Goal: Task Accomplishment & Management: Manage account settings

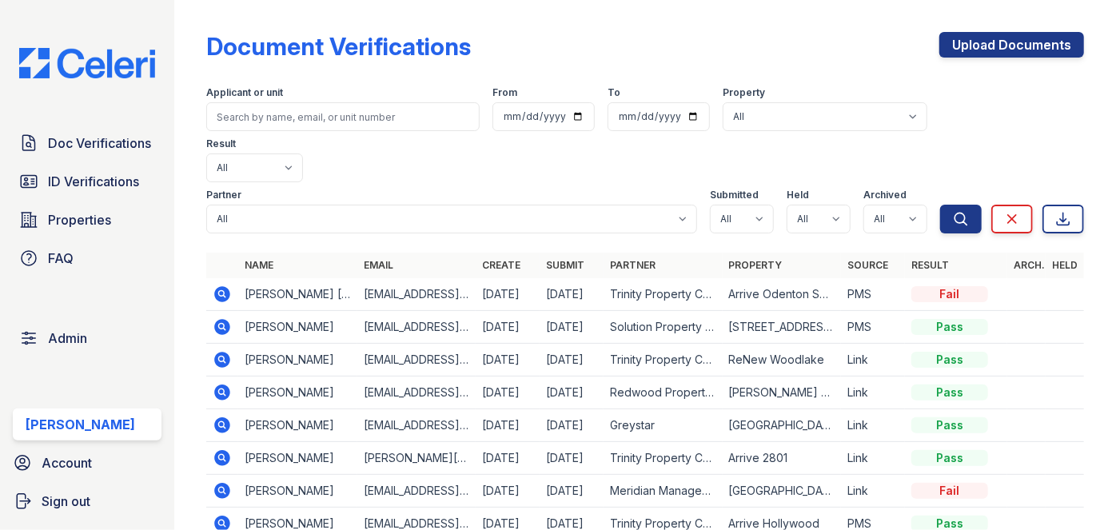
scroll to position [145, 0]
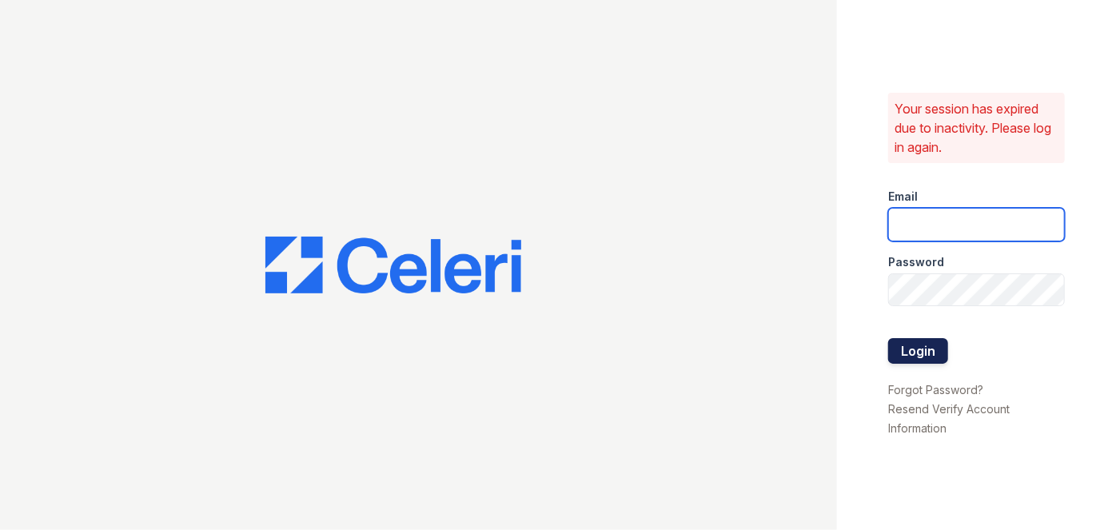
type input "[EMAIL_ADDRESS][PERSON_NAME][DOMAIN_NAME]"
click at [934, 344] on button "Login" at bounding box center [918, 351] width 60 height 26
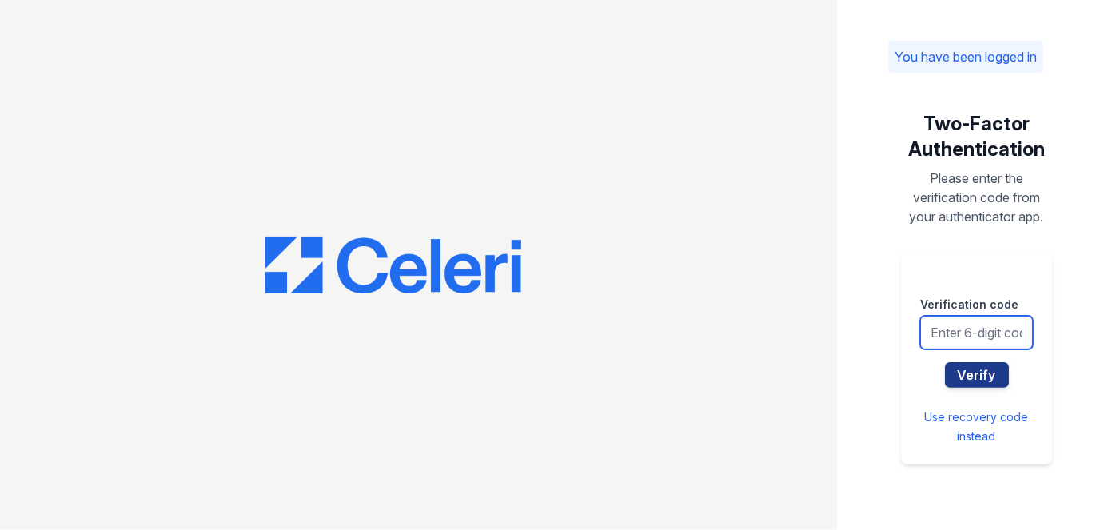
click at [938, 329] on input "text" at bounding box center [976, 333] width 113 height 34
type input "120978"
click at [945, 362] on button "Verify" at bounding box center [977, 375] width 64 height 26
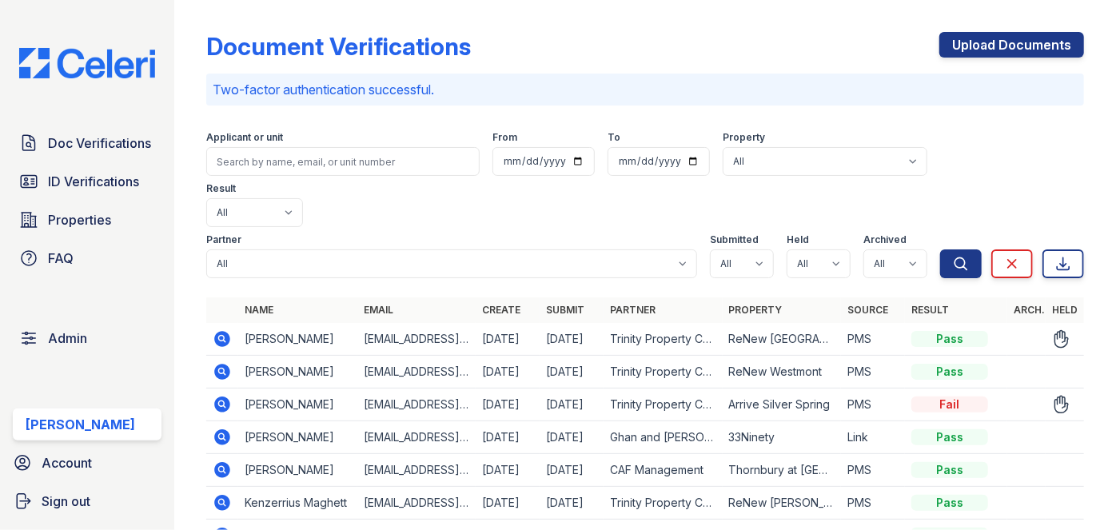
click at [215, 331] on icon at bounding box center [223, 339] width 16 height 16
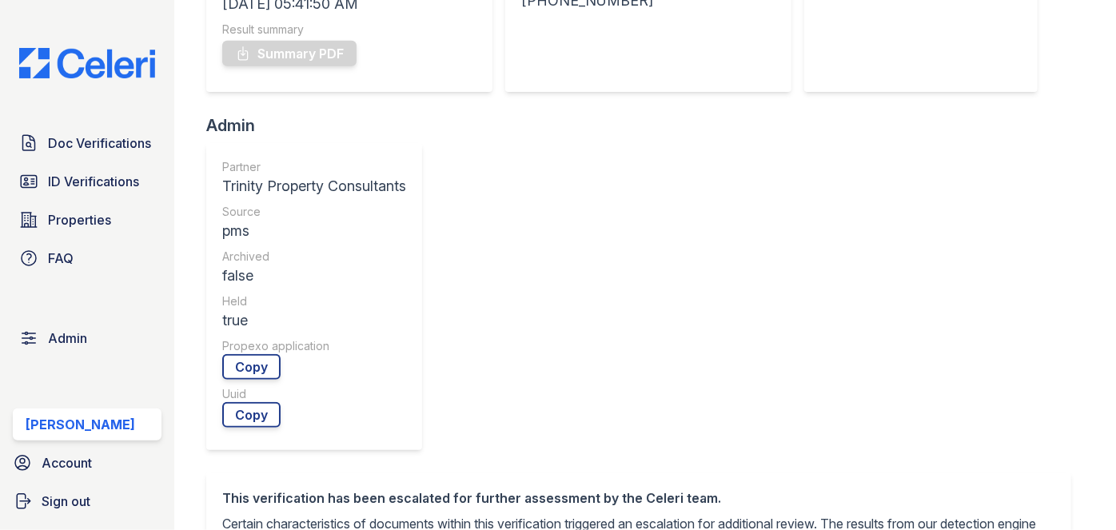
scroll to position [72, 0]
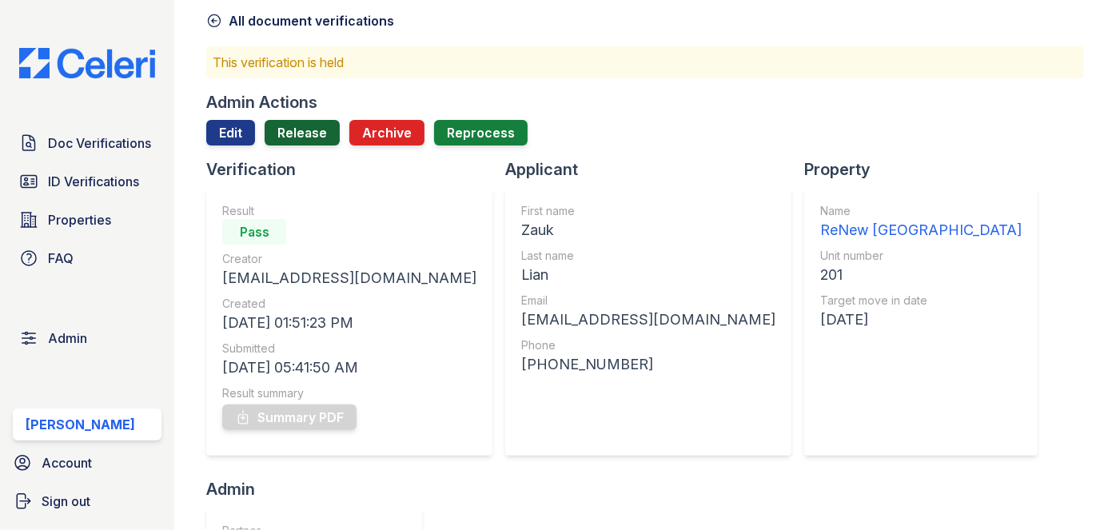
click at [302, 137] on link "Release" at bounding box center [302, 133] width 75 height 26
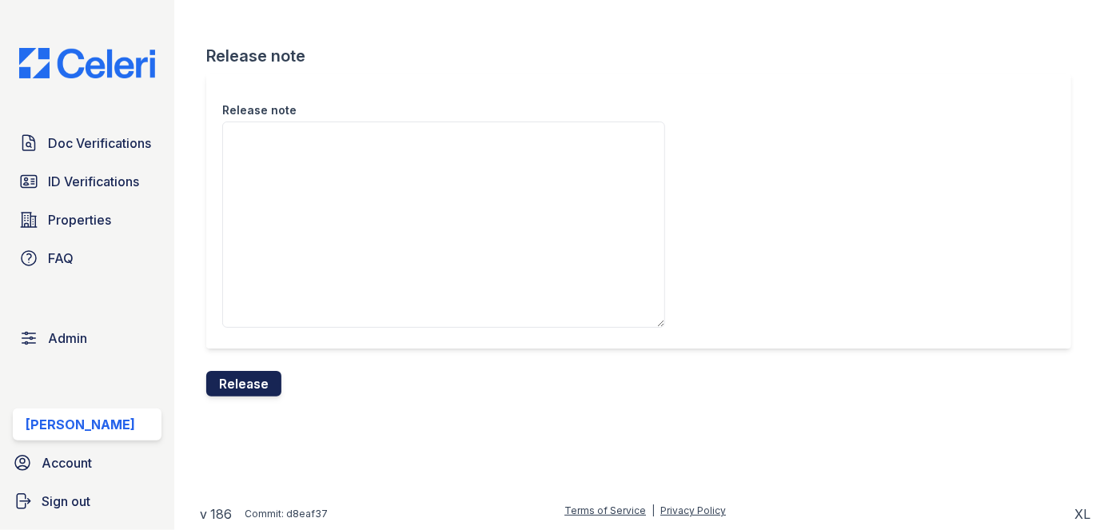
click at [249, 375] on button "Release" at bounding box center [243, 384] width 75 height 26
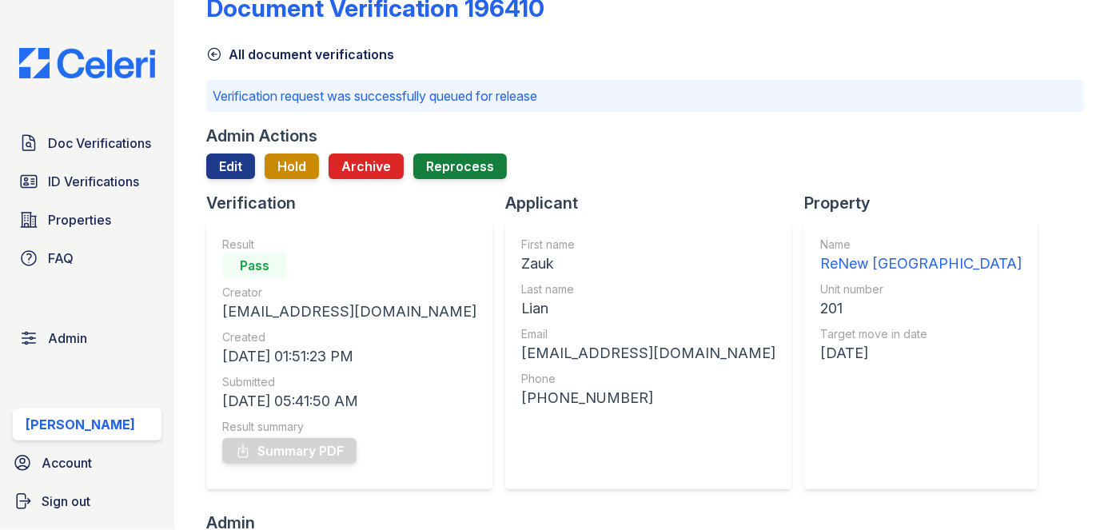
scroll to position [72, 0]
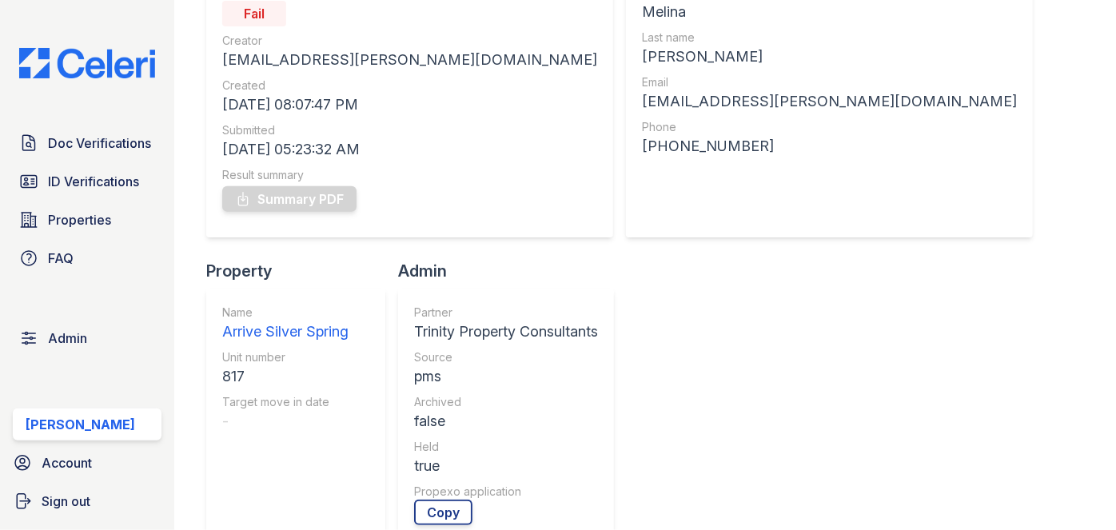
scroll to position [72, 0]
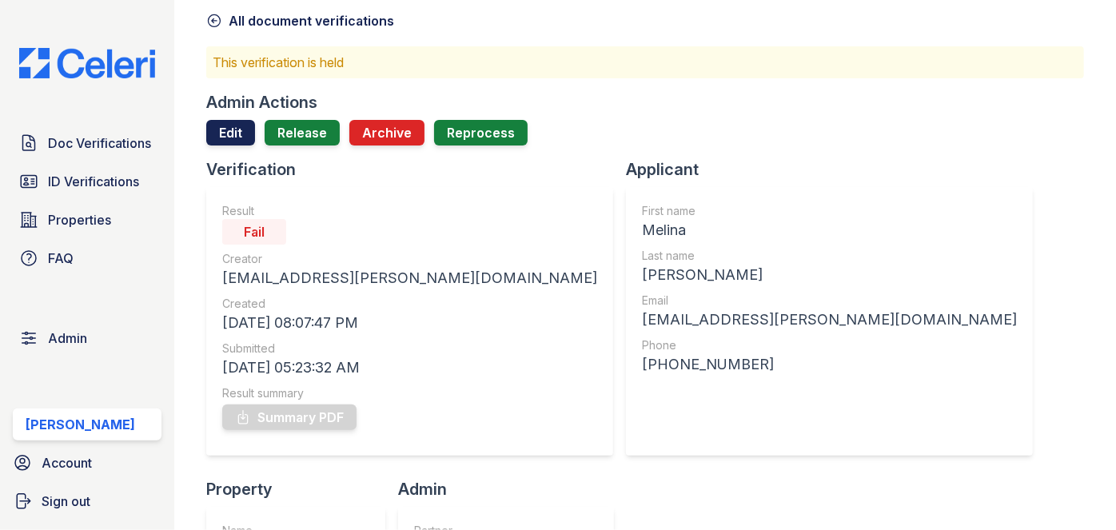
click at [216, 126] on link "Edit" at bounding box center [230, 133] width 49 height 26
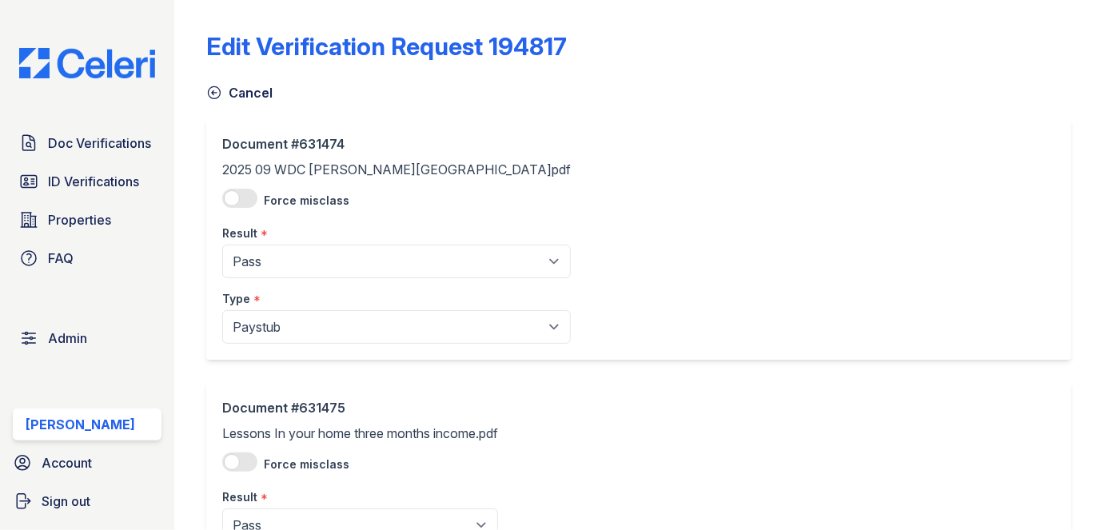
scroll to position [217, 0]
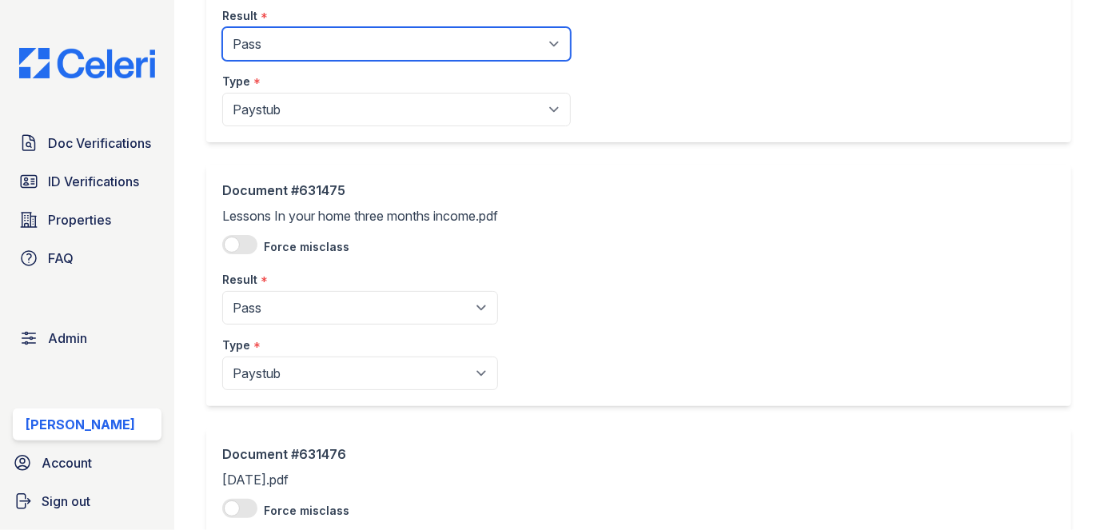
click at [300, 32] on select "Pending Sent Started Processing Pass Fail Caution Error N/A" at bounding box center [396, 44] width 349 height 34
select select "caution"
click at [222, 27] on select "Pending Sent Started Processing Pass Fail Caution Error N/A" at bounding box center [396, 44] width 349 height 34
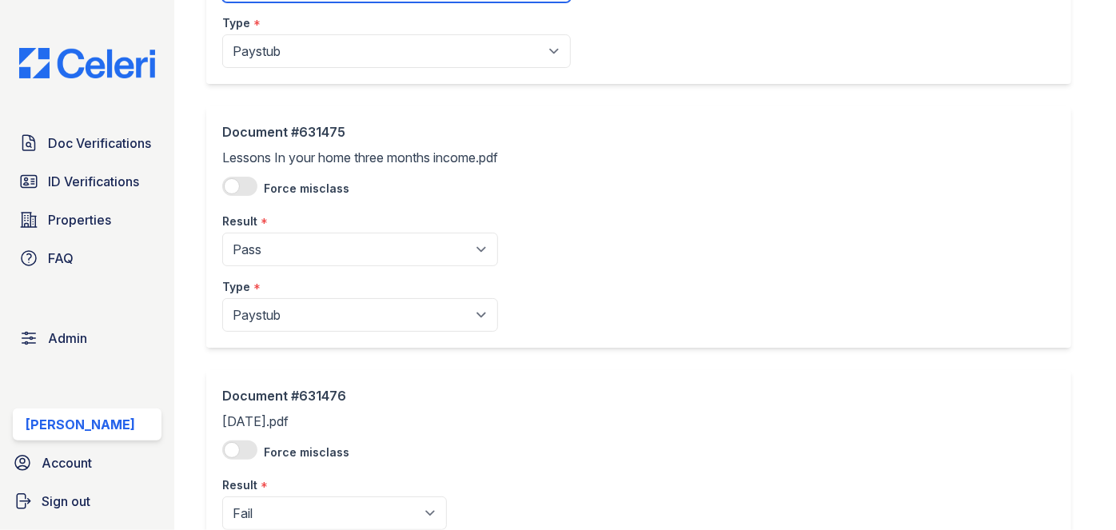
scroll to position [363, 0]
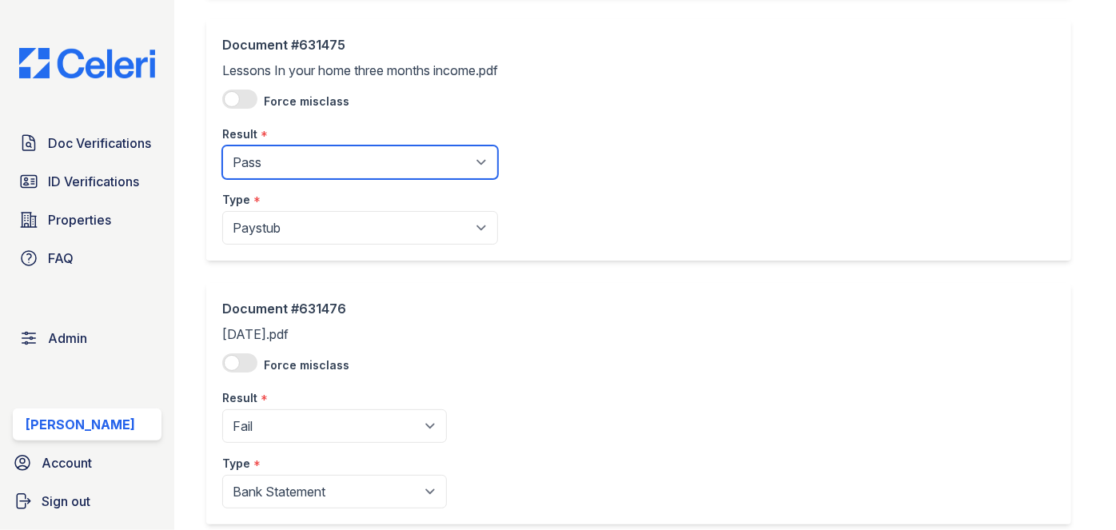
click at [277, 169] on select "Pending Sent Started Processing Pass Fail Caution Error N/A" at bounding box center [360, 162] width 276 height 34
select select "caution"
click at [222, 145] on select "Pending Sent Started Processing Pass Fail Caution Error N/A" at bounding box center [360, 162] width 276 height 34
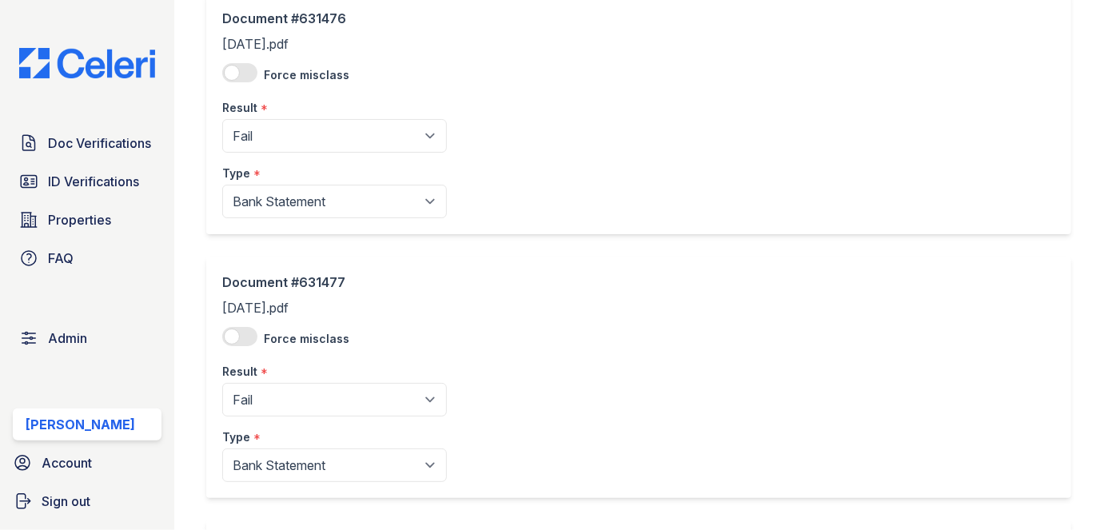
scroll to position [654, 0]
click at [273, 138] on select "Pending Sent Started Processing Pass Fail Caution Error N/A" at bounding box center [334, 135] width 225 height 34
select select "pass"
click at [222, 118] on select "Pending Sent Started Processing Pass Fail Caution Error N/A" at bounding box center [334, 135] width 225 height 34
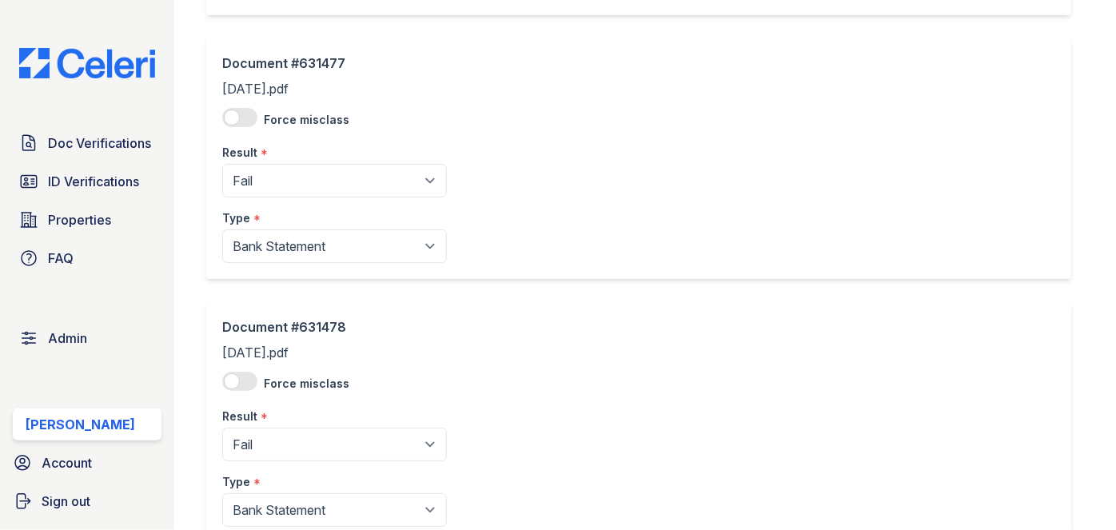
scroll to position [944, 0]
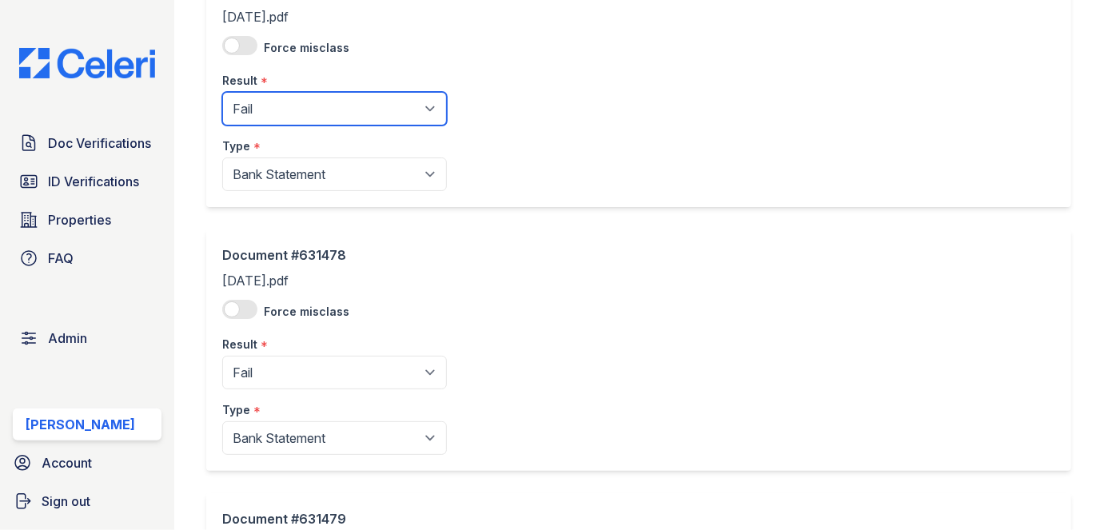
click at [262, 94] on select "Pending Sent Started Processing Pass Fail Caution Error N/A" at bounding box center [334, 109] width 225 height 34
select select "pass"
click at [222, 92] on select "Pending Sent Started Processing Pass Fail Caution Error N/A" at bounding box center [334, 109] width 225 height 34
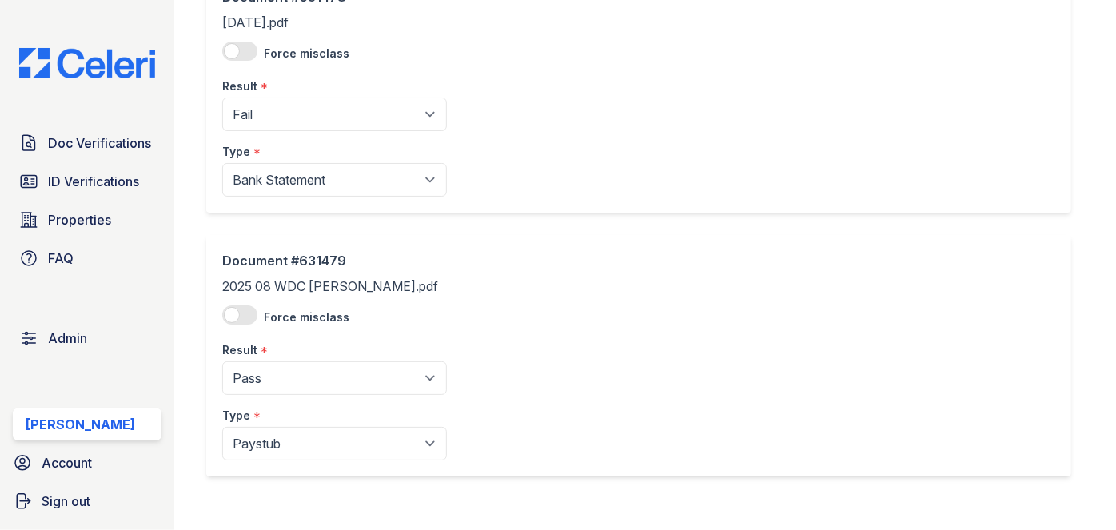
scroll to position [1235, 0]
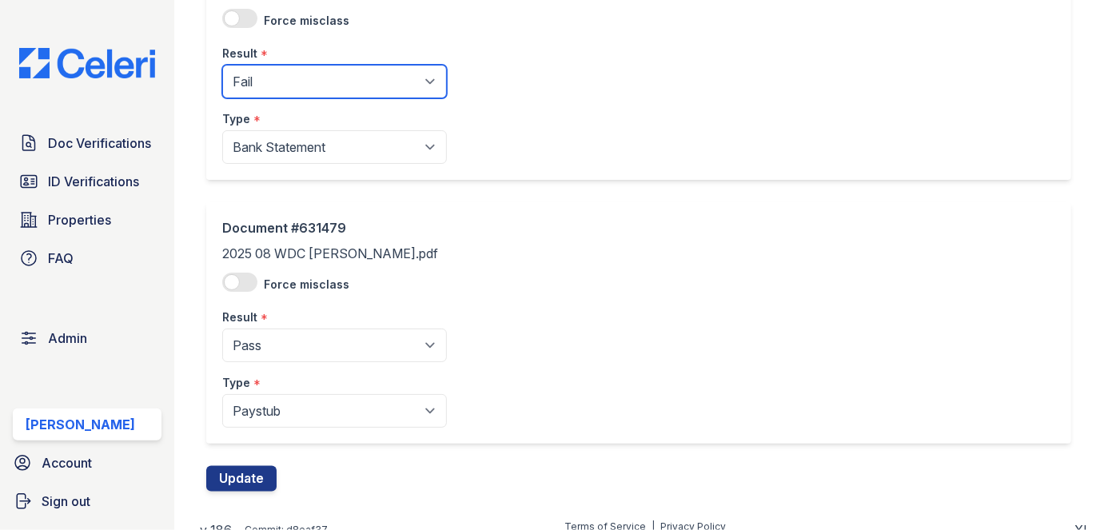
click at [270, 81] on select "Pending Sent Started Processing Pass Fail Caution Error N/A" at bounding box center [334, 82] width 225 height 34
select select "pass"
click at [222, 65] on select "Pending Sent Started Processing Pass Fail Caution Error N/A" at bounding box center [334, 82] width 225 height 34
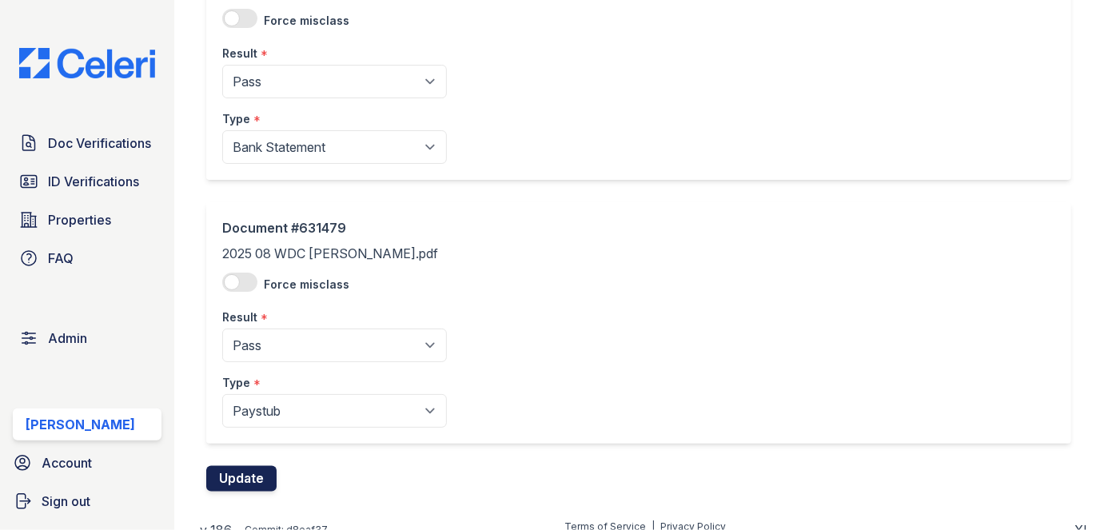
click at [247, 466] on button "Update" at bounding box center [241, 479] width 70 height 26
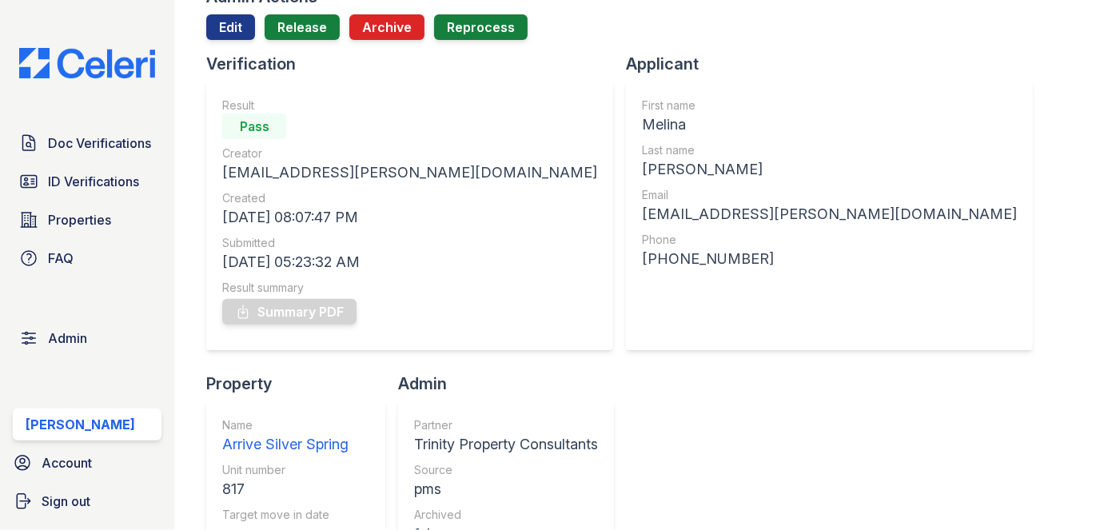
scroll to position [72, 0]
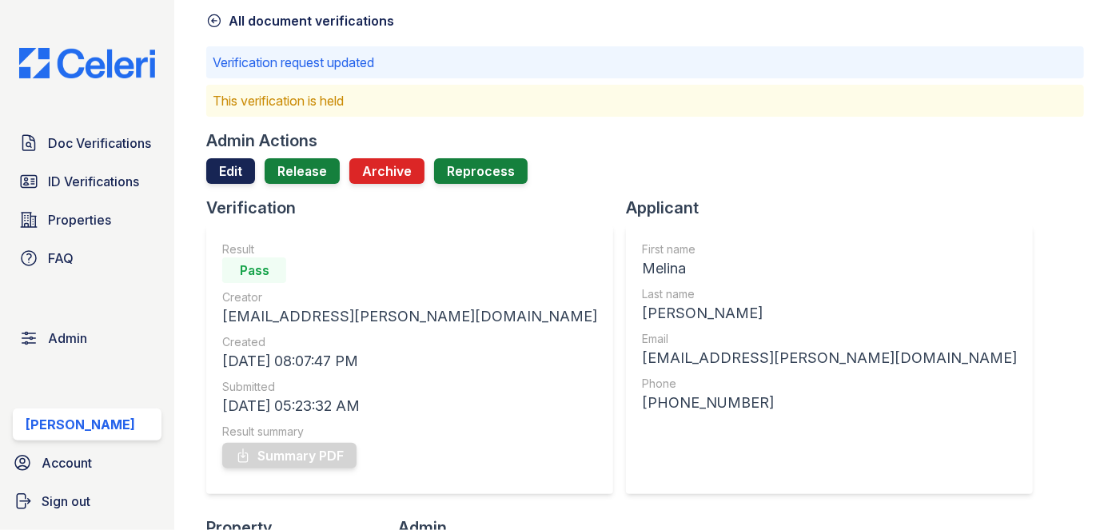
click at [228, 178] on link "Edit" at bounding box center [230, 171] width 49 height 26
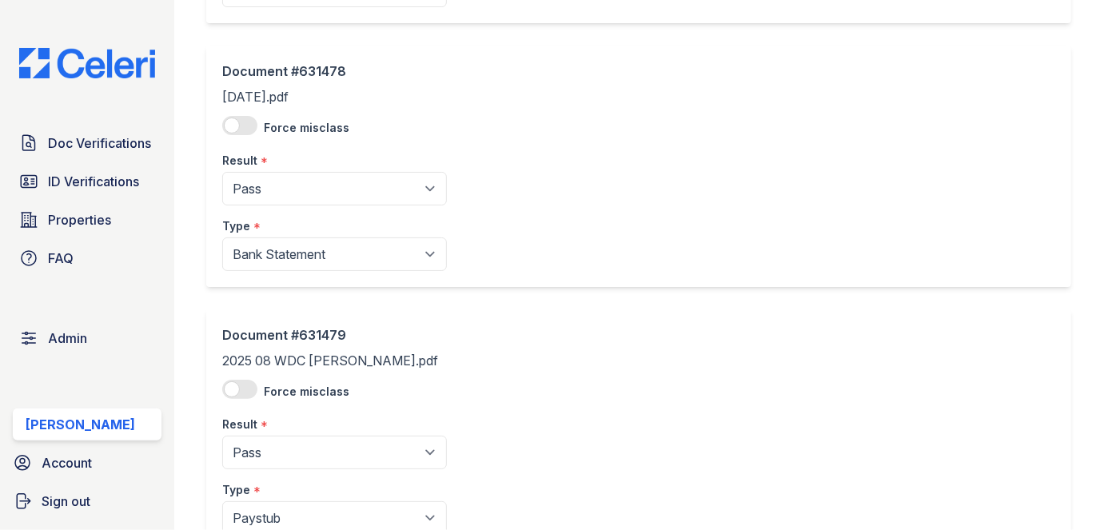
scroll to position [1248, 0]
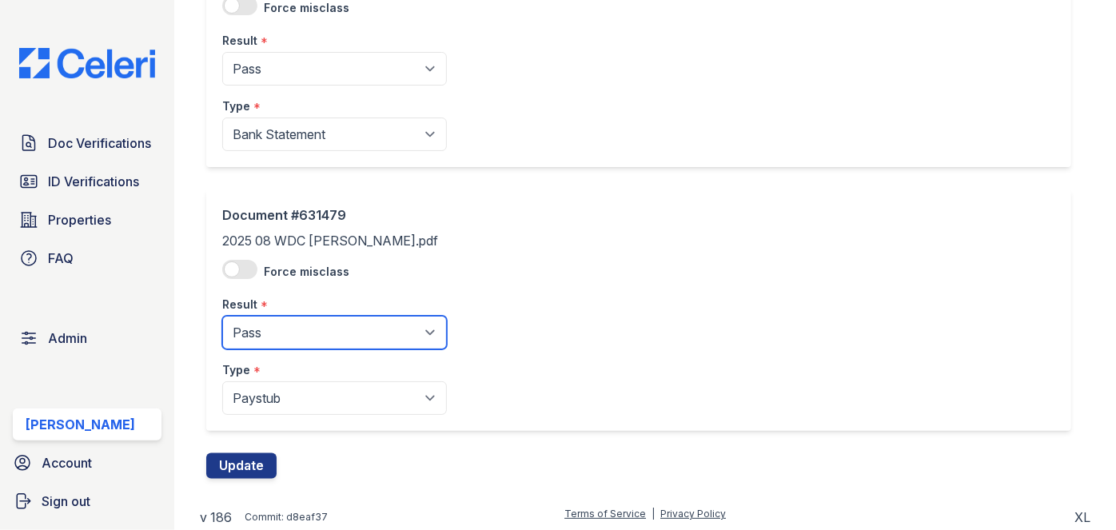
click at [268, 318] on select "Pending Sent Started Processing Pass Fail Caution Error N/A" at bounding box center [334, 333] width 225 height 34
select select "caution"
click at [222, 316] on select "Pending Sent Started Processing Pass Fail Caution Error N/A" at bounding box center [334, 333] width 225 height 34
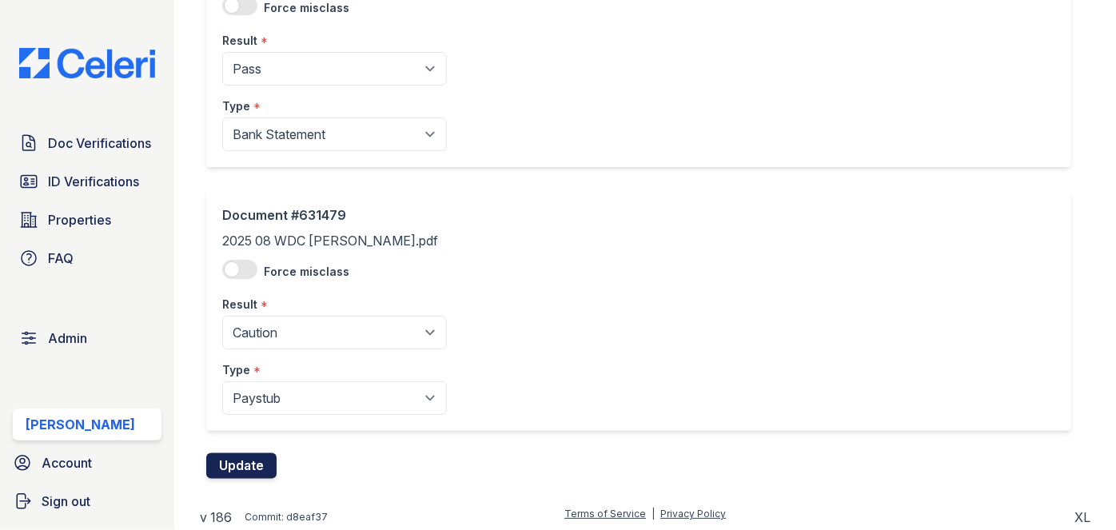
click at [240, 456] on button "Update" at bounding box center [241, 466] width 70 height 26
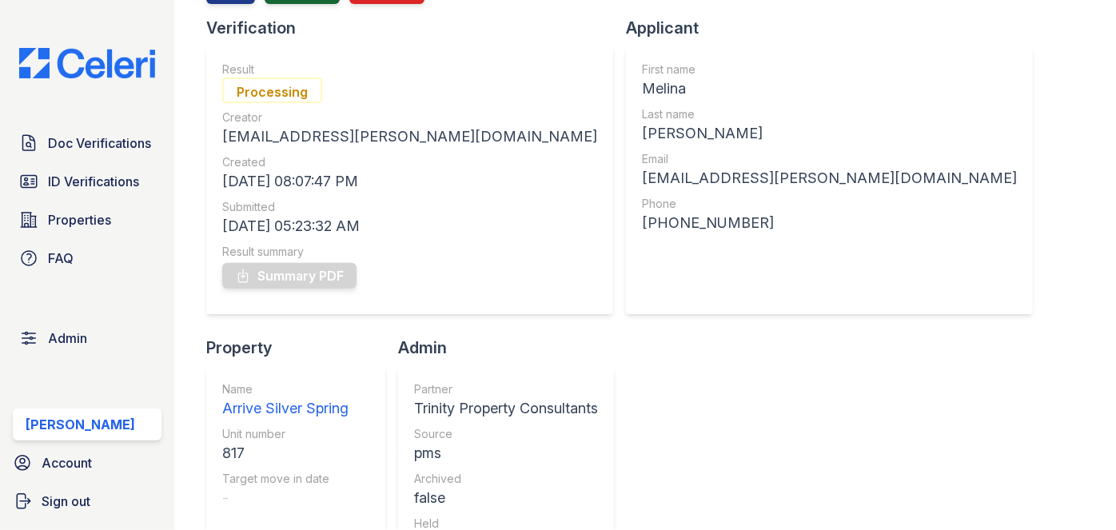
scroll to position [72, 0]
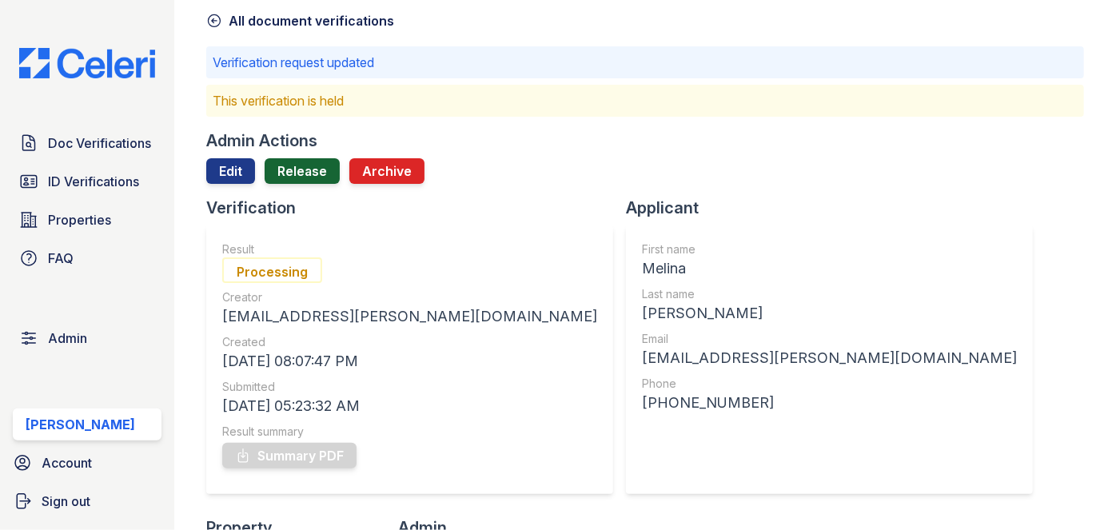
click at [301, 169] on link "Release" at bounding box center [302, 171] width 75 height 26
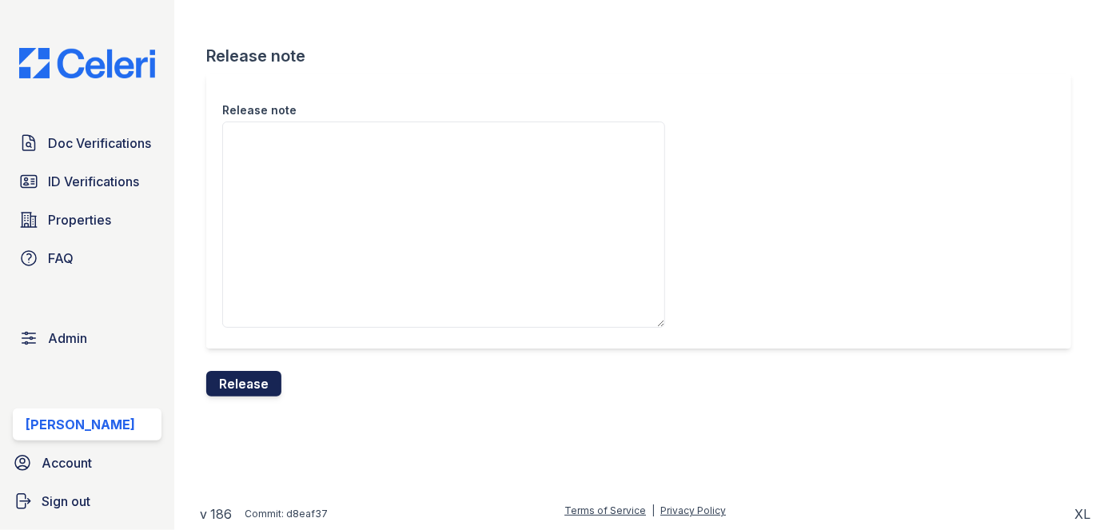
click at [248, 382] on button "Release" at bounding box center [243, 384] width 75 height 26
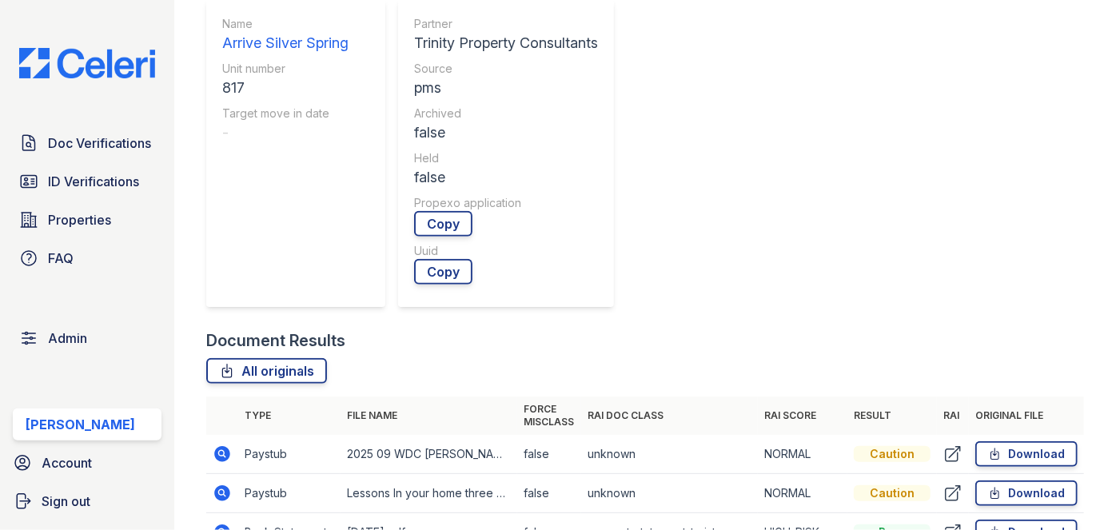
scroll to position [727, 0]
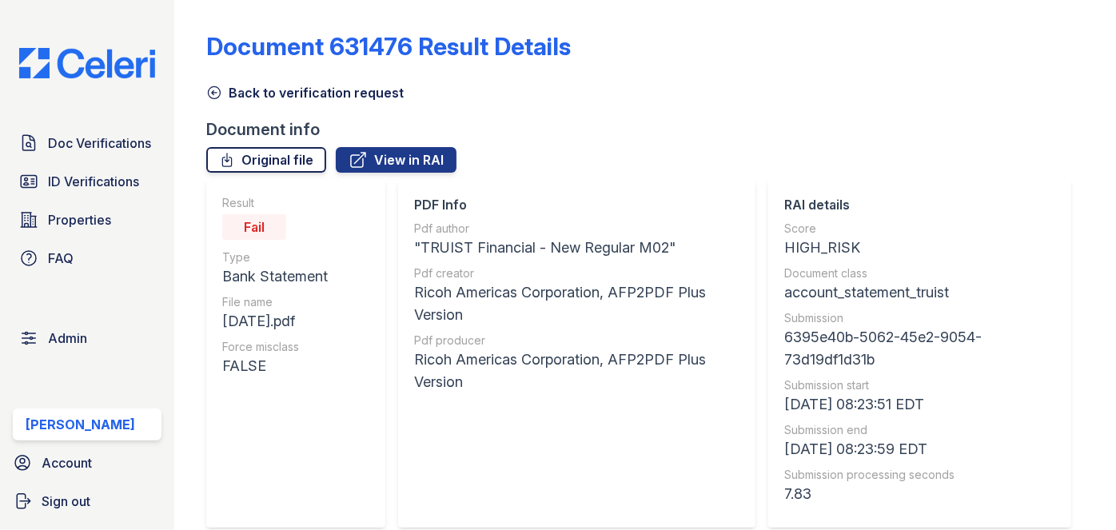
click at [306, 160] on link "Original file" at bounding box center [266, 160] width 120 height 26
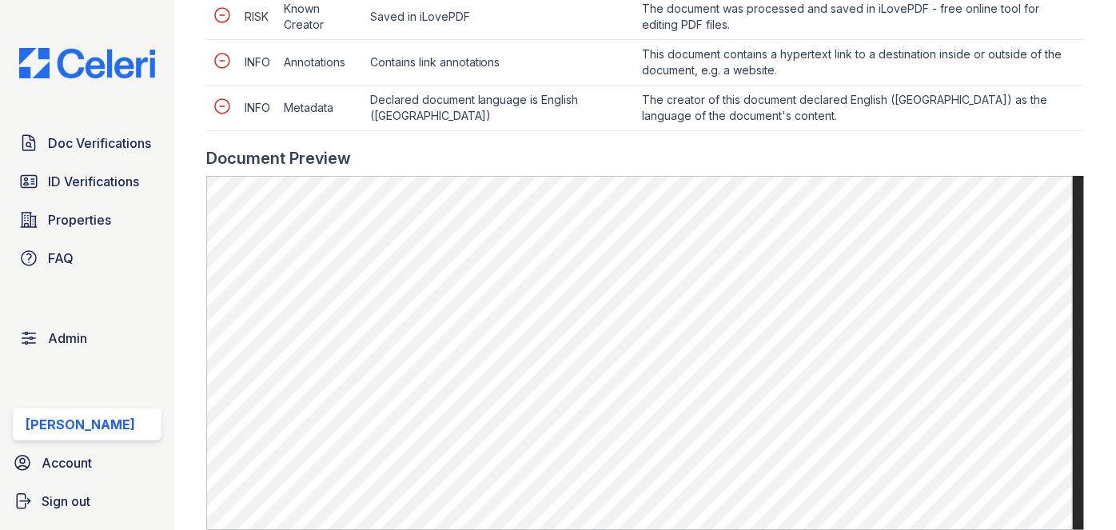
scroll to position [799, 0]
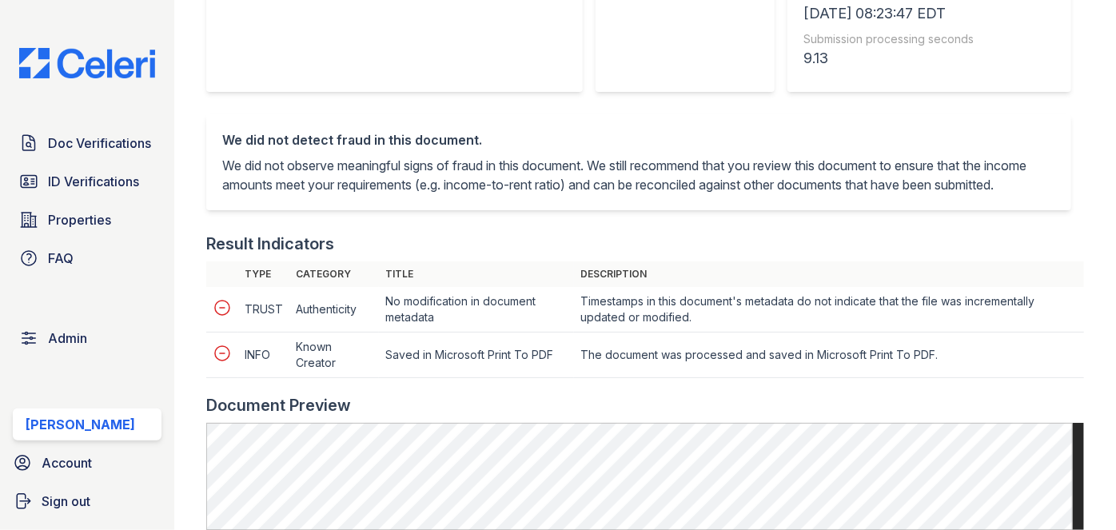
scroll to position [799, 0]
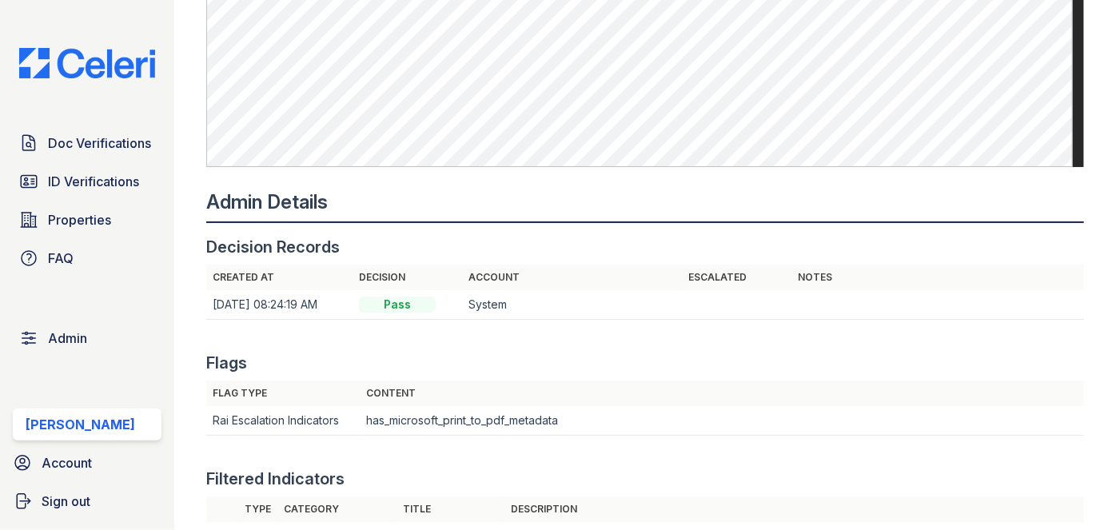
scroll to position [1235, 0]
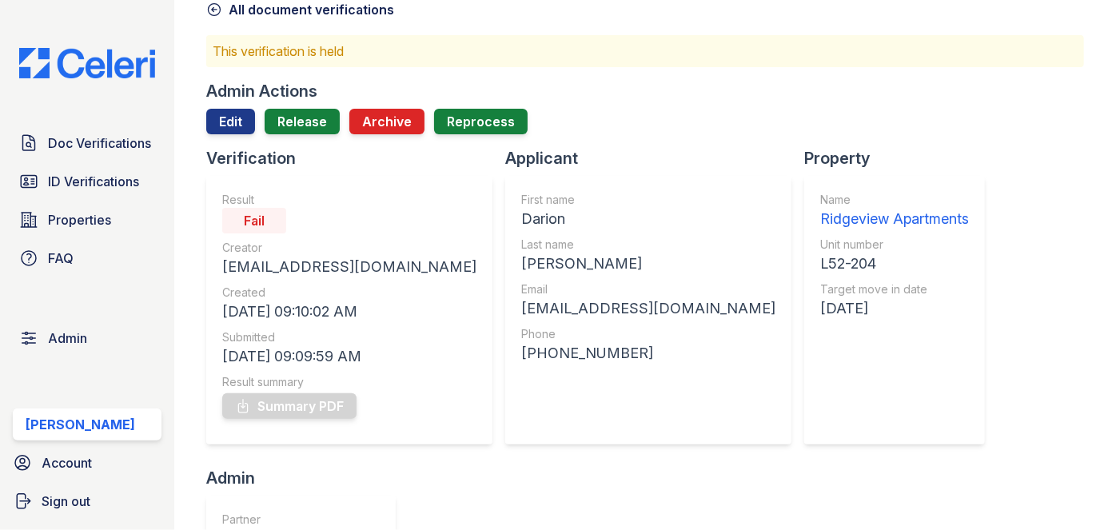
scroll to position [83, 0]
click at [233, 119] on link "Edit" at bounding box center [230, 122] width 49 height 26
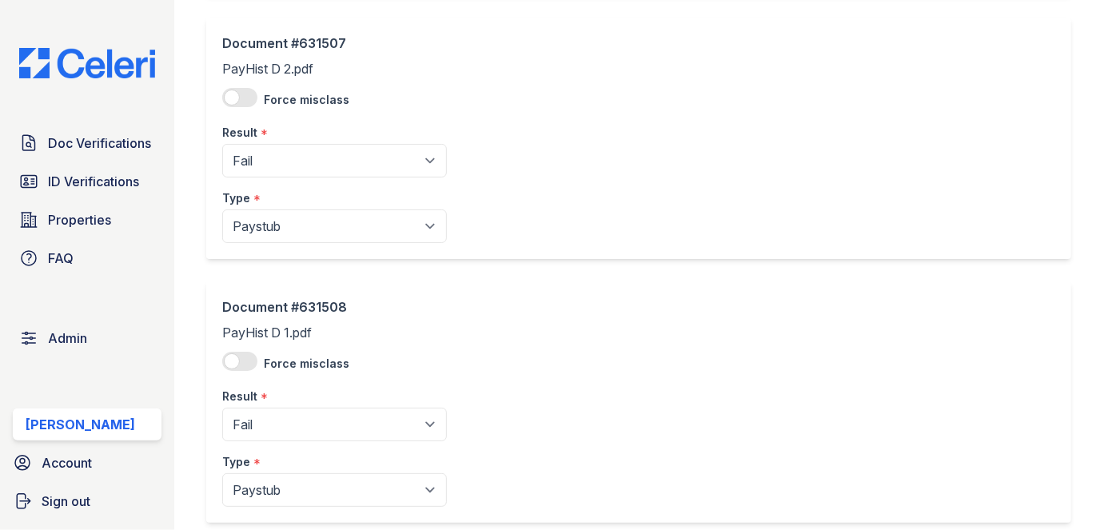
scroll to position [701, 0]
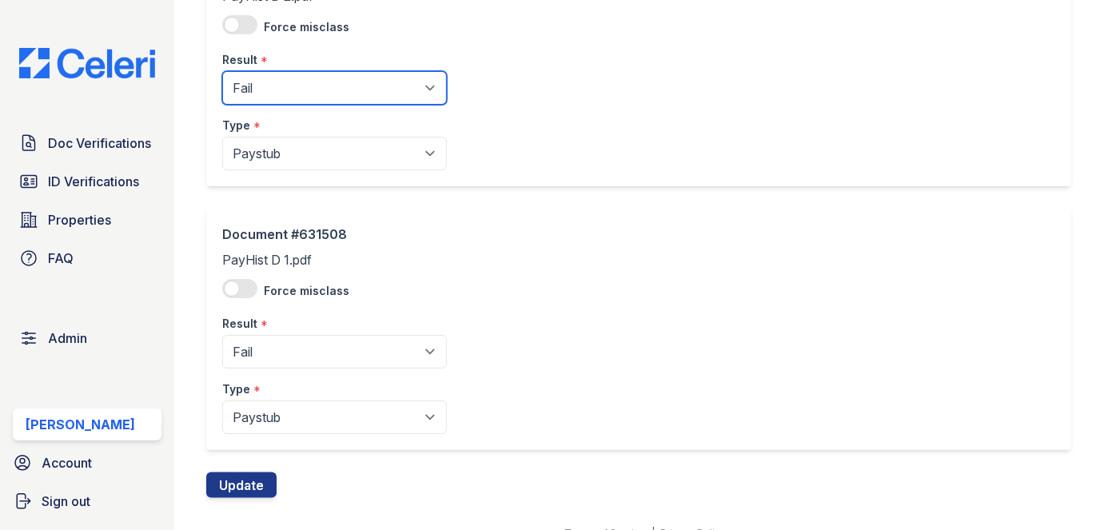
click at [333, 98] on select "Pending Sent Started Processing Pass Fail Caution Error N/A" at bounding box center [334, 88] width 225 height 34
select select "pass"
click at [222, 71] on select "Pending Sent Started Processing Pass Fail Caution Error N/A" at bounding box center [334, 88] width 225 height 34
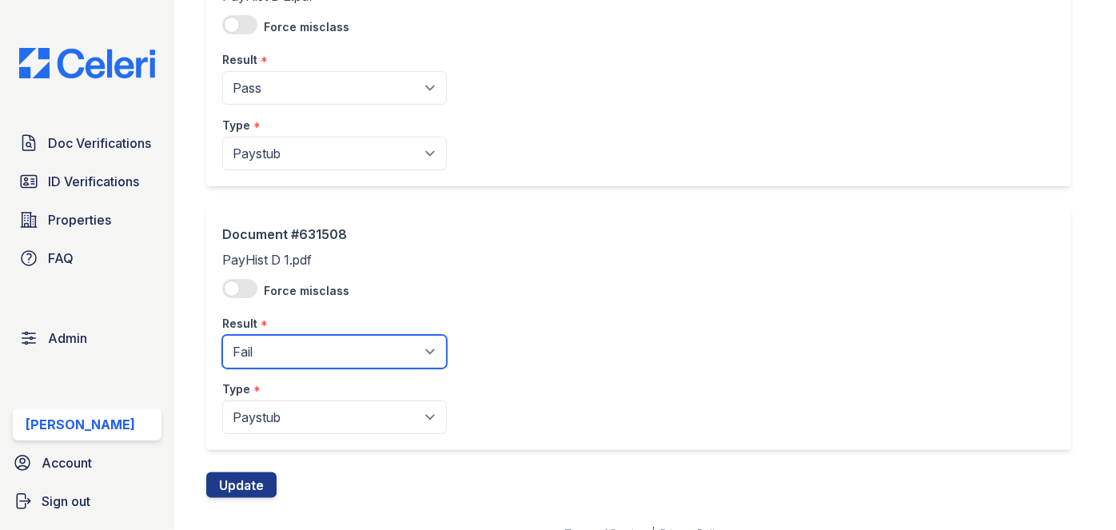
click at [263, 351] on select "Pending Sent Started Processing Pass Fail Caution Error N/A" at bounding box center [334, 352] width 225 height 34
select select "pass"
click at [222, 335] on select "Pending Sent Started Processing Pass Fail Caution Error N/A" at bounding box center [334, 352] width 225 height 34
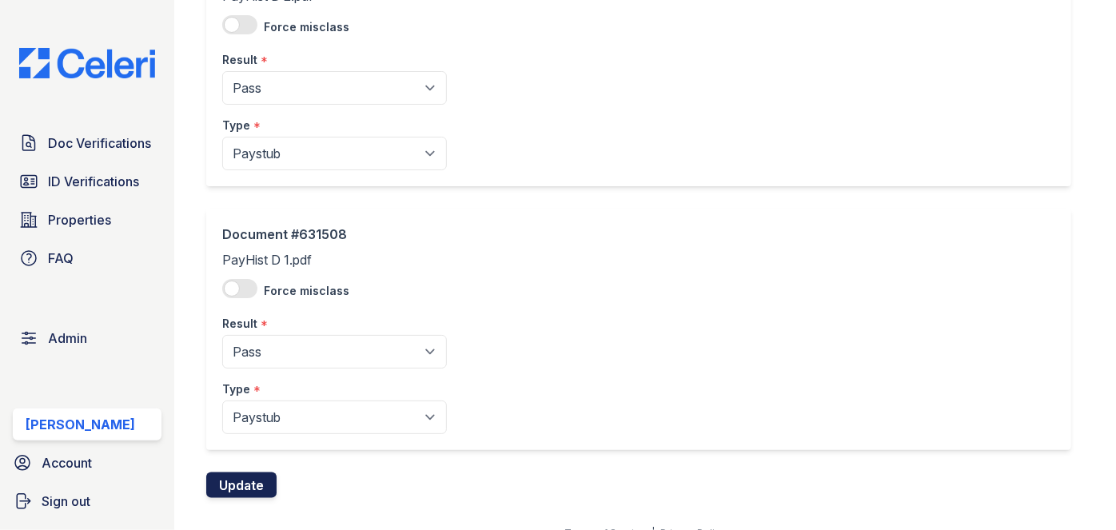
click at [247, 478] on button "Update" at bounding box center [241, 485] width 70 height 26
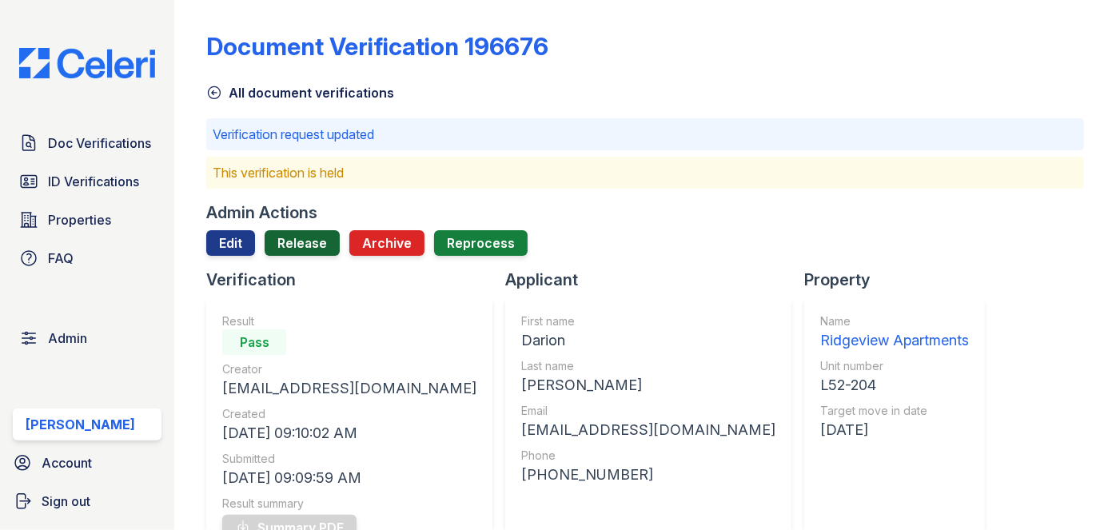
click at [307, 241] on link "Release" at bounding box center [302, 243] width 75 height 26
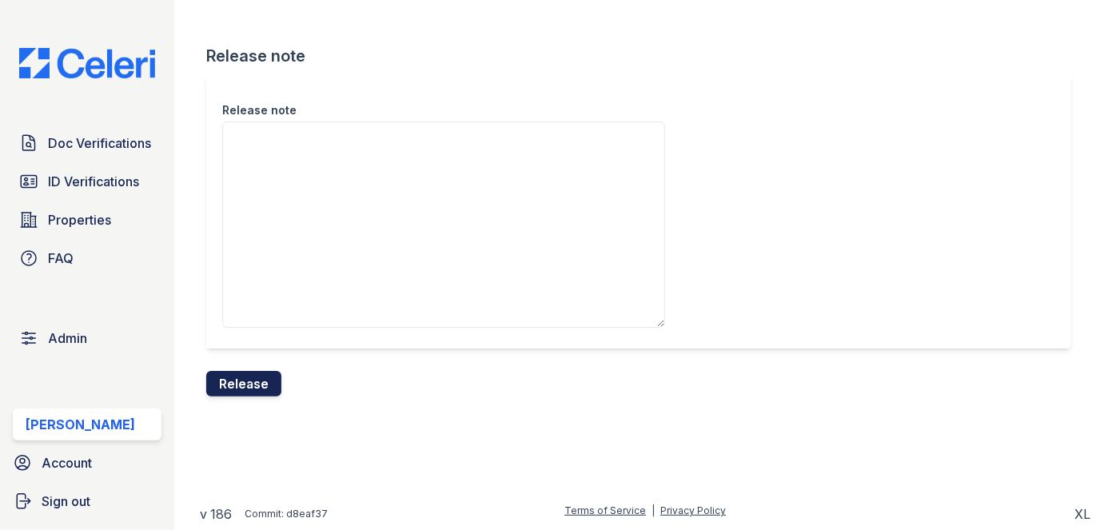
click at [255, 382] on button "Release" at bounding box center [243, 384] width 75 height 26
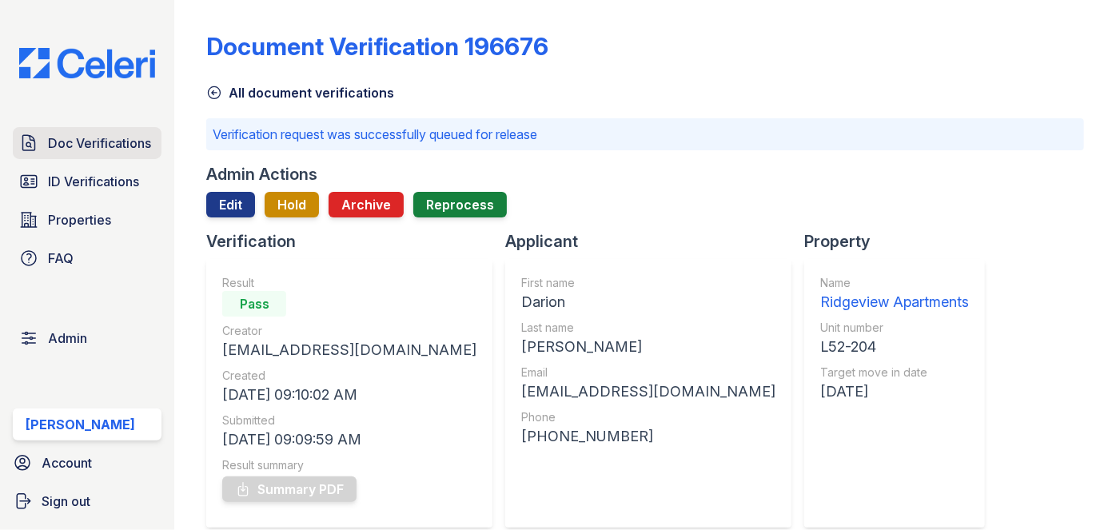
click at [54, 137] on span "Doc Verifications" at bounding box center [99, 142] width 103 height 19
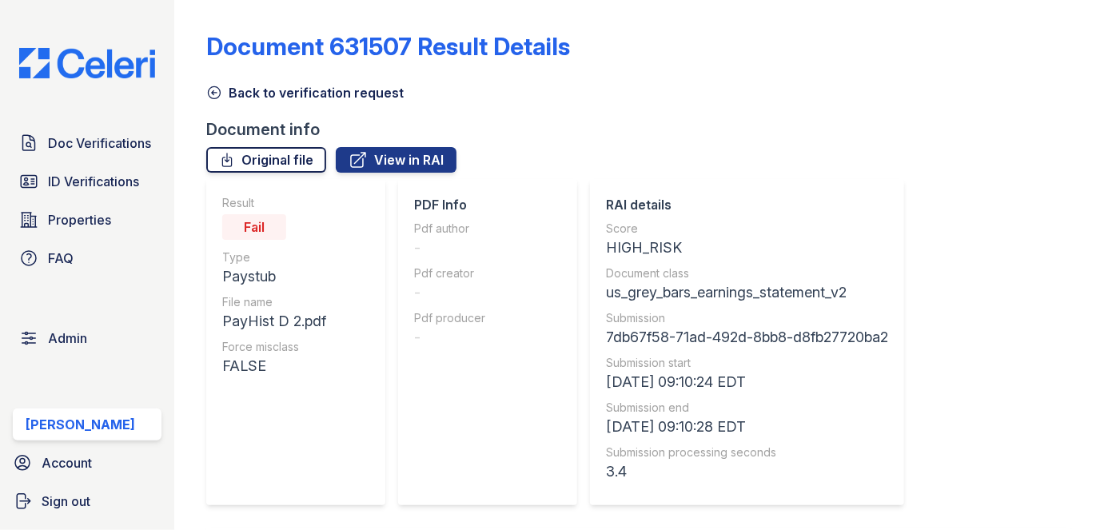
click at [302, 156] on link "Original file" at bounding box center [266, 160] width 120 height 26
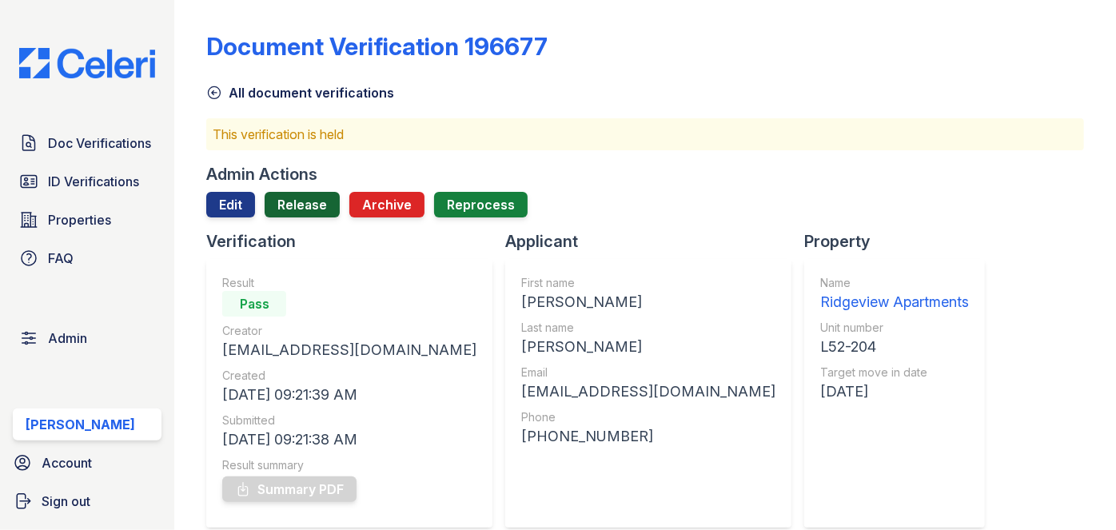
click at [301, 201] on link "Release" at bounding box center [302, 205] width 75 height 26
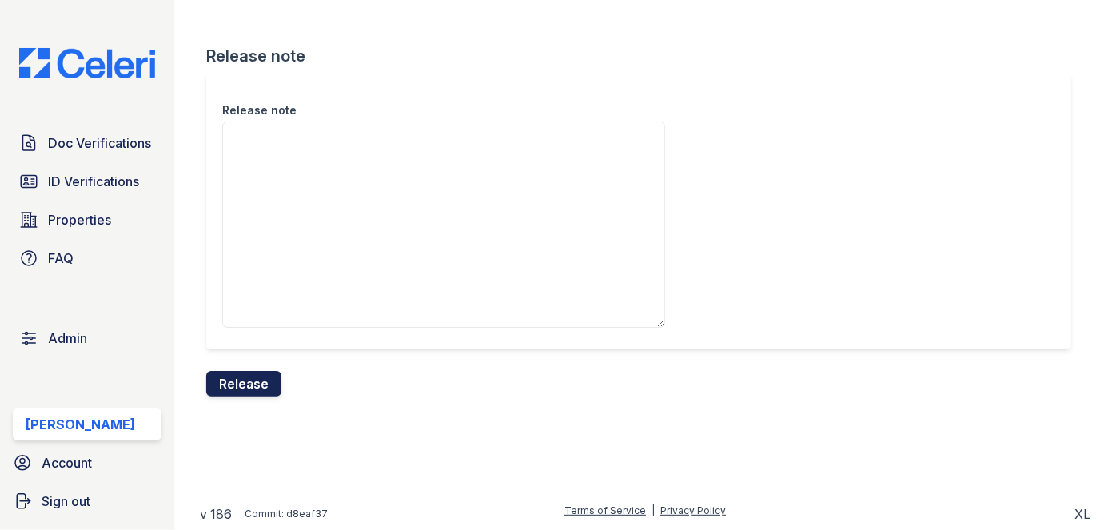
click at [262, 372] on button "Release" at bounding box center [243, 384] width 75 height 26
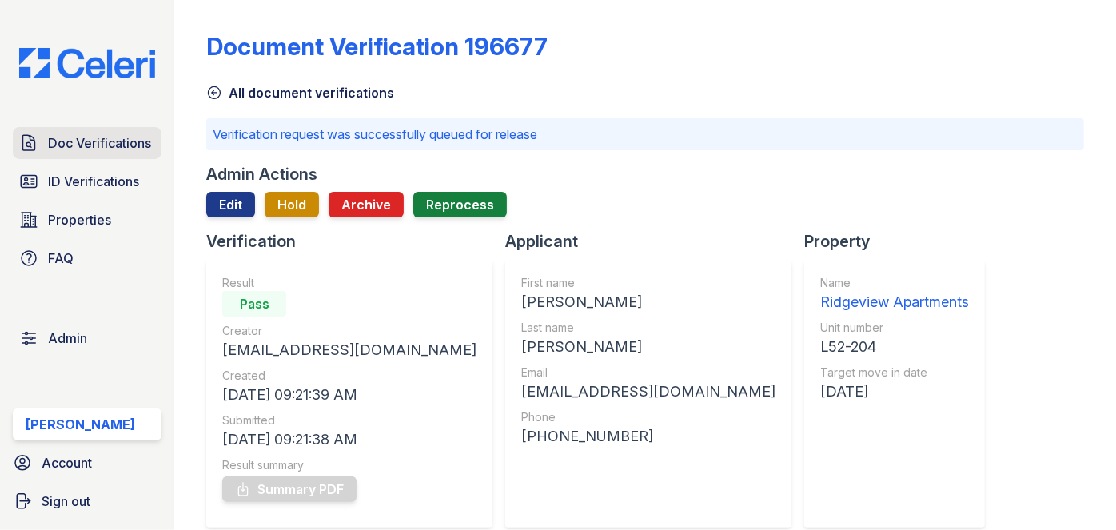
click at [113, 130] on link "Doc Verifications" at bounding box center [87, 143] width 149 height 32
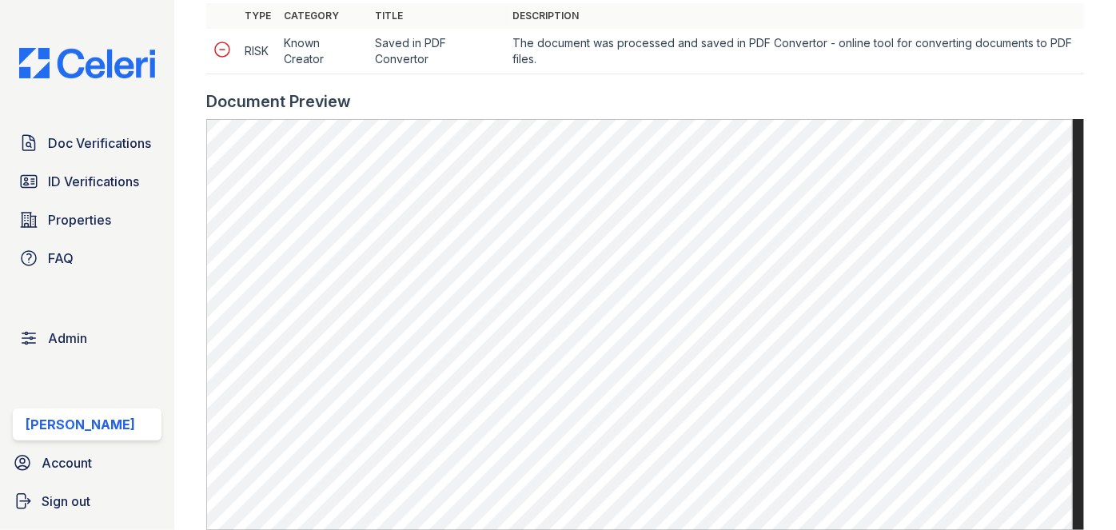
scroll to position [799, 0]
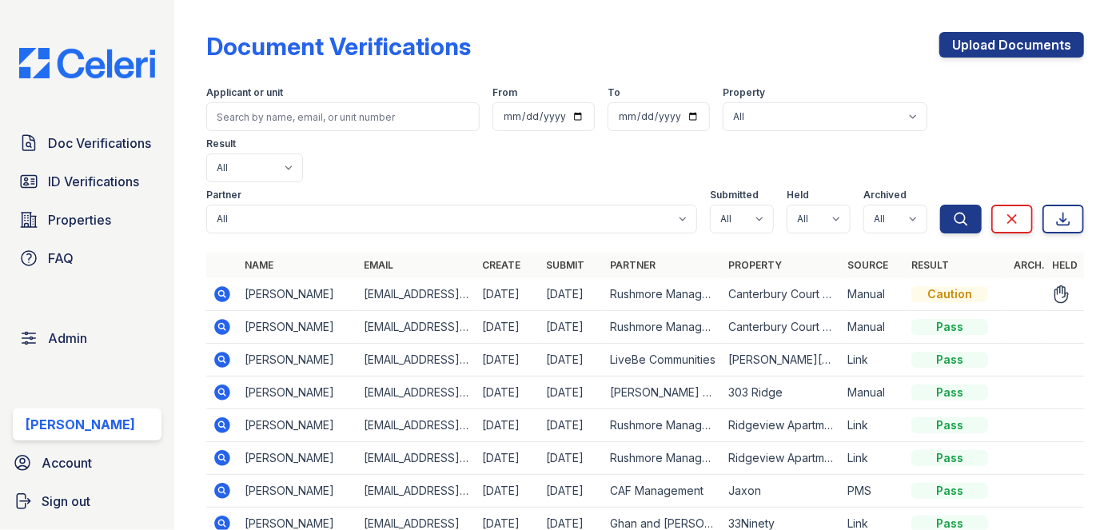
click at [222, 285] on icon at bounding box center [222, 294] width 19 height 19
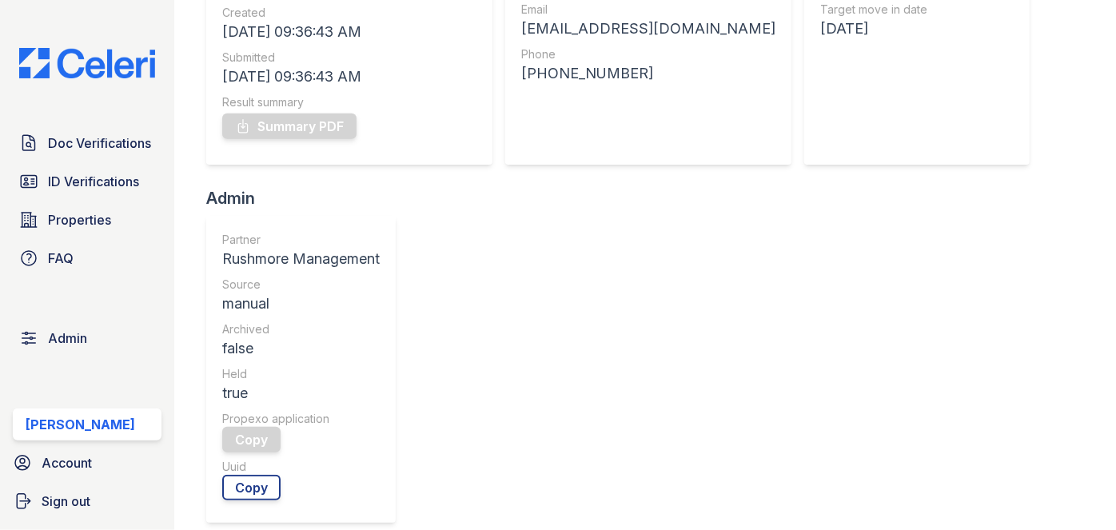
scroll to position [72, 0]
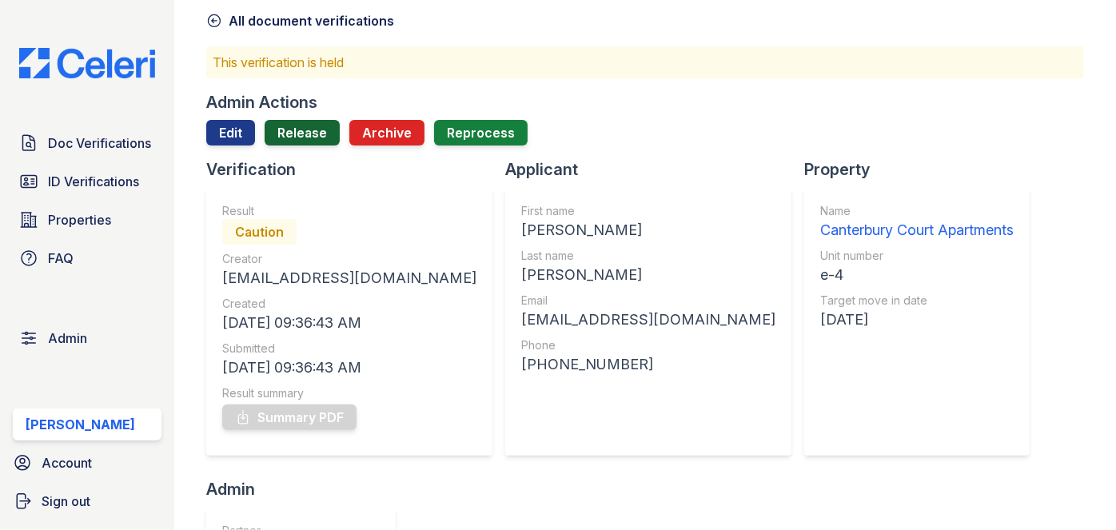
click at [320, 131] on link "Release" at bounding box center [302, 133] width 75 height 26
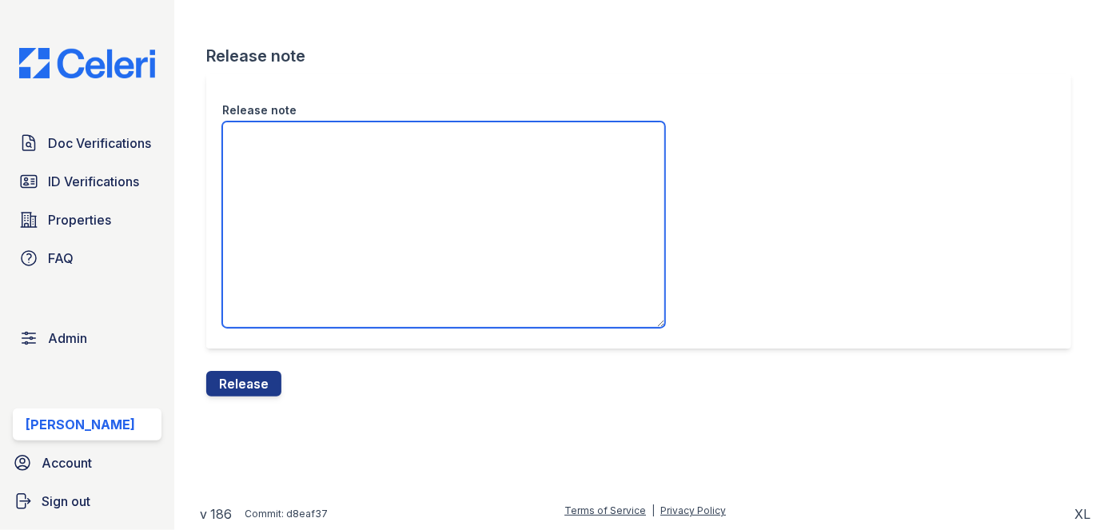
click at [334, 185] on textarea "Release note" at bounding box center [443, 225] width 443 height 206
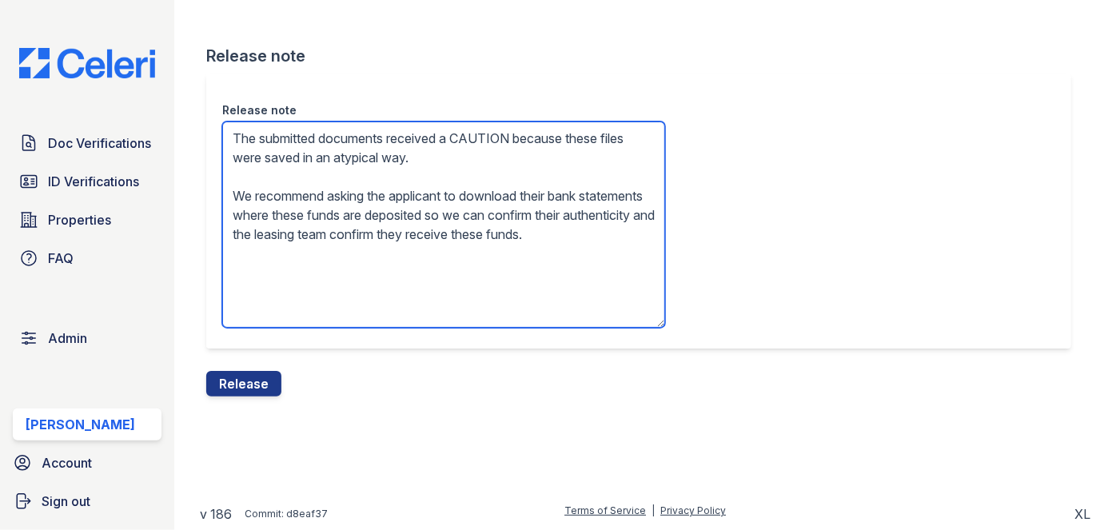
click at [289, 213] on textarea "The submitted documents received a CAUTION because these files were saved in an…" at bounding box center [443, 225] width 443 height 206
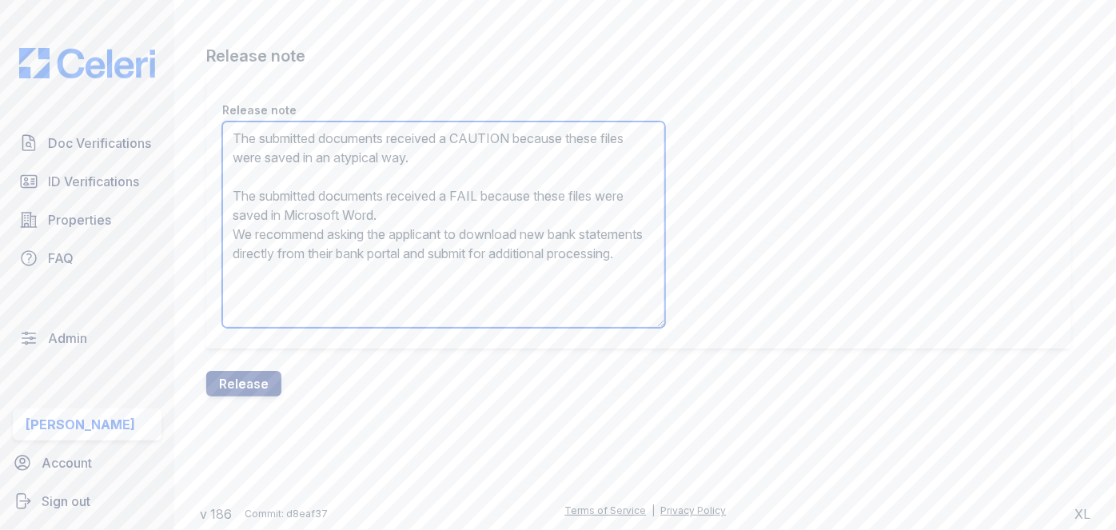
click at [289, 213] on textarea "The submitted documents received a CAUTION because these files were saved in an…" at bounding box center [443, 225] width 443 height 206
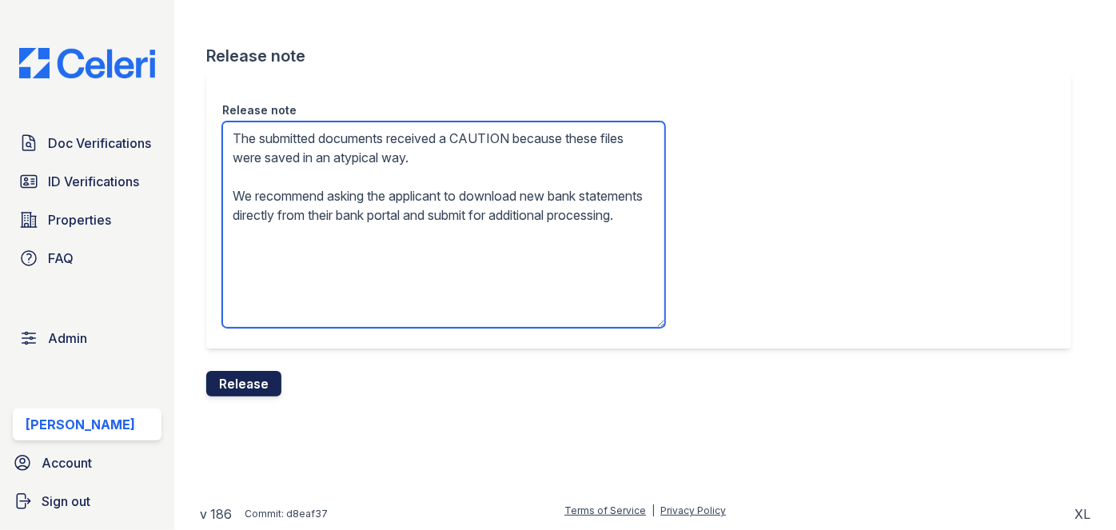
type textarea "The submitted documents received a CAUTION because these files were saved in an…"
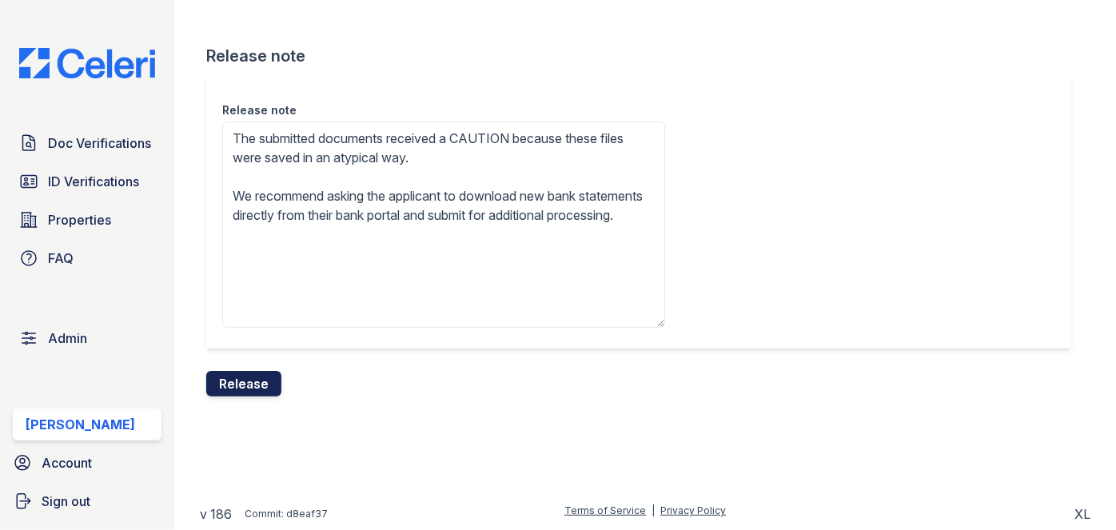
click at [265, 377] on button "Release" at bounding box center [243, 384] width 75 height 26
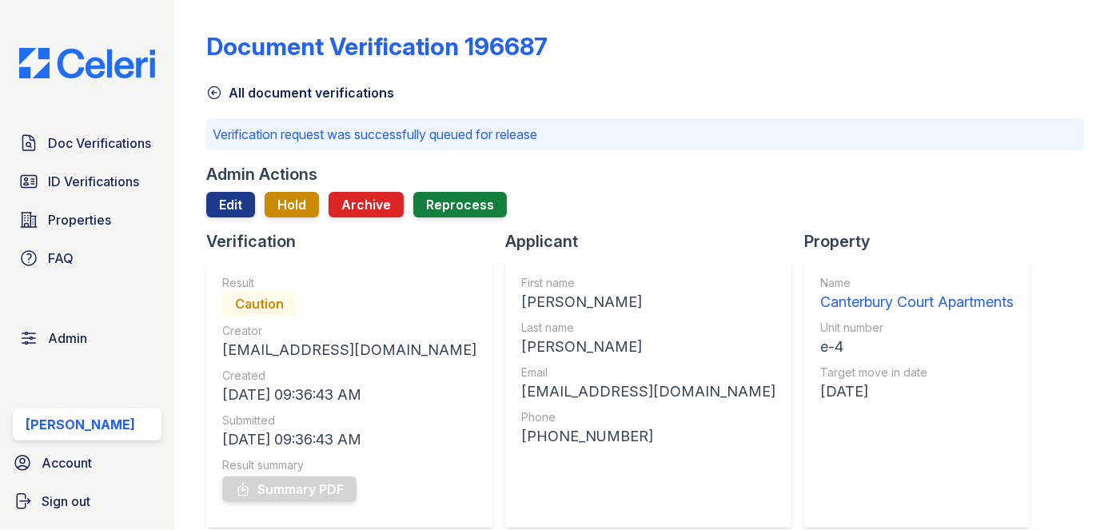
click at [160, 21] on div "Doc Verifications ID Verifications Properties FAQ Admin Darija Dedic Account Si…" at bounding box center [87, 265] width 174 height 530
click at [128, 158] on link "Doc Verifications" at bounding box center [87, 143] width 149 height 32
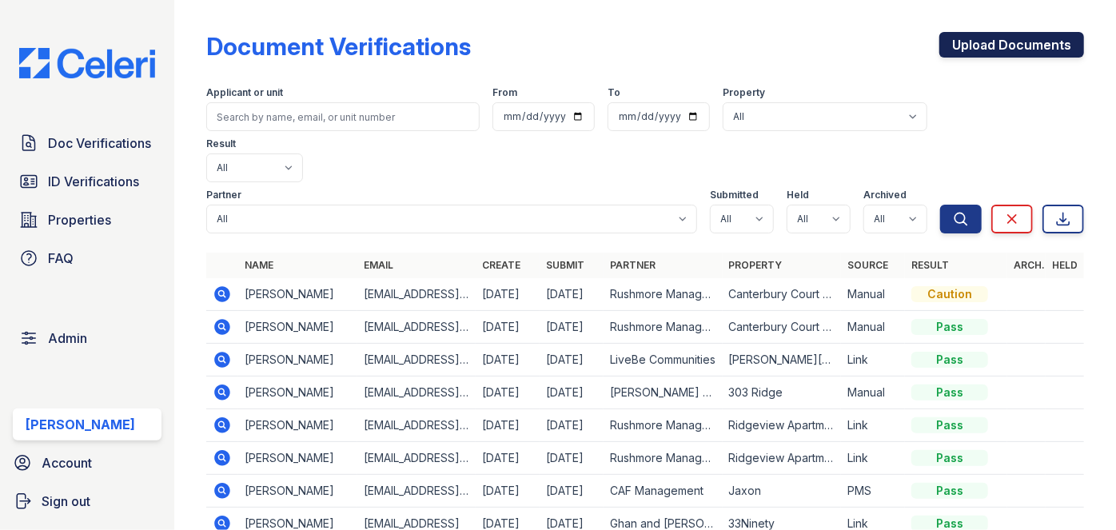
click at [989, 38] on link "Upload Documents" at bounding box center [1011, 45] width 145 height 26
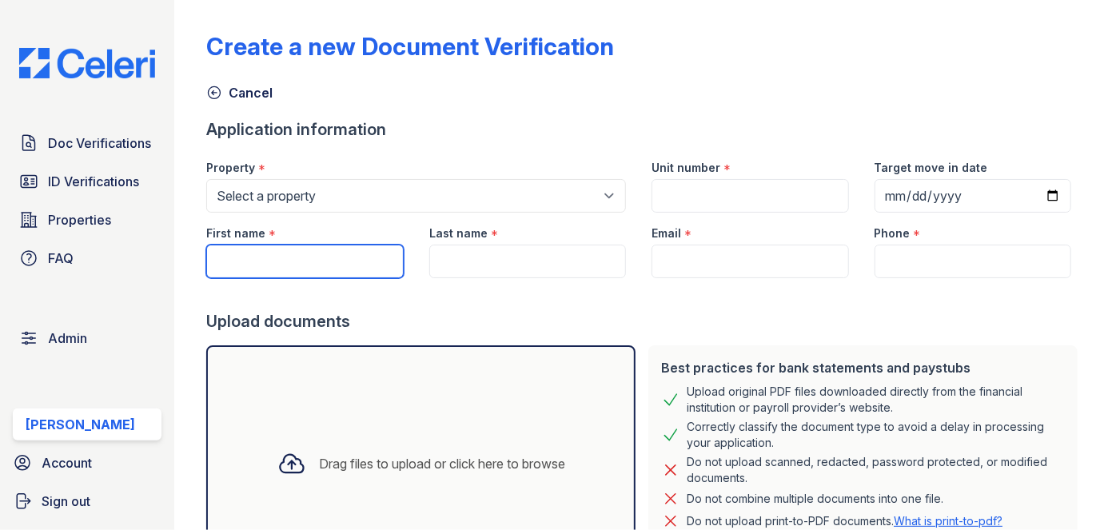
click at [292, 257] on input "First name" at bounding box center [304, 262] width 197 height 34
paste input "Savannah Bohler"
click at [292, 257] on input "Savannah Bohler" at bounding box center [304, 262] width 197 height 34
type input "Savannah"
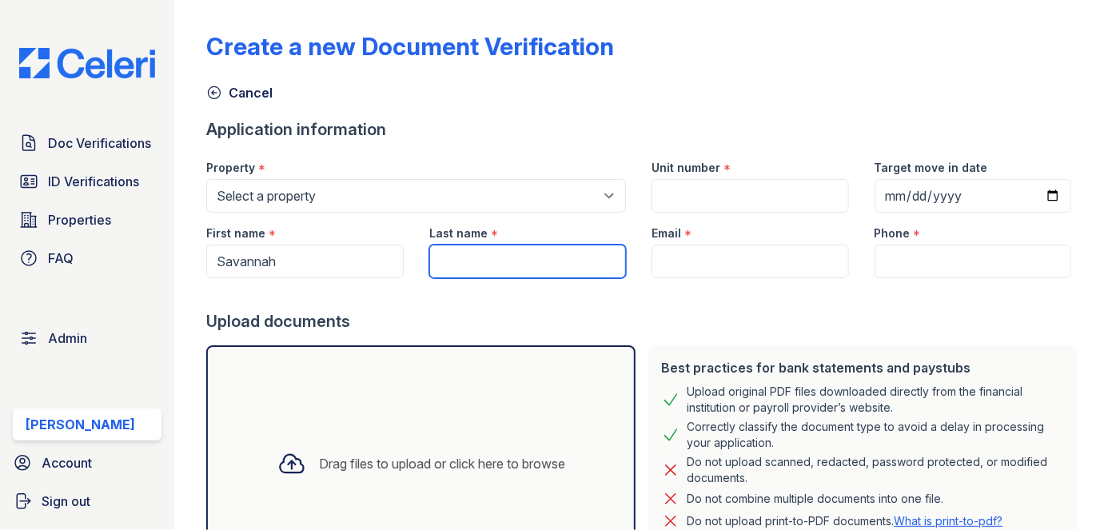
click at [486, 265] on input "Last name" at bounding box center [527, 262] width 197 height 34
paste input "[PERSON_NAME]"
type input "[PERSON_NAME]"
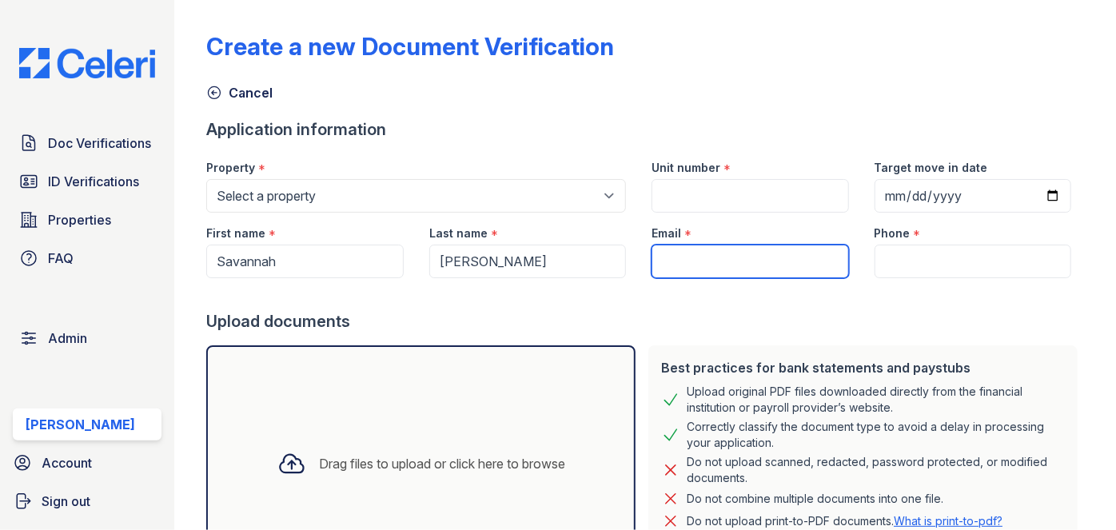
click at [705, 266] on input "Email" at bounding box center [749, 262] width 197 height 34
paste input "savannahbohler@gmail.com"
type input "savannahbohler@gmail.com"
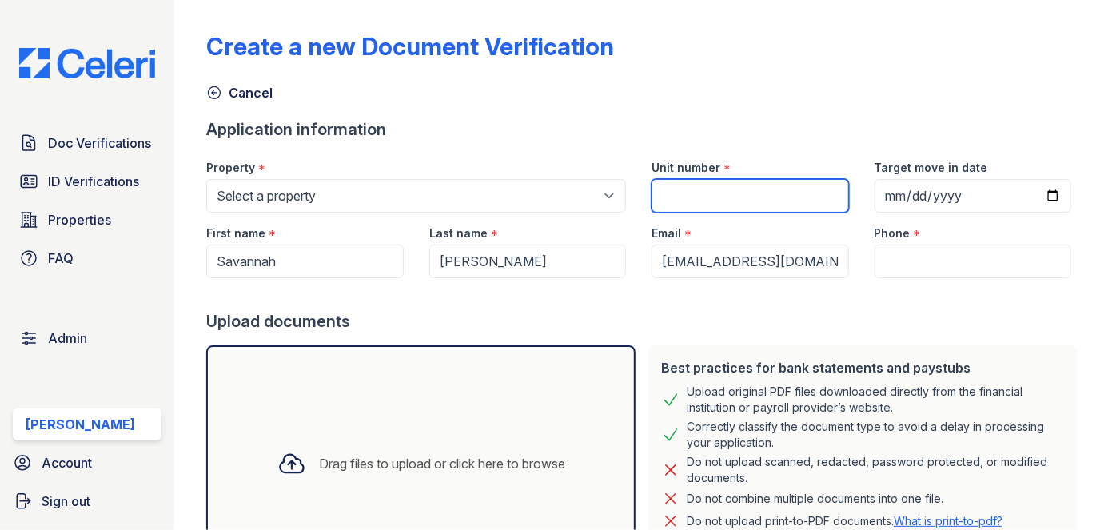
click at [707, 187] on input "Unit number" at bounding box center [749, 196] width 197 height 34
type input "1"
click at [782, 138] on div "Application information" at bounding box center [645, 129] width 878 height 22
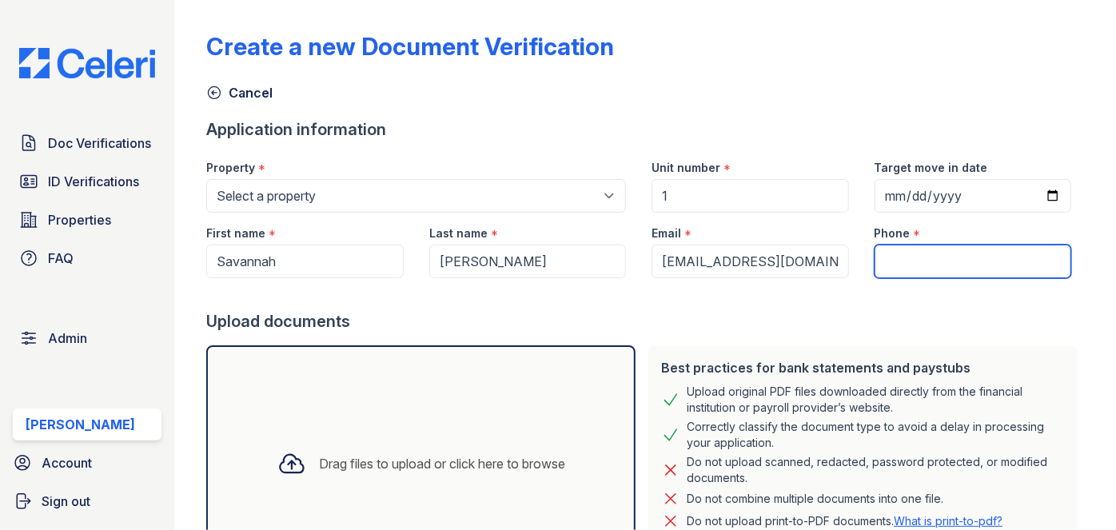
click at [911, 265] on input "Phone" at bounding box center [973, 262] width 197 height 34
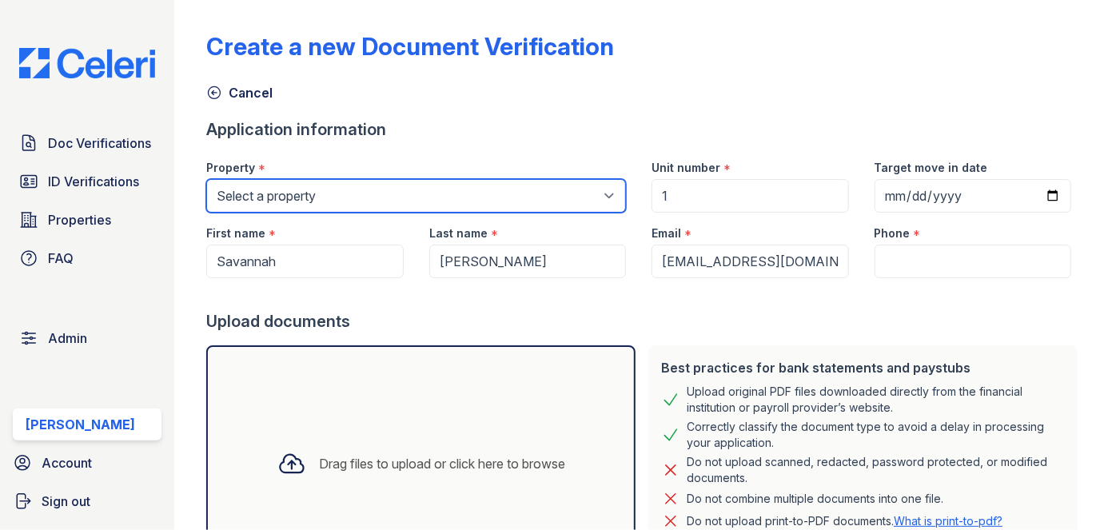
click at [409, 184] on select "Select a property 0000 Kinney Avenue 09 Cape Coral 10006 North Glowing Forge Co…" at bounding box center [416, 196] width 420 height 34
select select "4858"
click at [428, 189] on select "Select a property 0000 Kinney Avenue 09 Cape Coral 10006 North Glowing Forge Co…" at bounding box center [416, 196] width 420 height 34
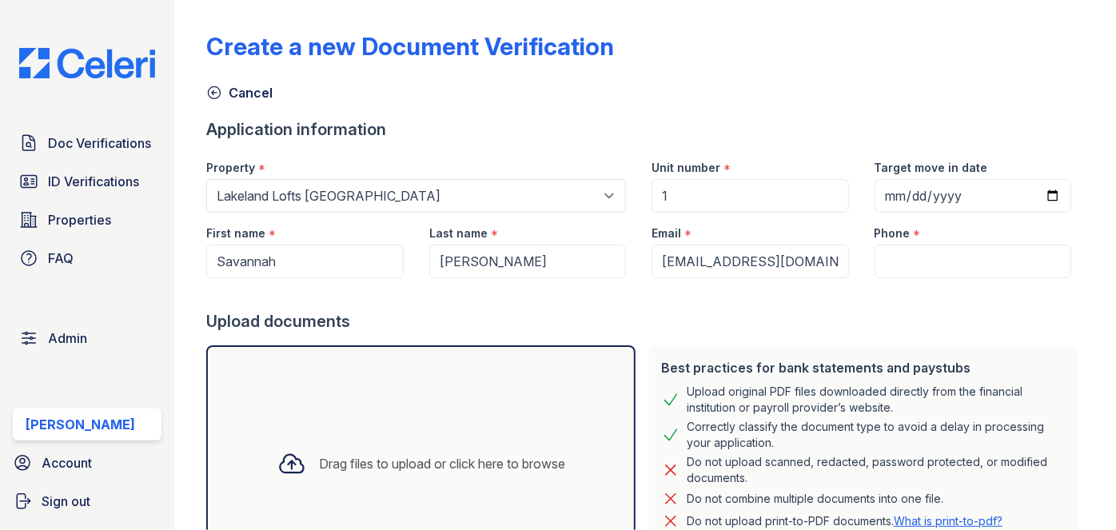
click at [634, 70] on div "Create a new Document Verification" at bounding box center [645, 53] width 878 height 42
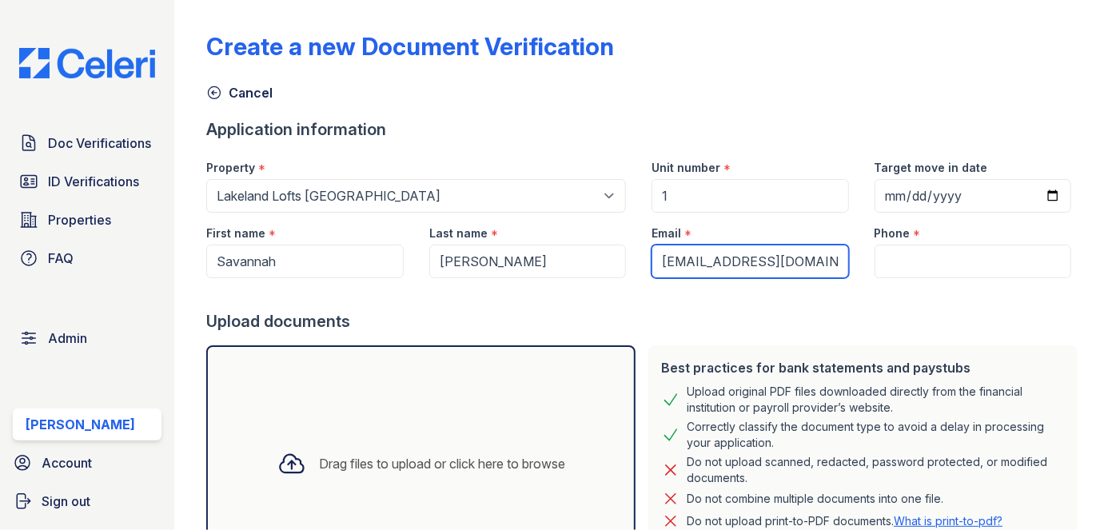
click at [735, 261] on input "savannahbohler@gmail.com" at bounding box center [749, 262] width 197 height 34
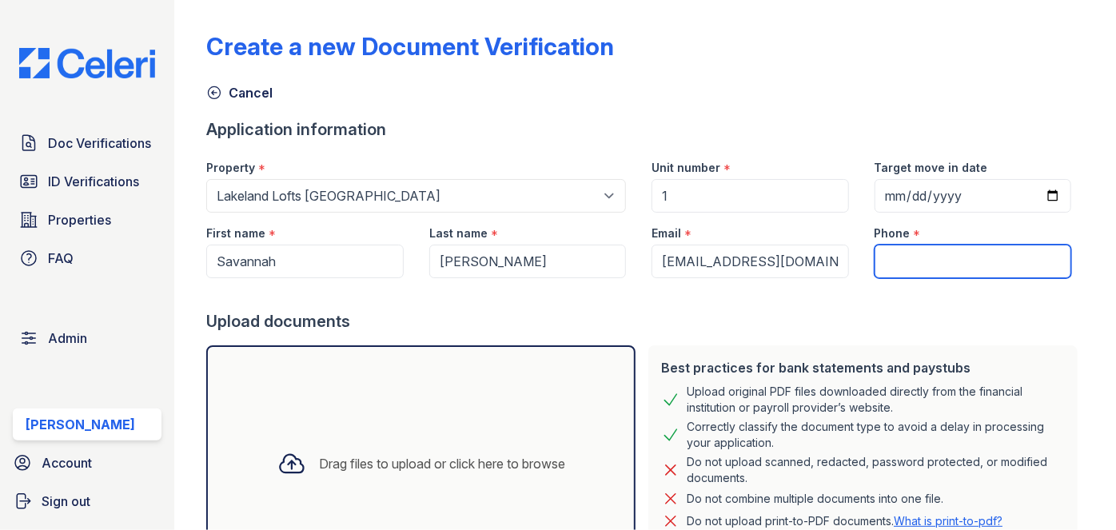
click at [921, 261] on input "Phone" at bounding box center [973, 262] width 197 height 34
paste input "+14696791094"
type input "+14696791094"
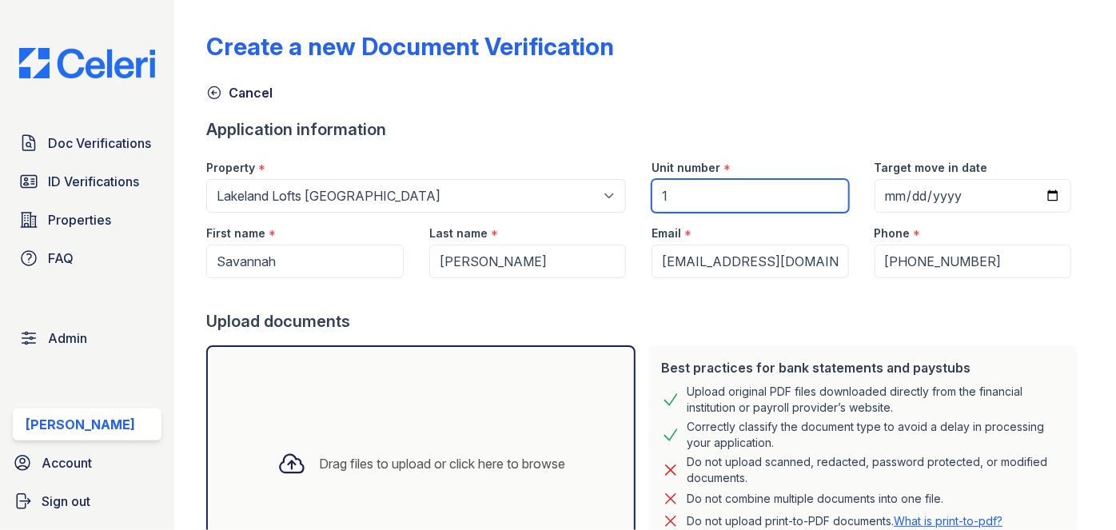
click at [711, 197] on input "1" at bounding box center [749, 196] width 197 height 34
paste input "313"
type input "313"
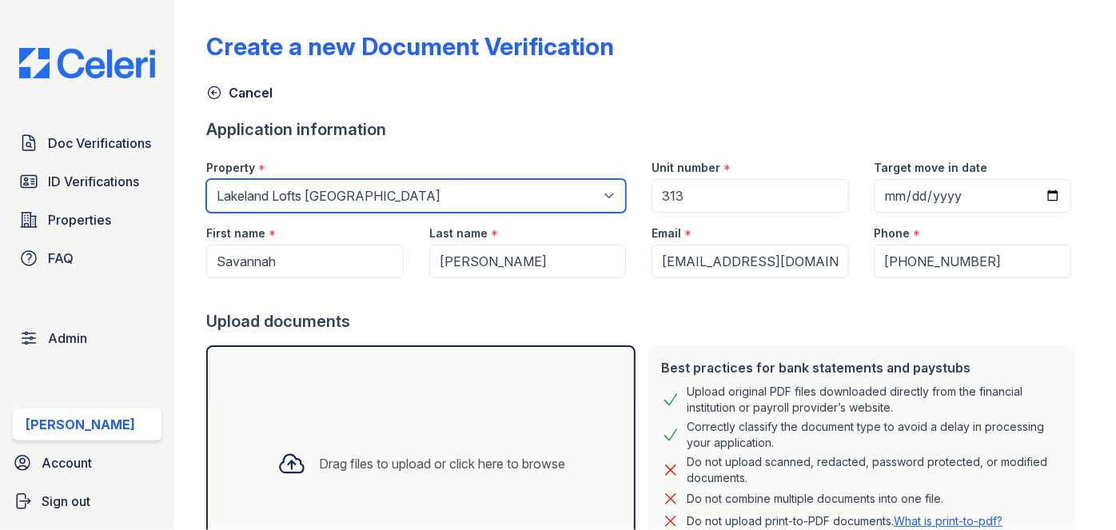
click at [431, 190] on select "Select a property 0000 Kinney Avenue 09 Cape Coral 10006 North Glowing Forge Co…" at bounding box center [416, 196] width 420 height 34
select select "4684"
click at [206, 179] on select "Select a property 0000 Kinney Avenue 09 Cape Coral 10006 North Glowing Forge Co…" at bounding box center [416, 196] width 420 height 34
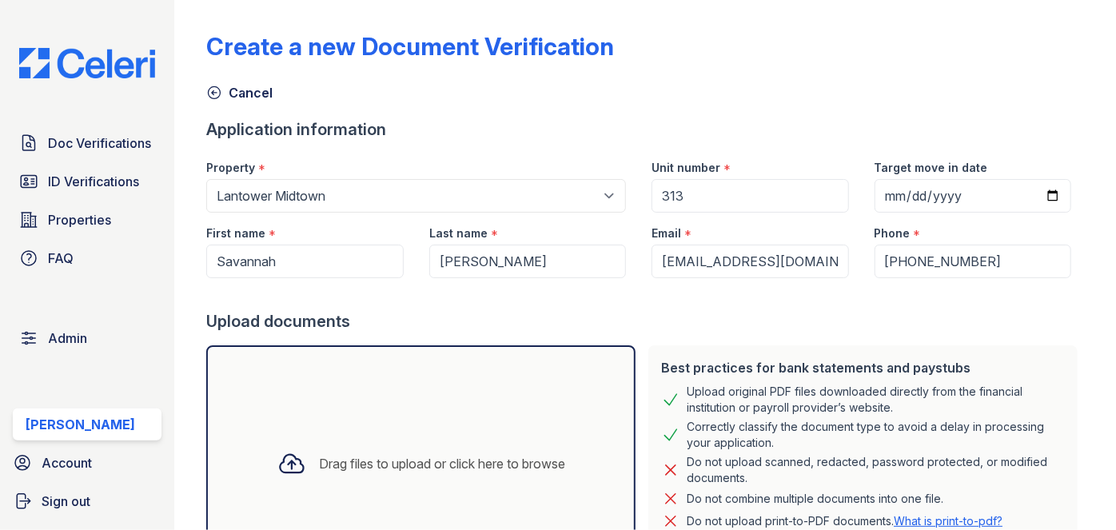
click at [698, 96] on div "Cancel" at bounding box center [645, 88] width 878 height 29
click at [906, 197] on input "Target move in date" at bounding box center [973, 196] width 197 height 34
click at [887, 195] on input "Target move in date" at bounding box center [973, 196] width 197 height 34
type input "2025-10-01"
click at [879, 115] on div "Create a new Document Verification Cancel Application information Property * Se…" at bounding box center [645, 318] width 878 height 624
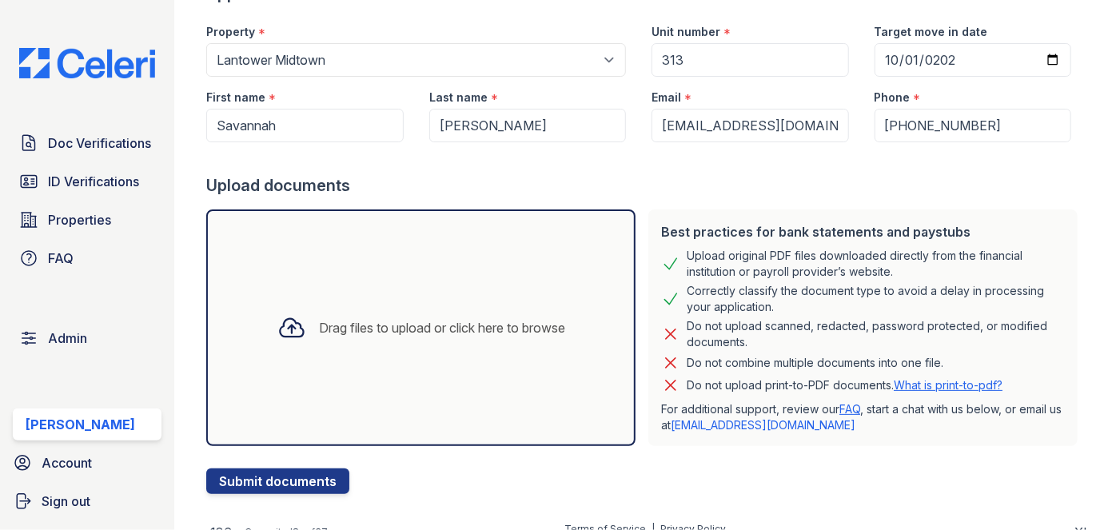
scroll to position [145, 0]
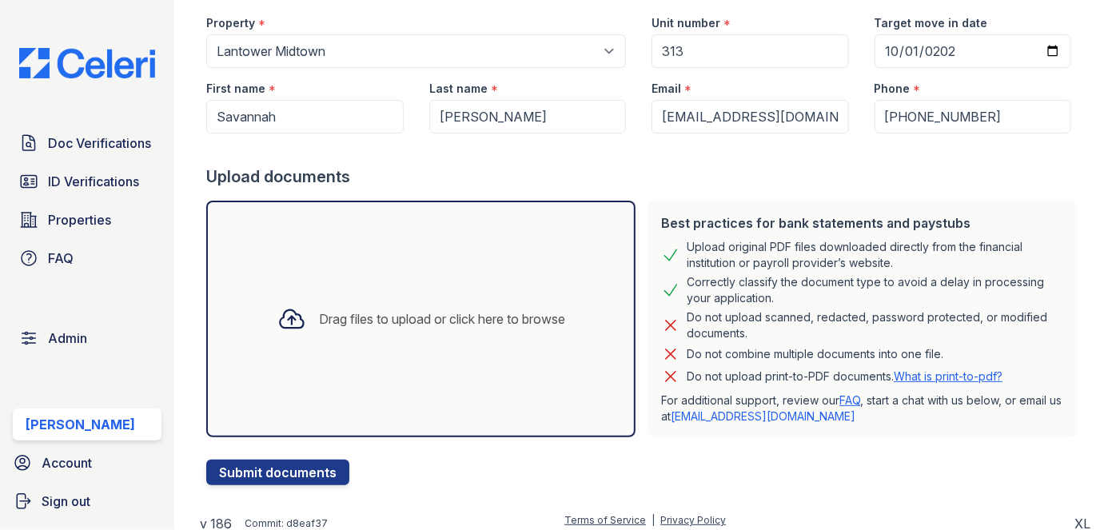
click at [347, 304] on div "Drag files to upload or click here to browse" at bounding box center [421, 319] width 313 height 54
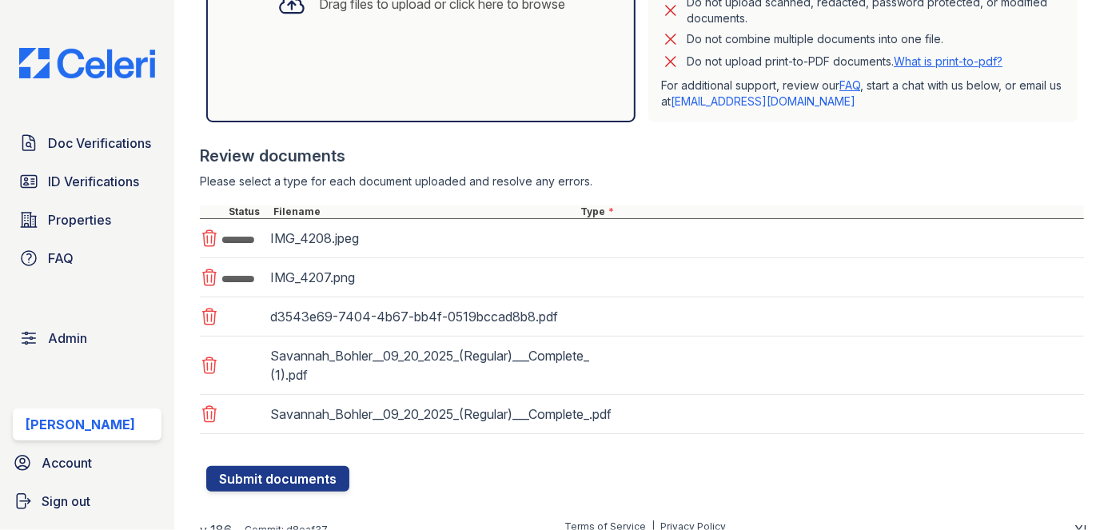
scroll to position [473, 0]
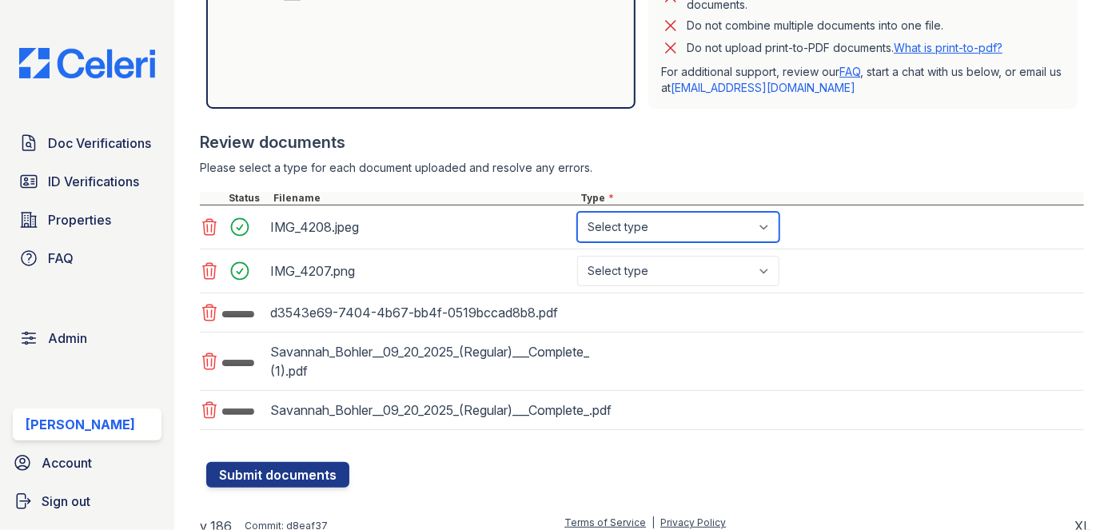
click at [745, 224] on select "Select type Paystub Bank Statement Offer Letter Tax Documents Benefit Award Let…" at bounding box center [678, 227] width 202 height 30
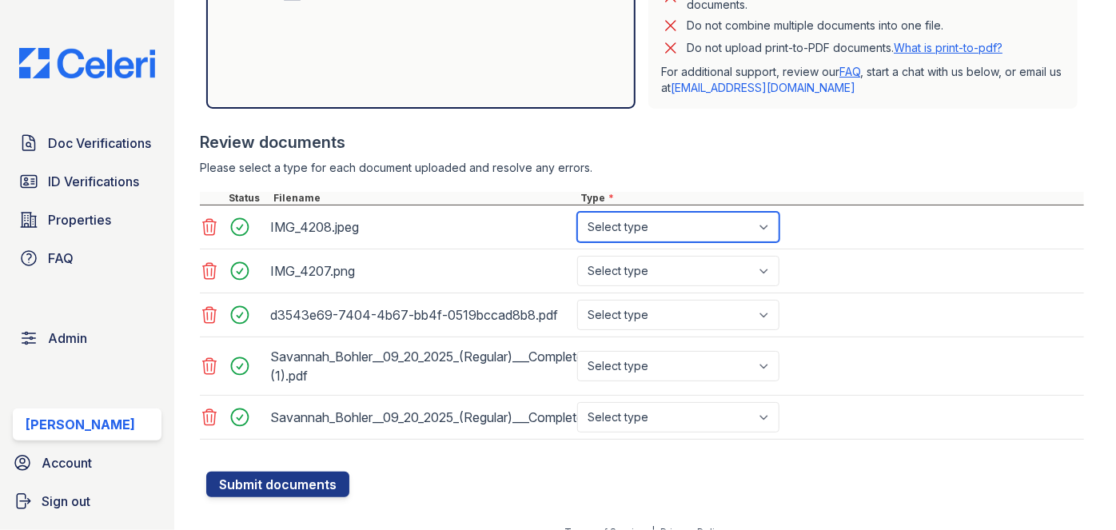
select select "other"
click at [577, 212] on select "Select type Paystub Bank Statement Offer Letter Tax Documents Benefit Award Let…" at bounding box center [678, 227] width 202 height 30
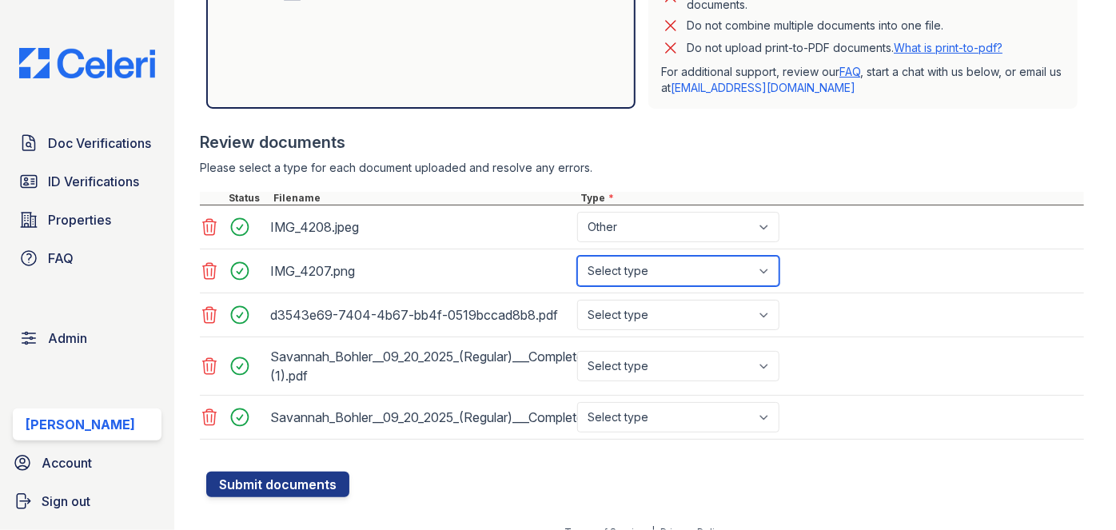
click at [644, 266] on select "Select type Paystub Bank Statement Offer Letter Tax Documents Benefit Award Let…" at bounding box center [678, 271] width 202 height 30
select select "other"
click at [577, 256] on select "Select type Paystub Bank Statement Offer Letter Tax Documents Benefit Award Let…" at bounding box center [678, 271] width 202 height 30
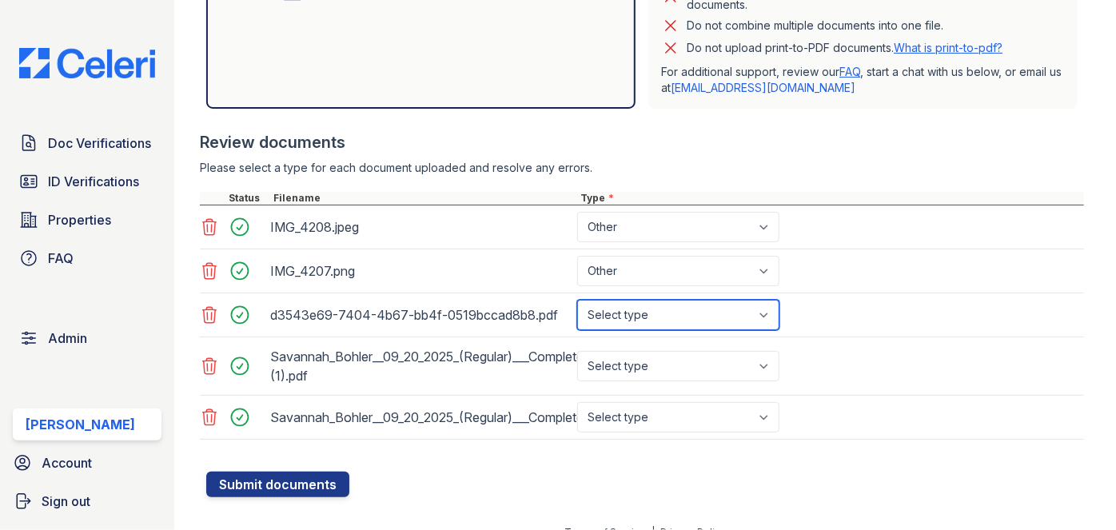
click at [655, 322] on select "Select type Paystub Bank Statement Offer Letter Tax Documents Benefit Award Let…" at bounding box center [678, 315] width 202 height 30
select select "bank_statement"
click at [577, 300] on select "Select type Paystub Bank Statement Offer Letter Tax Documents Benefit Award Let…" at bounding box center [678, 315] width 202 height 30
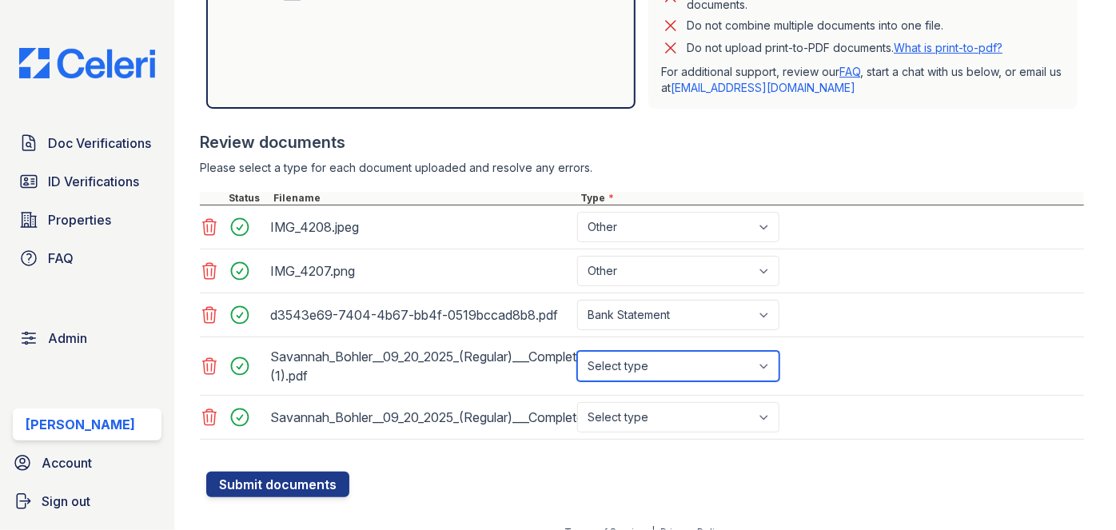
click at [682, 357] on select "Select type Paystub Bank Statement Offer Letter Tax Documents Benefit Award Let…" at bounding box center [678, 366] width 202 height 30
select select "paystub"
click at [577, 351] on select "Select type Paystub Bank Statement Offer Letter Tax Documents Benefit Award Let…" at bounding box center [678, 366] width 202 height 30
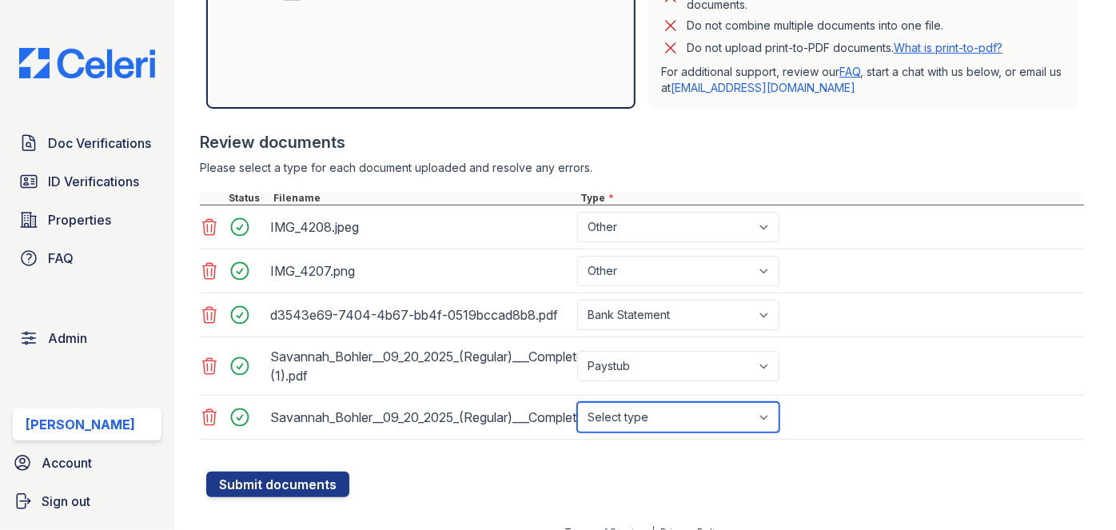
drag, startPoint x: 643, startPoint y: 411, endPoint x: 638, endPoint y: 401, distance: 10.7
click at [643, 411] on select "Select type Paystub Bank Statement Offer Letter Tax Documents Benefit Award Let…" at bounding box center [678, 417] width 202 height 30
select select "paystub"
click at [577, 402] on select "Select type Paystub Bank Statement Offer Letter Tax Documents Benefit Award Let…" at bounding box center [678, 417] width 202 height 30
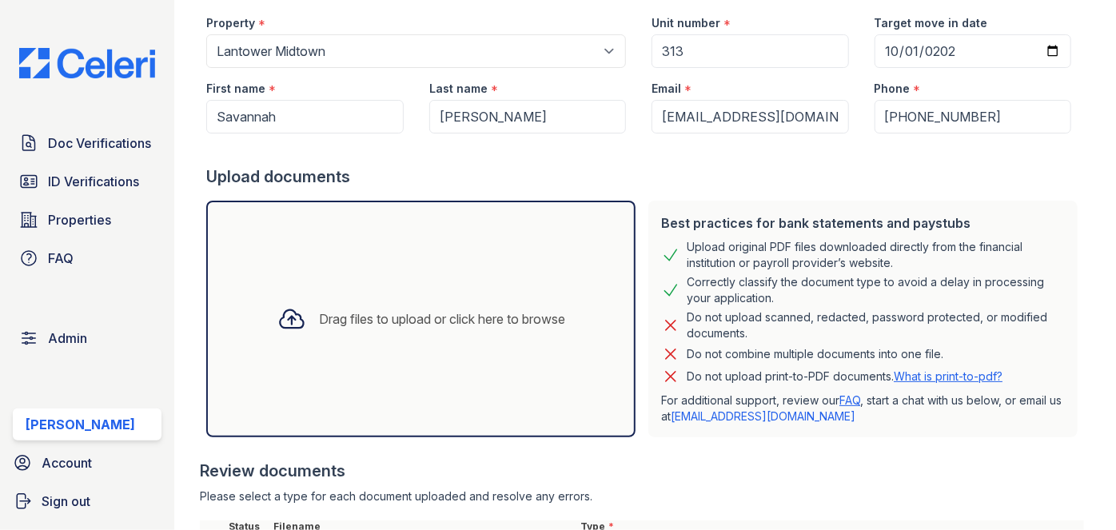
scroll to position [490, 0]
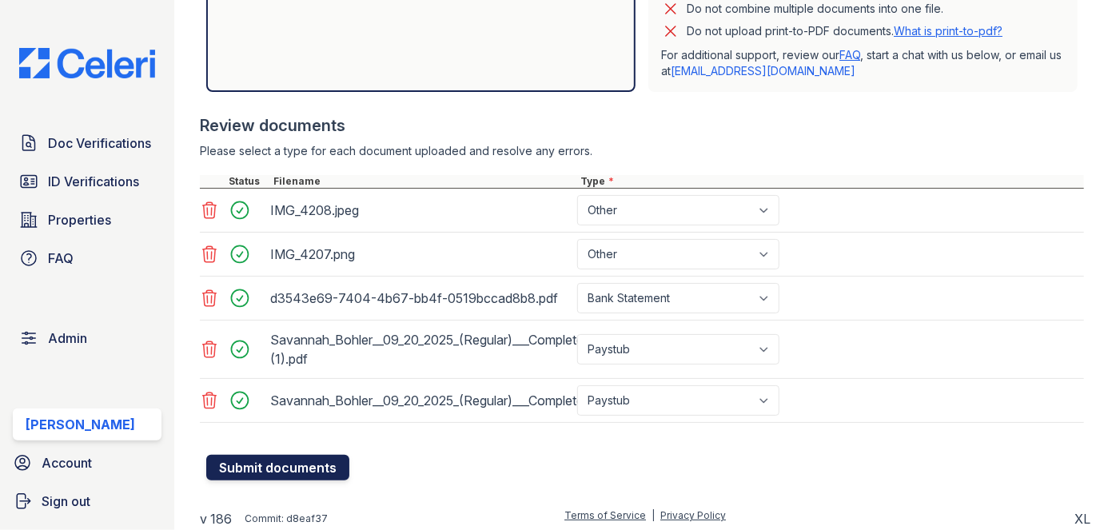
click at [301, 460] on button "Submit documents" at bounding box center [277, 468] width 143 height 26
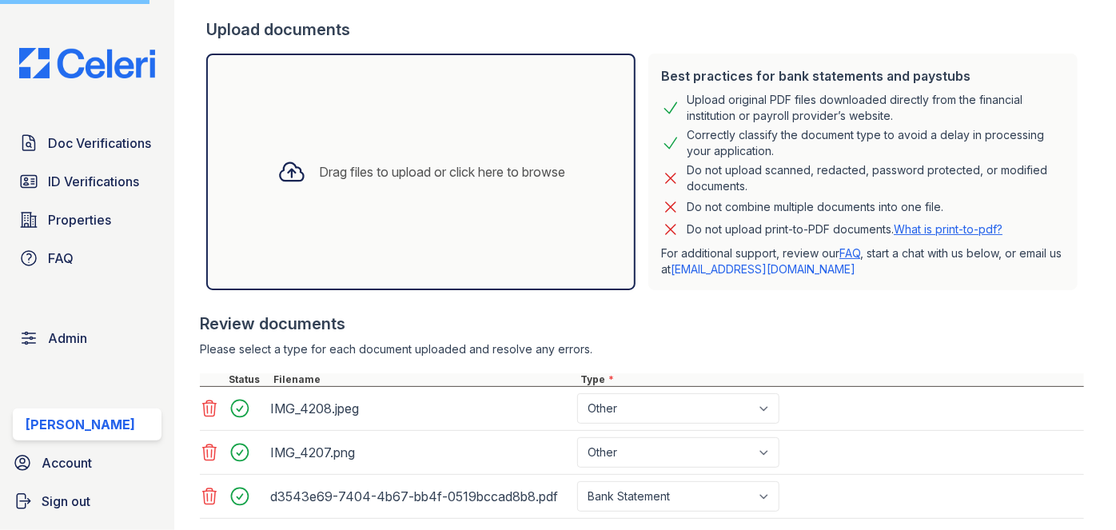
scroll to position [273, 0]
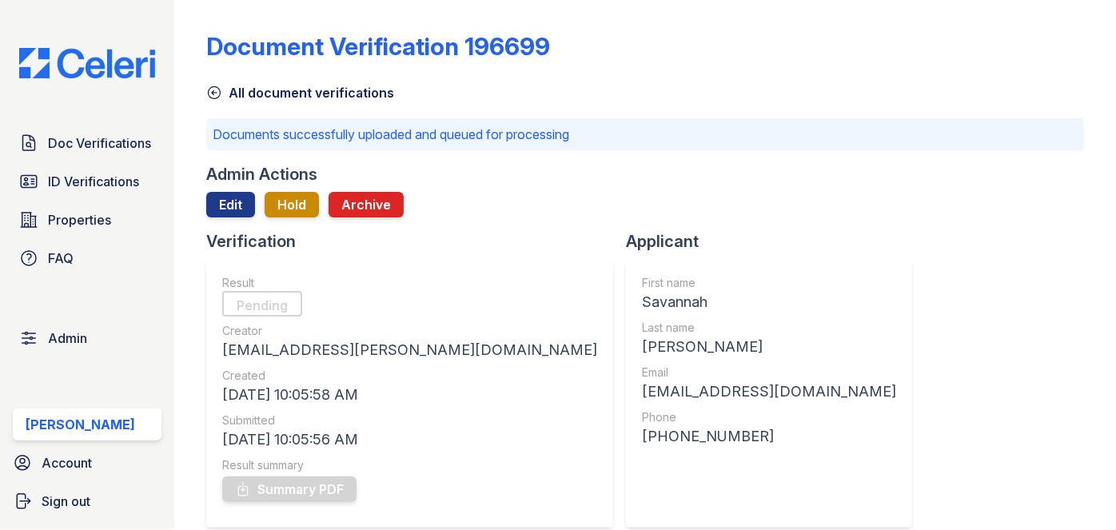
click at [642, 395] on div "[EMAIL_ADDRESS][DOMAIN_NAME]" at bounding box center [769, 392] width 254 height 22
copy div "[EMAIL_ADDRESS][DOMAIN_NAME]"
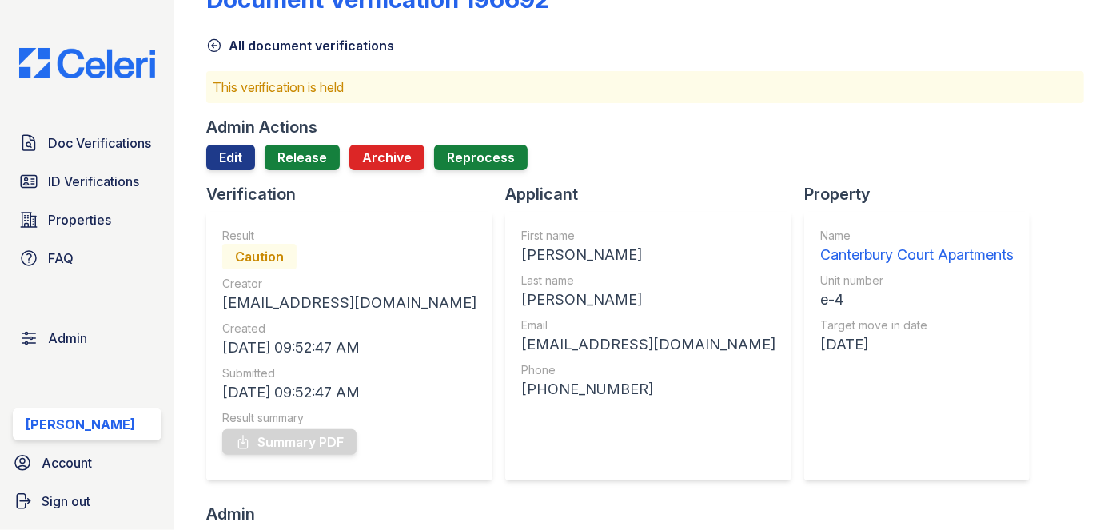
scroll to position [72, 0]
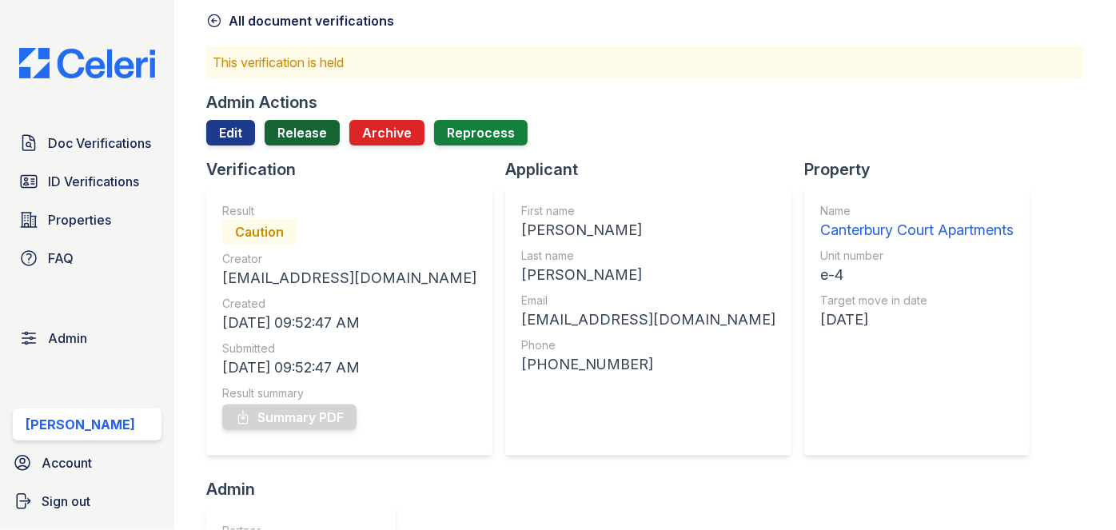
click at [315, 133] on link "Release" at bounding box center [302, 133] width 75 height 26
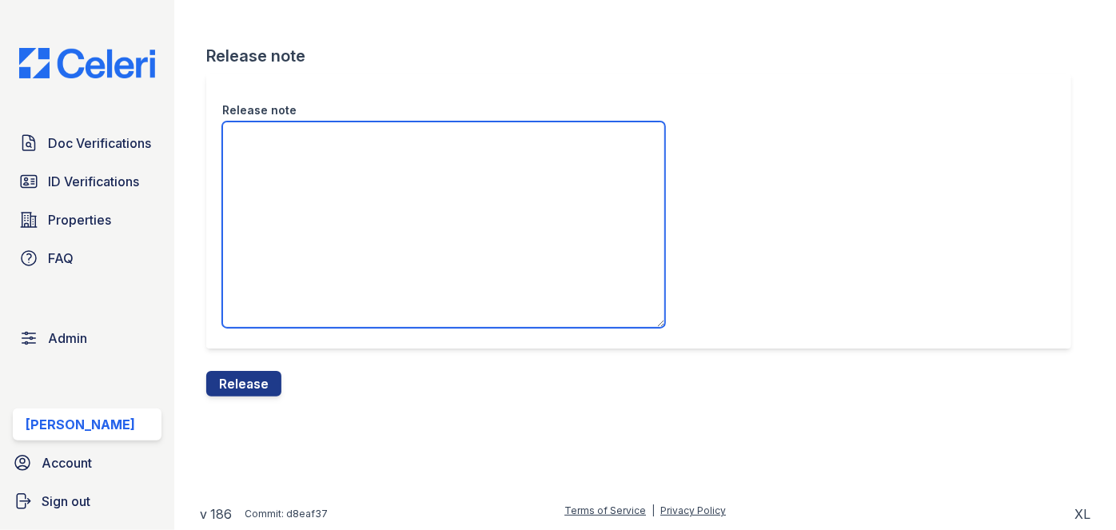
click at [334, 166] on textarea "Release note" at bounding box center [443, 225] width 443 height 206
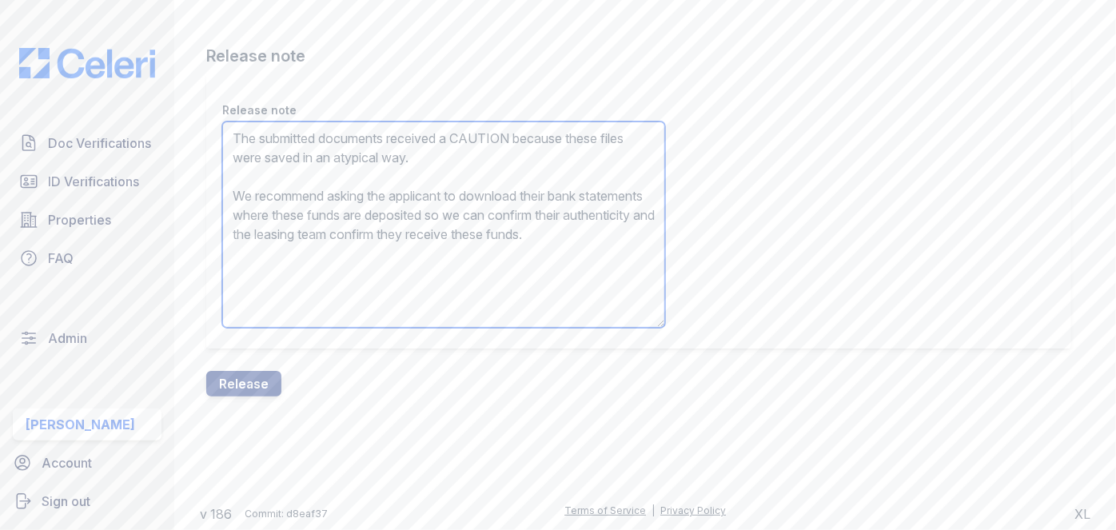
click at [356, 215] on textarea "The submitted documents received a CAUTION because these files were saved in an…" at bounding box center [443, 225] width 443 height 206
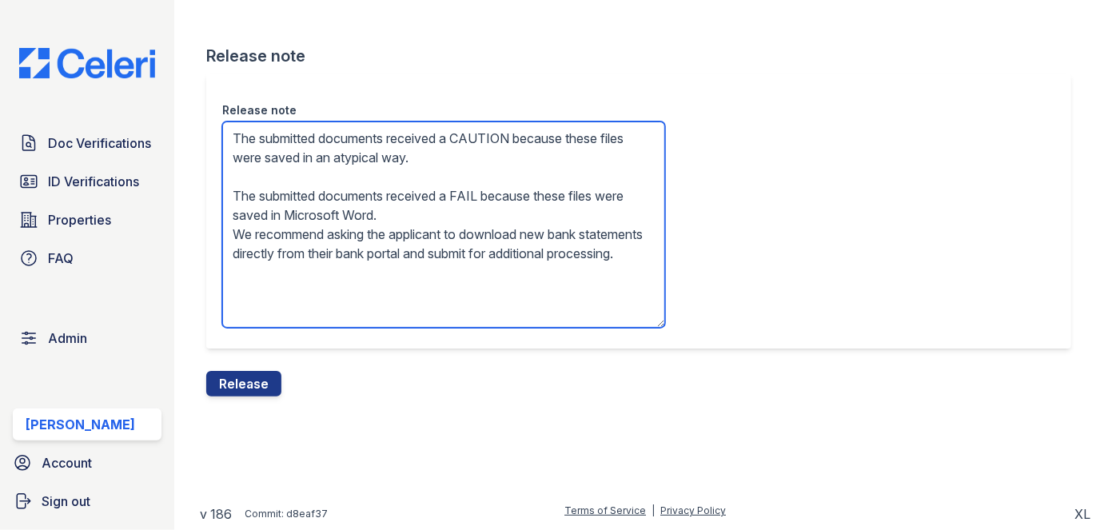
click at [339, 207] on textarea "The submitted documents received a CAUTION because these files were saved in an…" at bounding box center [443, 225] width 443 height 206
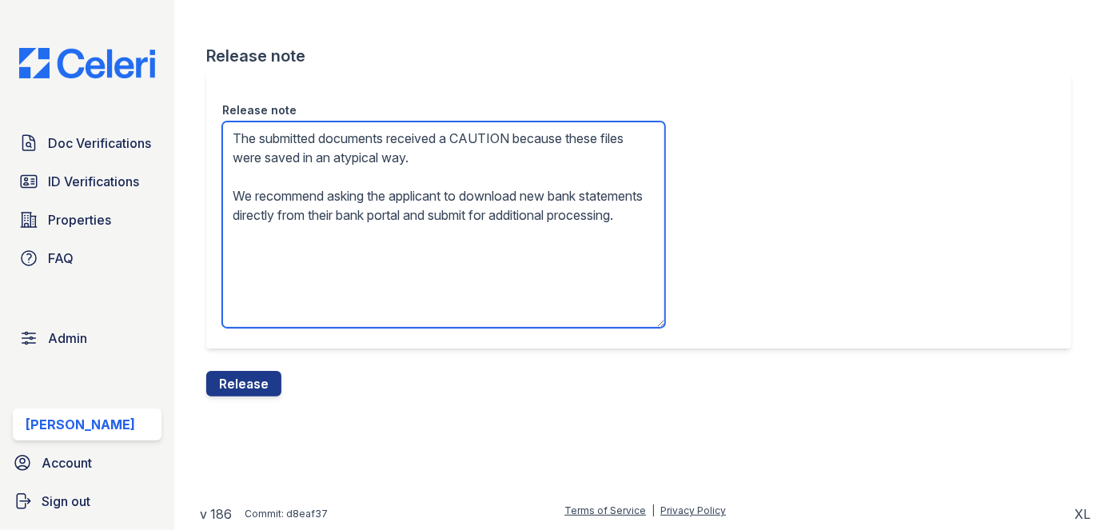
click at [560, 196] on textarea "The submitted documents received a CAUTION because these files were saved in an…" at bounding box center [443, 225] width 443 height 206
type textarea "The submitted documents received a CAUTION because these files were saved in an…"
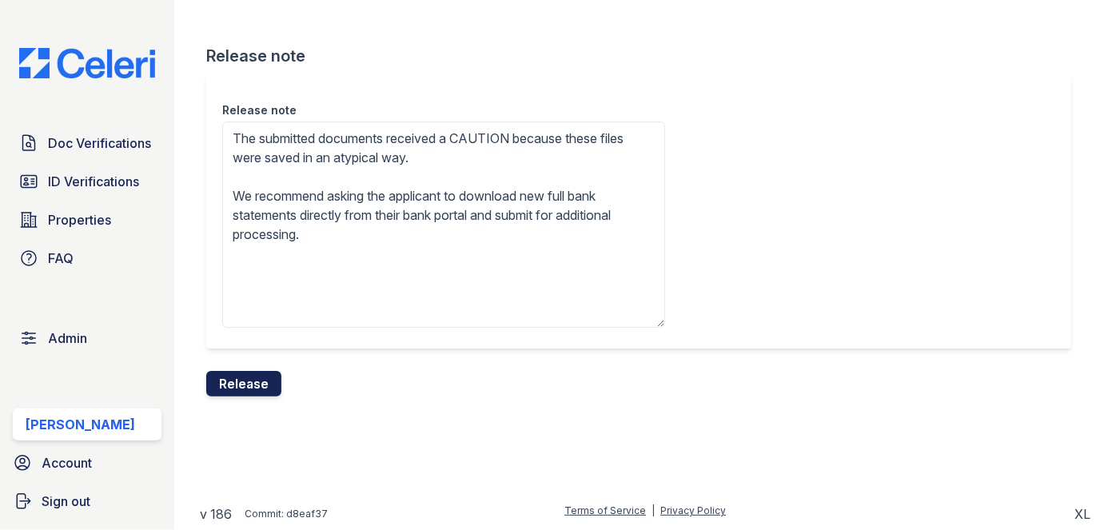
click at [259, 385] on button "Release" at bounding box center [243, 384] width 75 height 26
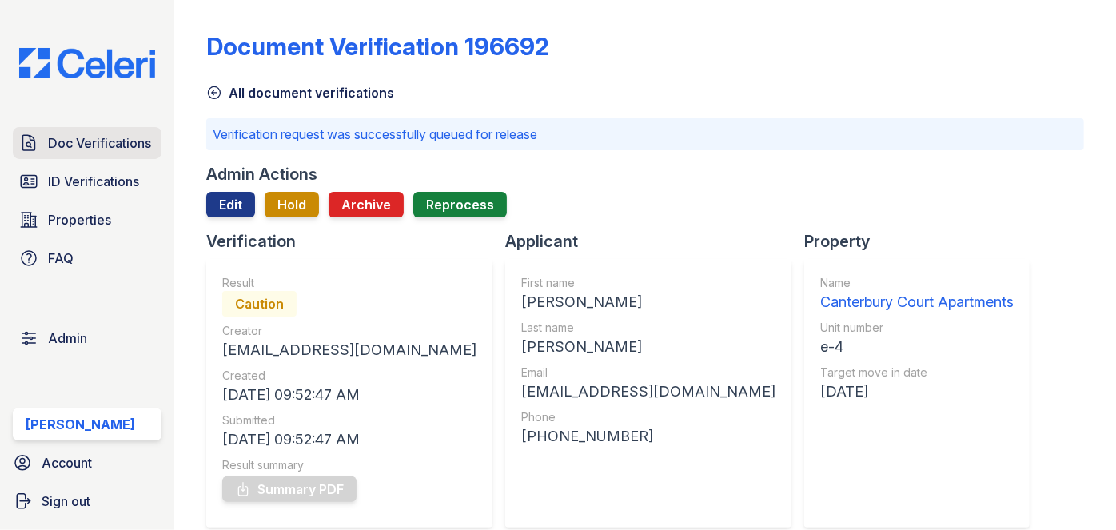
click at [148, 133] on span "Doc Verifications" at bounding box center [99, 142] width 103 height 19
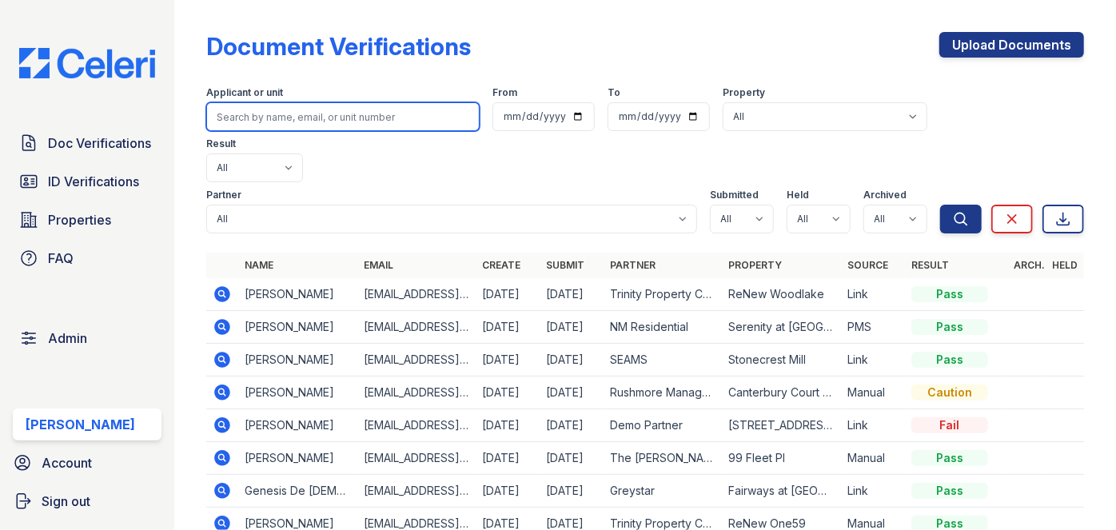
click at [293, 115] on input "search" at bounding box center [342, 116] width 273 height 29
paste input "Savannah Bohler"
type input "Savannah Bohler"
click at [940, 205] on button "Search" at bounding box center [961, 219] width 42 height 29
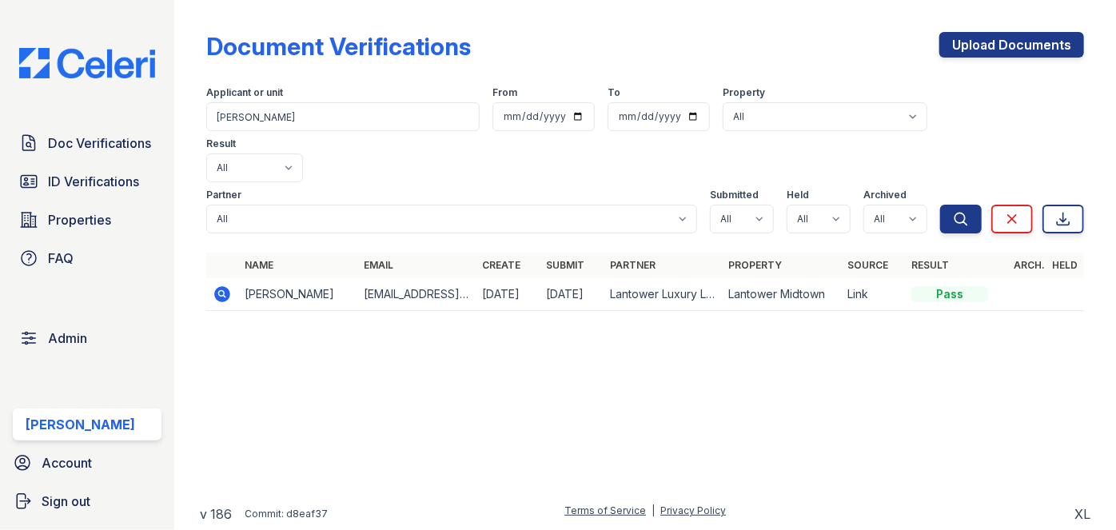
click at [221, 285] on icon at bounding box center [222, 294] width 19 height 19
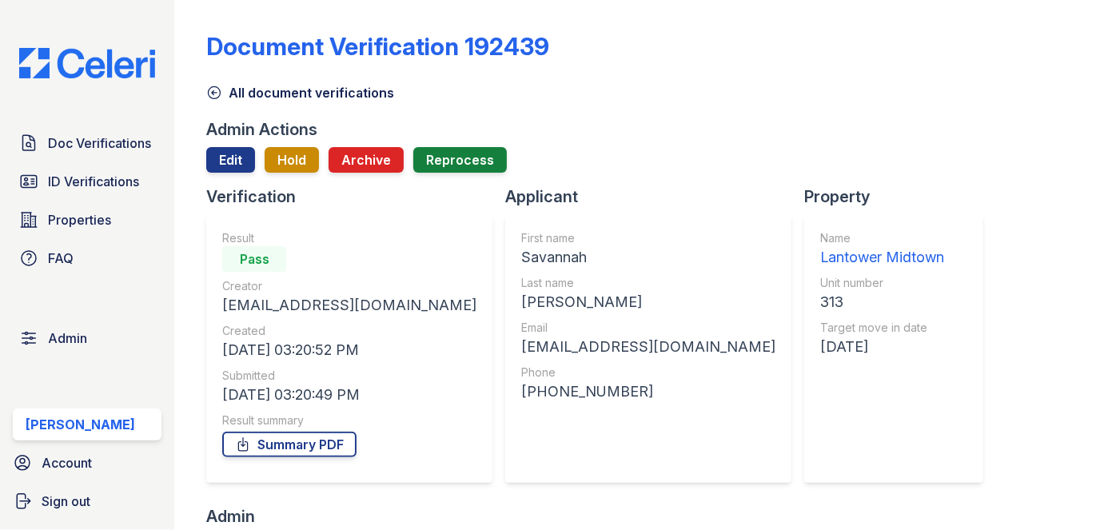
click at [528, 398] on div "[PHONE_NUMBER]" at bounding box center [648, 392] width 254 height 22
copy div "[PHONE_NUMBER]"
click at [820, 299] on div "313" at bounding box center [882, 302] width 124 height 22
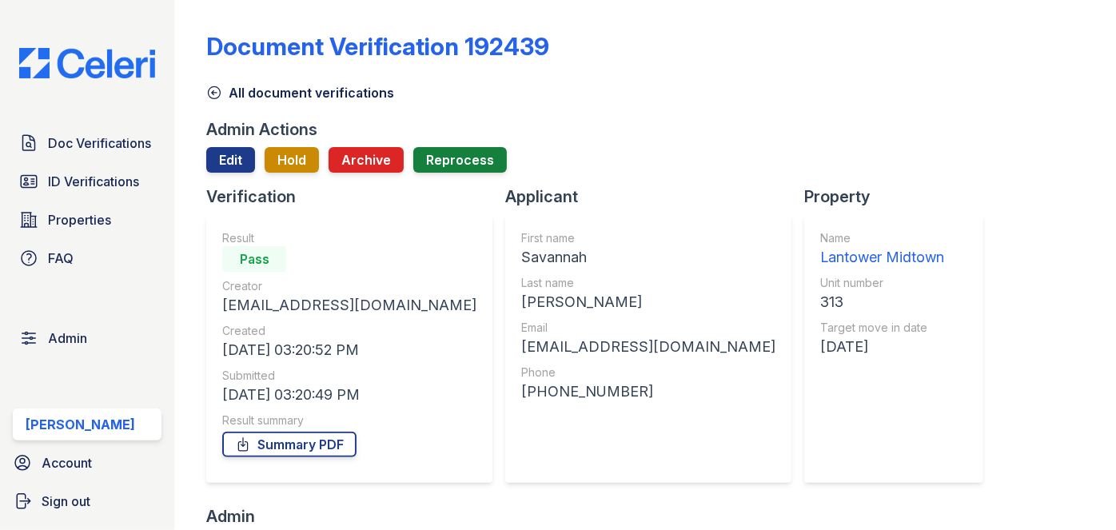
click at [820, 298] on div "313" at bounding box center [882, 302] width 124 height 22
copy div "313"
drag, startPoint x: 396, startPoint y: -1, endPoint x: 371, endPoint y: -23, distance: 34.0
click at [371, 0] on html "Doc Verifications ID Verifications Properties FAQ Admin [PERSON_NAME] Account S…" at bounding box center [558, 265] width 1116 height 530
click at [663, 33] on div "Document Verification 192439" at bounding box center [645, 53] width 878 height 42
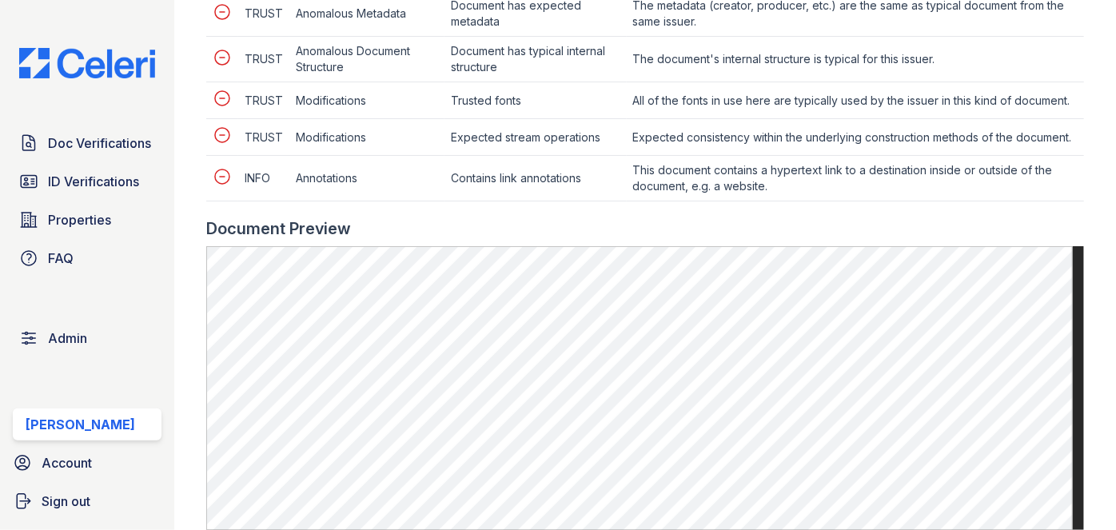
scroll to position [1017, 0]
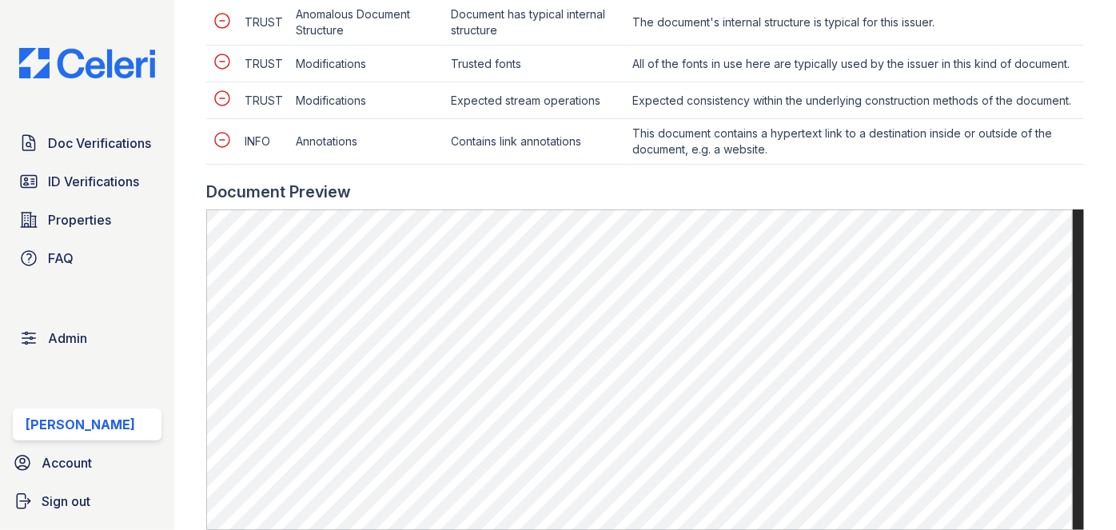
scroll to position [1017, 0]
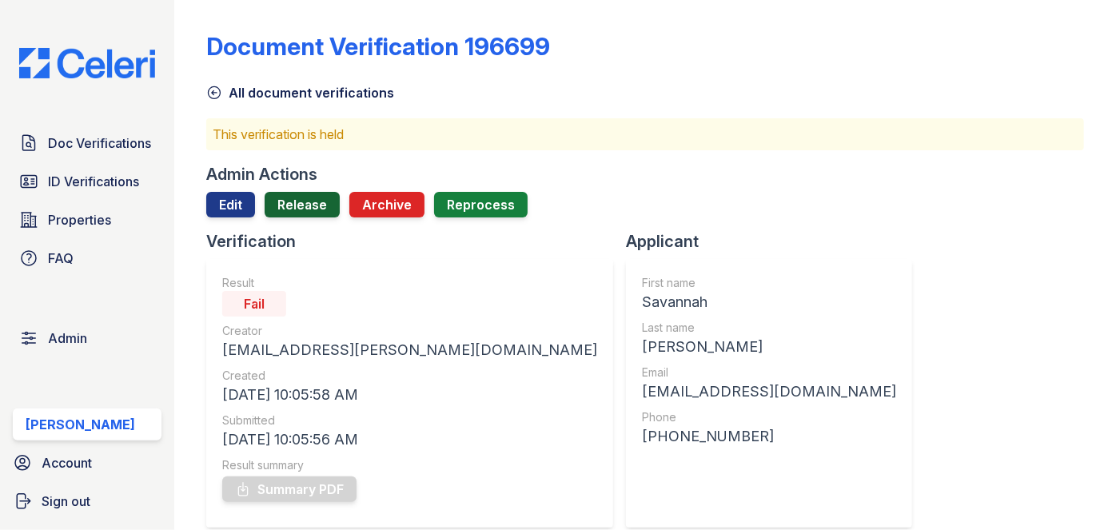
click at [294, 200] on link "Release" at bounding box center [302, 205] width 75 height 26
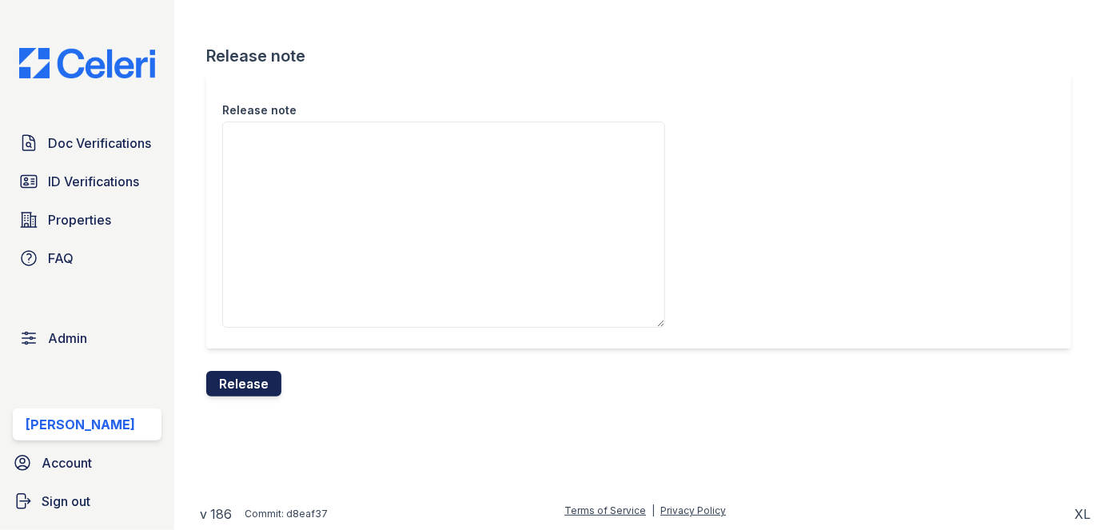
click at [253, 373] on button "Release" at bounding box center [243, 384] width 75 height 26
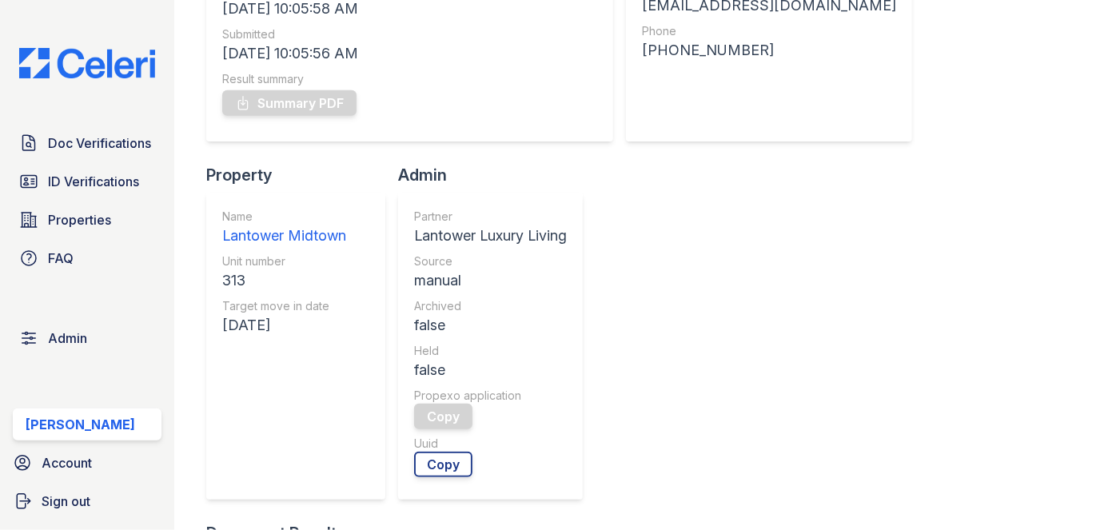
scroll to position [217, 0]
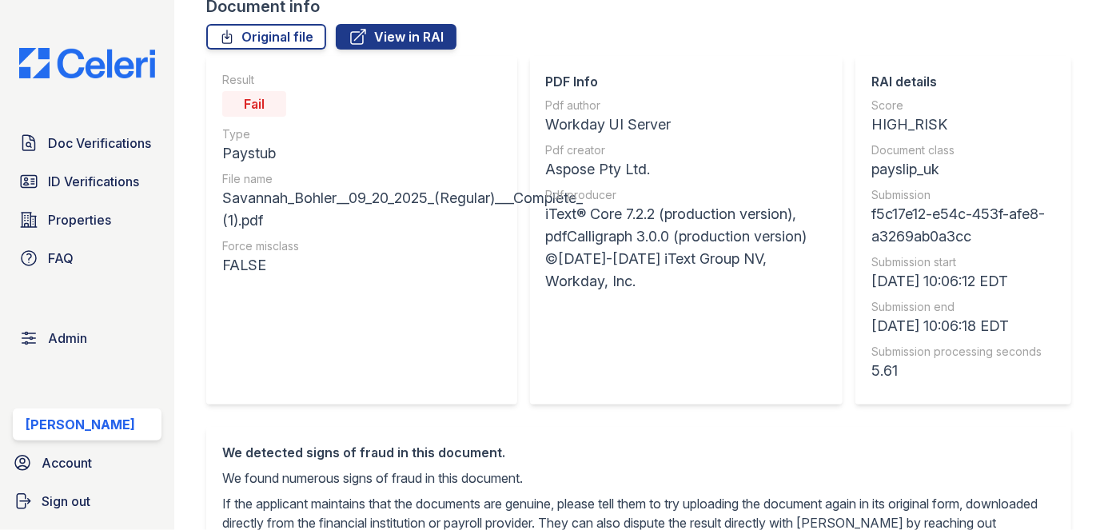
scroll to position [72, 0]
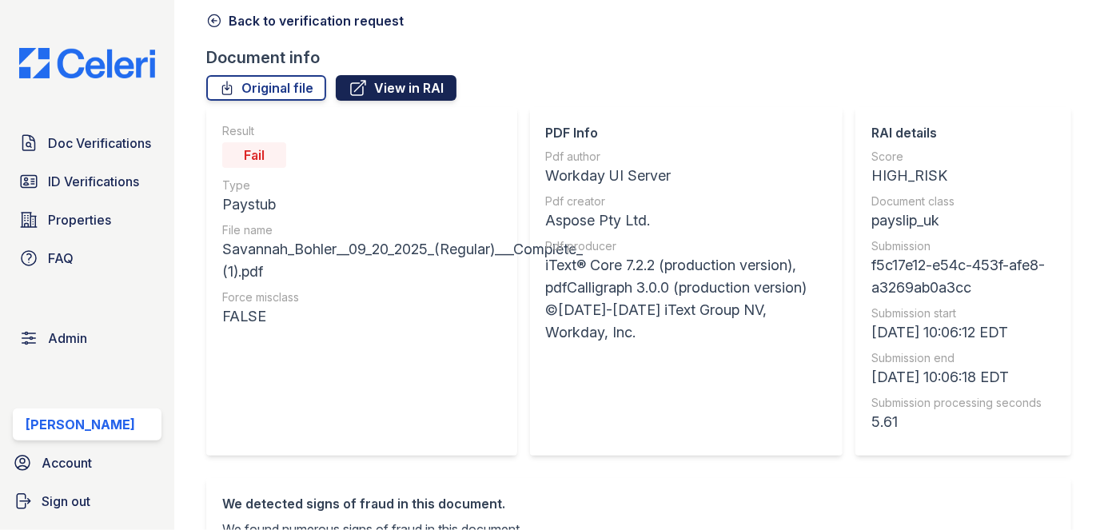
click at [388, 86] on link "View in RAI" at bounding box center [396, 88] width 121 height 26
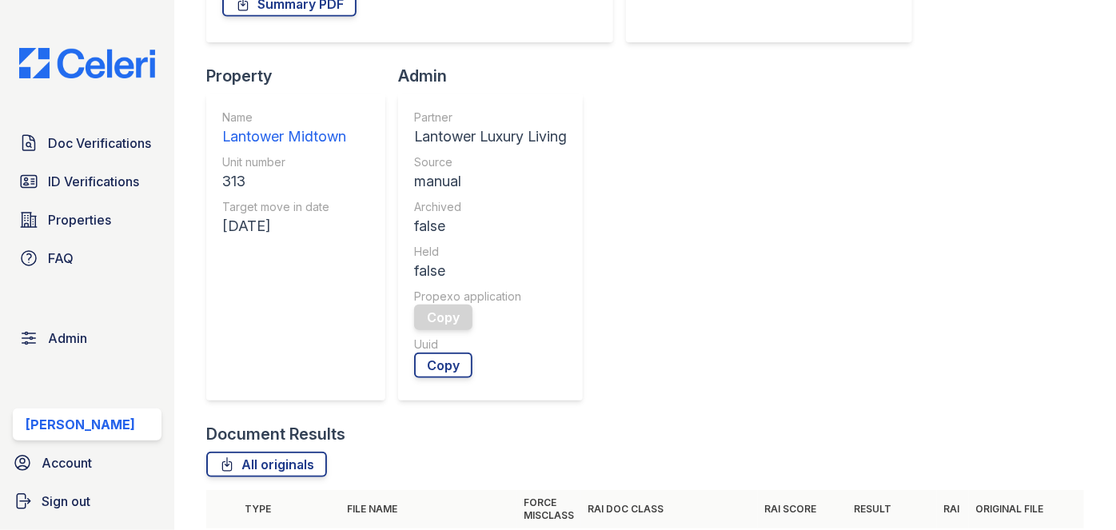
scroll to position [436, 0]
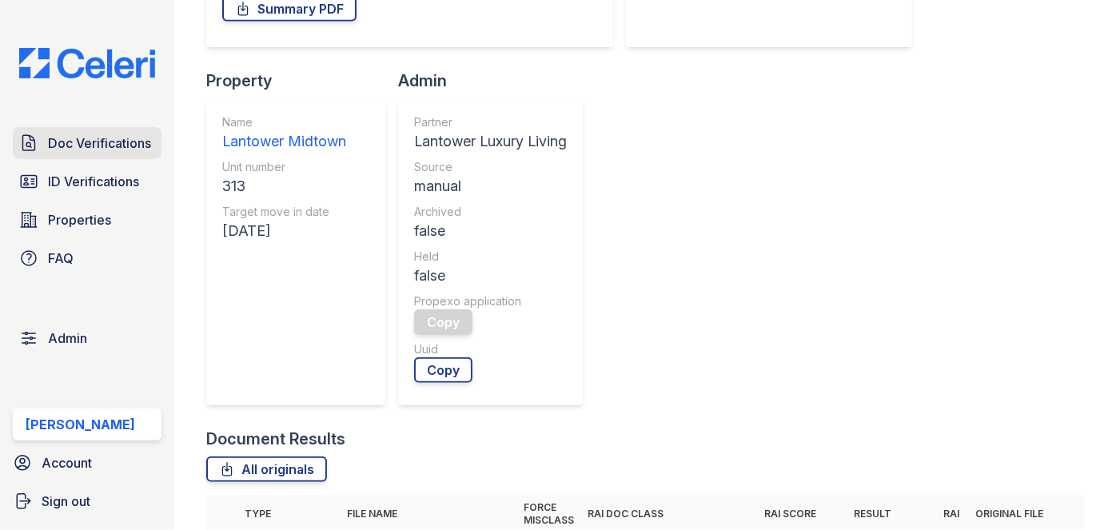
click at [111, 128] on link "Doc Verifications" at bounding box center [87, 143] width 149 height 32
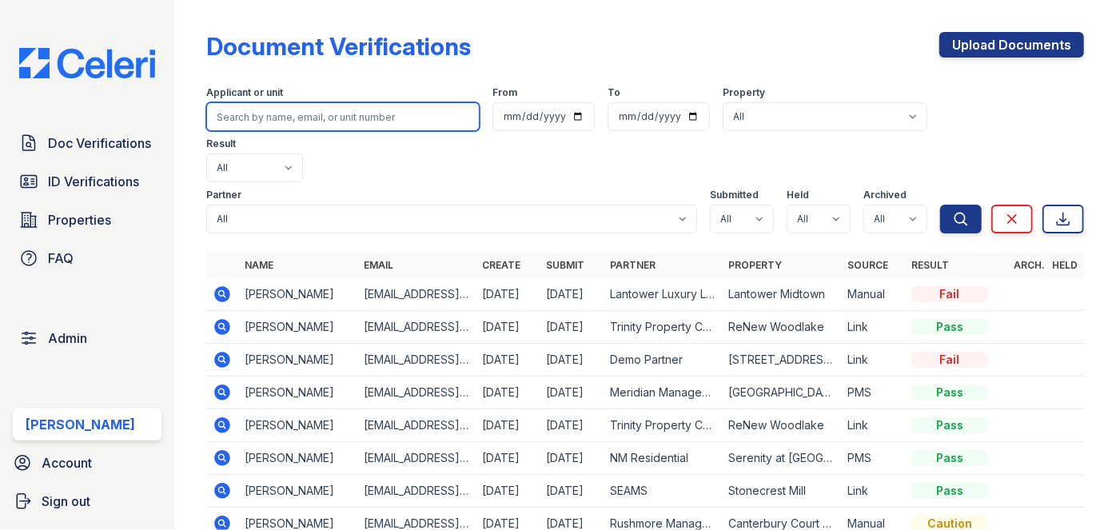
click at [270, 115] on input "search" at bounding box center [342, 116] width 273 height 29
paste input "[EMAIL_ADDRESS][DOMAIN_NAME]"
type input "[EMAIL_ADDRESS][DOMAIN_NAME]"
click at [940, 205] on button "Search" at bounding box center [961, 219] width 42 height 29
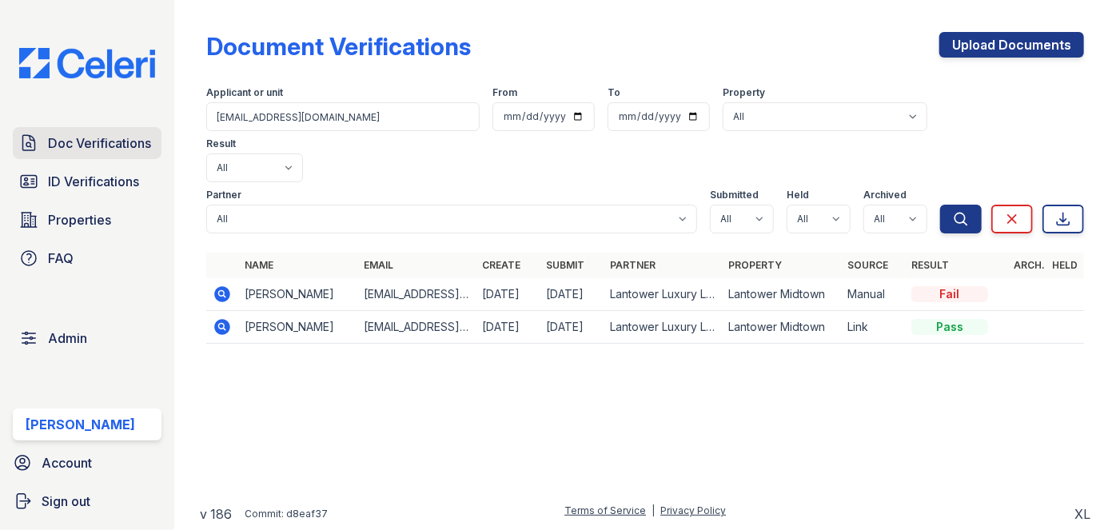
click at [137, 145] on span "Doc Verifications" at bounding box center [99, 142] width 103 height 19
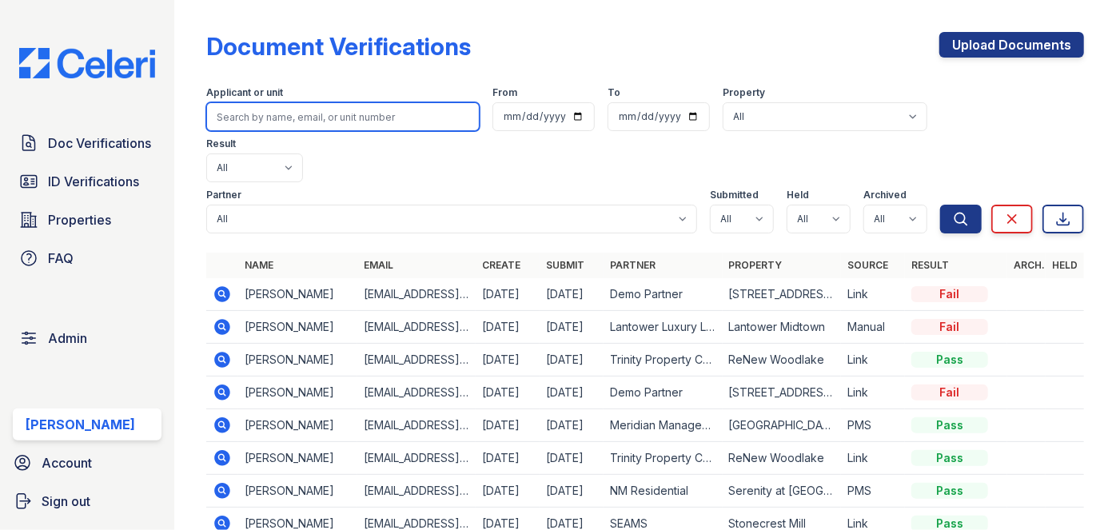
click at [281, 109] on input "search" at bounding box center [342, 116] width 273 height 29
paste input "[EMAIL_ADDRESS][DOMAIN_NAME]"
type input "[EMAIL_ADDRESS][DOMAIN_NAME]"
click at [940, 205] on button "Search" at bounding box center [961, 219] width 42 height 29
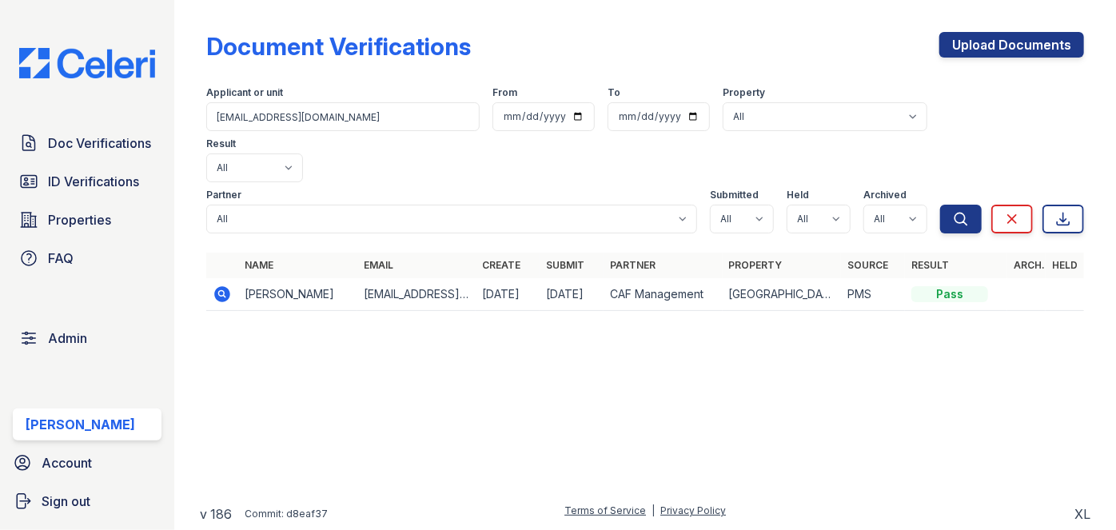
click at [223, 285] on icon at bounding box center [222, 294] width 19 height 19
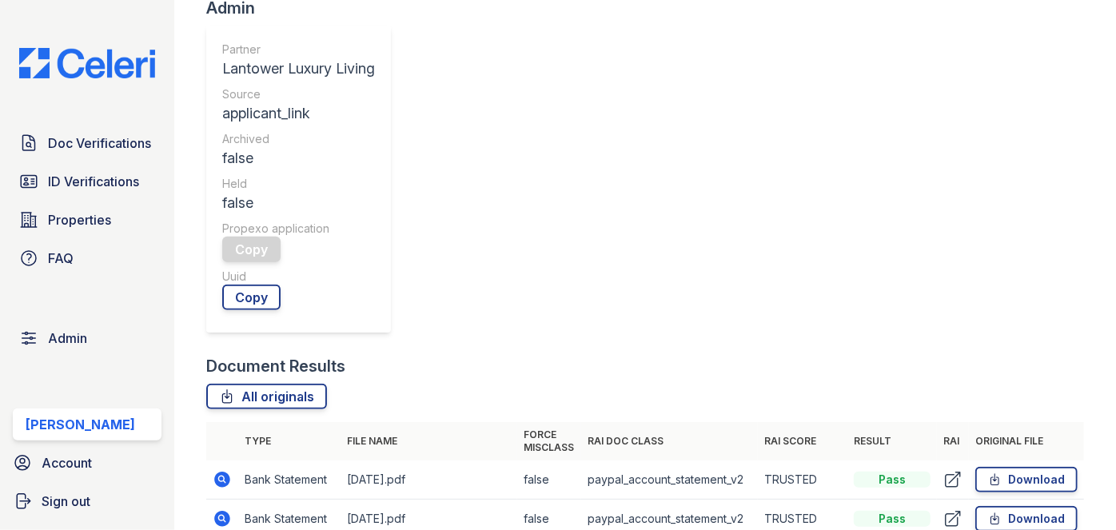
scroll to position [654, 0]
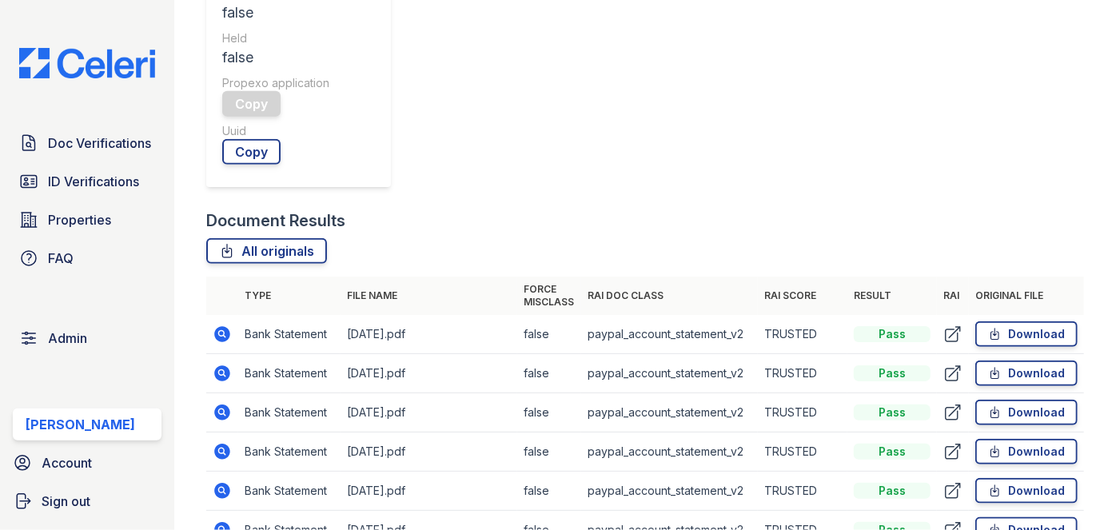
drag, startPoint x: 224, startPoint y: 207, endPoint x: 545, endPoint y: 266, distance: 326.8
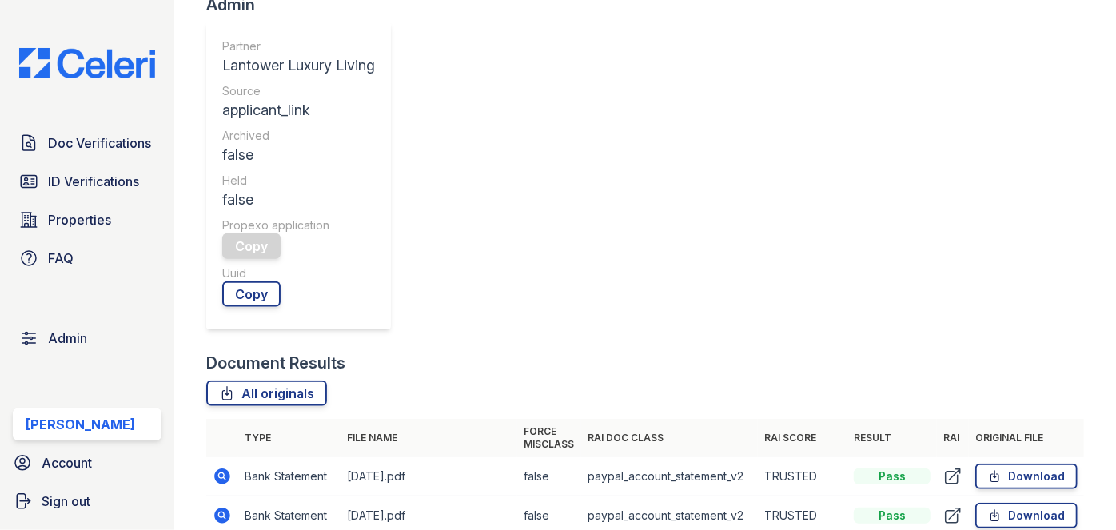
scroll to position [508, 0]
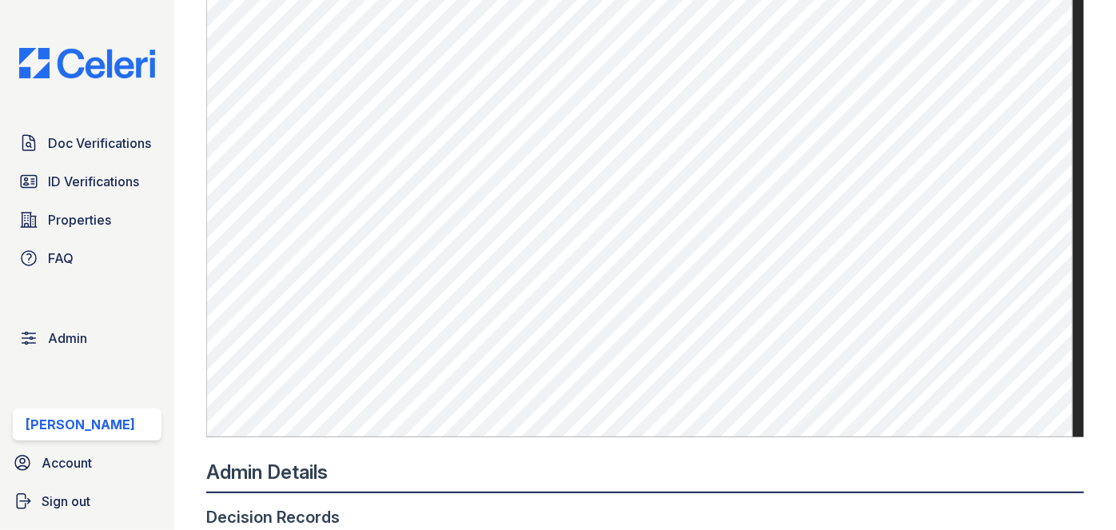
scroll to position [1162, 0]
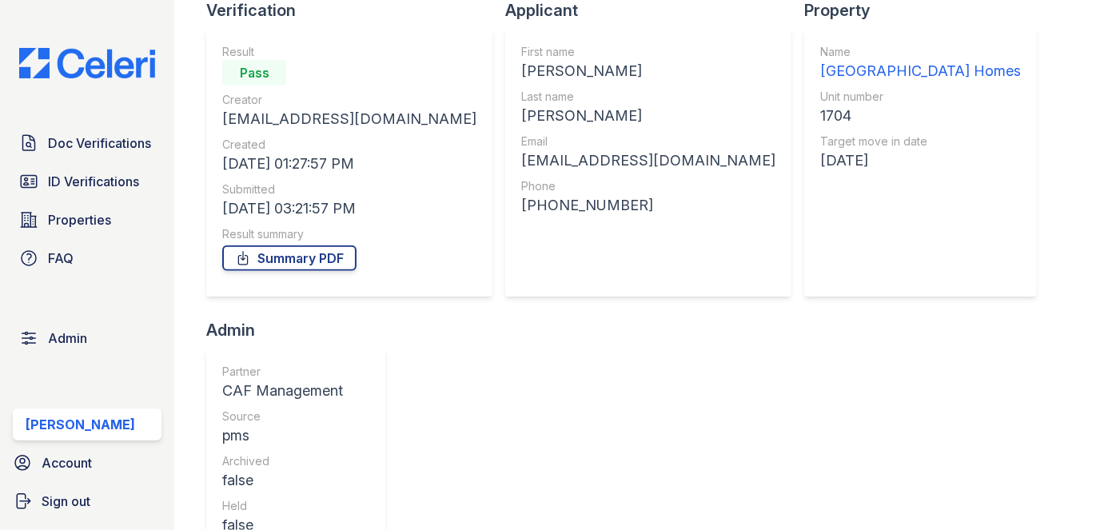
scroll to position [145, 0]
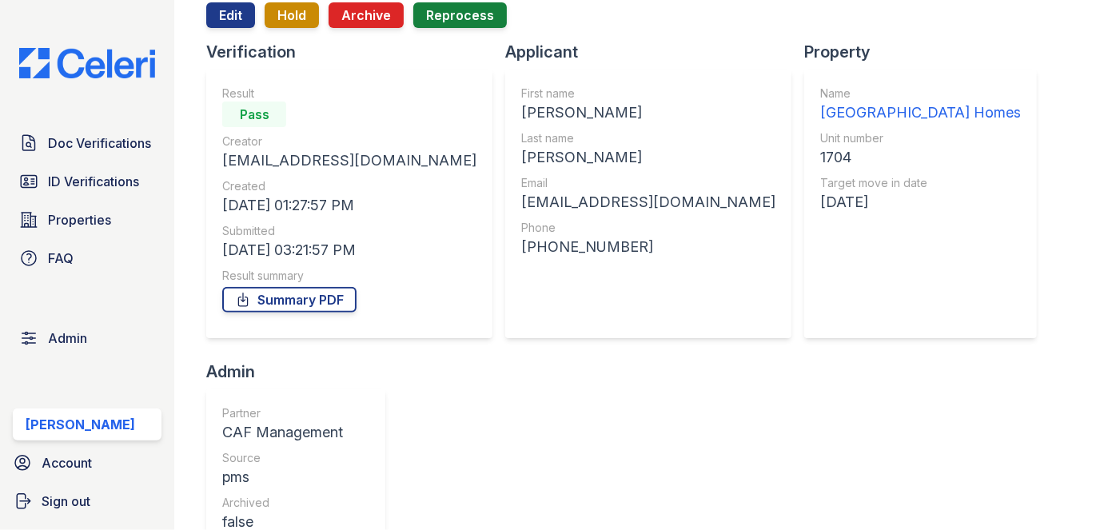
click at [820, 110] on div "[GEOGRAPHIC_DATA] Homes" at bounding box center [920, 113] width 201 height 22
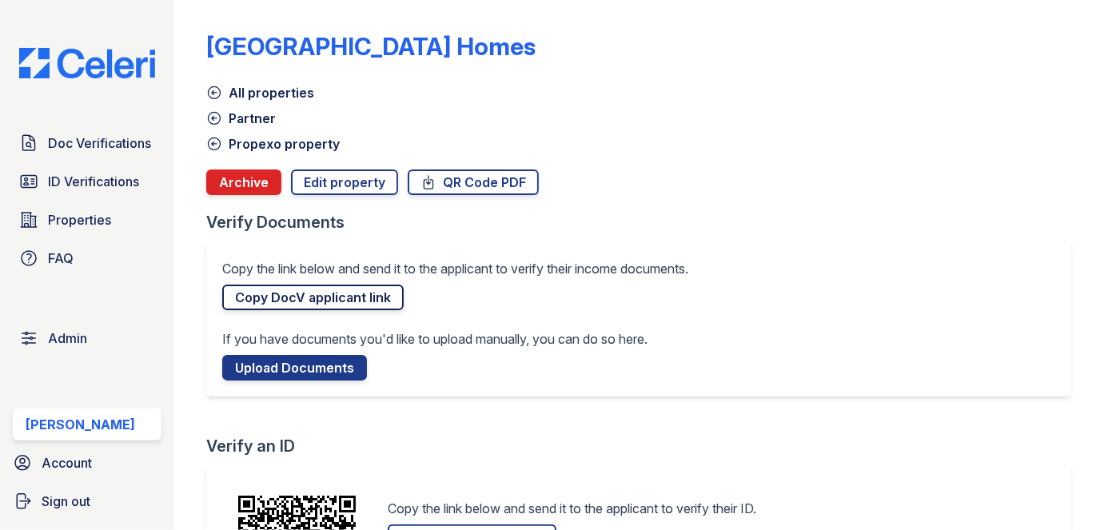
click at [298, 296] on link "Copy DocV applicant link" at bounding box center [312, 298] width 181 height 26
click at [94, 131] on link "Doc Verifications" at bounding box center [87, 143] width 149 height 32
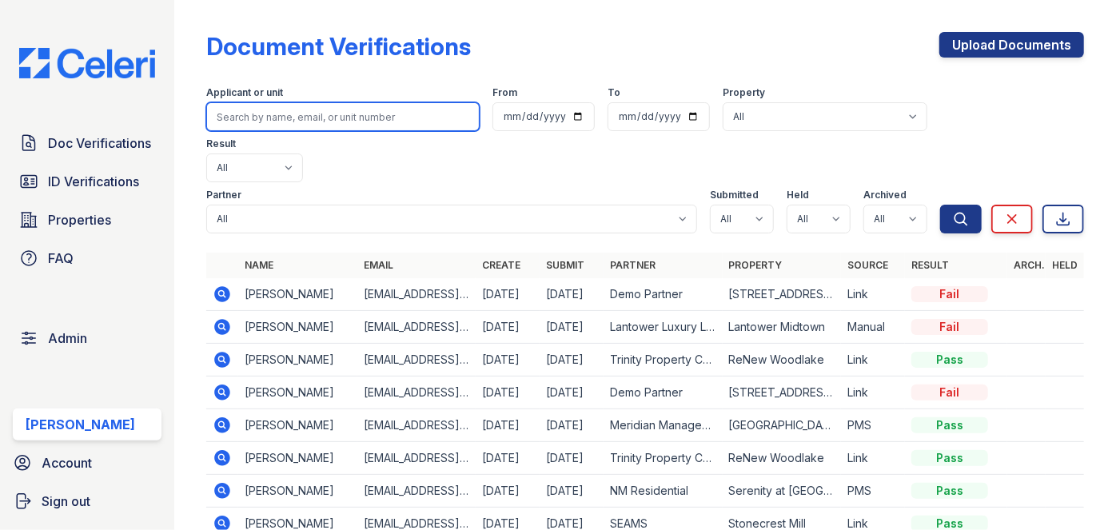
click at [256, 112] on input "search" at bounding box center [342, 116] width 273 height 29
paste input "Zauklian126@gmail.com"
type input "Zauklian126@gmail.com"
click at [940, 205] on button "Search" at bounding box center [961, 219] width 42 height 29
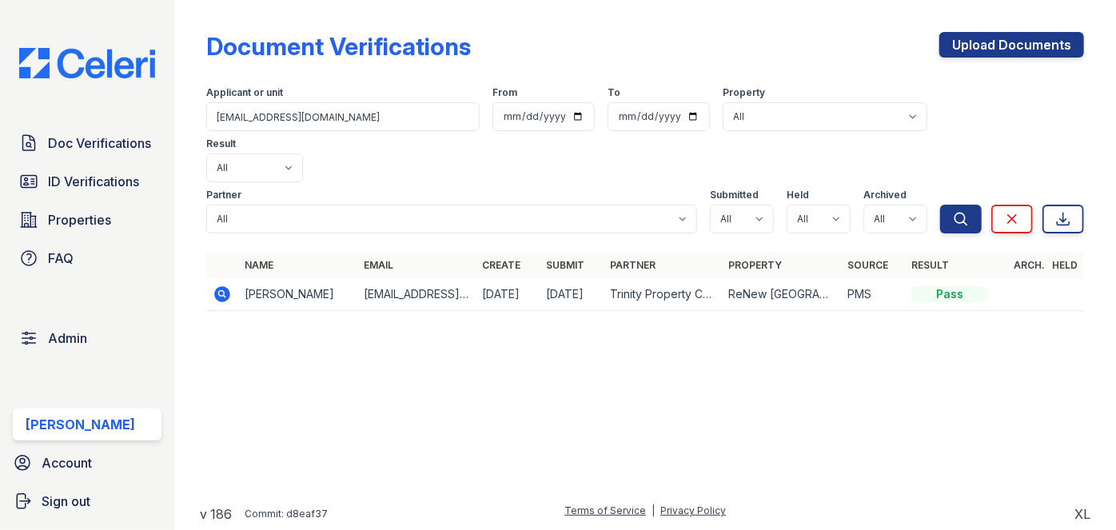
click at [225, 286] on icon at bounding box center [223, 294] width 16 height 16
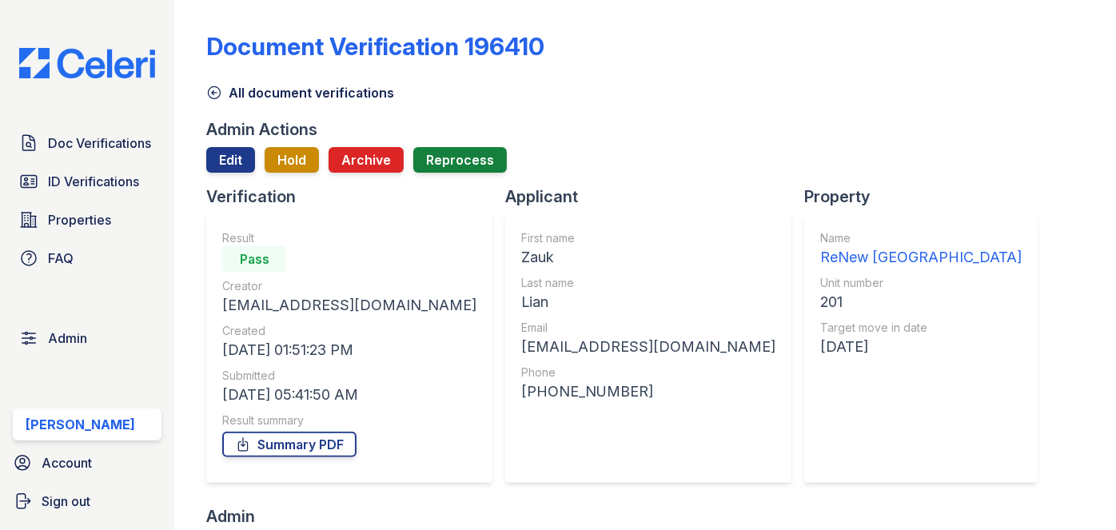
click at [820, 256] on div "ReNew [GEOGRAPHIC_DATA]" at bounding box center [920, 257] width 201 height 22
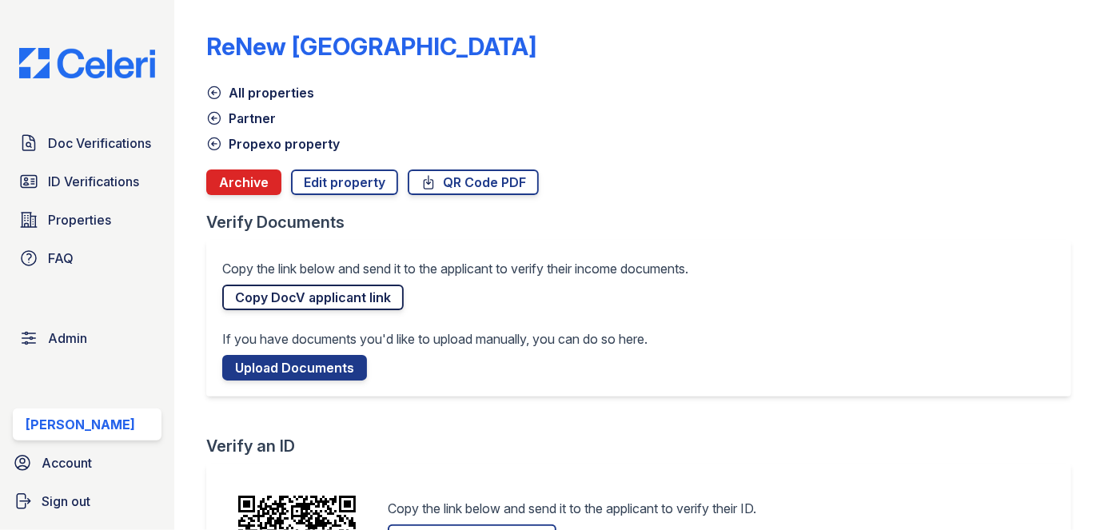
click at [348, 297] on link "Copy DocV applicant link" at bounding box center [312, 298] width 181 height 26
click at [130, 132] on link "Doc Verifications" at bounding box center [87, 143] width 149 height 32
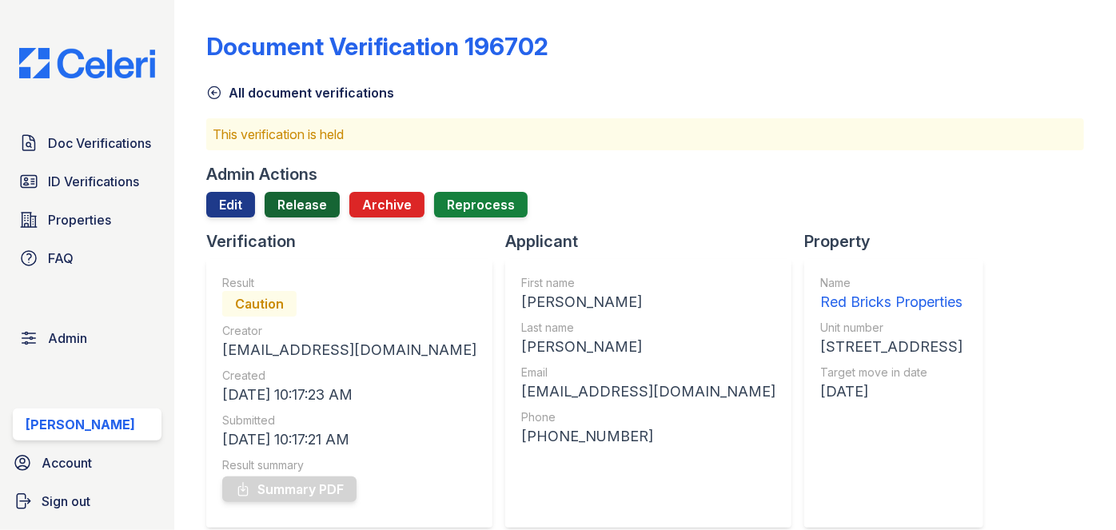
click at [308, 209] on link "Release" at bounding box center [302, 205] width 75 height 26
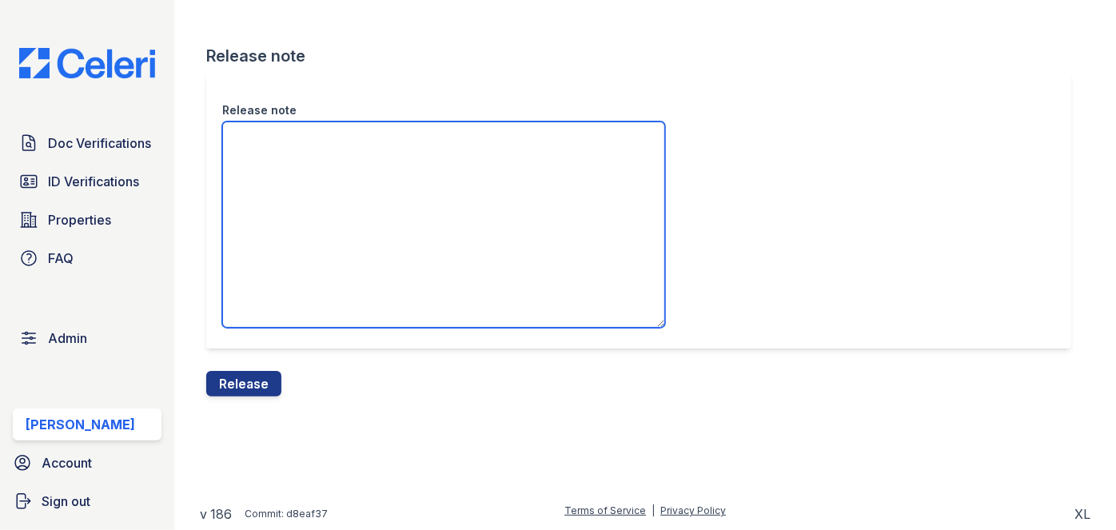
click at [293, 170] on textarea "Release note" at bounding box center [443, 225] width 443 height 206
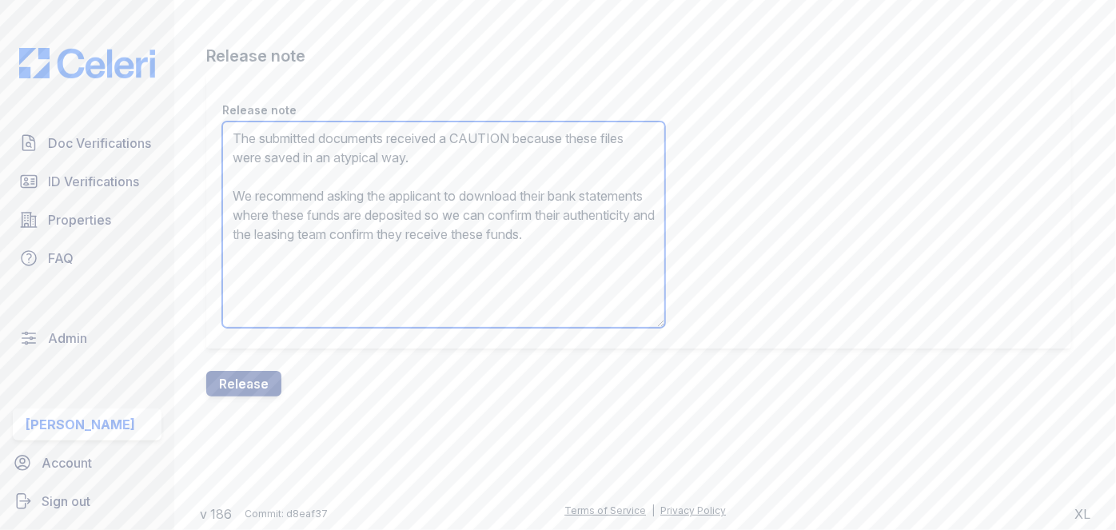
click at [293, 206] on textarea "The submitted documents received a CAUTION because these files were saved in an…" at bounding box center [443, 225] width 443 height 206
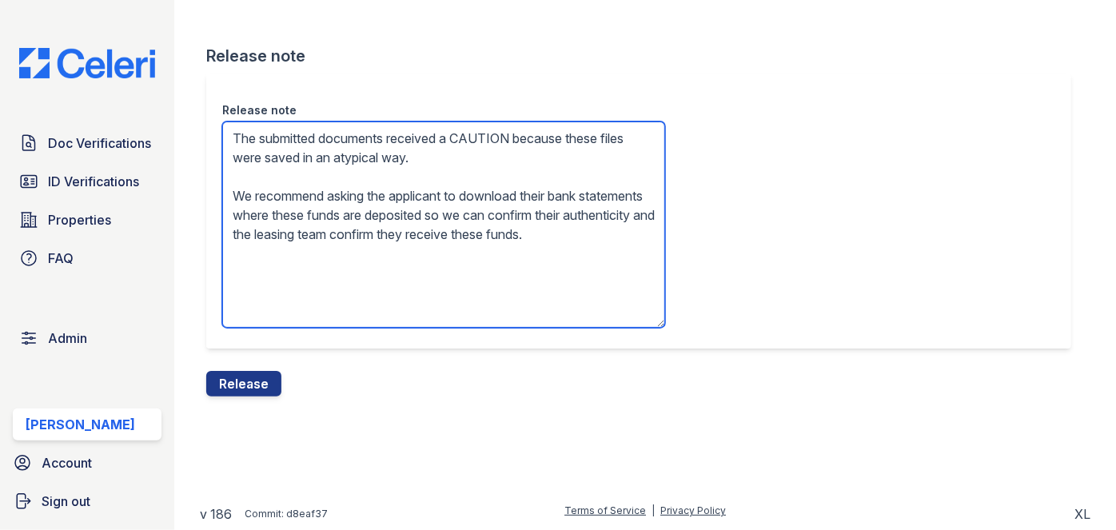
click at [293, 206] on textarea "The submitted documents received a CAUTION because these files were saved in an…" at bounding box center [443, 225] width 443 height 206
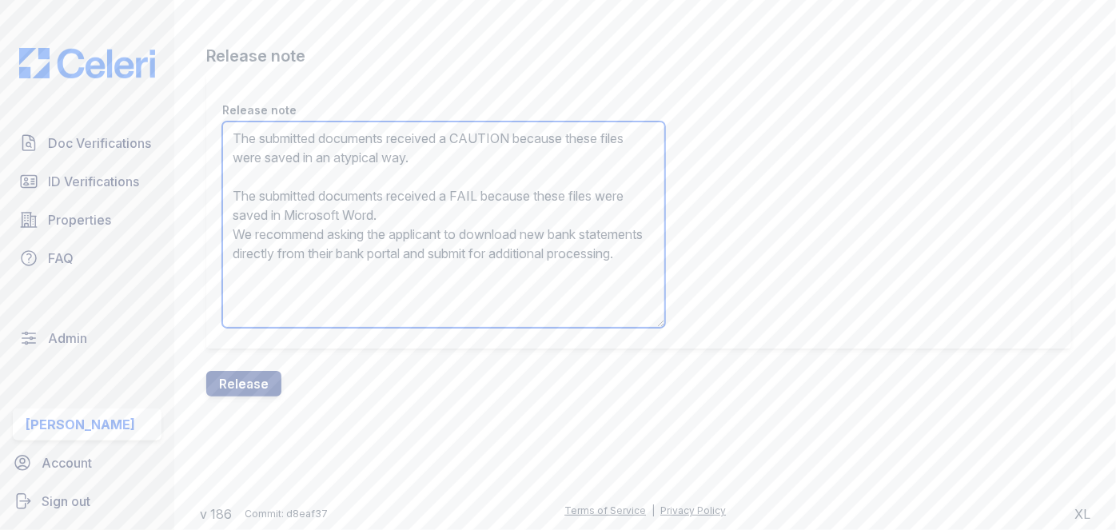
click at [293, 206] on textarea "The submitted documents received a CAUTION because these files were saved in an…" at bounding box center [443, 225] width 443 height 206
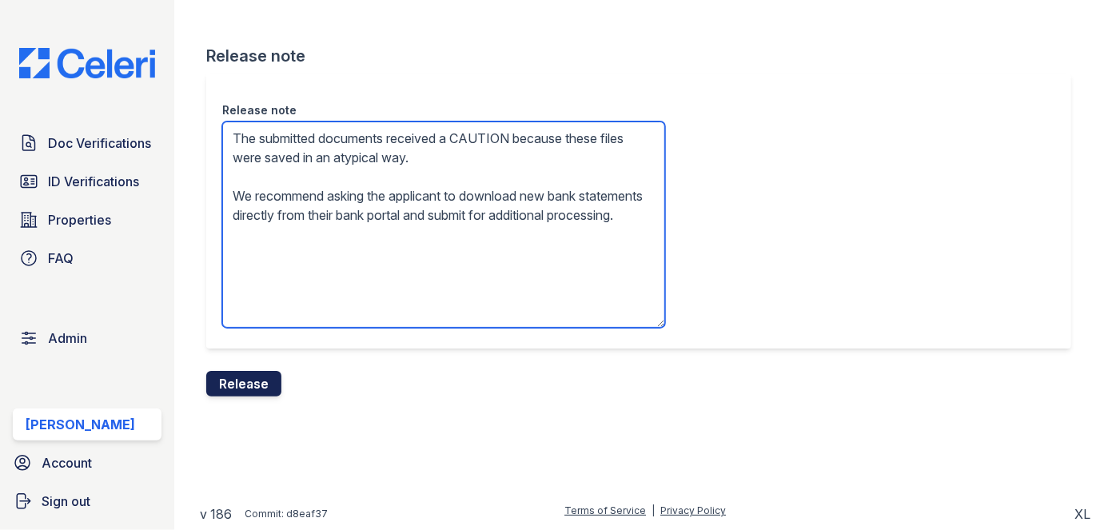
type textarea "The submitted documents received a CAUTION because these files were saved in an…"
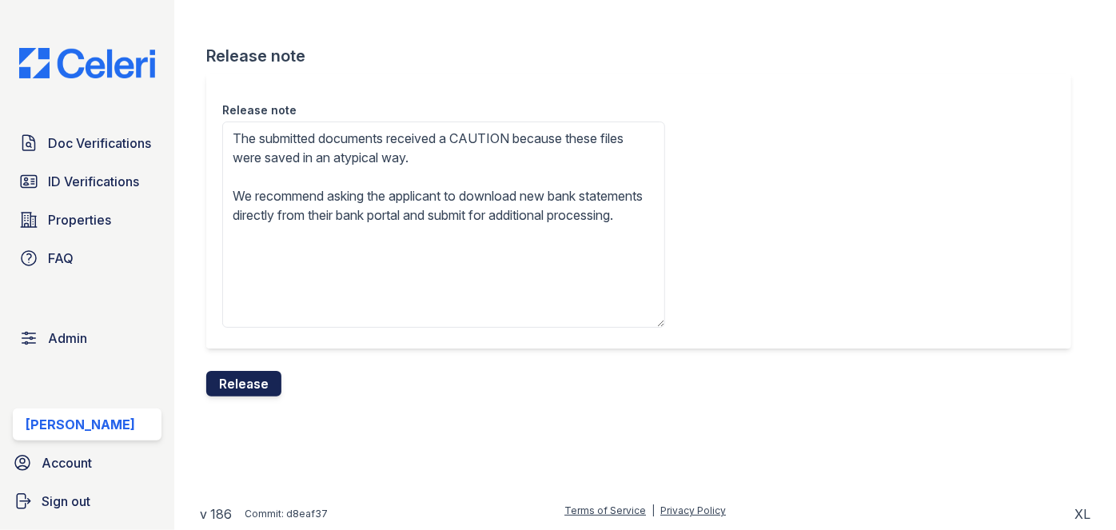
click at [269, 377] on button "Release" at bounding box center [243, 384] width 75 height 26
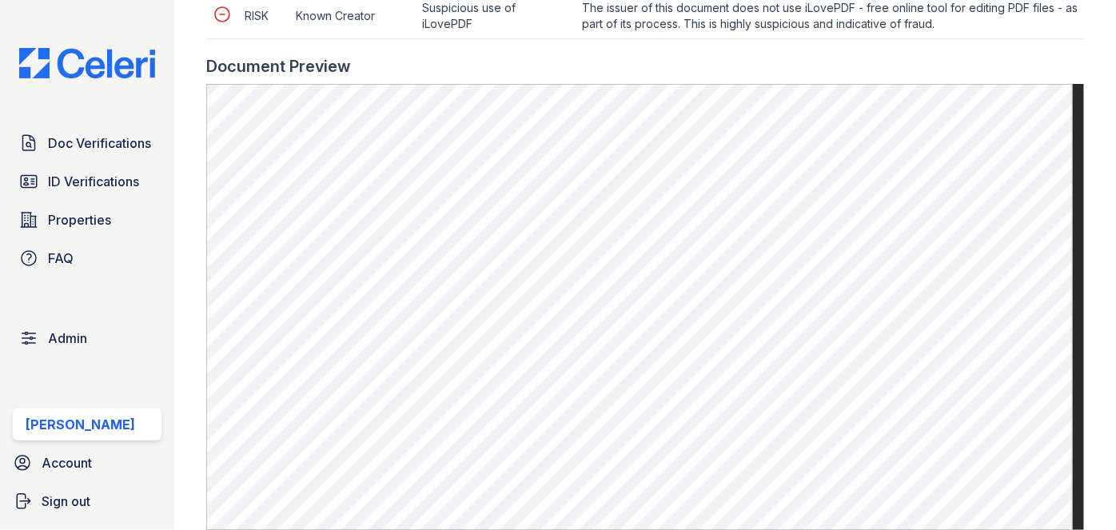
scroll to position [1162, 0]
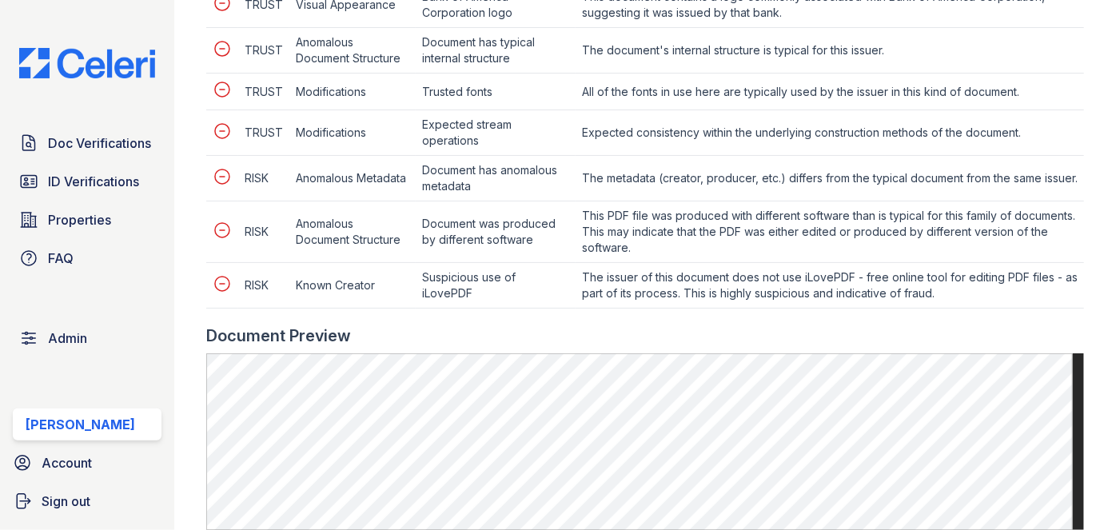
scroll to position [871, 0]
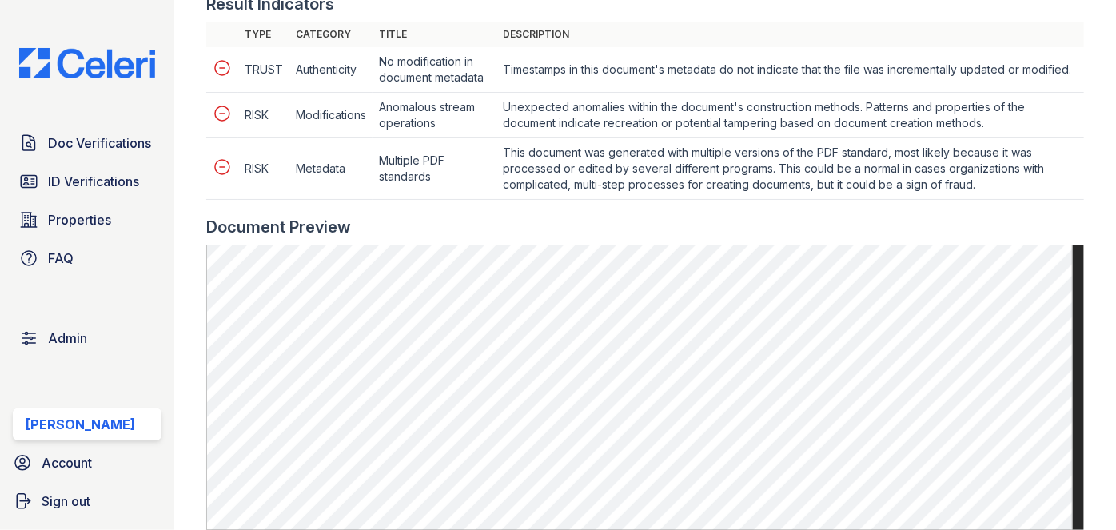
scroll to position [944, 0]
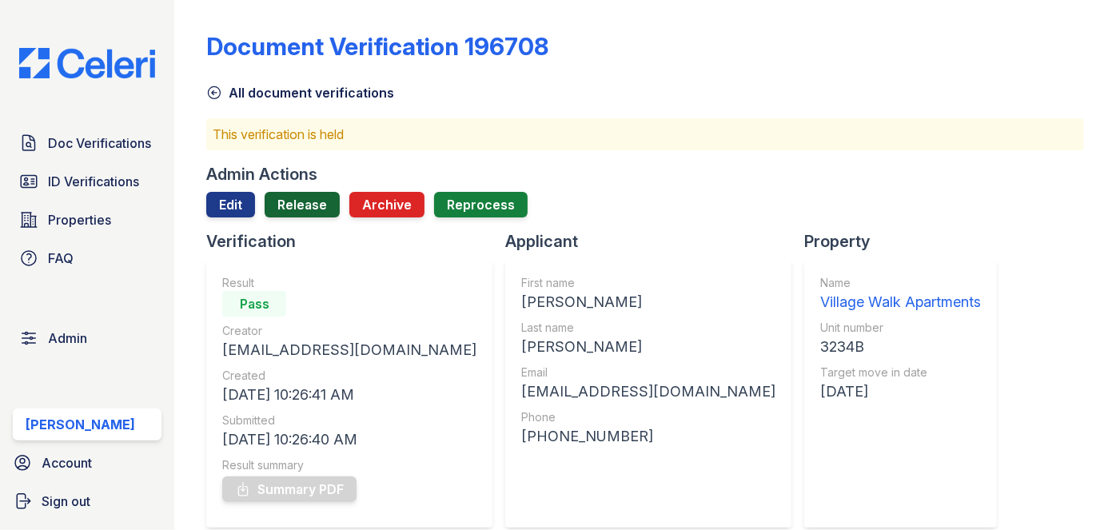
click at [307, 203] on link "Release" at bounding box center [302, 205] width 75 height 26
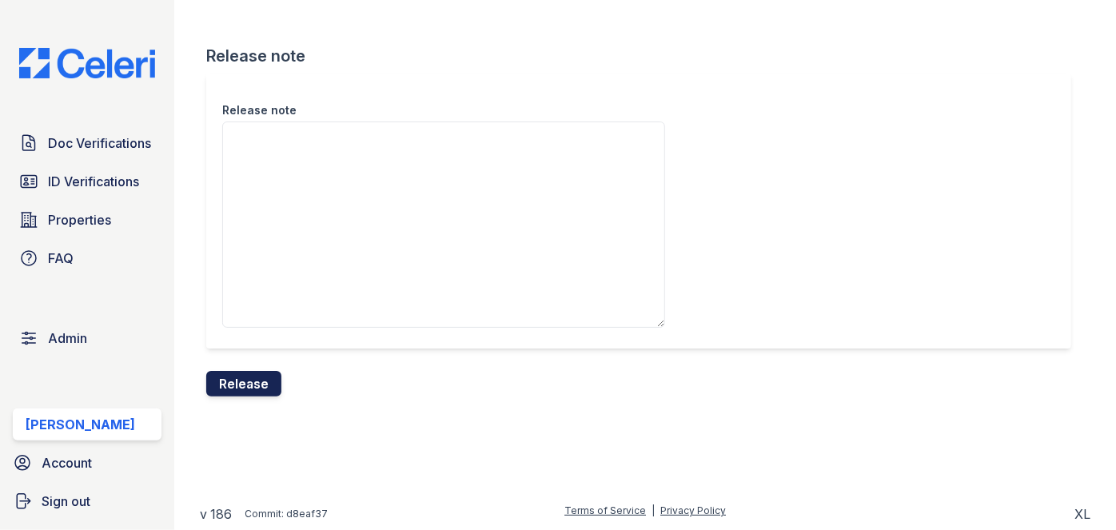
click at [256, 381] on button "Release" at bounding box center [243, 384] width 75 height 26
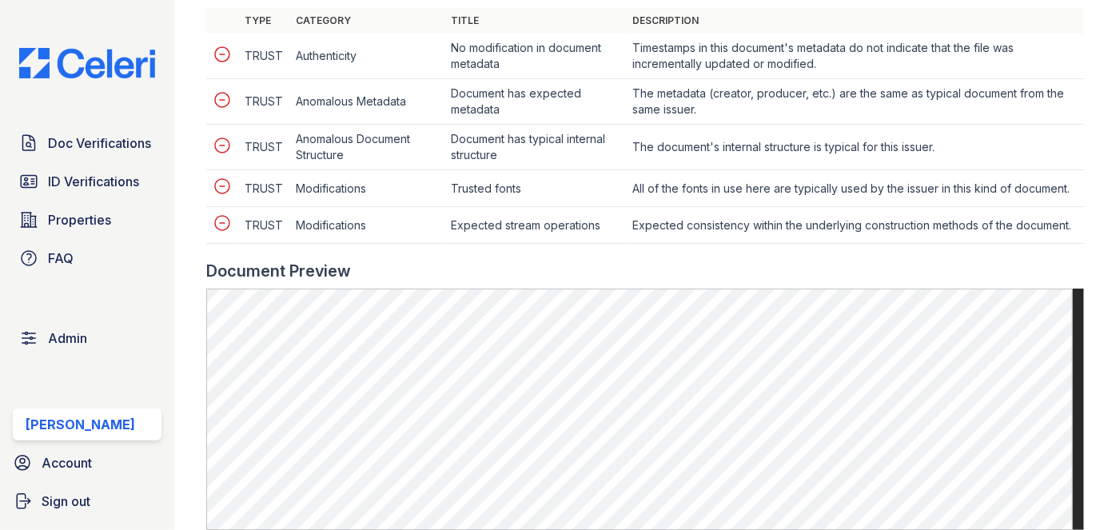
scroll to position [727, 0]
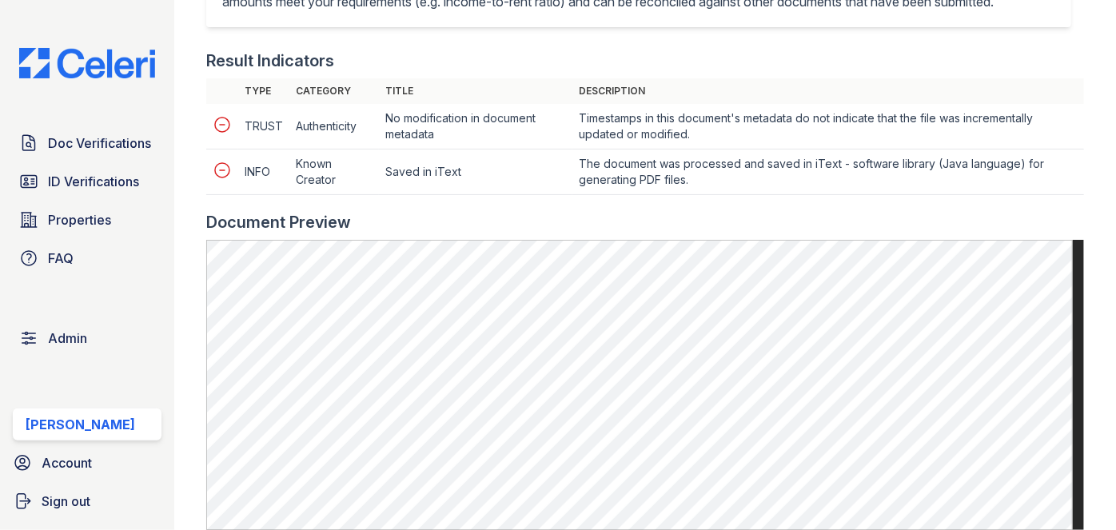
scroll to position [581, 0]
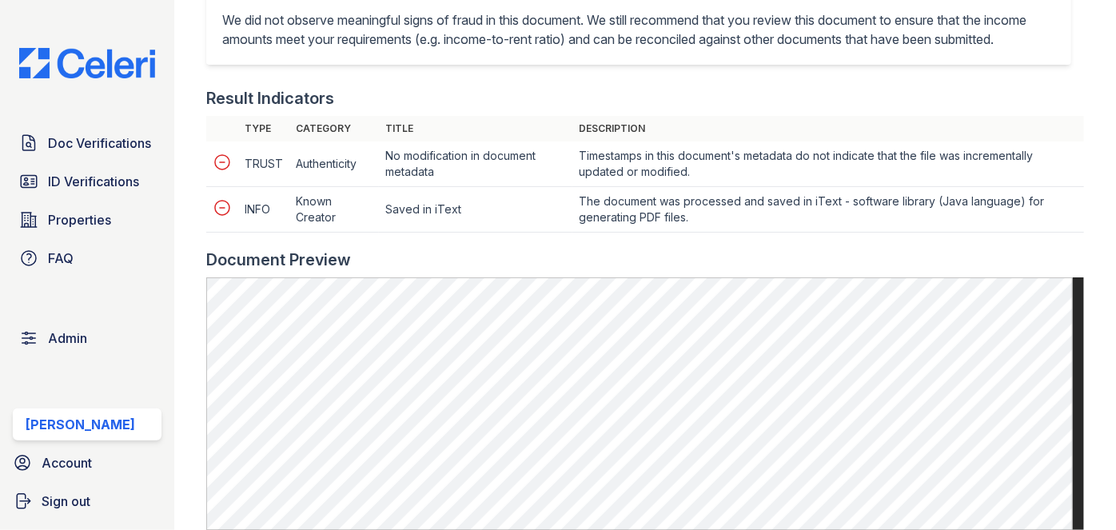
click at [161, 18] on div "Doc Verifications ID Verifications Properties FAQ Admin [PERSON_NAME] Account S…" at bounding box center [87, 265] width 174 height 530
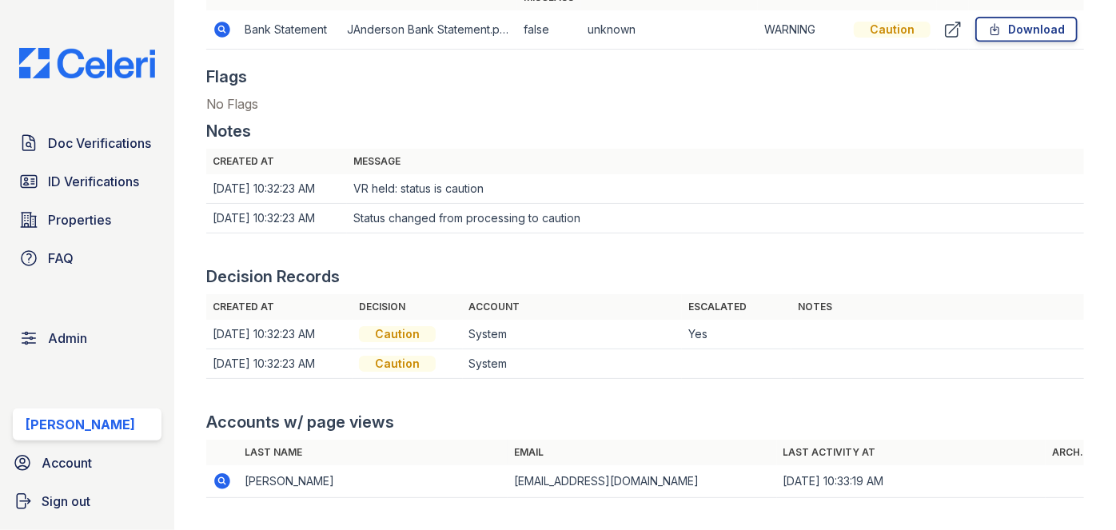
scroll to position [1090, 0]
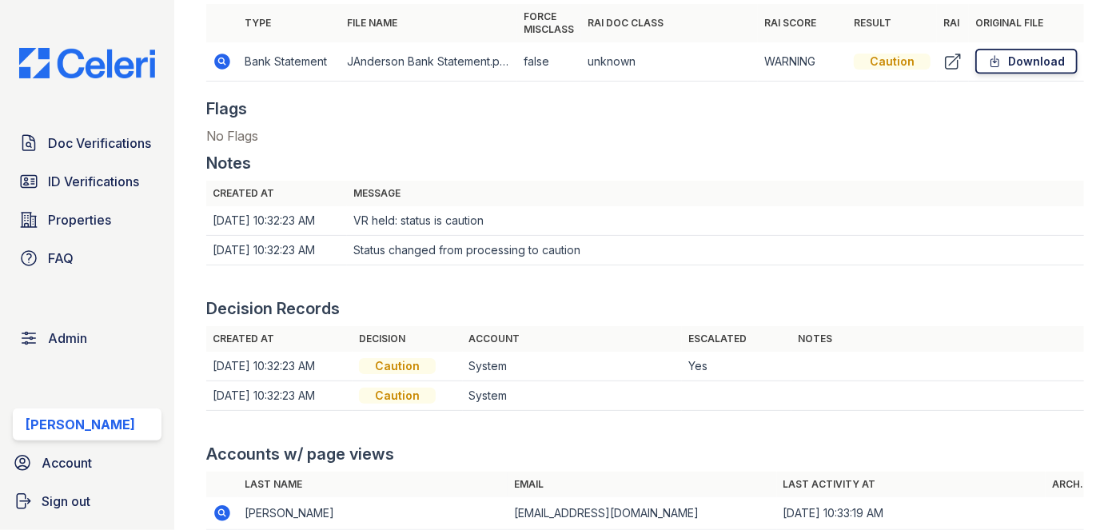
click at [1031, 62] on link "Download" at bounding box center [1026, 62] width 102 height 26
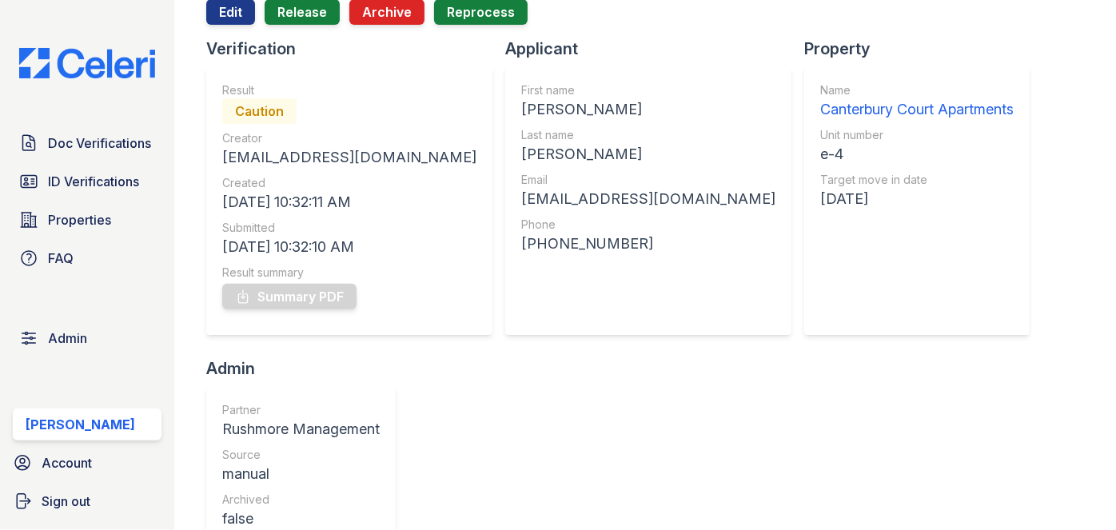
scroll to position [145, 0]
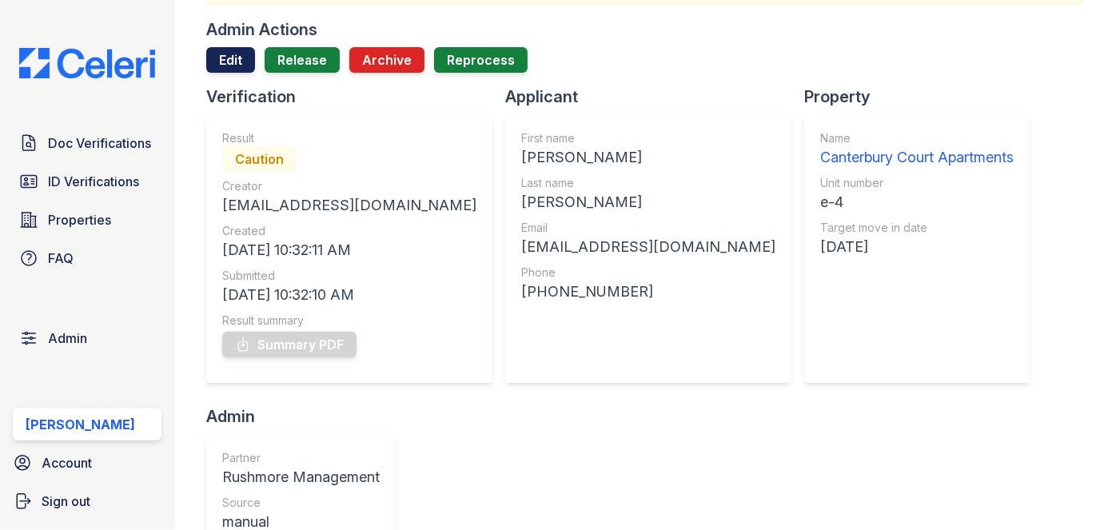
click at [229, 62] on link "Edit" at bounding box center [230, 60] width 49 height 26
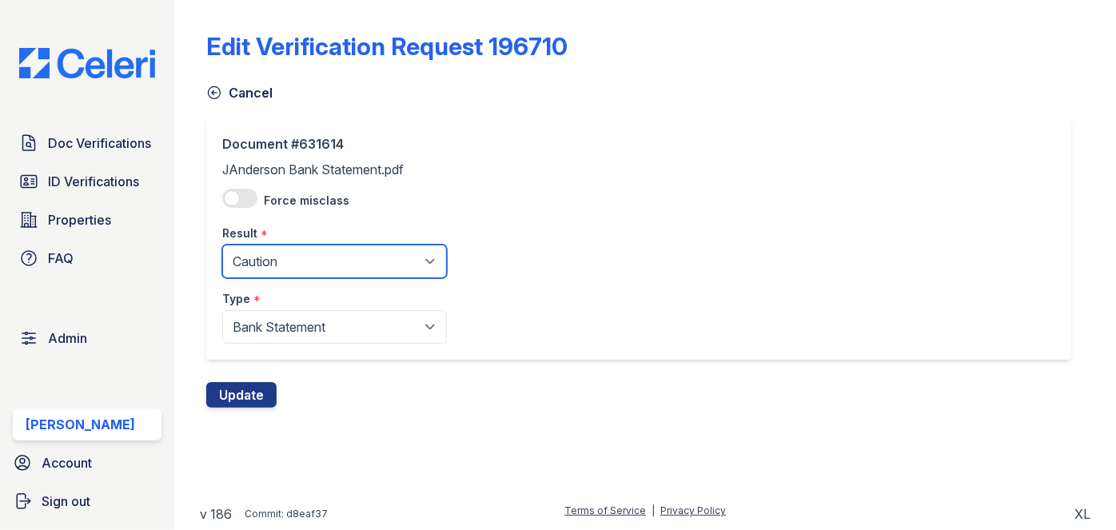
click at [304, 254] on select "Pending Sent Started Processing Pass Fail Caution Error N/A" at bounding box center [334, 262] width 225 height 34
select select "pass"
click at [222, 245] on select "Pending Sent Started Processing Pass Fail Caution Error N/A" at bounding box center [334, 262] width 225 height 34
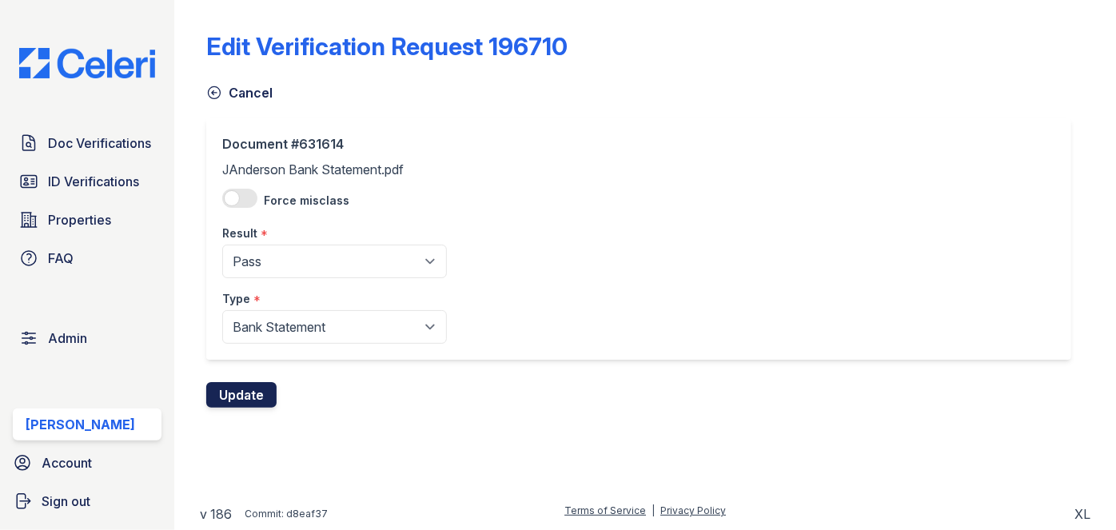
click at [259, 386] on button "Update" at bounding box center [241, 395] width 70 height 26
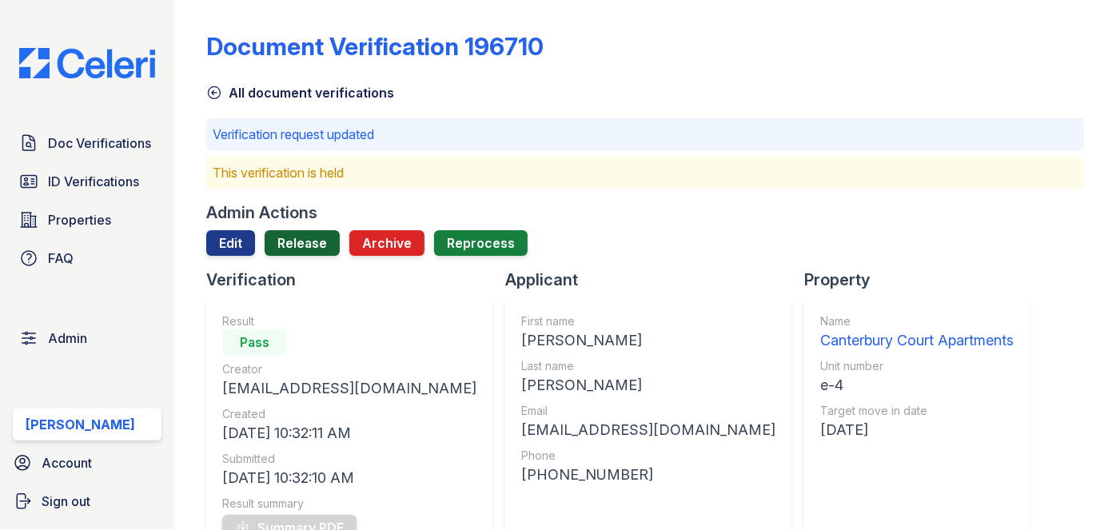
click at [313, 247] on link "Release" at bounding box center [302, 243] width 75 height 26
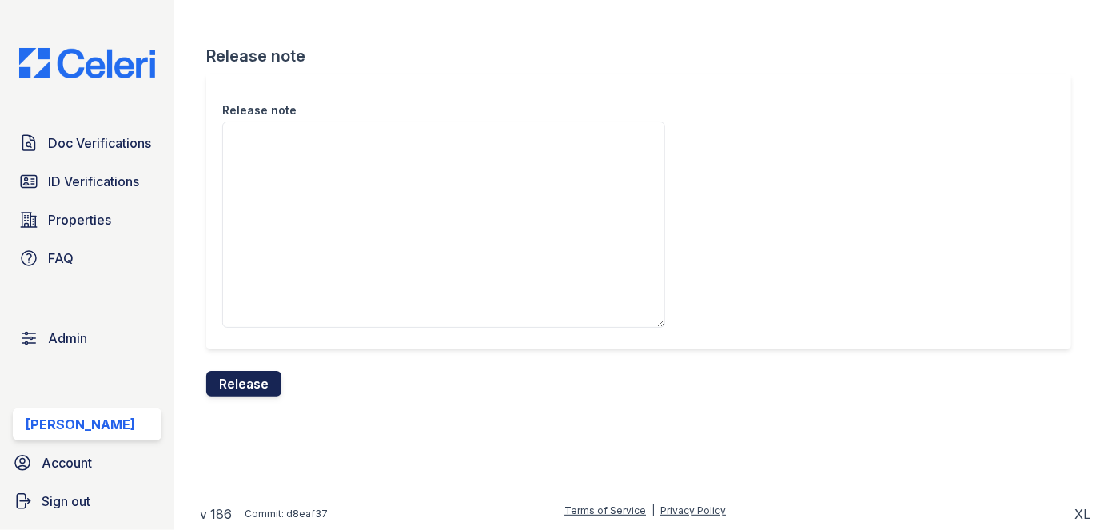
click at [261, 376] on button "Release" at bounding box center [243, 384] width 75 height 26
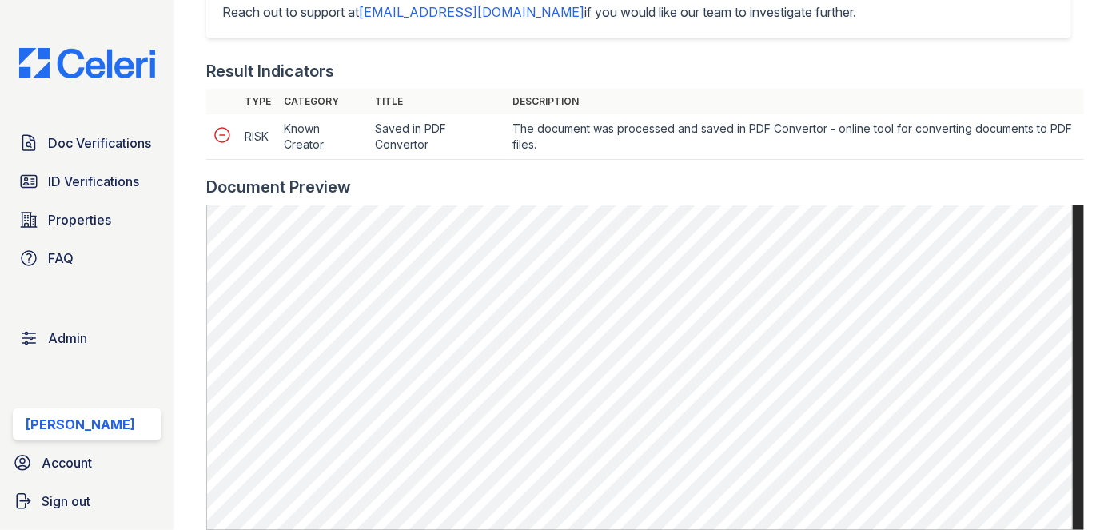
scroll to position [654, 0]
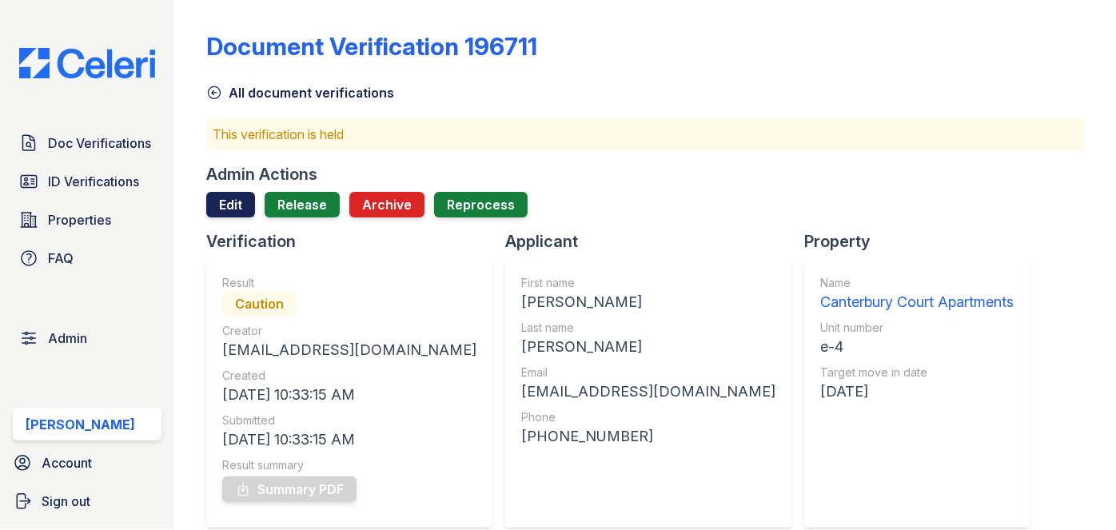
click at [225, 197] on link "Edit" at bounding box center [230, 205] width 49 height 26
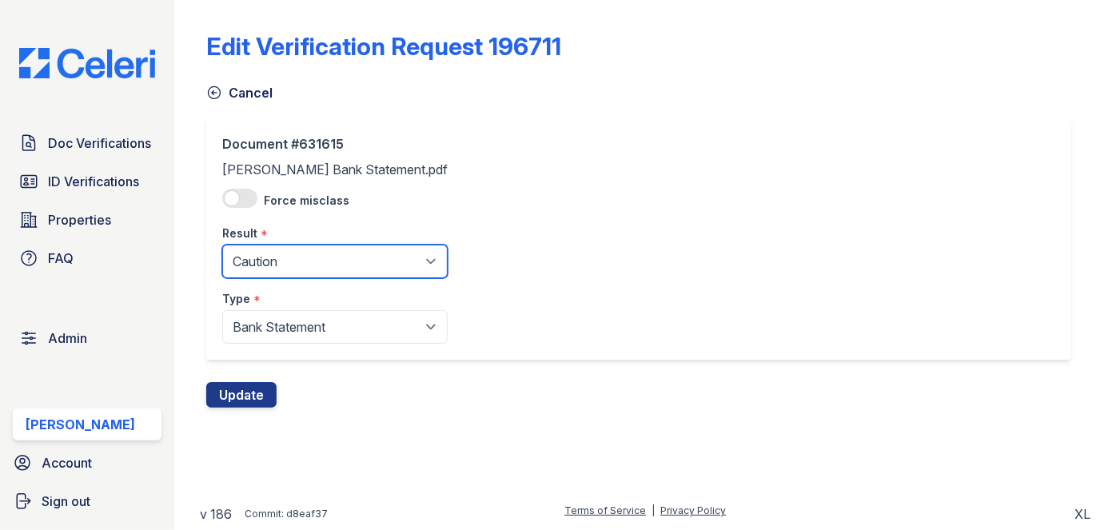
drag, startPoint x: 314, startPoint y: 254, endPoint x: 301, endPoint y: 277, distance: 26.9
click at [314, 254] on select "Pending Sent Started Processing Pass Fail Caution Error N/A" at bounding box center [334, 262] width 225 height 34
select select "pass"
click at [222, 245] on select "Pending Sent Started Processing Pass Fail Caution Error N/A" at bounding box center [334, 262] width 225 height 34
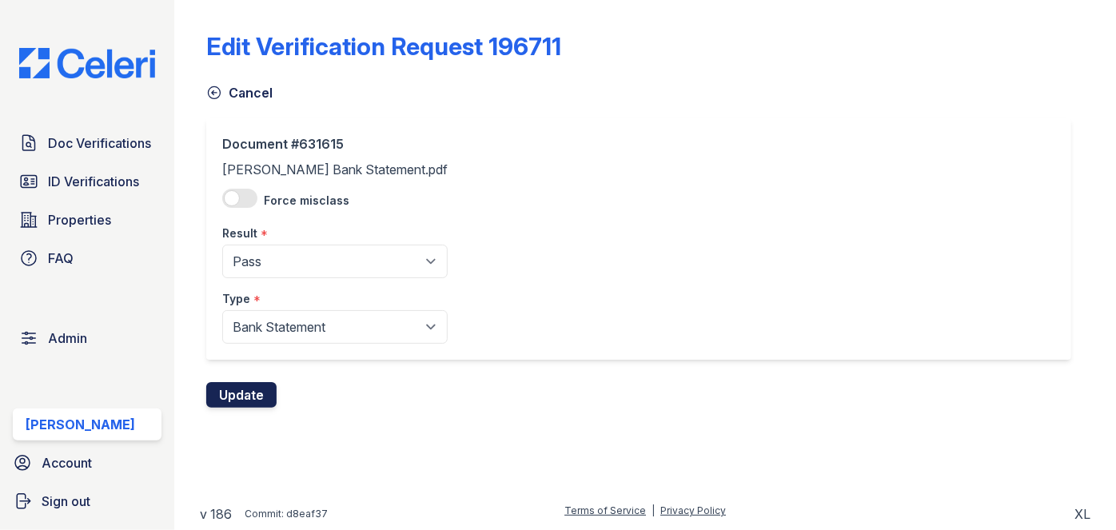
click at [256, 389] on button "Update" at bounding box center [241, 395] width 70 height 26
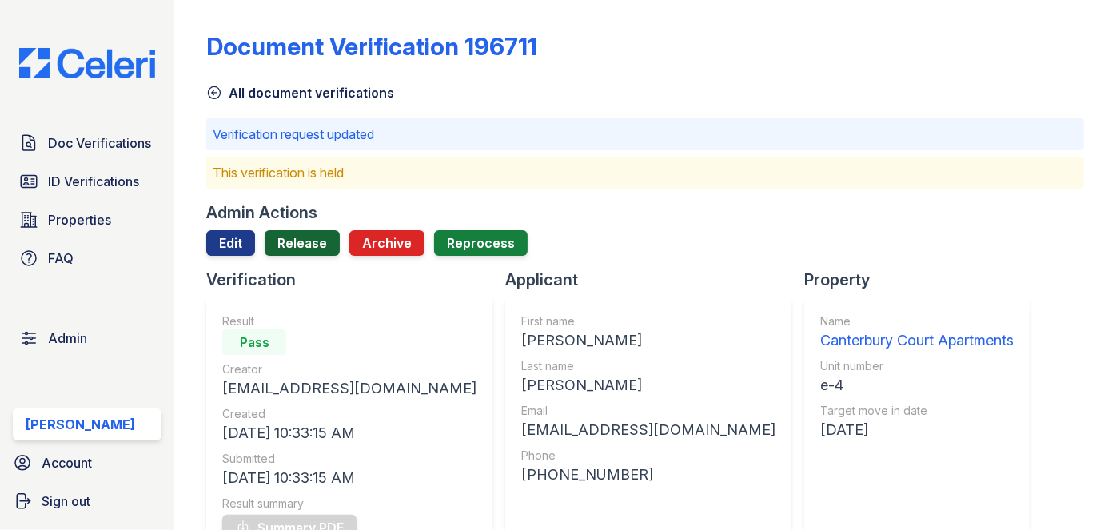
click at [307, 241] on link "Release" at bounding box center [302, 243] width 75 height 26
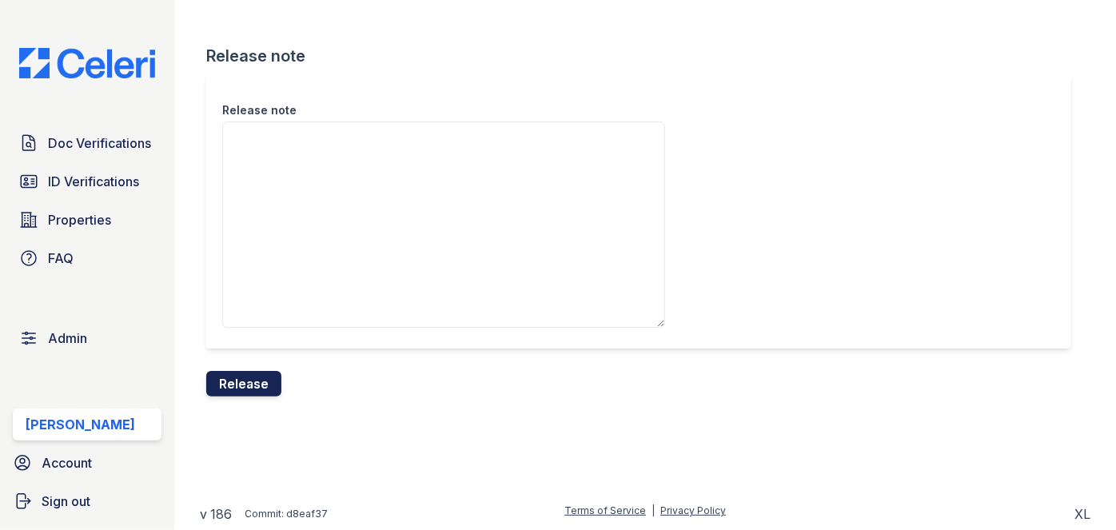
click at [261, 389] on button "Release" at bounding box center [243, 384] width 75 height 26
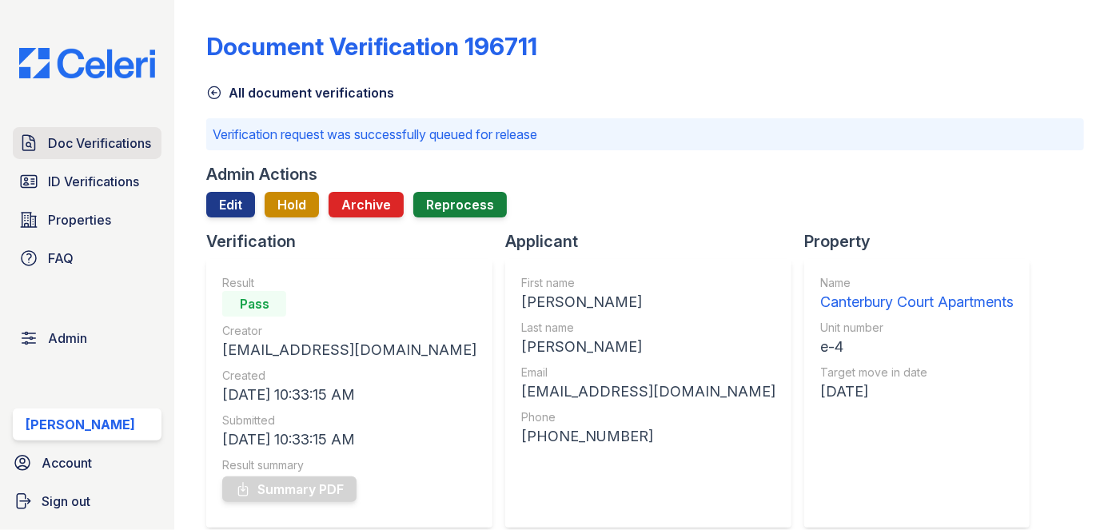
click at [116, 142] on span "Doc Verifications" at bounding box center [99, 142] width 103 height 19
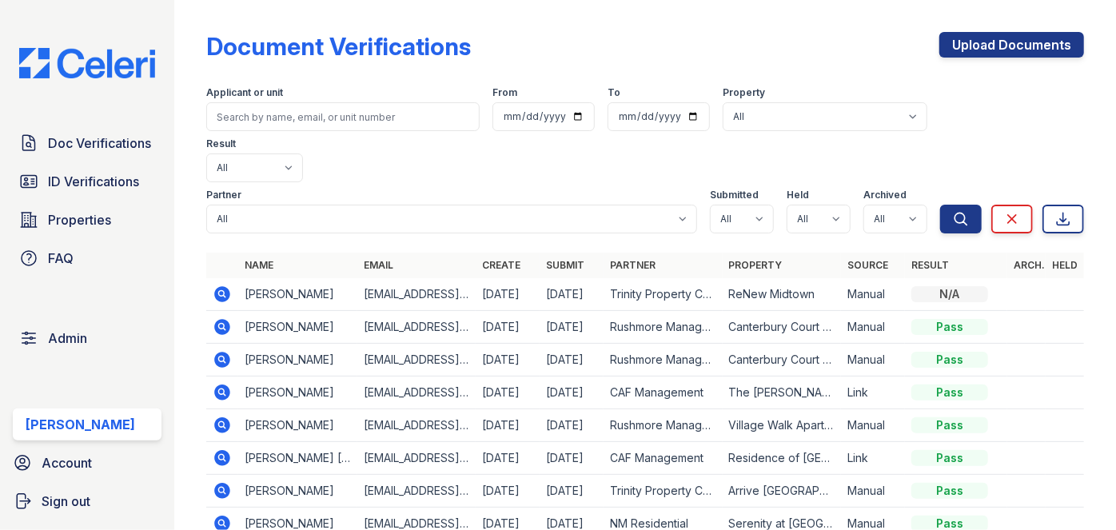
click at [174, 98] on div "Doc Verifications ID Verifications Properties FAQ Admin [PERSON_NAME] Account S…" at bounding box center [87, 265] width 174 height 530
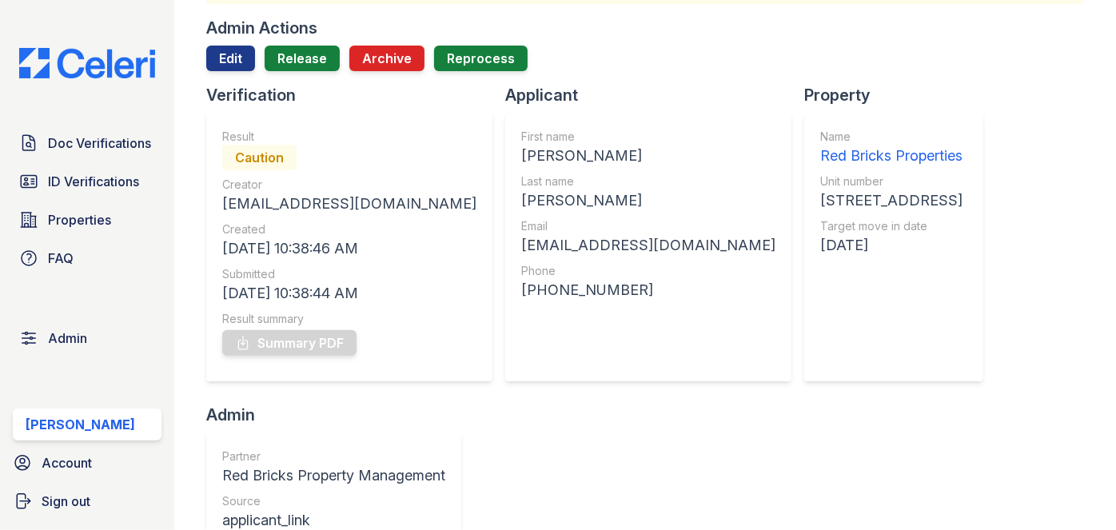
scroll to position [145, 0]
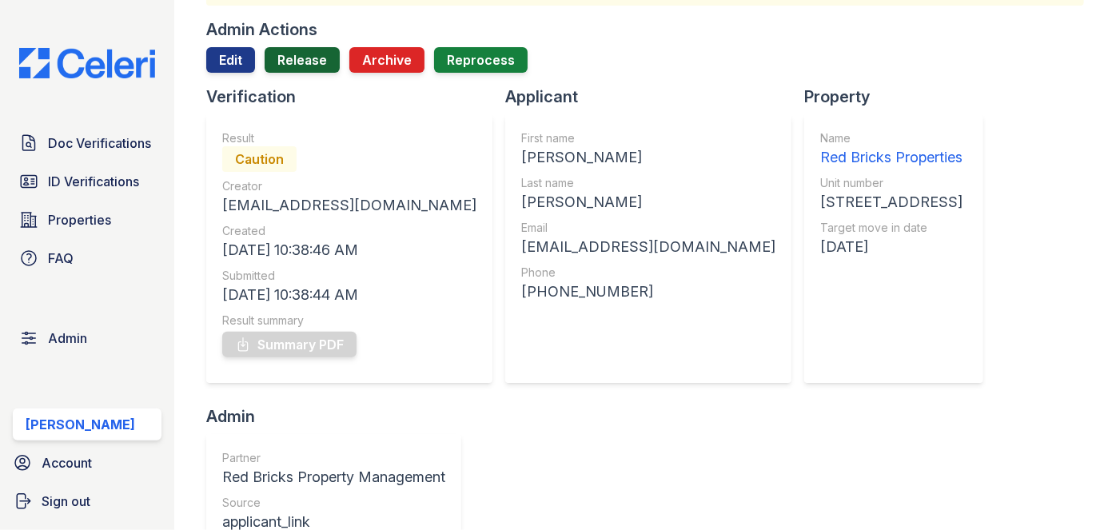
click at [307, 55] on link "Release" at bounding box center [302, 60] width 75 height 26
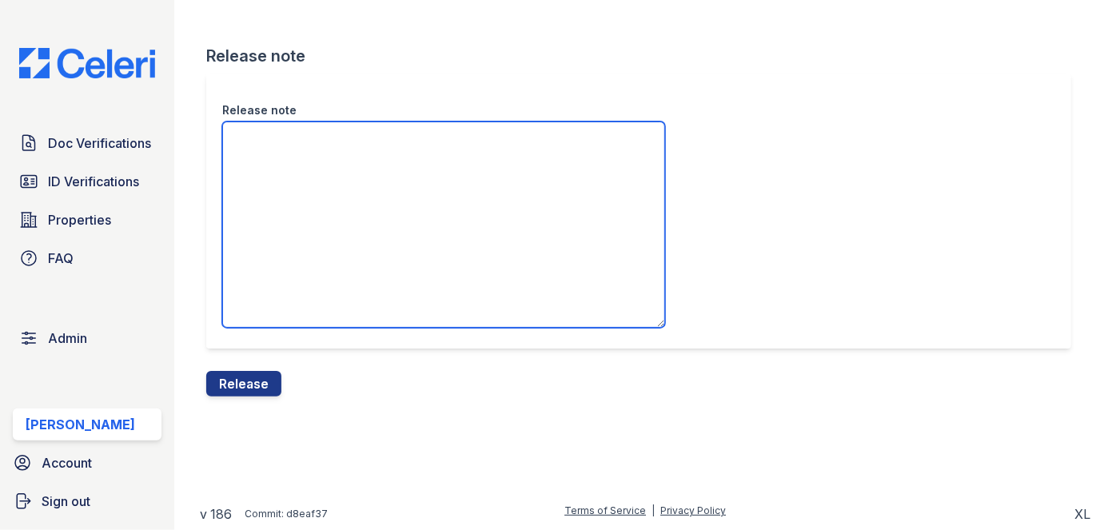
click at [307, 146] on textarea "Release note" at bounding box center [443, 225] width 443 height 206
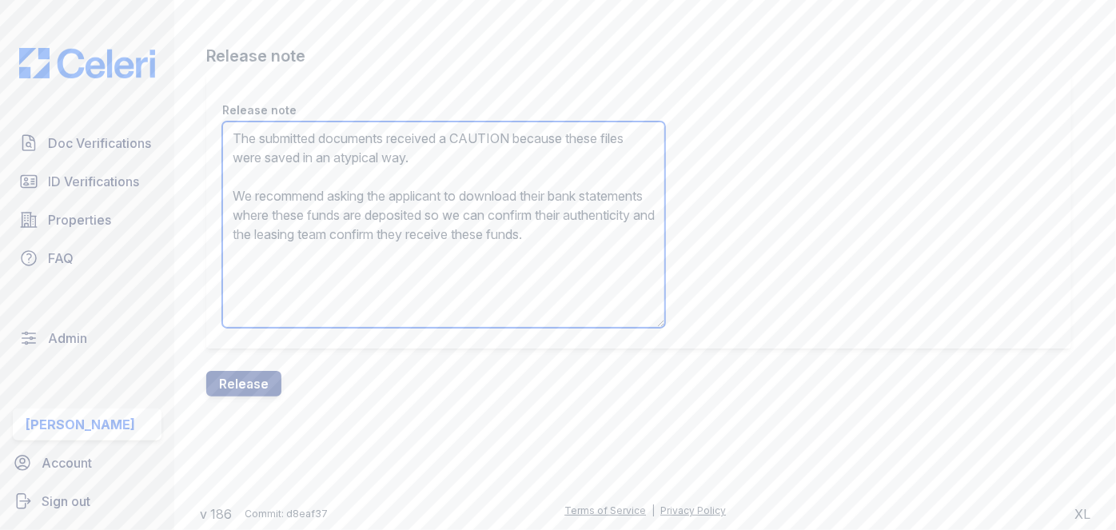
click at [334, 203] on textarea "The submitted documents received a CAUTION because these files were saved in an…" at bounding box center [443, 225] width 443 height 206
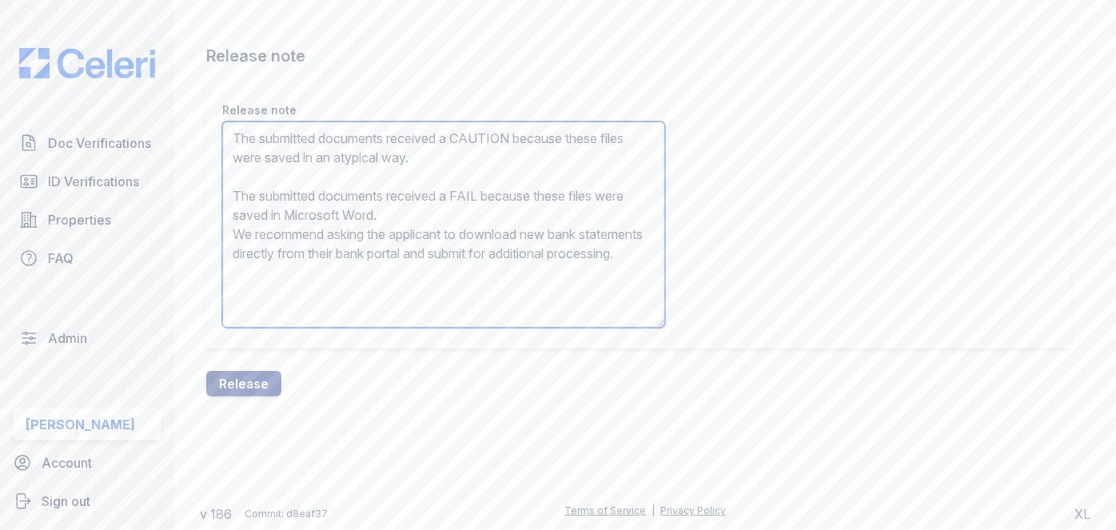
click at [301, 209] on textarea "The submitted documents received a CAUTION because these files were saved in an…" at bounding box center [443, 225] width 443 height 206
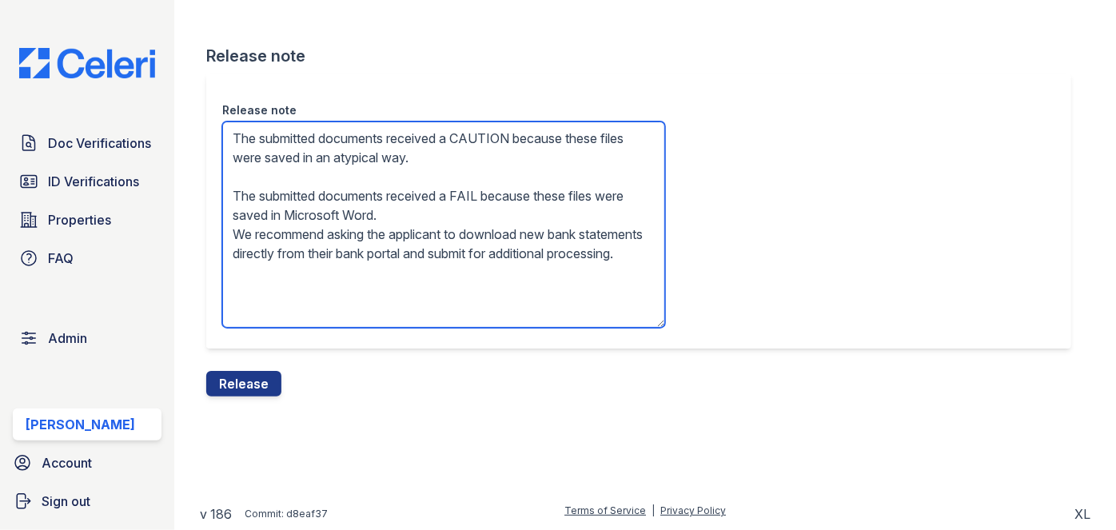
click at [301, 209] on textarea "The submitted documents received a CAUTION because these files were saved in an…" at bounding box center [443, 225] width 443 height 206
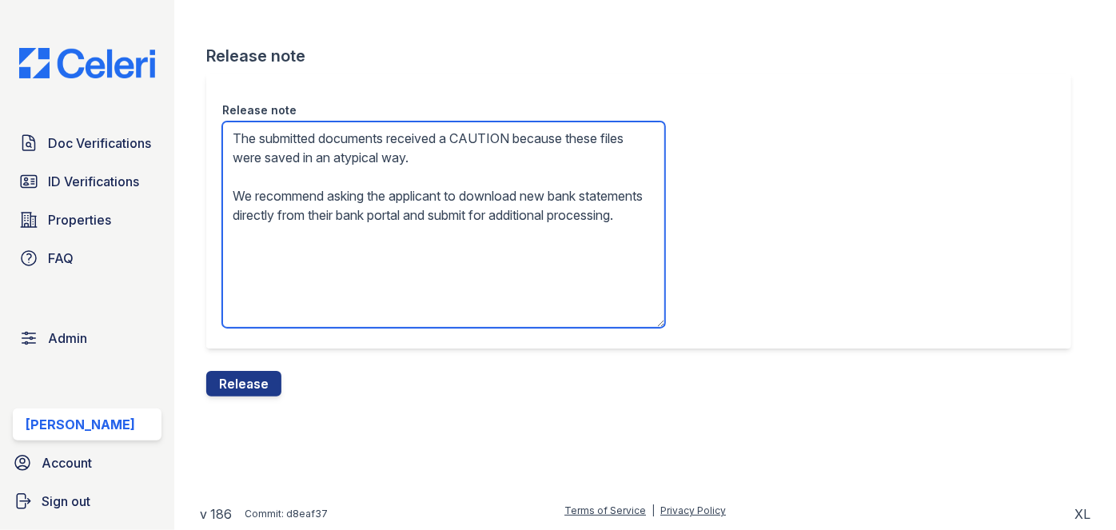
type textarea "The submitted documents received a CAUTION because these files were saved in an…"
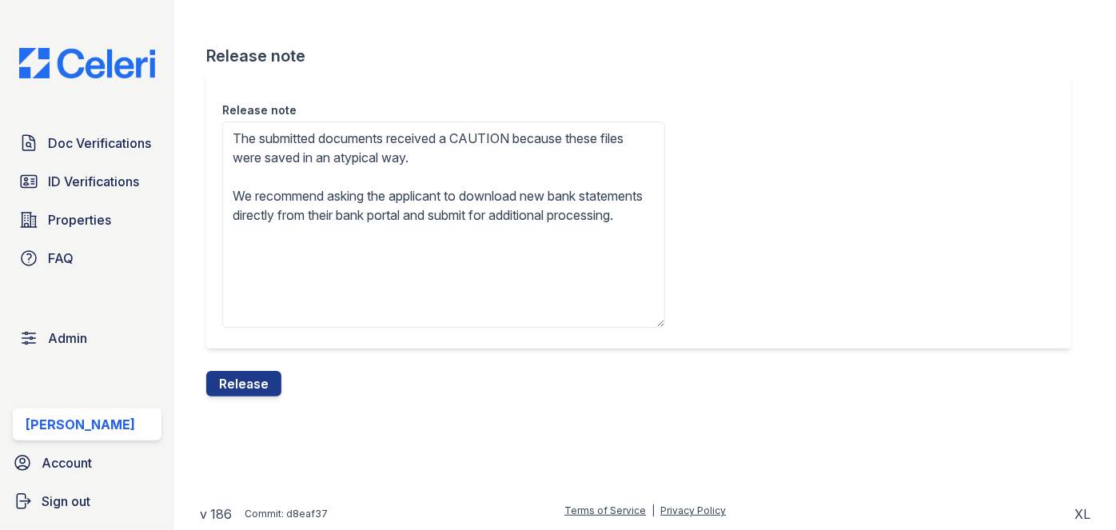
click at [233, 385] on button "Release" at bounding box center [243, 384] width 75 height 26
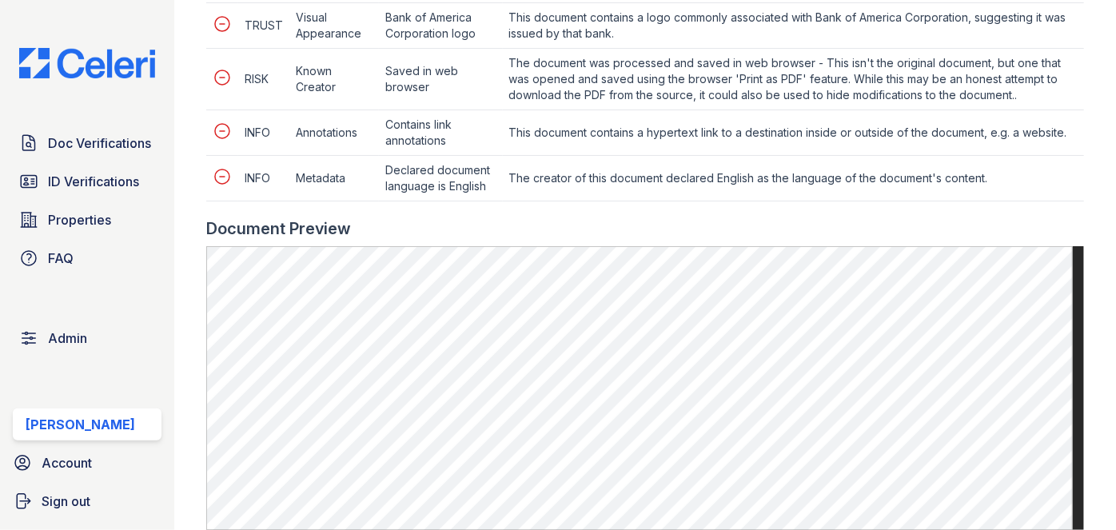
scroll to position [727, 0]
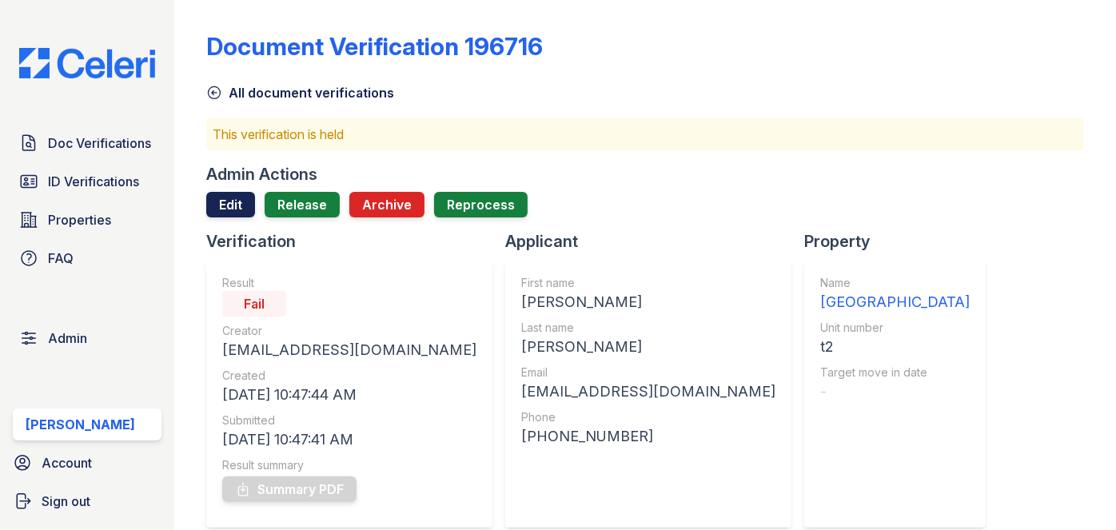
click at [231, 194] on link "Edit" at bounding box center [230, 205] width 49 height 26
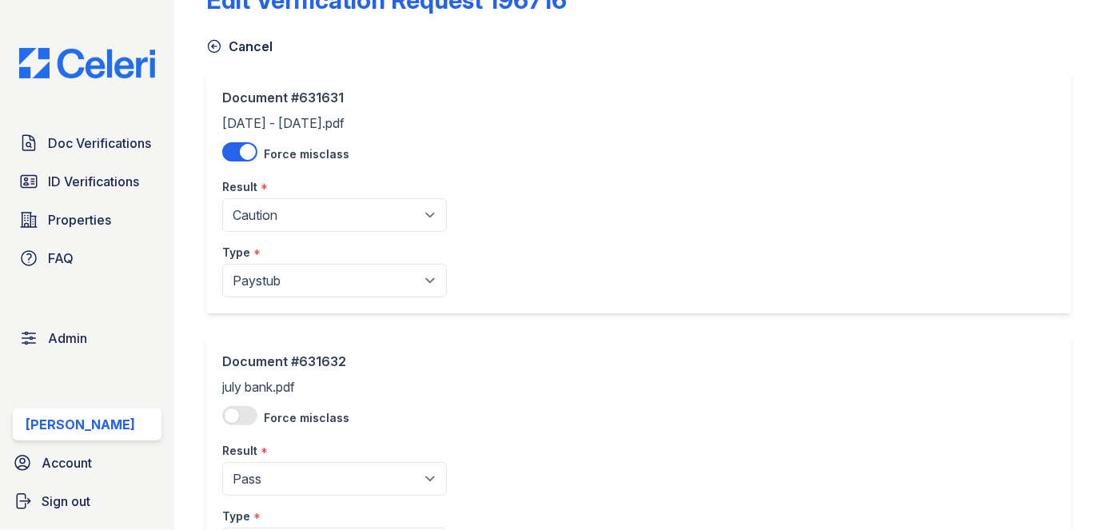
scroll to position [72, 0]
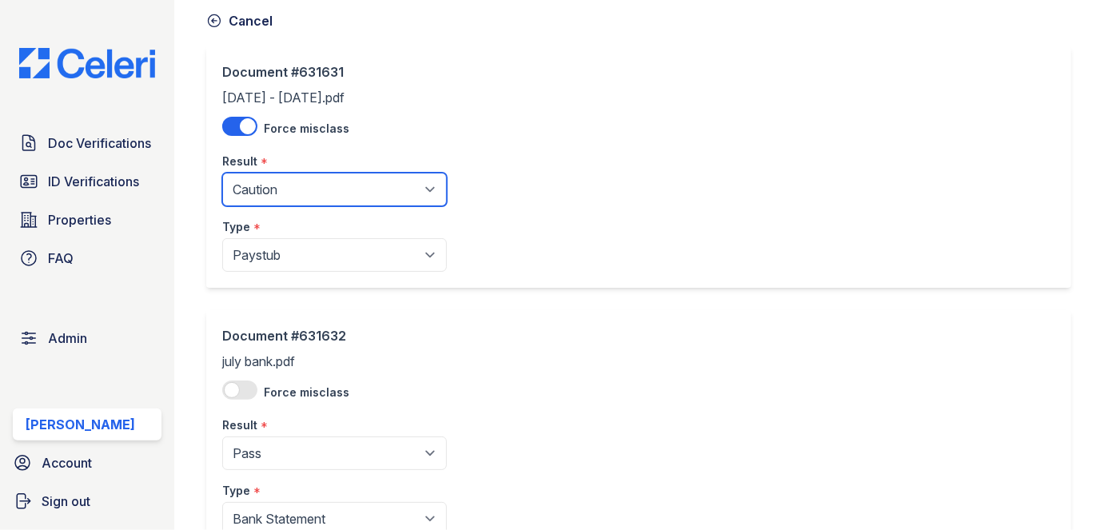
click at [298, 188] on select "Pending Sent Started Processing Pass Fail Caution Error N/A" at bounding box center [334, 190] width 225 height 34
select select "fail"
click at [222, 173] on select "Pending Sent Started Processing Pass Fail Caution Error N/A" at bounding box center [334, 190] width 225 height 34
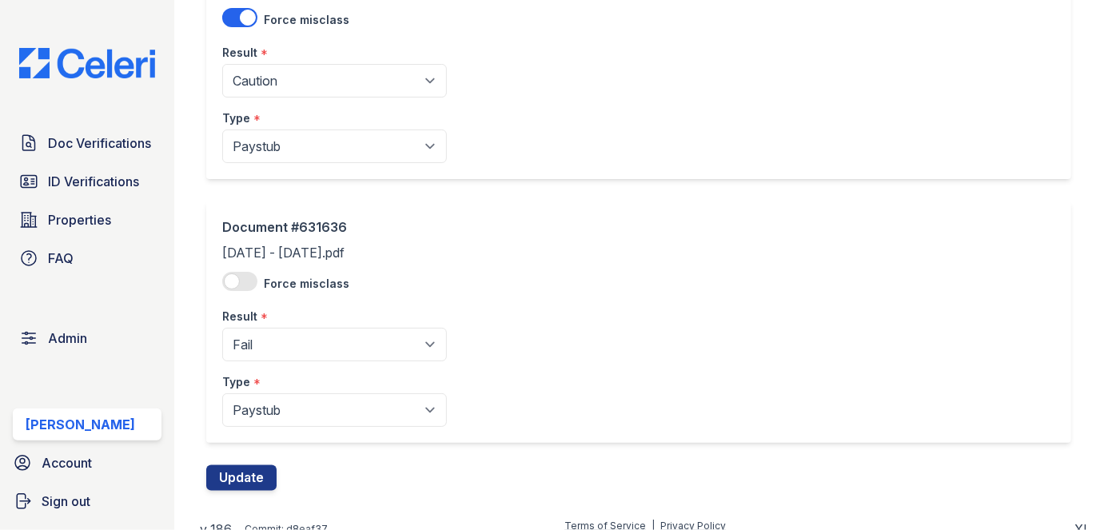
scroll to position [1248, 0]
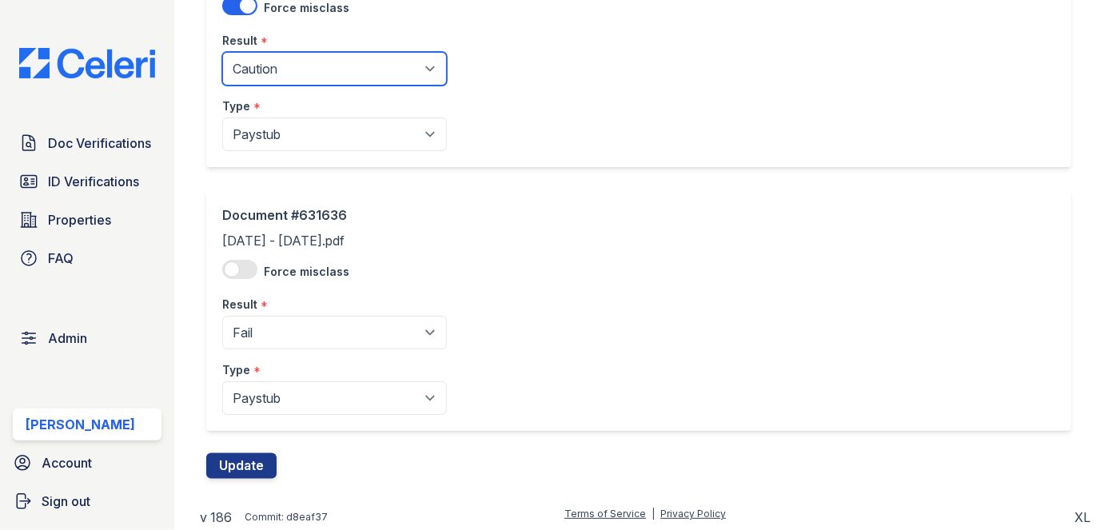
click at [273, 59] on select "Pending Sent Started Processing Pass Fail Caution Error N/A" at bounding box center [334, 69] width 225 height 34
select select "fail"
click at [222, 52] on select "Pending Sent Started Processing Pass Fail Caution Error N/A" at bounding box center [334, 69] width 225 height 34
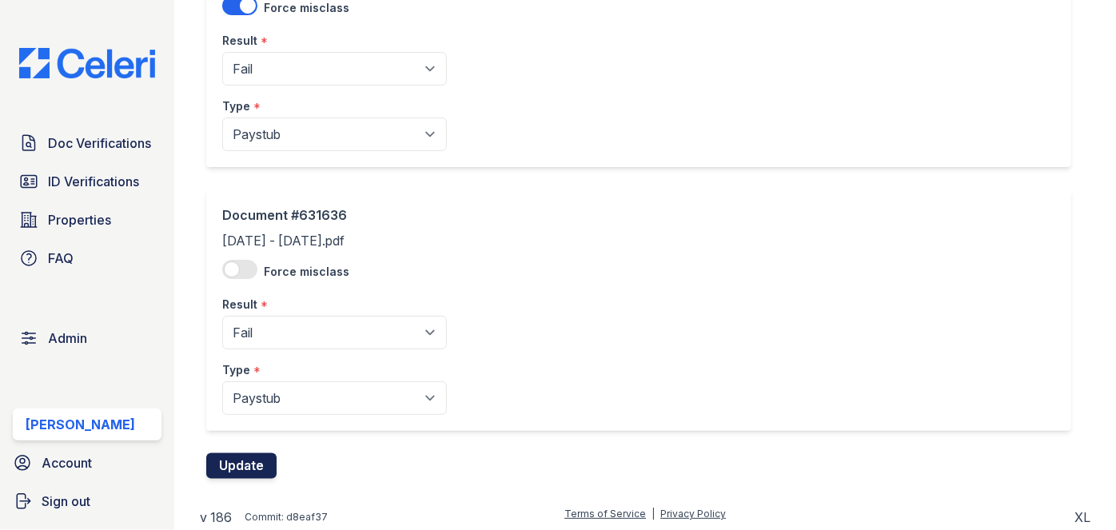
click at [241, 463] on button "Update" at bounding box center [241, 466] width 70 height 26
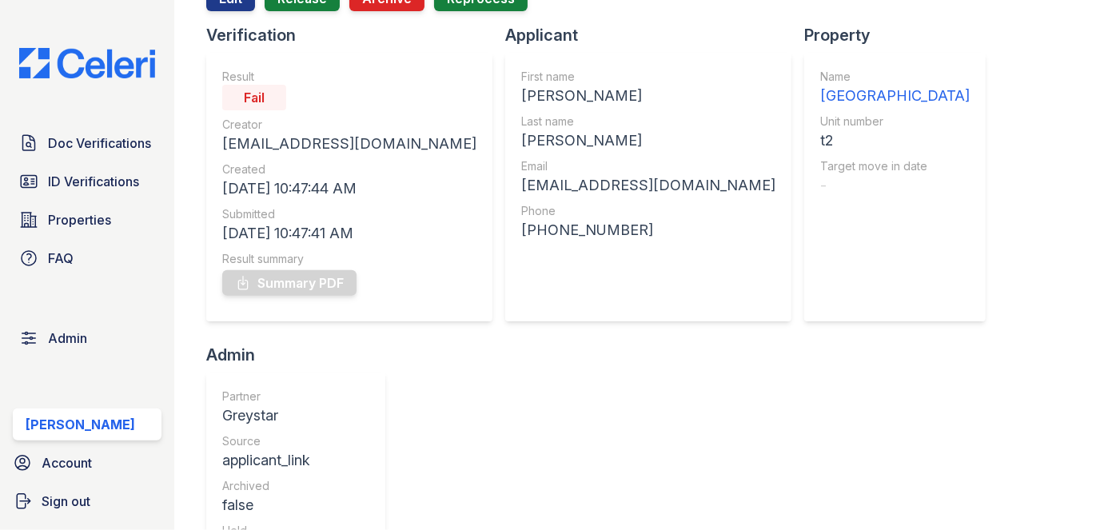
scroll to position [217, 0]
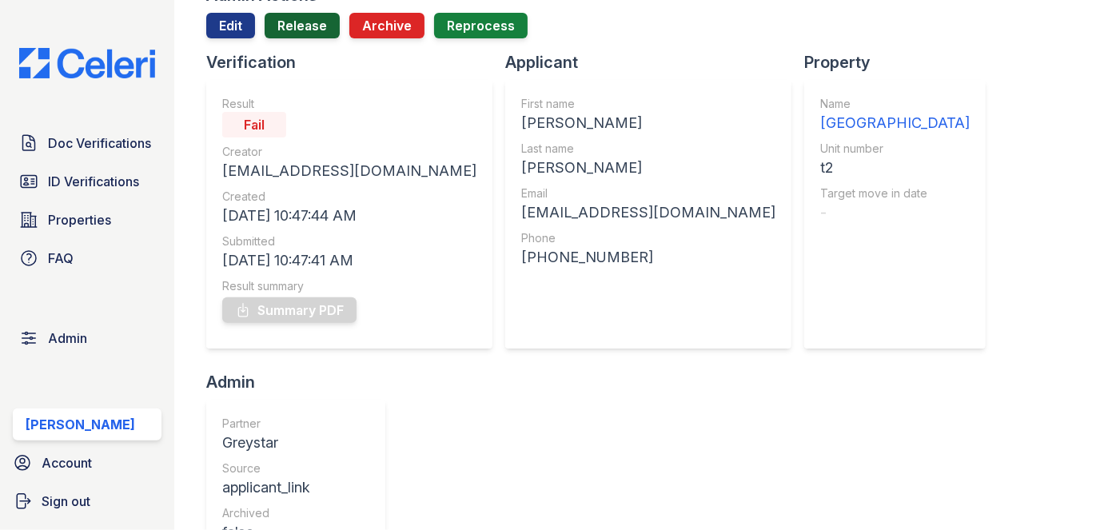
click at [302, 16] on link "Release" at bounding box center [302, 26] width 75 height 26
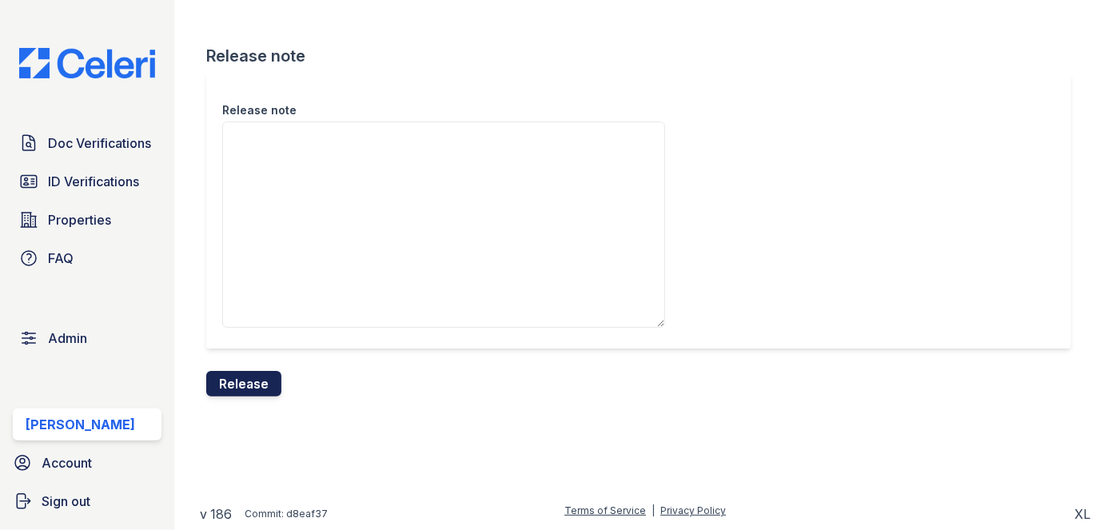
click at [266, 379] on button "Release" at bounding box center [243, 384] width 75 height 26
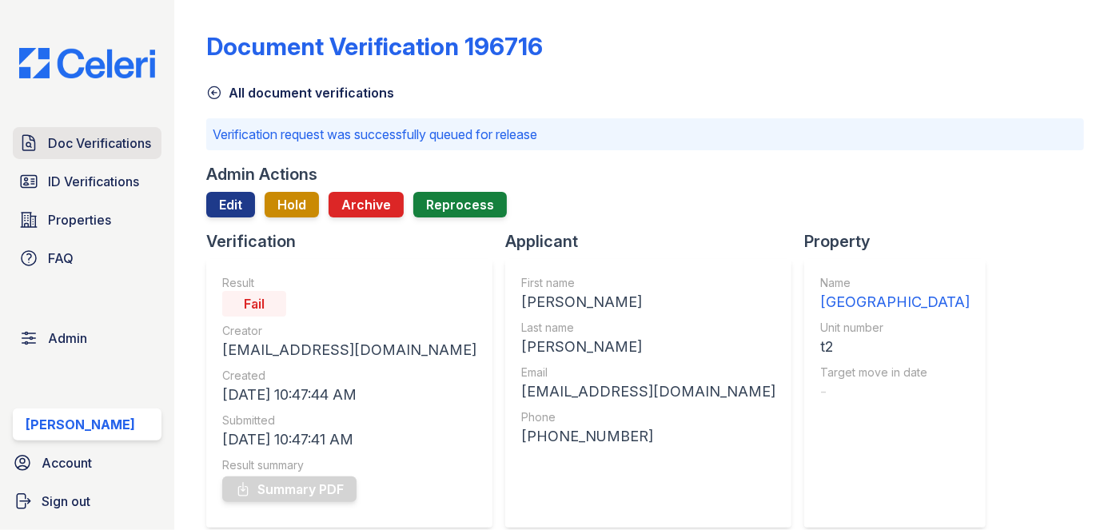
click at [128, 133] on span "Doc Verifications" at bounding box center [99, 142] width 103 height 19
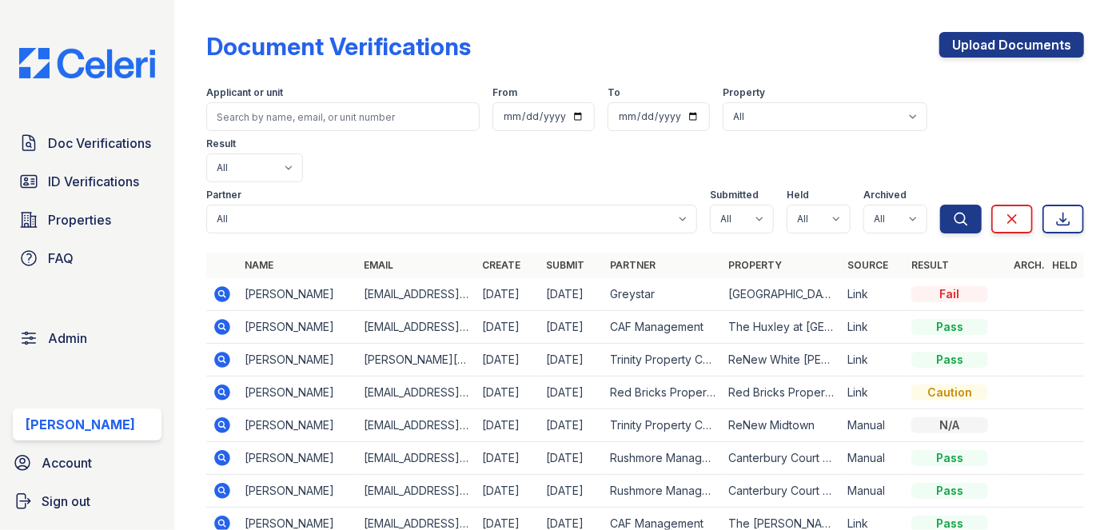
drag, startPoint x: 170, startPoint y: 106, endPoint x: 177, endPoint y: 83, distance: 23.3
click at [170, 105] on div "Doc Verifications ID Verifications Properties FAQ Admin Darija Dedic Account Si…" at bounding box center [87, 265] width 174 height 530
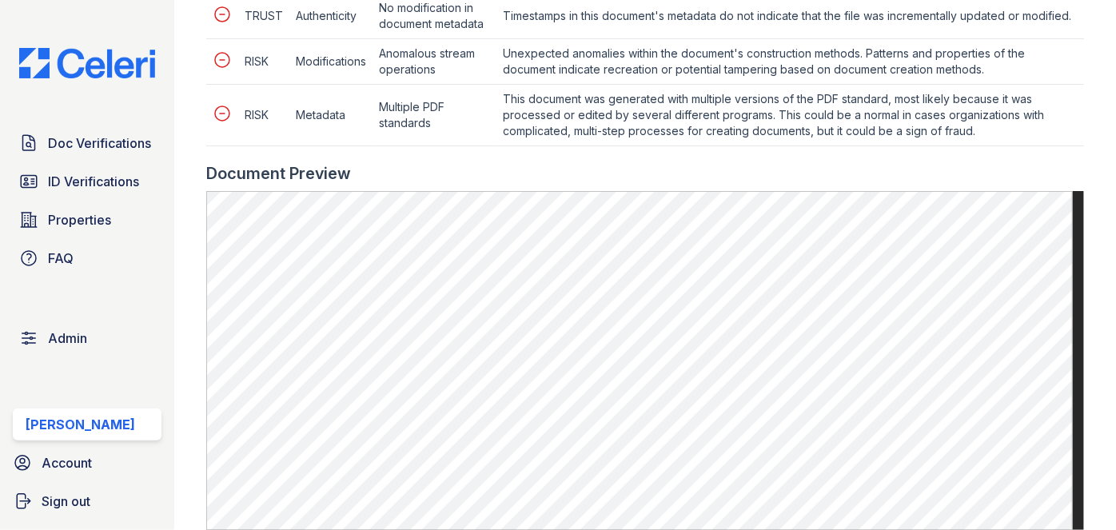
scroll to position [871, 0]
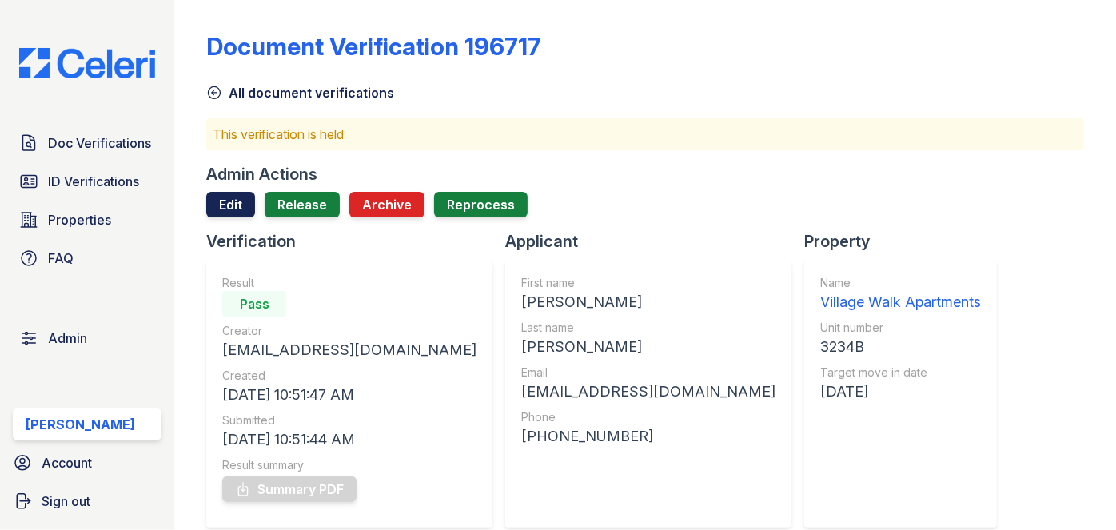
click at [229, 203] on link "Edit" at bounding box center [230, 205] width 49 height 26
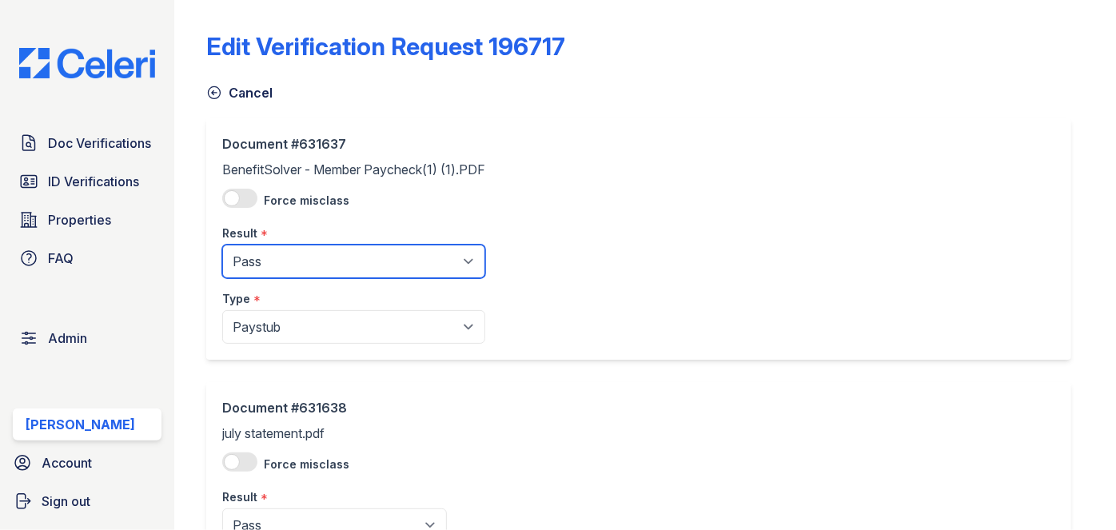
click at [270, 258] on select "Pending Sent Started Processing Pass Fail Caution Error N/A" at bounding box center [353, 262] width 263 height 34
click at [222, 245] on select "Pending Sent Started Processing Pass Fail Caution Error N/A" at bounding box center [353, 262] width 263 height 34
click at [275, 270] on select "Pending Sent Started Processing Pass Fail Caution Error N/A" at bounding box center [353, 262] width 263 height 34
select select "caution"
click at [222, 245] on select "Pending Sent Started Processing Pass Fail Caution Error N/A" at bounding box center [353, 262] width 263 height 34
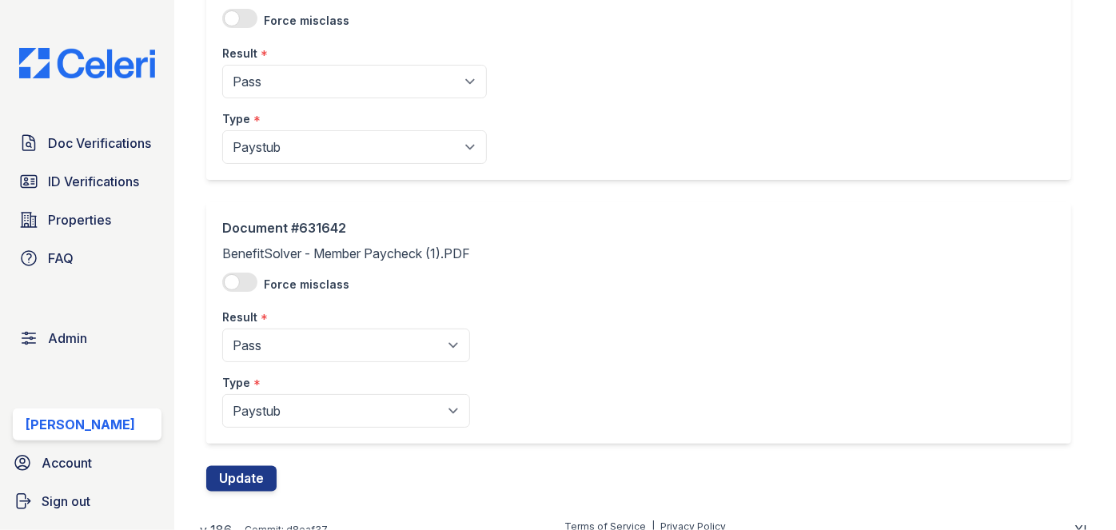
scroll to position [1248, 0]
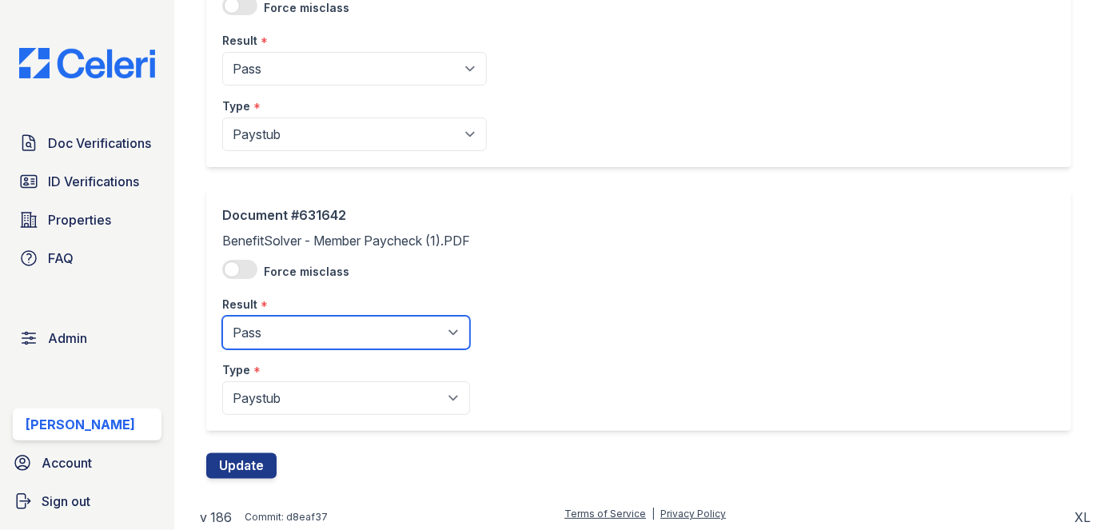
click at [261, 337] on select "Pending Sent Started Processing Pass Fail Caution Error N/A" at bounding box center [346, 333] width 248 height 34
select select "caution"
click at [222, 316] on select "Pending Sent Started Processing Pass Fail Caution Error N/A" at bounding box center [346, 333] width 248 height 34
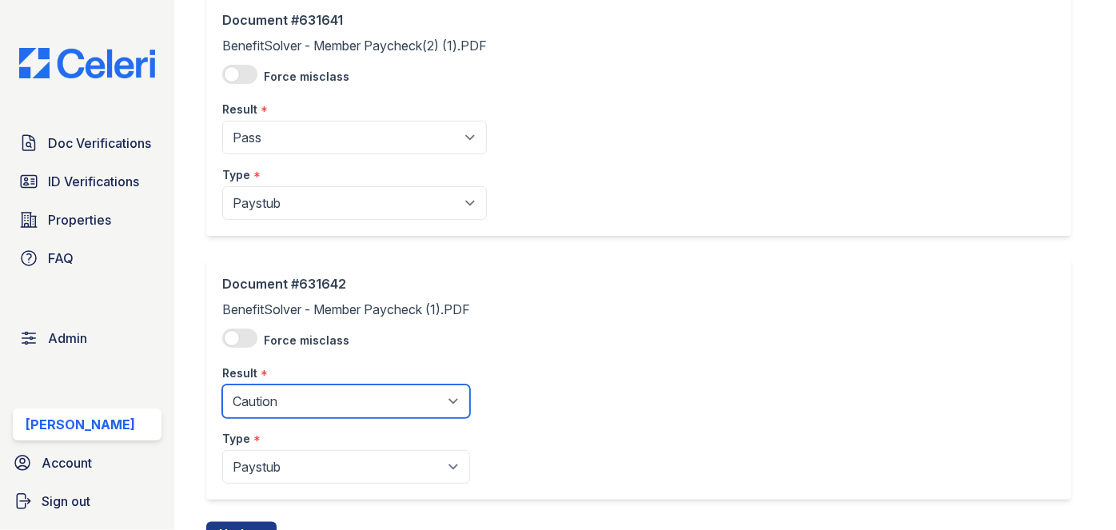
scroll to position [1102, 0]
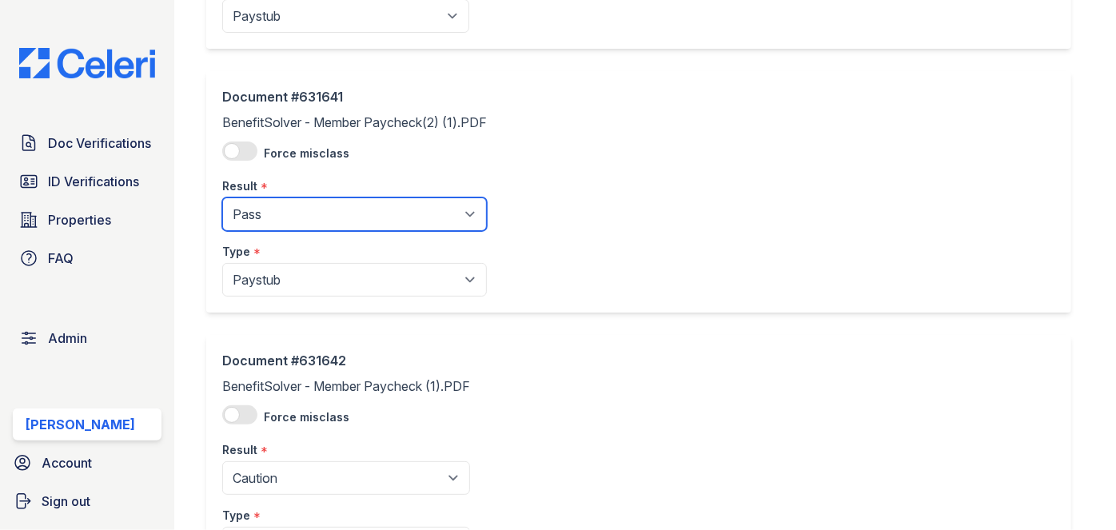
click at [295, 205] on select "Pending Sent Started Processing Pass Fail Caution Error N/A" at bounding box center [354, 214] width 265 height 34
select select "caution"
click at [222, 197] on select "Pending Sent Started Processing Pass Fail Caution Error N/A" at bounding box center [354, 214] width 265 height 34
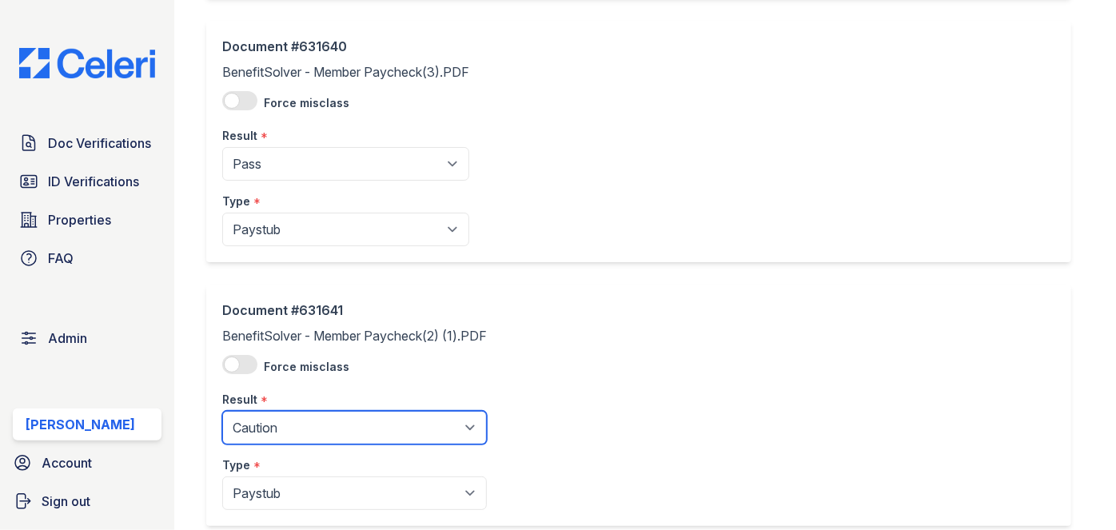
scroll to position [884, 0]
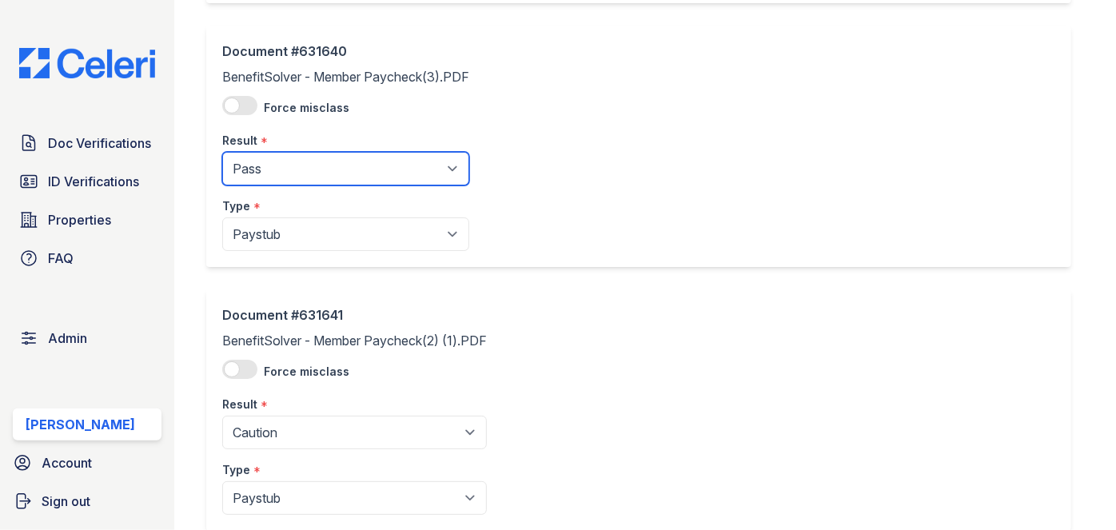
click at [298, 153] on select "Pending Sent Started Processing Pass Fail Caution Error N/A" at bounding box center [345, 169] width 247 height 34
click at [222, 152] on select "Pending Sent Started Processing Pass Fail Caution Error N/A" at bounding box center [345, 169] width 247 height 34
drag, startPoint x: 281, startPoint y: 165, endPoint x: 279, endPoint y: 177, distance: 11.4
click at [281, 165] on select "Pending Sent Started Processing Pass Fail Caution Error N/A" at bounding box center [345, 169] width 247 height 34
select select "caution"
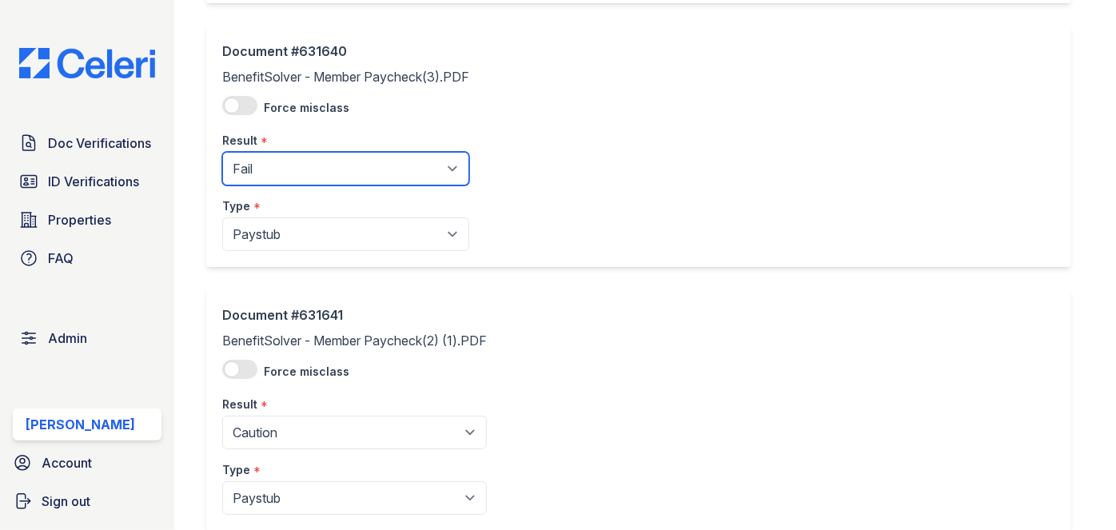
click at [222, 152] on select "Pending Sent Started Processing Pass Fail Caution Error N/A" at bounding box center [345, 169] width 247 height 34
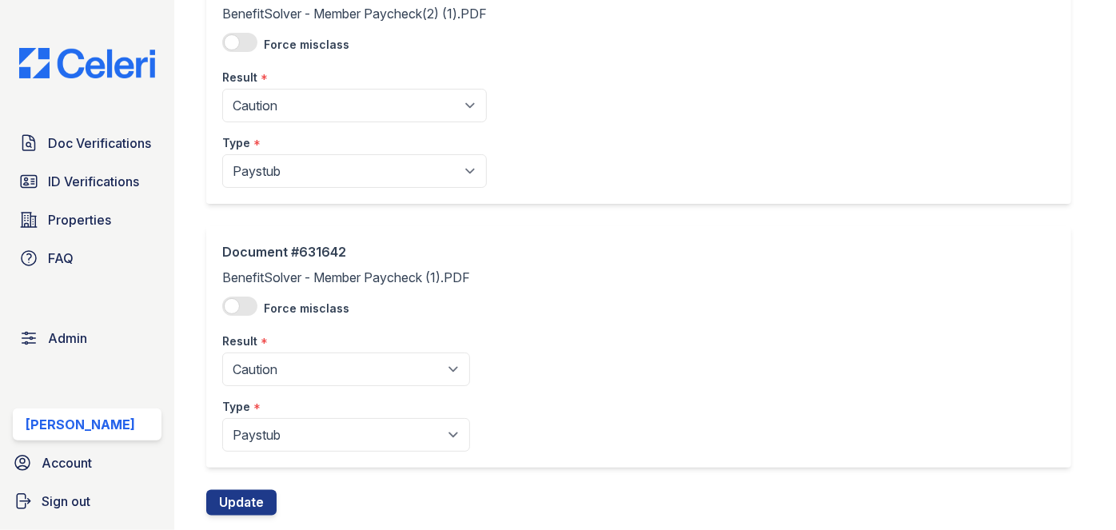
scroll to position [1248, 0]
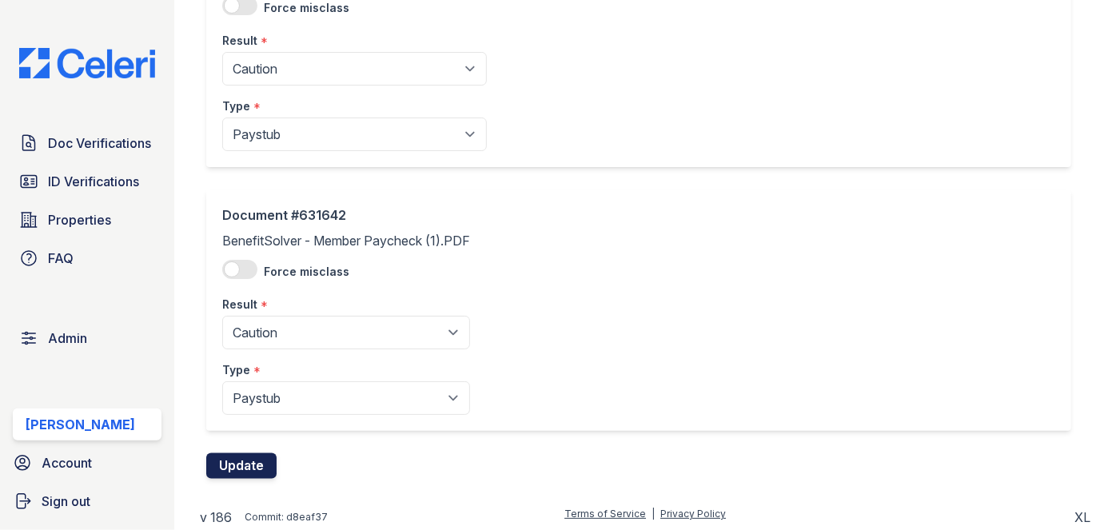
click at [250, 472] on button "Update" at bounding box center [241, 466] width 70 height 26
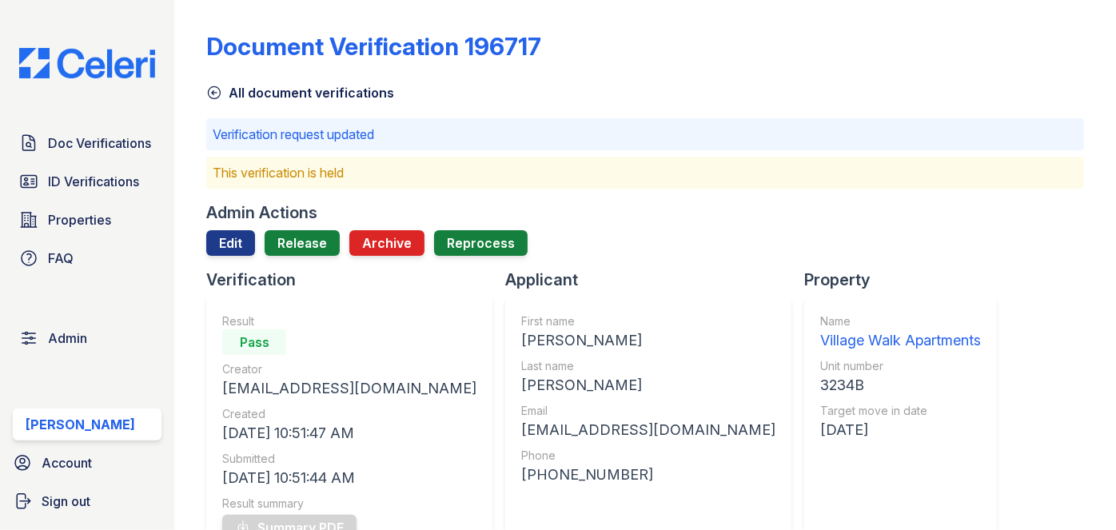
click at [307, 229] on div "Admin Actions Edit Release Archive Reprocess" at bounding box center [645, 234] width 878 height 67
click at [309, 260] on div at bounding box center [645, 262] width 878 height 13
click at [315, 241] on link "Release" at bounding box center [302, 243] width 75 height 26
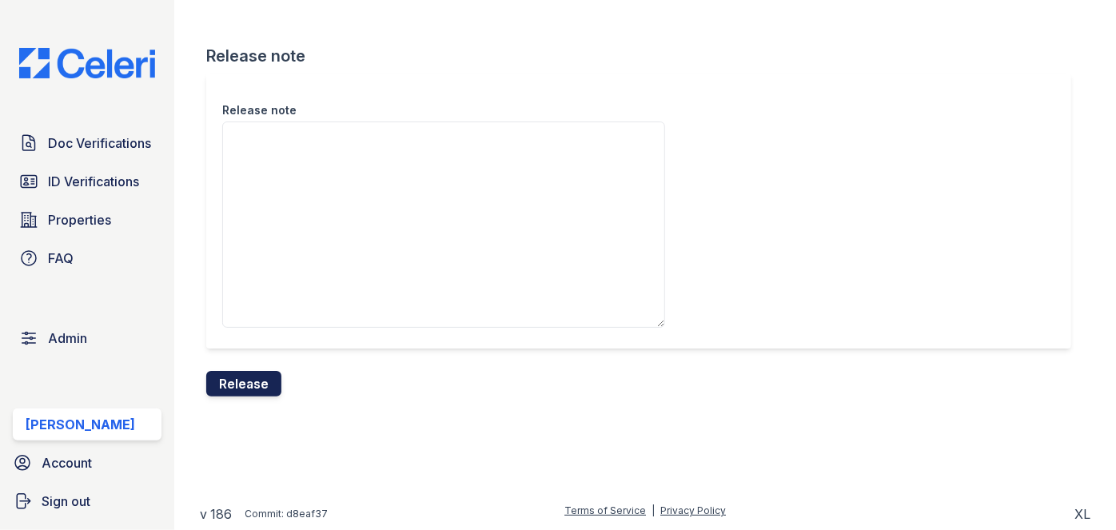
click at [251, 385] on button "Release" at bounding box center [243, 384] width 75 height 26
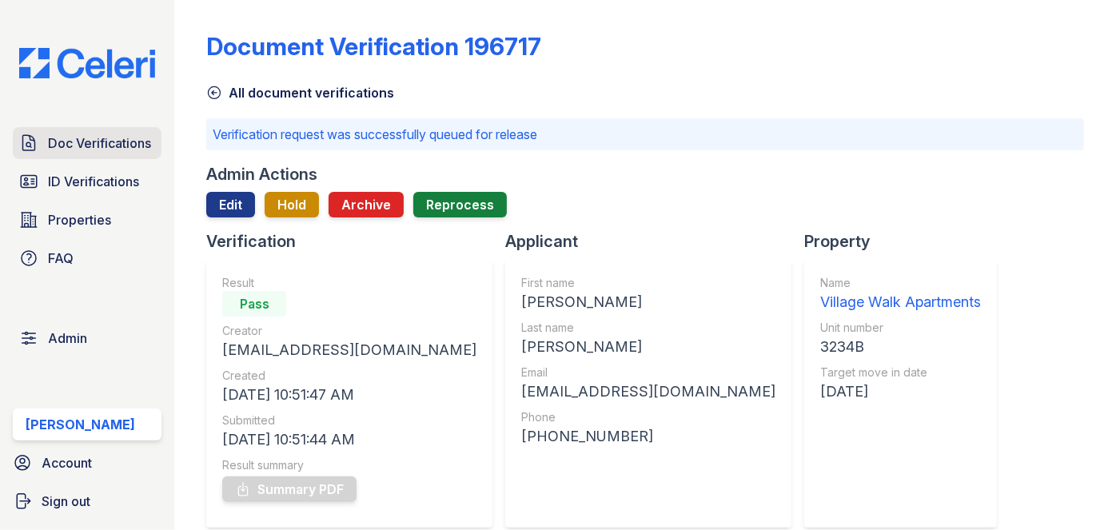
click at [136, 142] on span "Doc Verifications" at bounding box center [99, 142] width 103 height 19
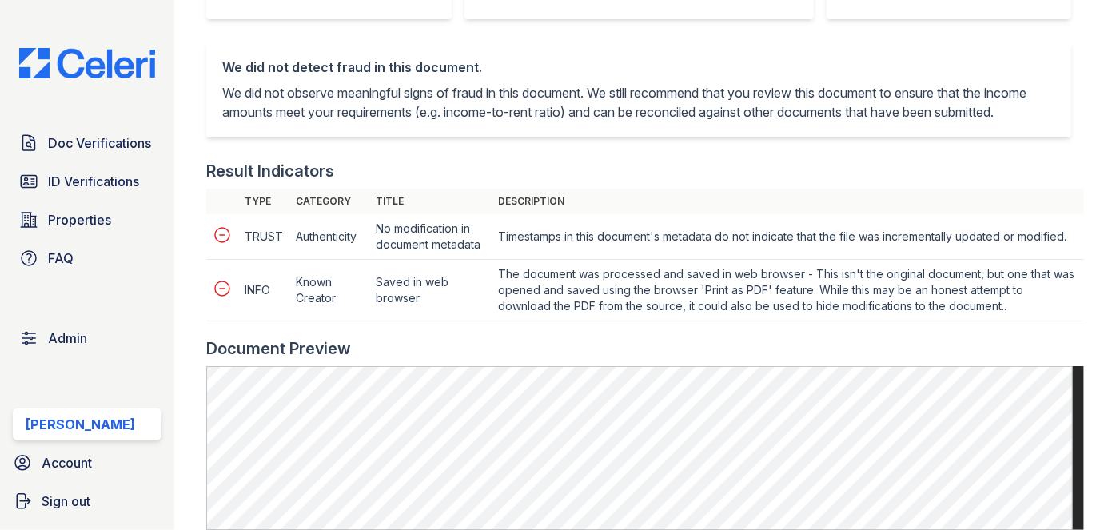
scroll to position [727, 0]
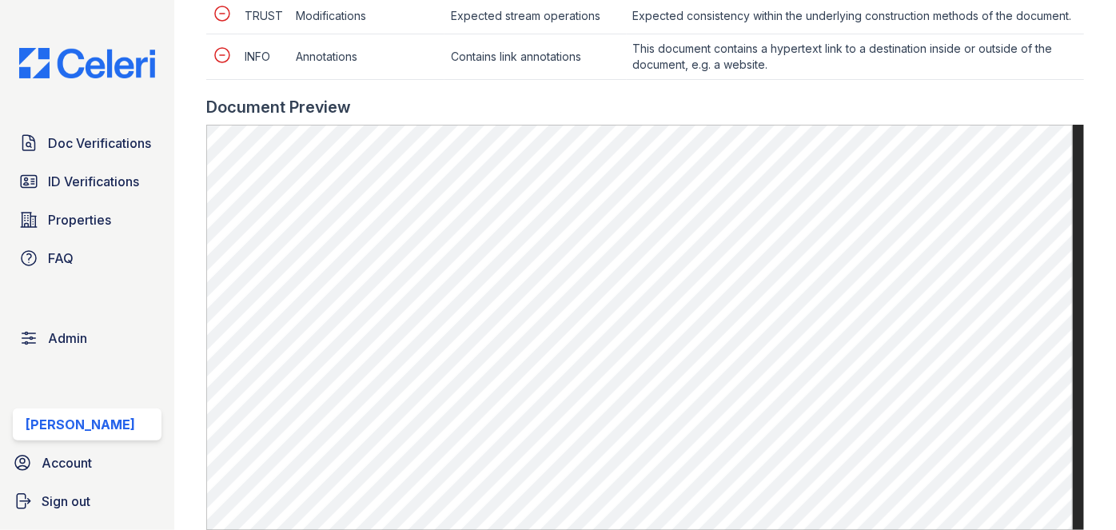
scroll to position [654, 0]
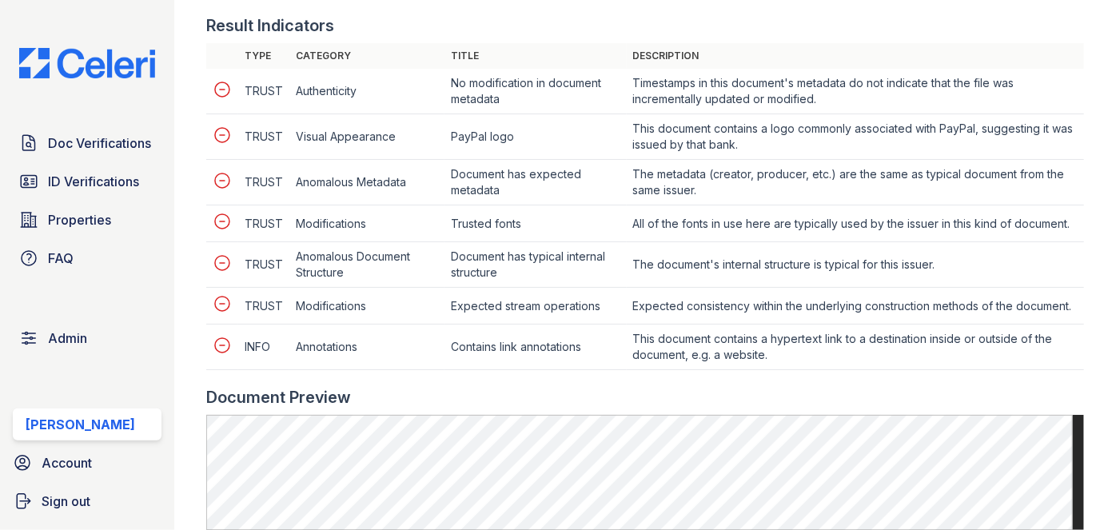
drag, startPoint x: 149, startPoint y: 16, endPoint x: 179, endPoint y: 0, distance: 33.6
click at [149, 18] on div "Doc Verifications ID Verifications Properties FAQ Admin [PERSON_NAME] Account S…" at bounding box center [87, 265] width 174 height 530
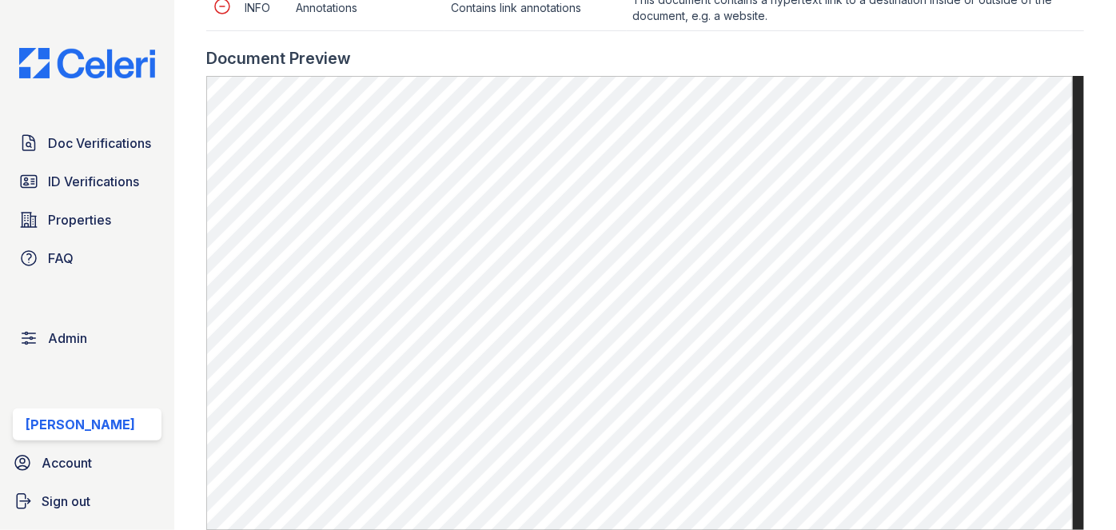
scroll to position [1090, 0]
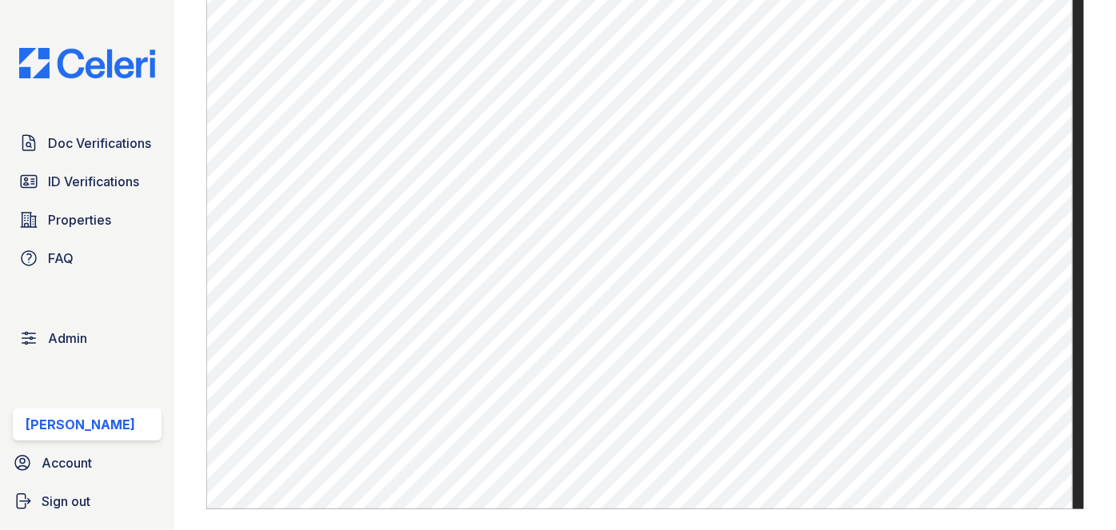
click at [130, 40] on div "Doc Verifications ID Verifications Properties FAQ Admin [PERSON_NAME] Account S…" at bounding box center [87, 265] width 174 height 530
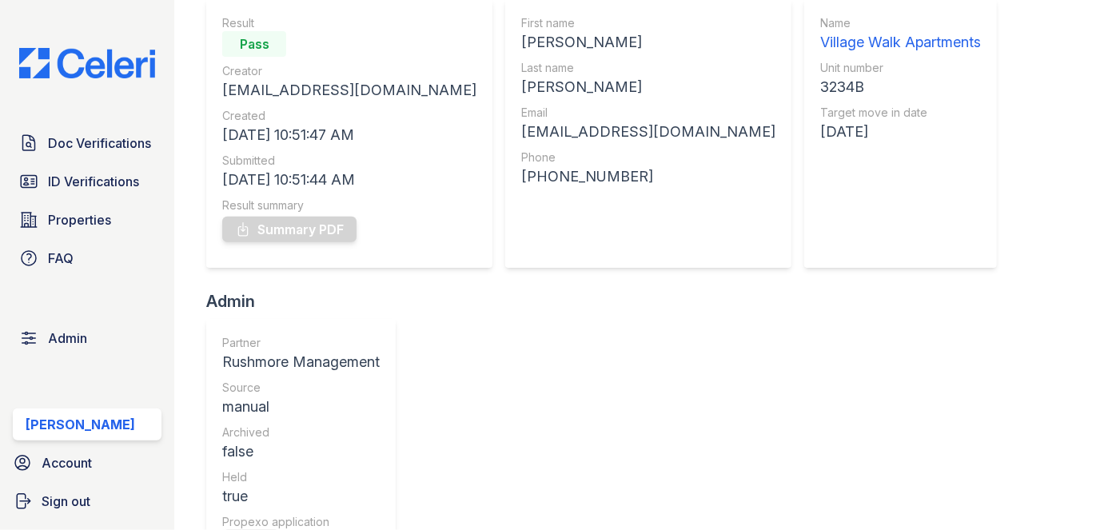
scroll to position [145, 0]
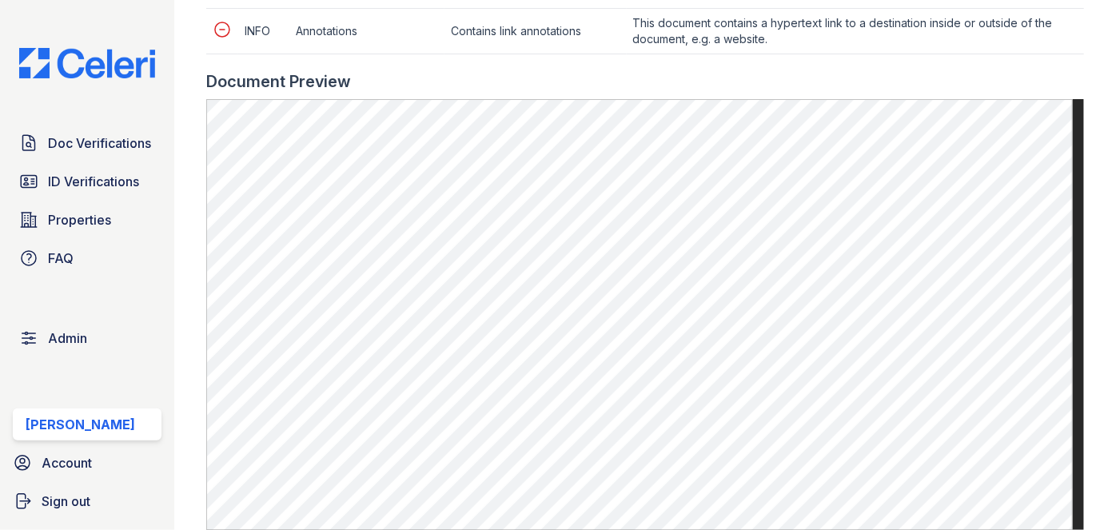
scroll to position [1017, 0]
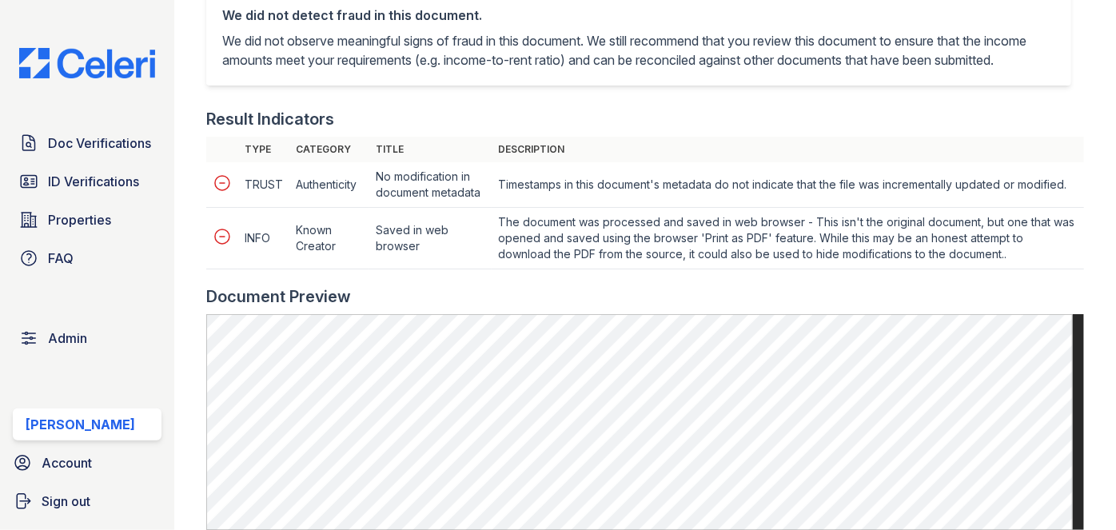
scroll to position [436, 0]
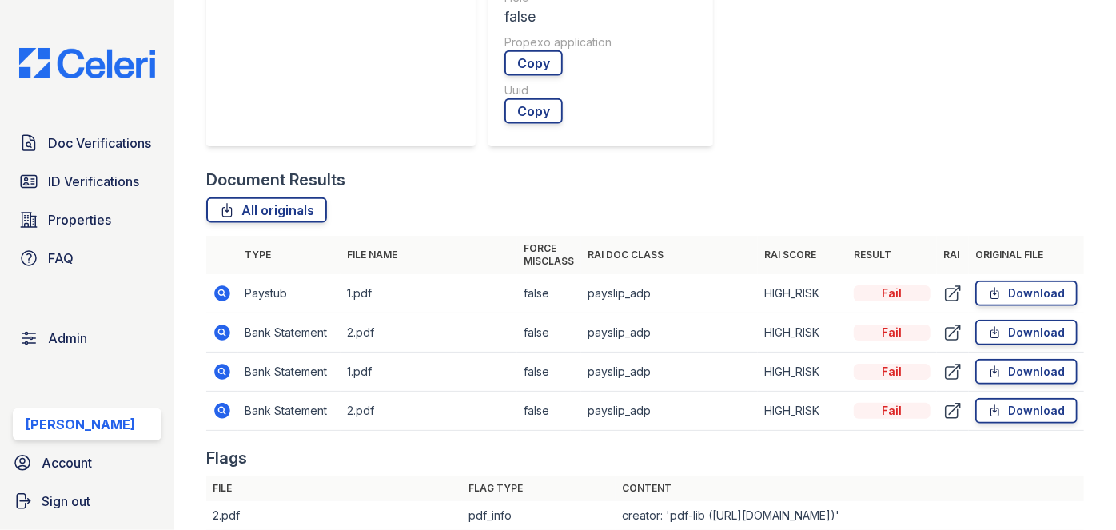
scroll to position [799, 0]
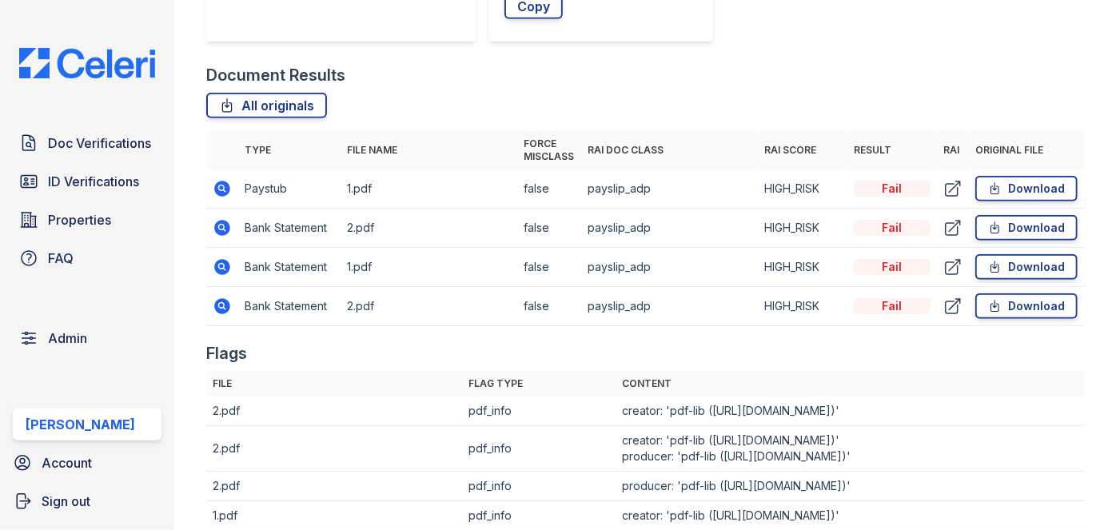
click at [228, 228] on icon at bounding box center [223, 228] width 16 height 16
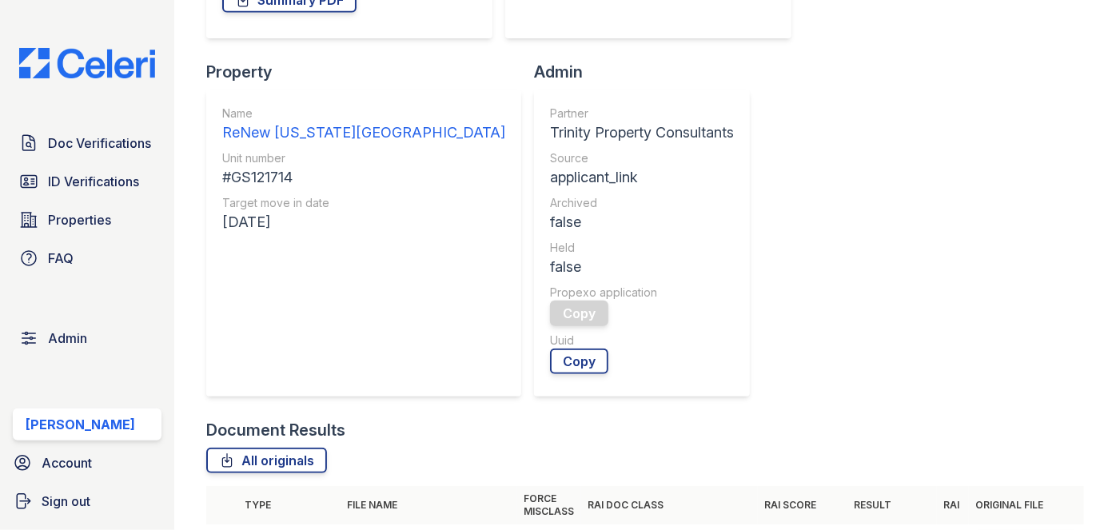
scroll to position [581, 0]
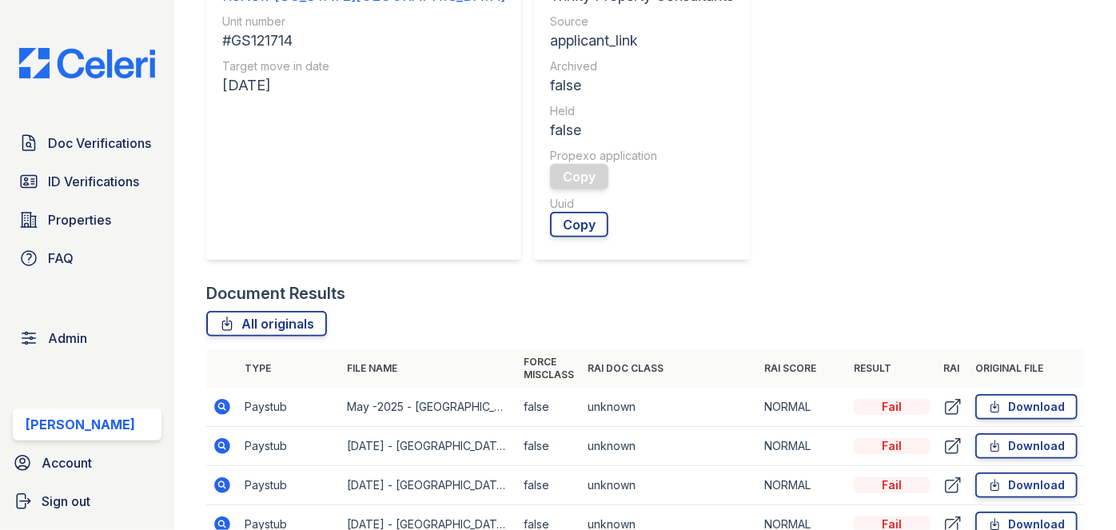
click at [222, 436] on icon at bounding box center [222, 445] width 19 height 19
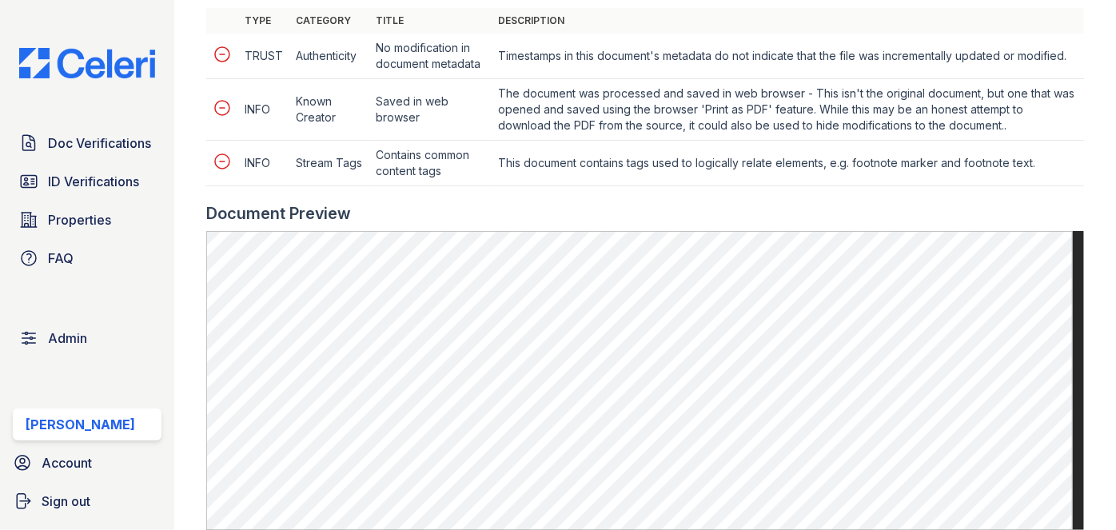
scroll to position [799, 0]
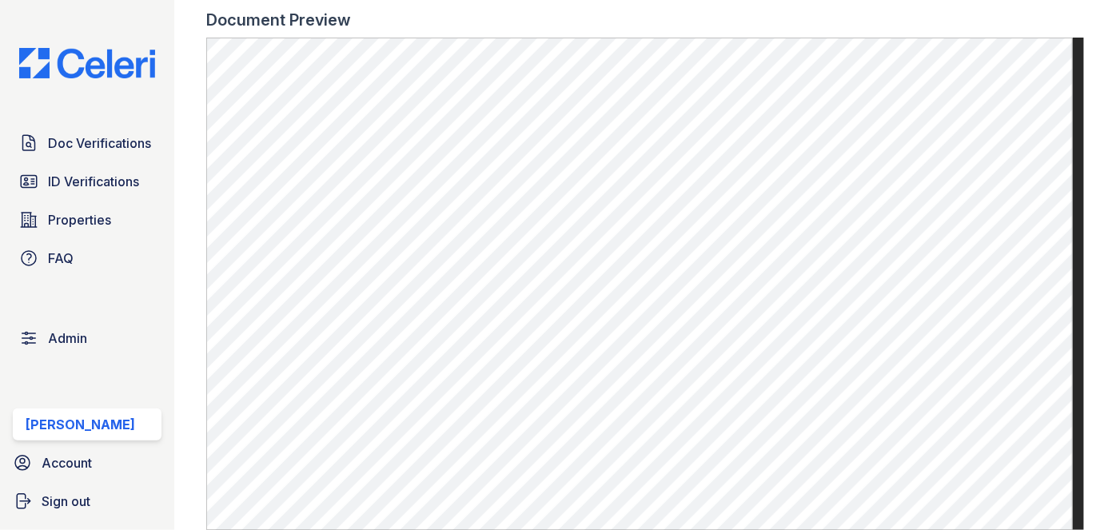
scroll to position [871, 0]
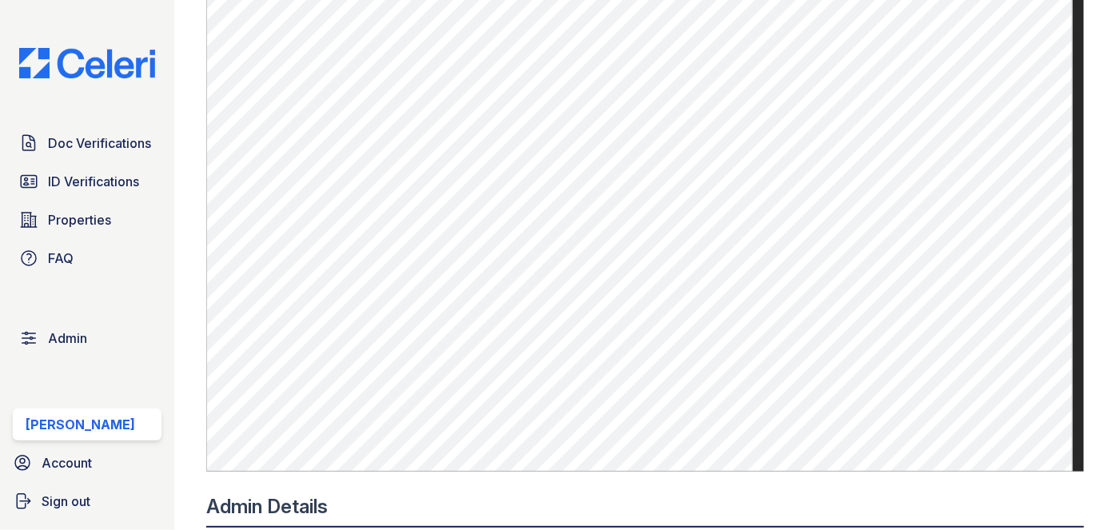
drag, startPoint x: 104, startPoint y: 11, endPoint x: 189, endPoint y: 1, distance: 86.2
click at [104, 11] on div "Doc Verifications ID Verifications Properties FAQ Admin Darija Dedic Account Si…" at bounding box center [87, 265] width 174 height 530
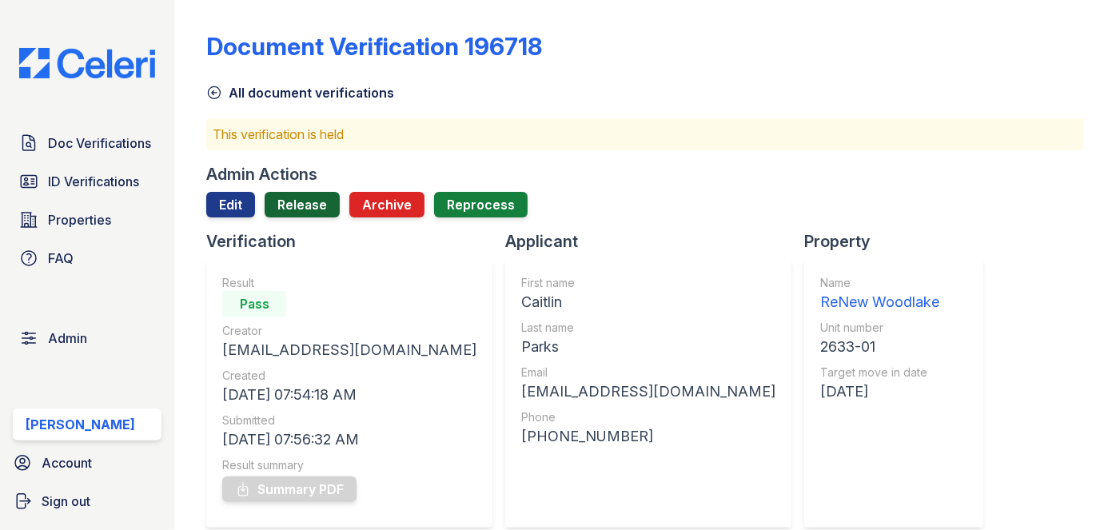
click at [285, 201] on link "Release" at bounding box center [302, 205] width 75 height 26
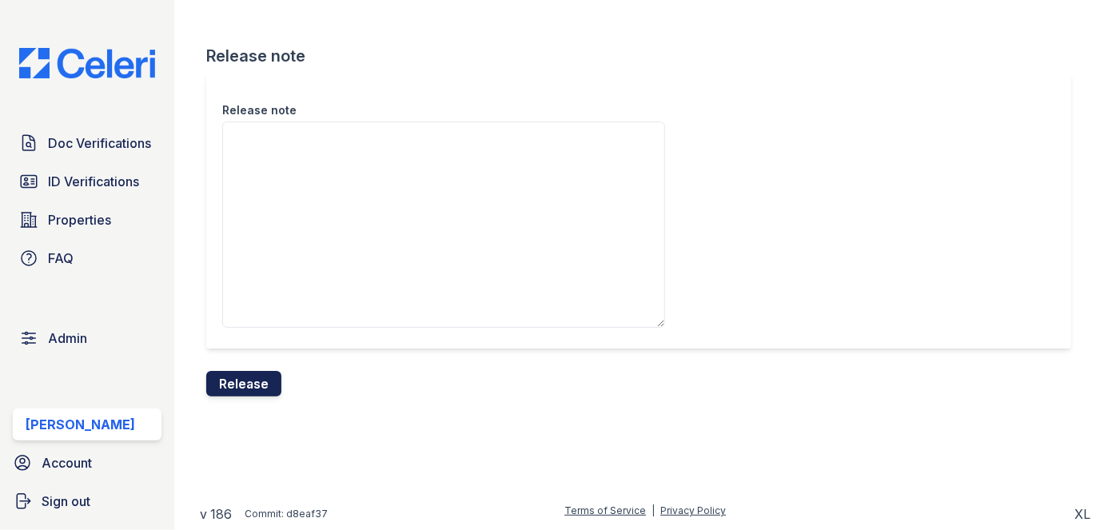
click at [236, 382] on button "Release" at bounding box center [243, 384] width 75 height 26
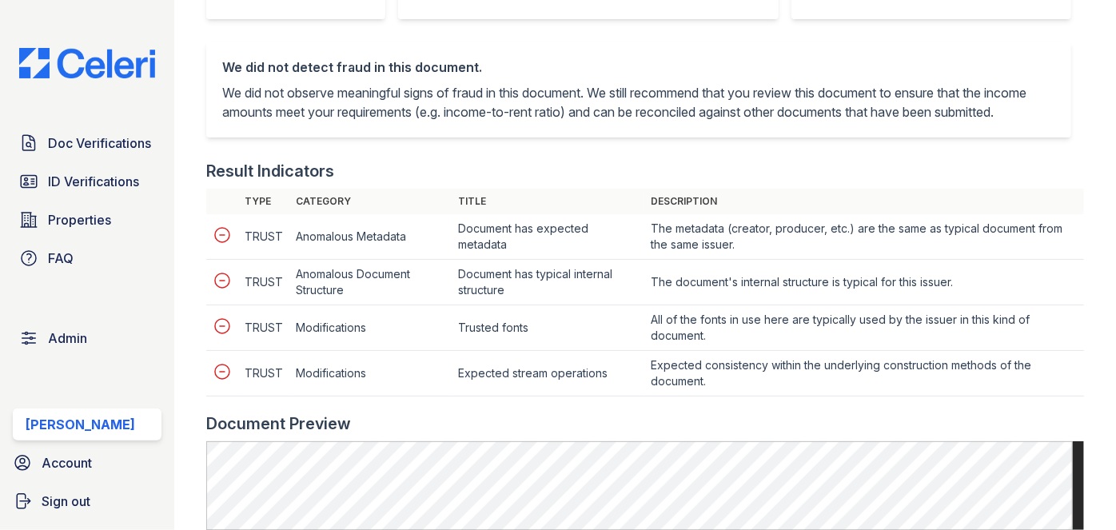
scroll to position [871, 0]
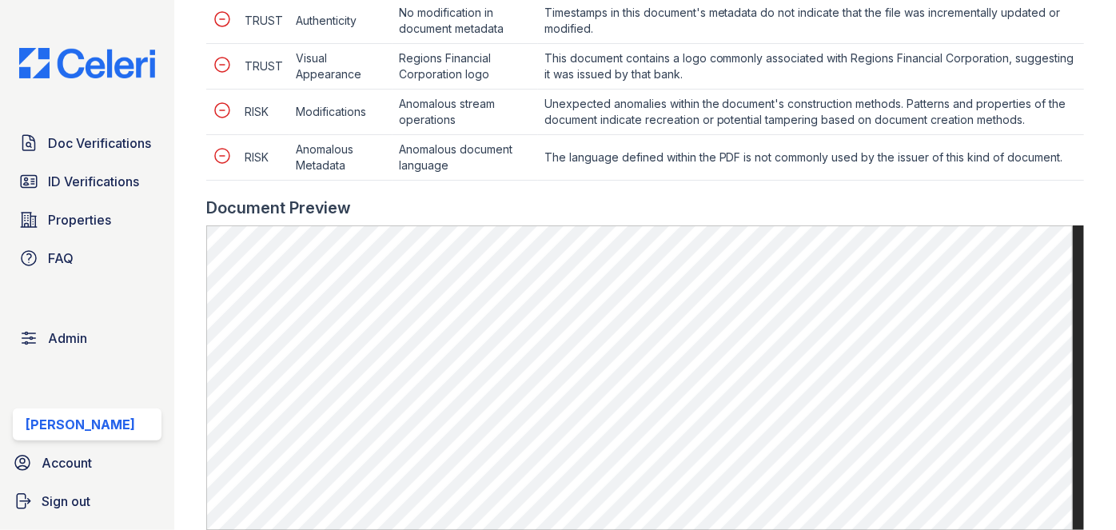
scroll to position [799, 0]
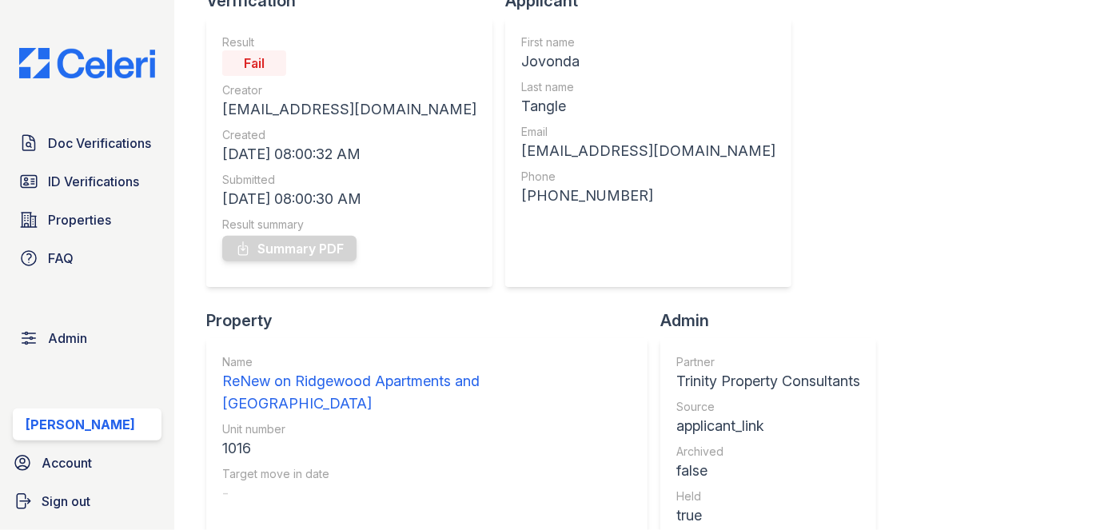
scroll to position [145, 0]
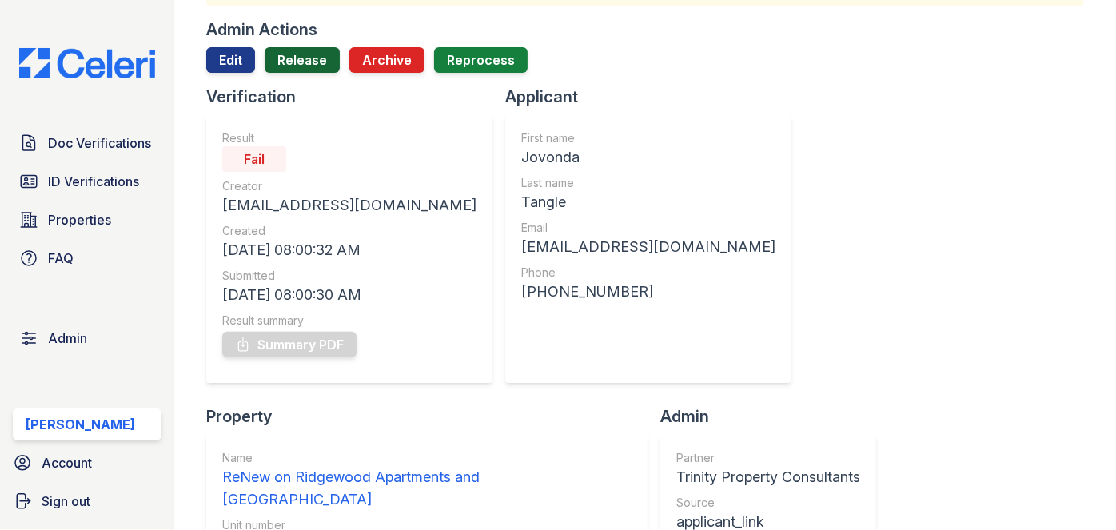
click at [309, 59] on link "Release" at bounding box center [302, 60] width 75 height 26
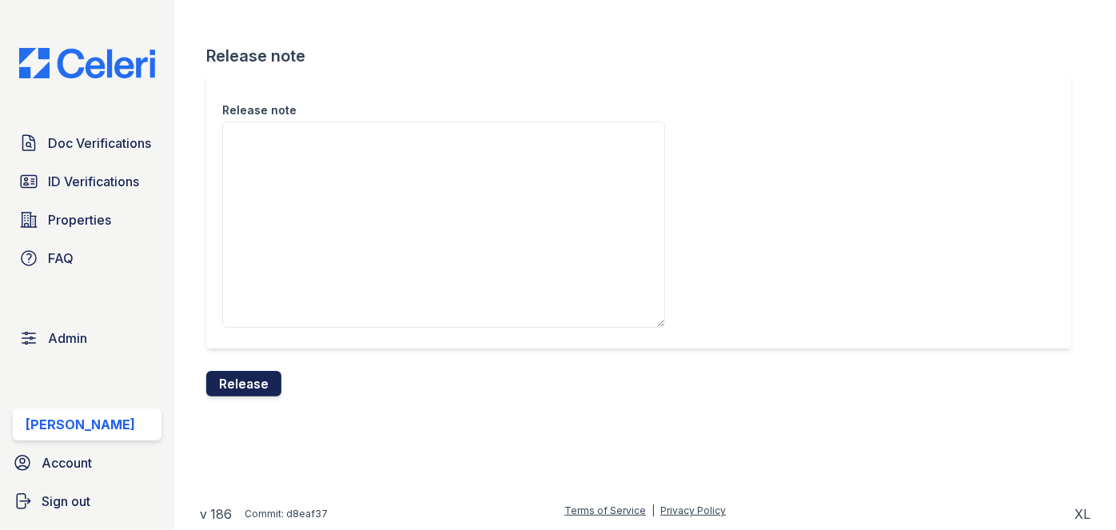
click at [261, 377] on button "Release" at bounding box center [243, 384] width 75 height 26
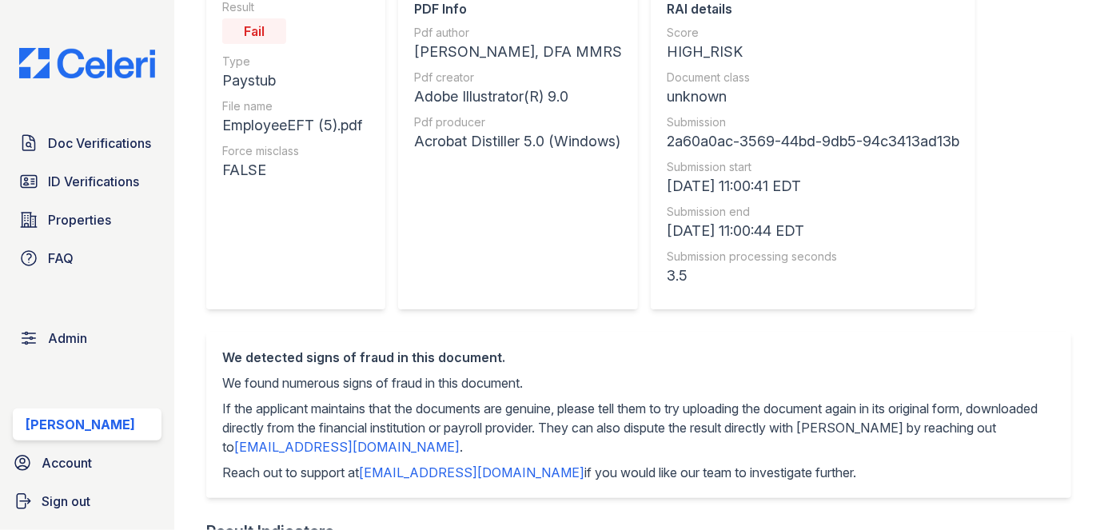
scroll to position [72, 0]
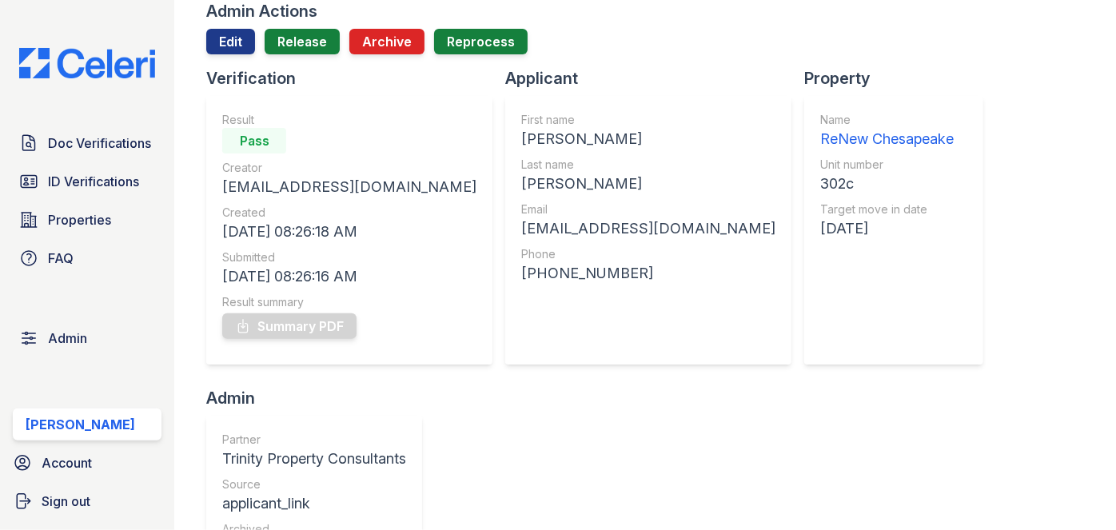
scroll to position [72, 0]
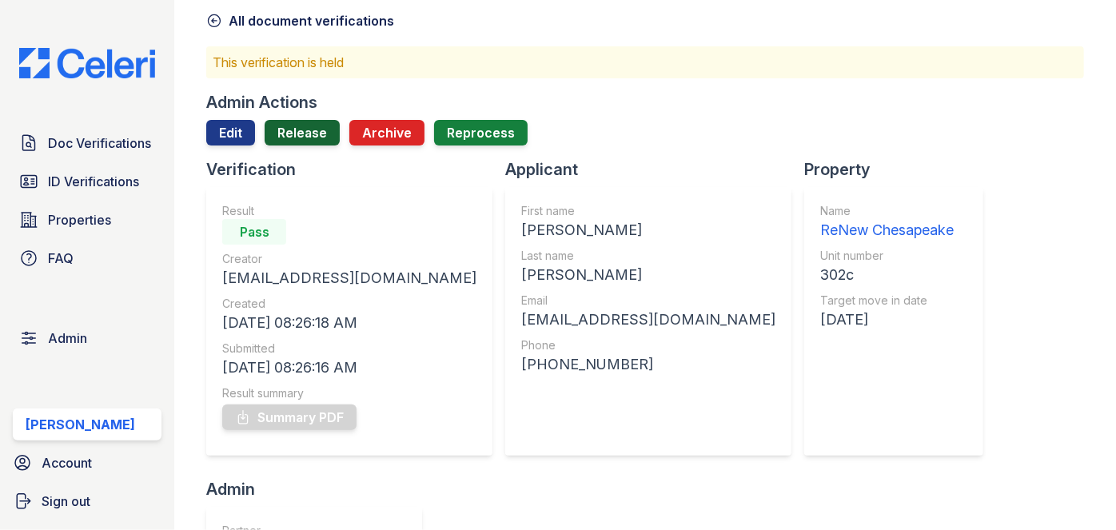
click at [301, 133] on link "Release" at bounding box center [302, 133] width 75 height 26
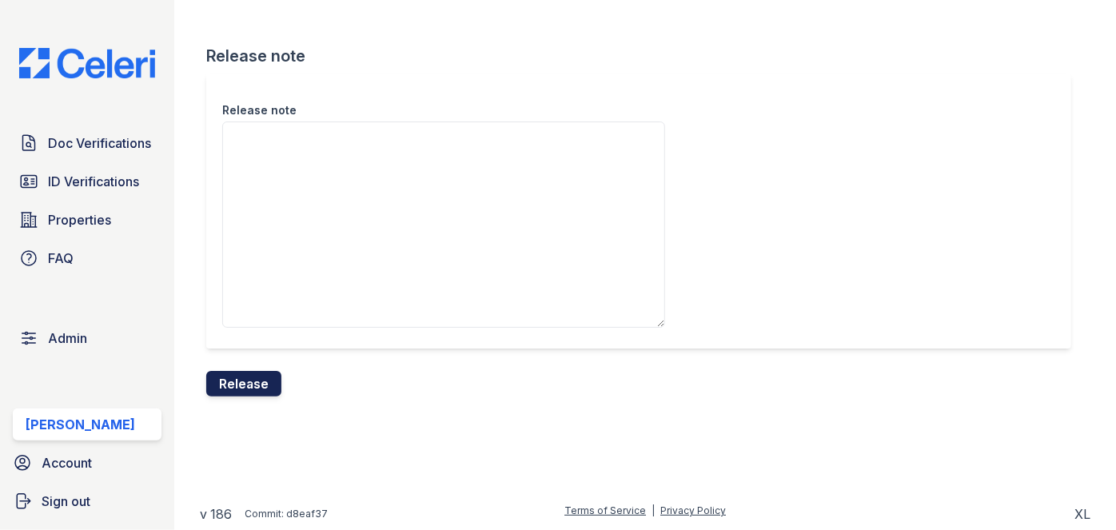
click at [257, 392] on button "Release" at bounding box center [243, 384] width 75 height 26
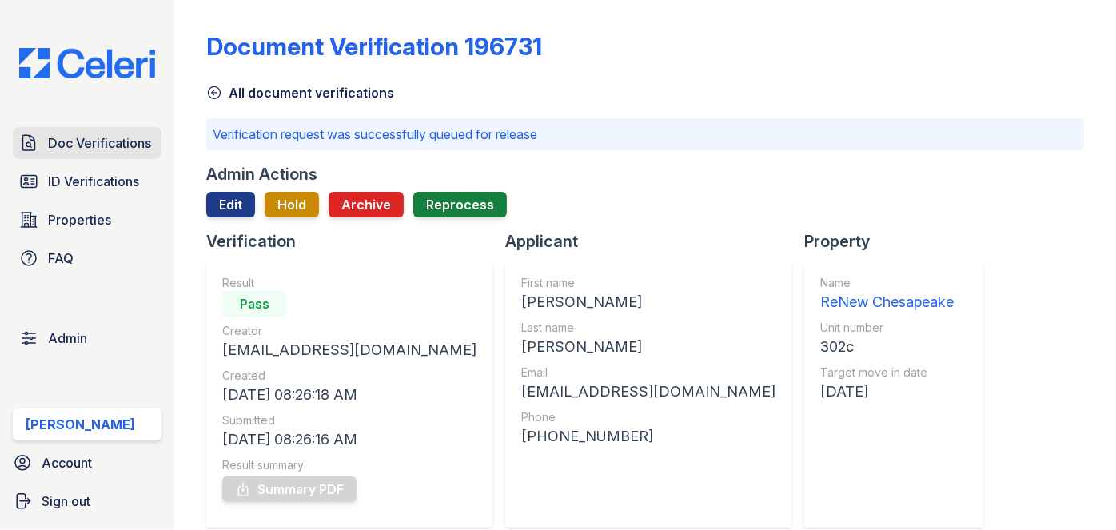
click at [119, 158] on link "Doc Verifications" at bounding box center [87, 143] width 149 height 32
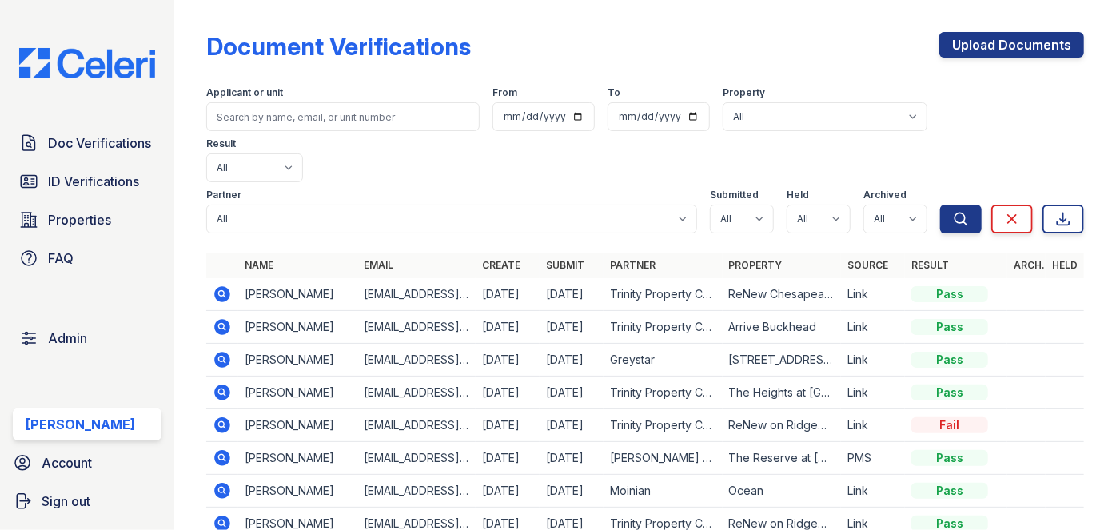
click at [789, 11] on div "Document Verifications Upload Documents Filter Applicant or unit From To Proper…" at bounding box center [645, 356] width 878 height 700
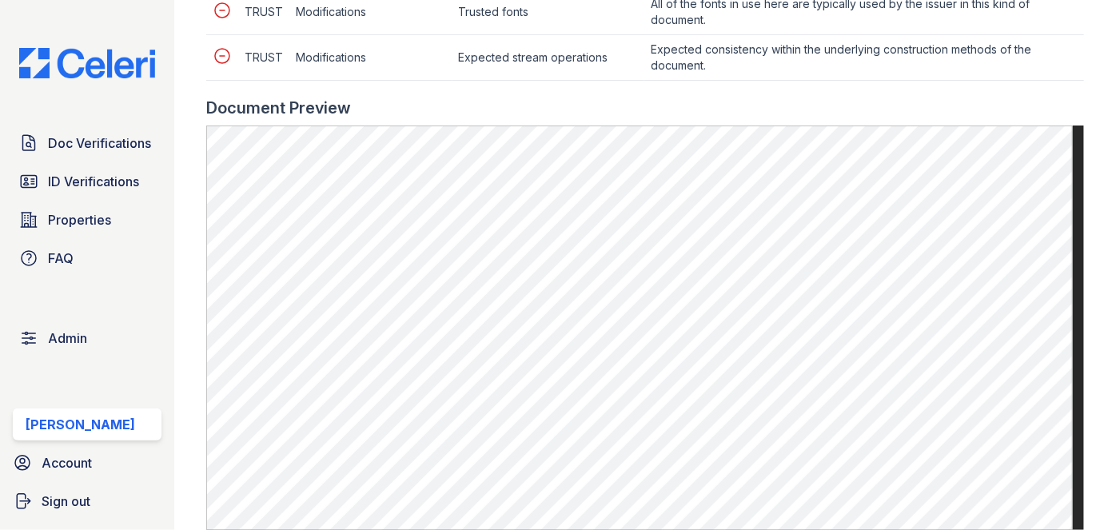
scroll to position [871, 0]
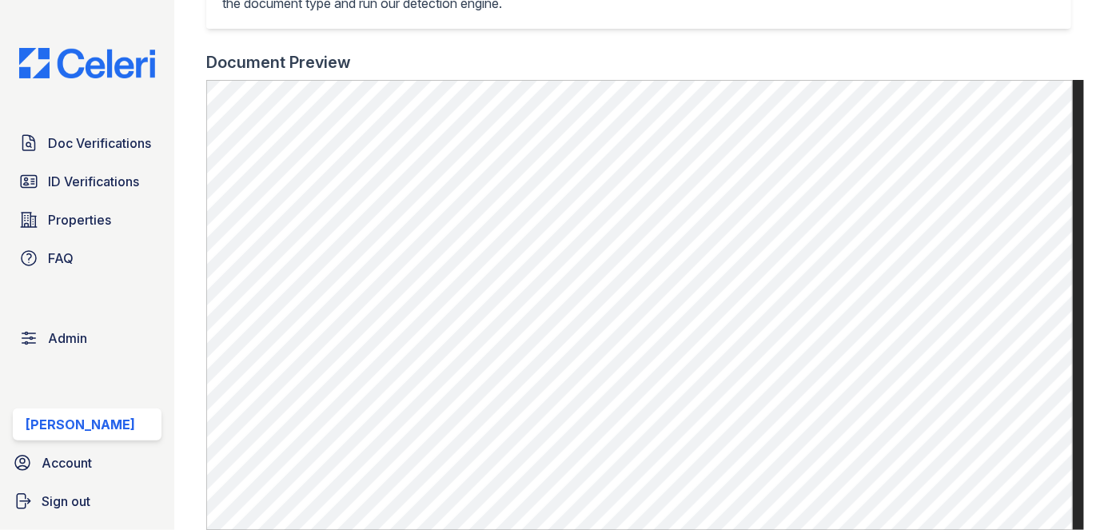
scroll to position [871, 0]
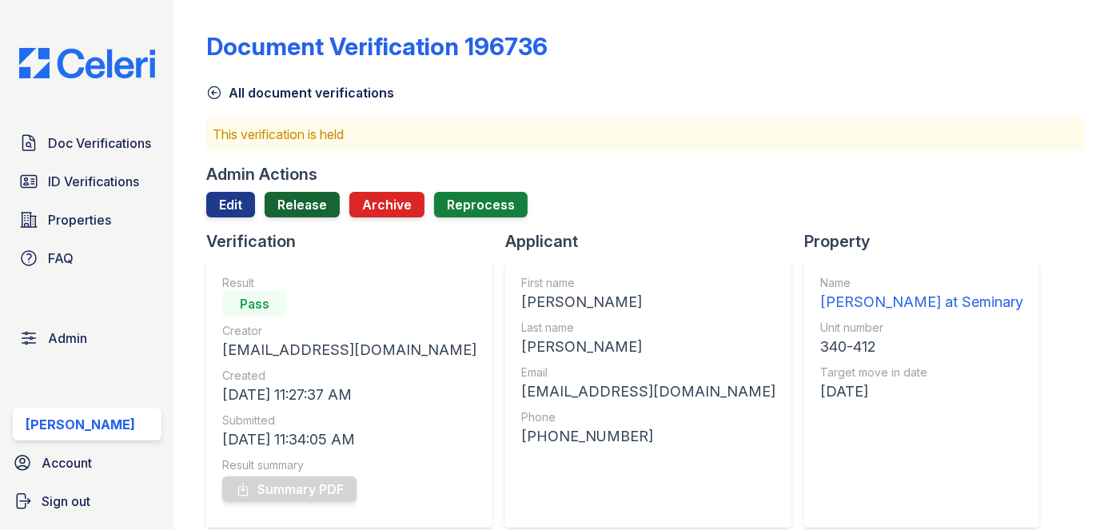
click at [308, 201] on link "Release" at bounding box center [302, 205] width 75 height 26
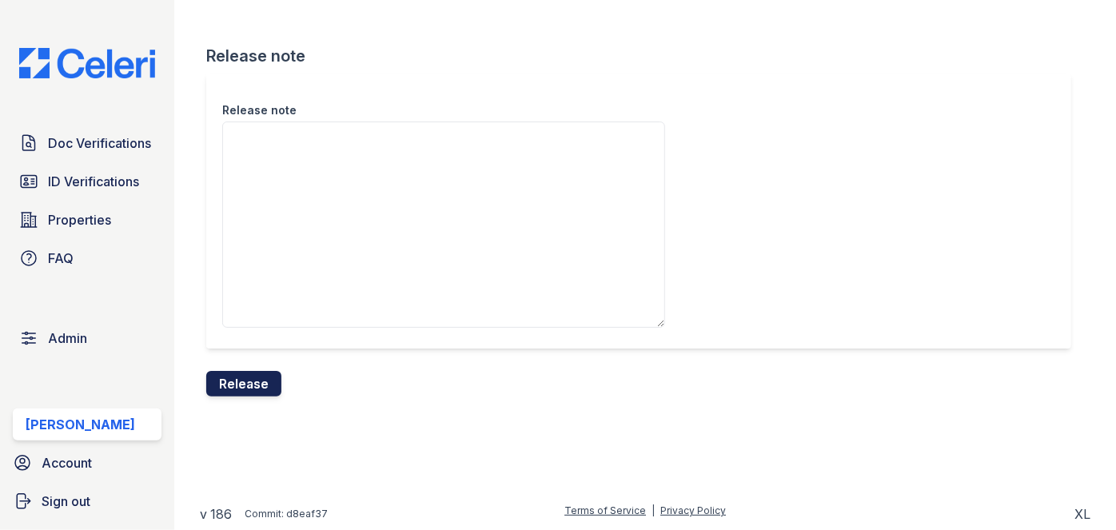
click at [245, 386] on button "Release" at bounding box center [243, 384] width 75 height 26
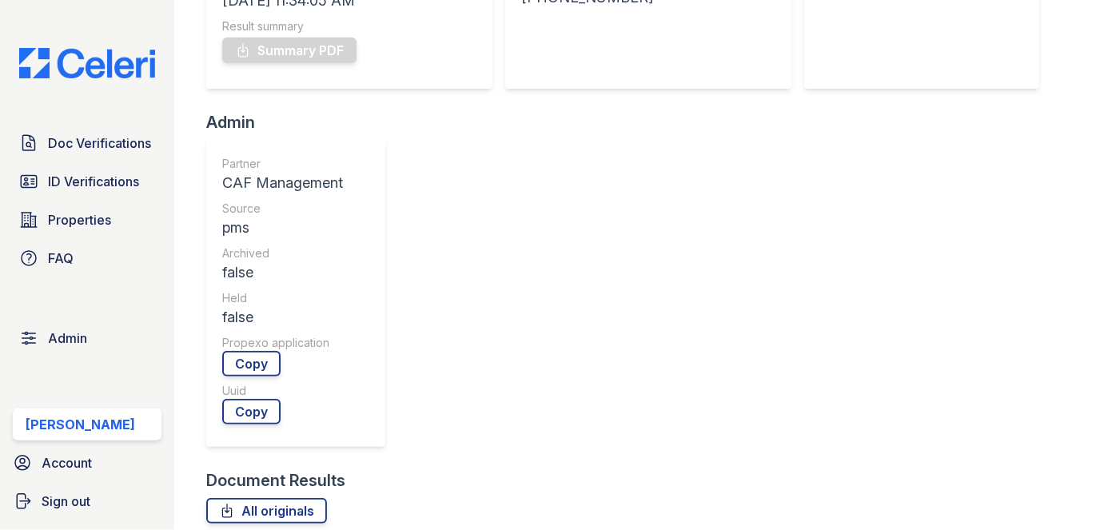
scroll to position [581, 0]
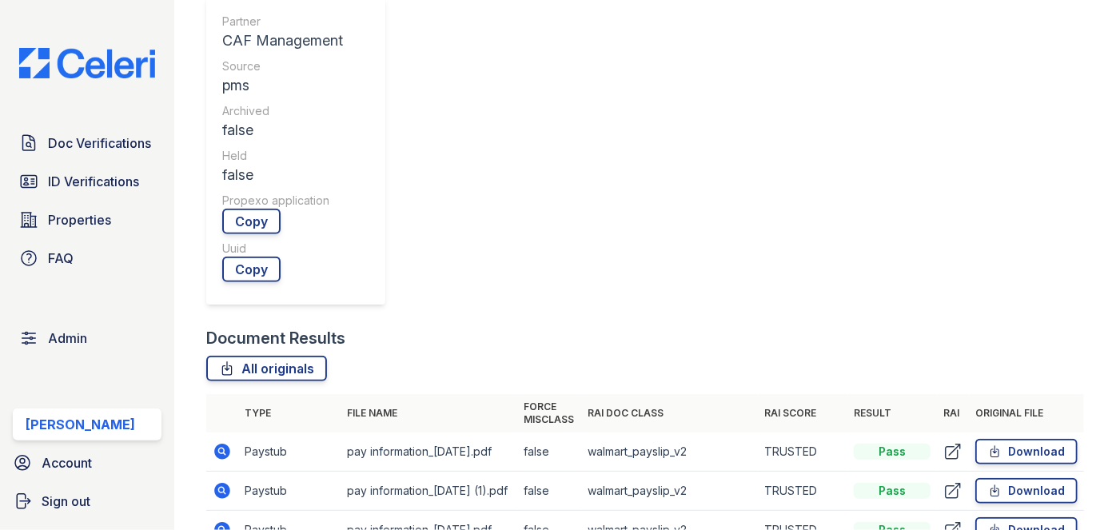
click at [217, 483] on icon at bounding box center [223, 491] width 16 height 16
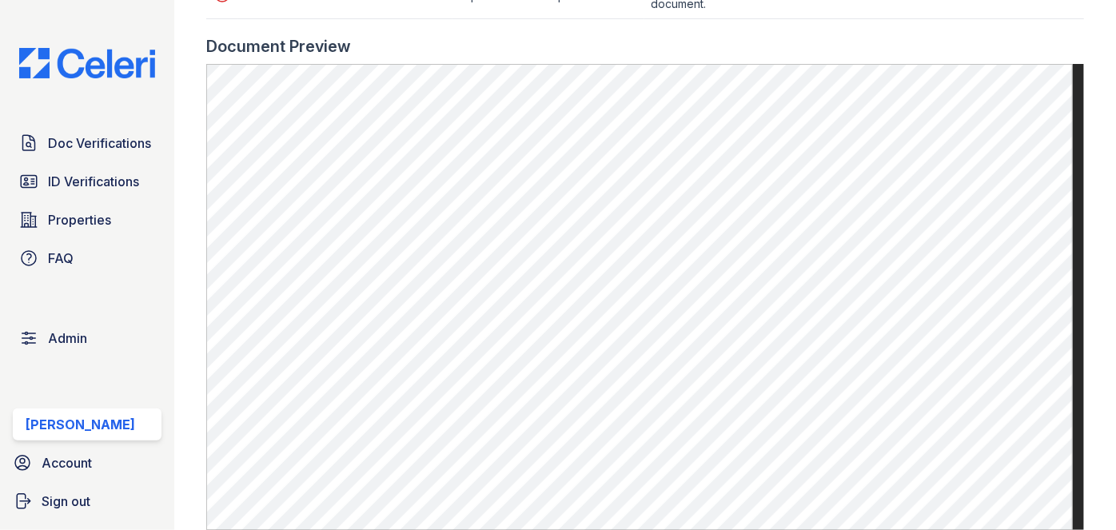
scroll to position [871, 0]
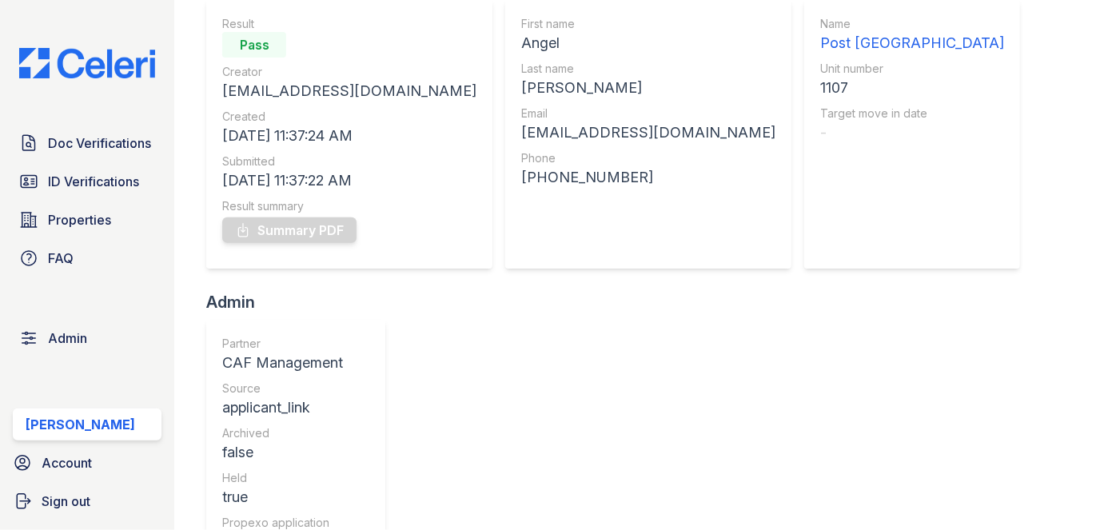
scroll to position [145, 0]
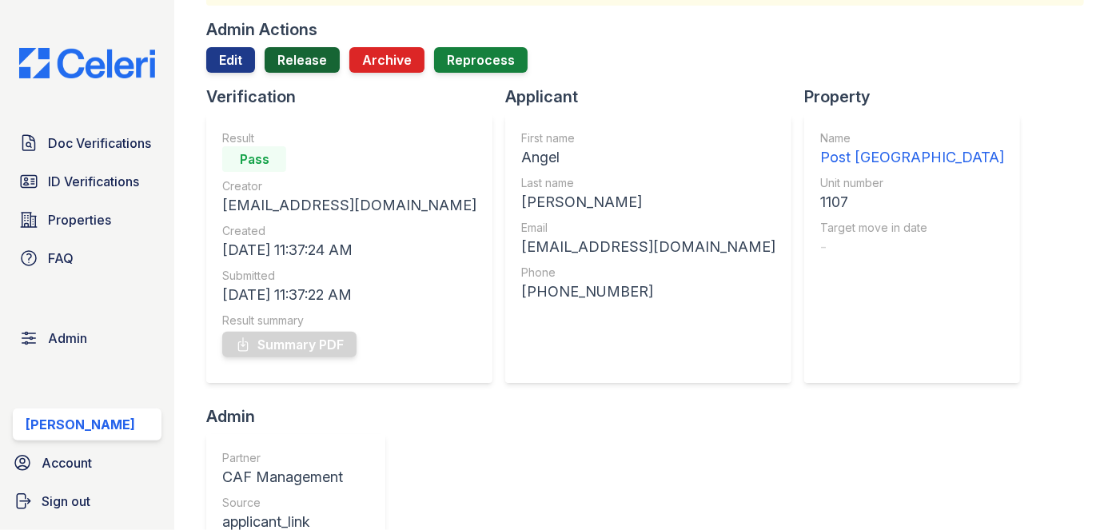
click at [296, 64] on link "Release" at bounding box center [302, 60] width 75 height 26
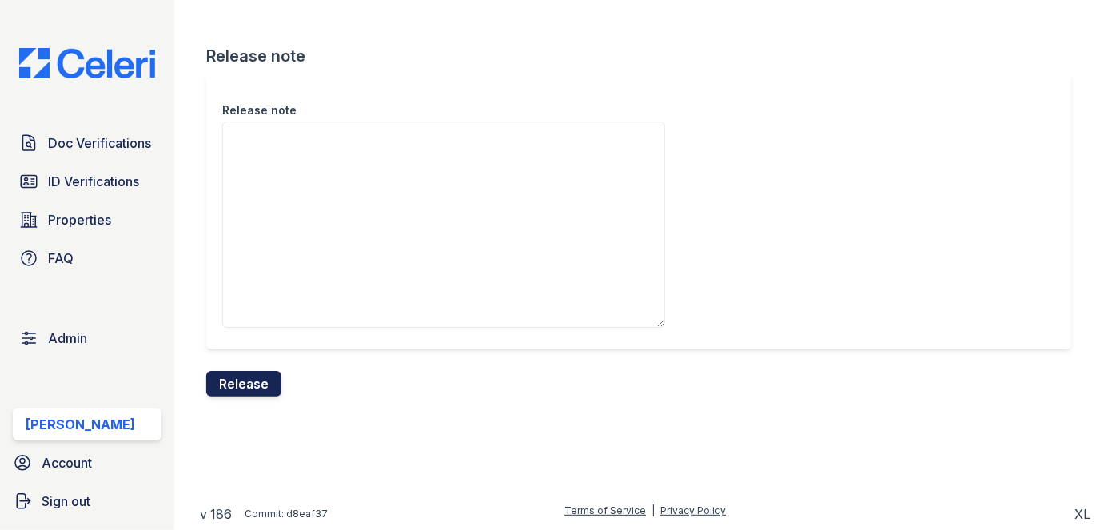
click at [276, 373] on button "Release" at bounding box center [243, 384] width 75 height 26
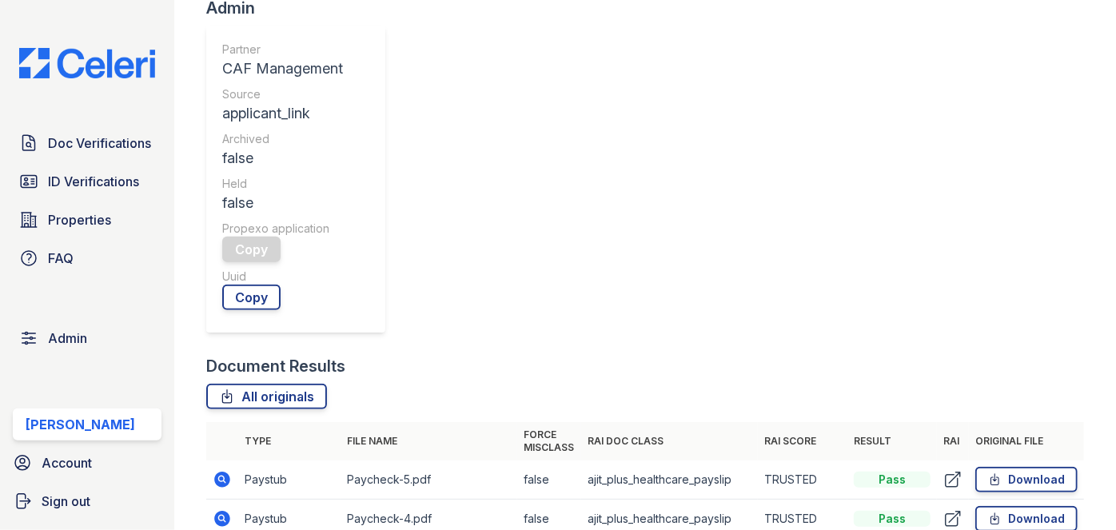
scroll to position [654, 0]
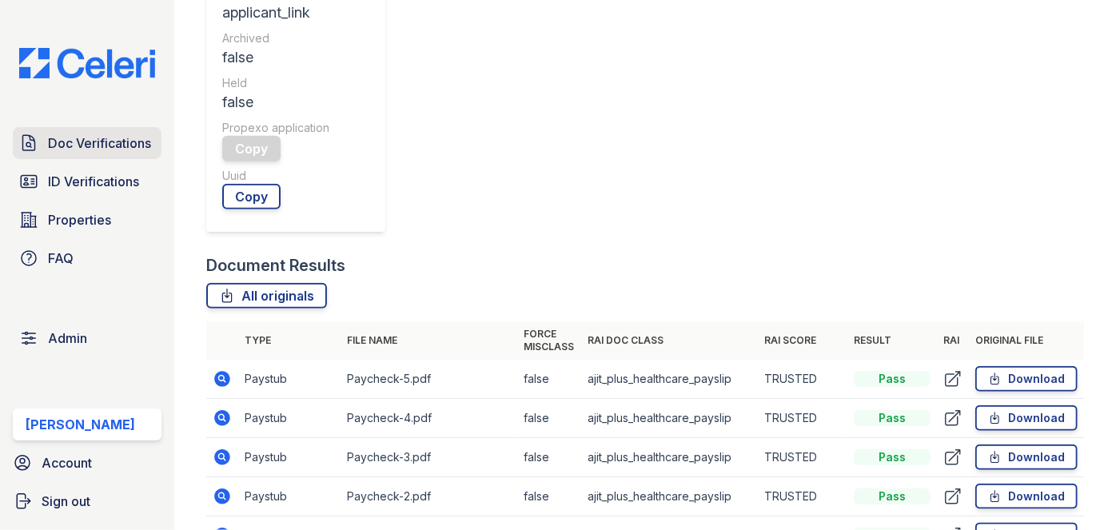
click at [72, 138] on span "Doc Verifications" at bounding box center [99, 142] width 103 height 19
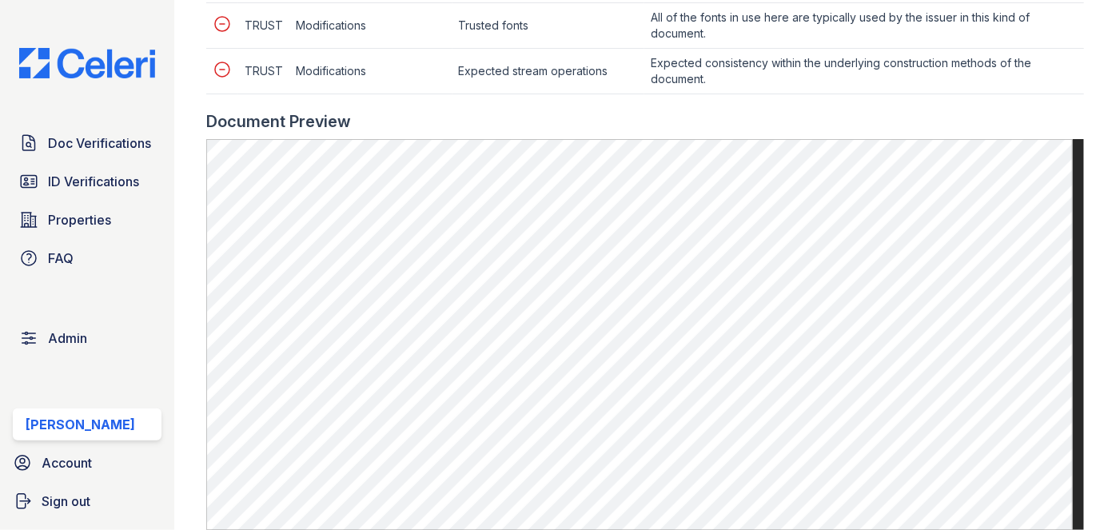
scroll to position [799, 0]
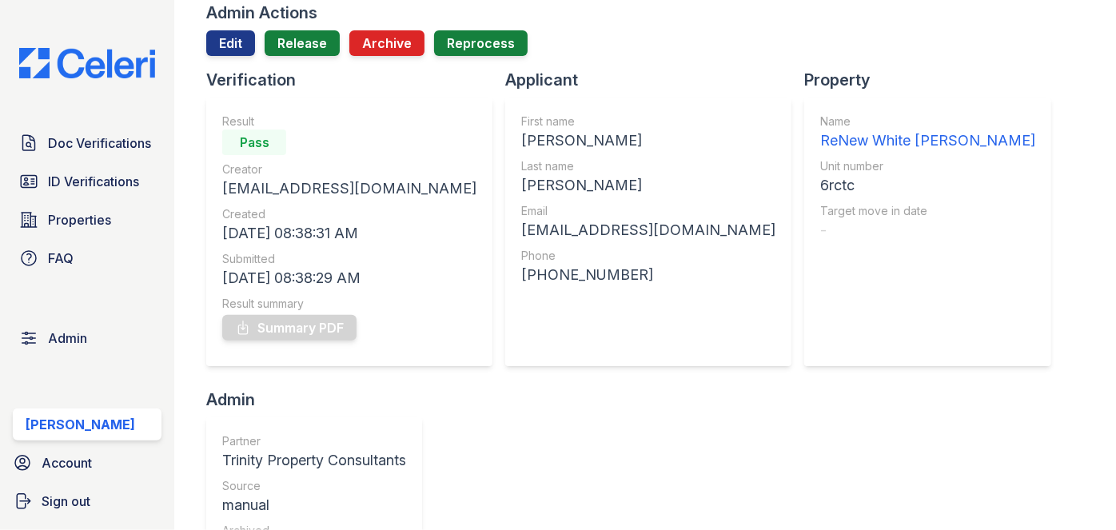
scroll to position [72, 0]
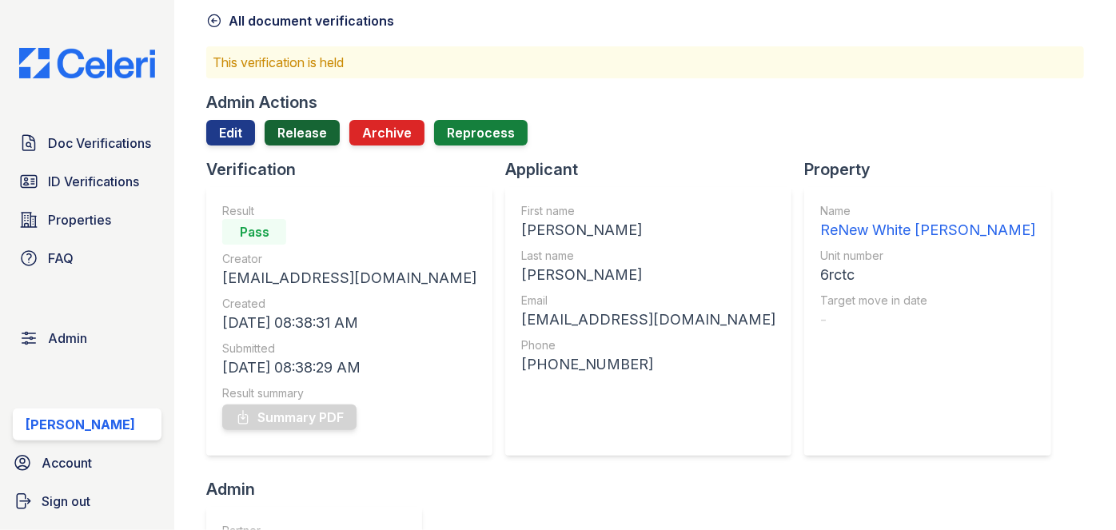
click at [302, 124] on link "Release" at bounding box center [302, 133] width 75 height 26
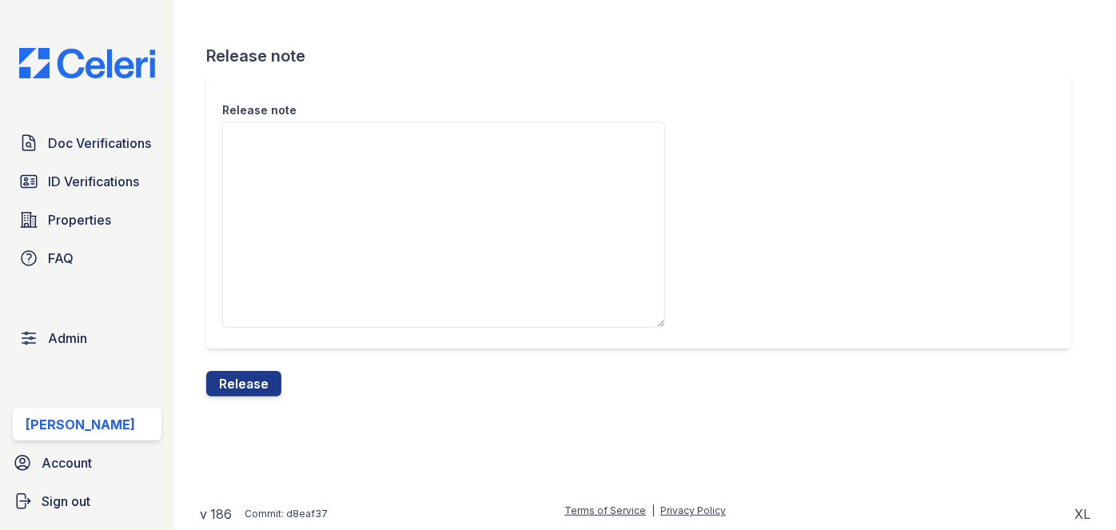
click at [253, 384] on button "Release" at bounding box center [243, 384] width 75 height 26
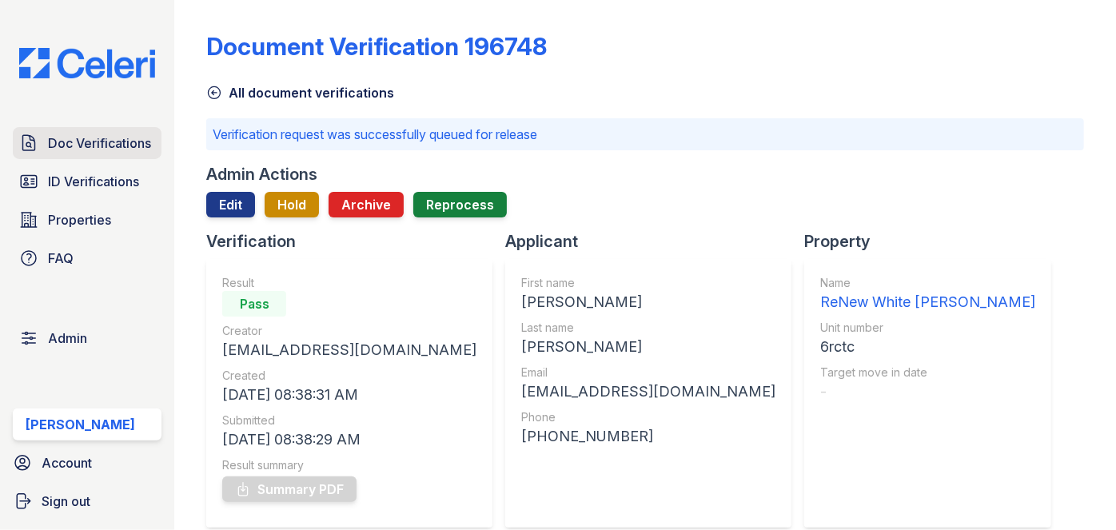
click at [62, 131] on link "Doc Verifications" at bounding box center [87, 143] width 149 height 32
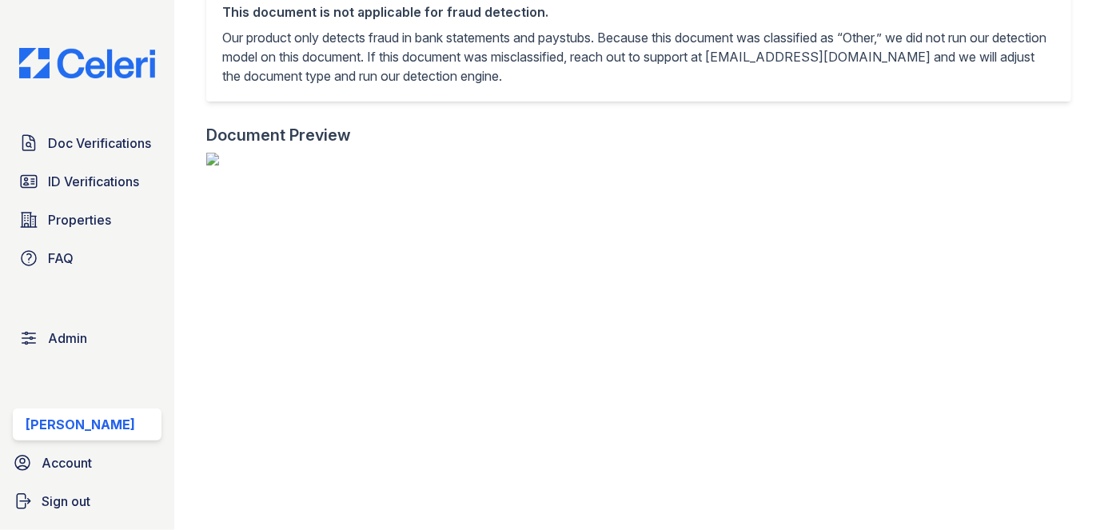
scroll to position [871, 0]
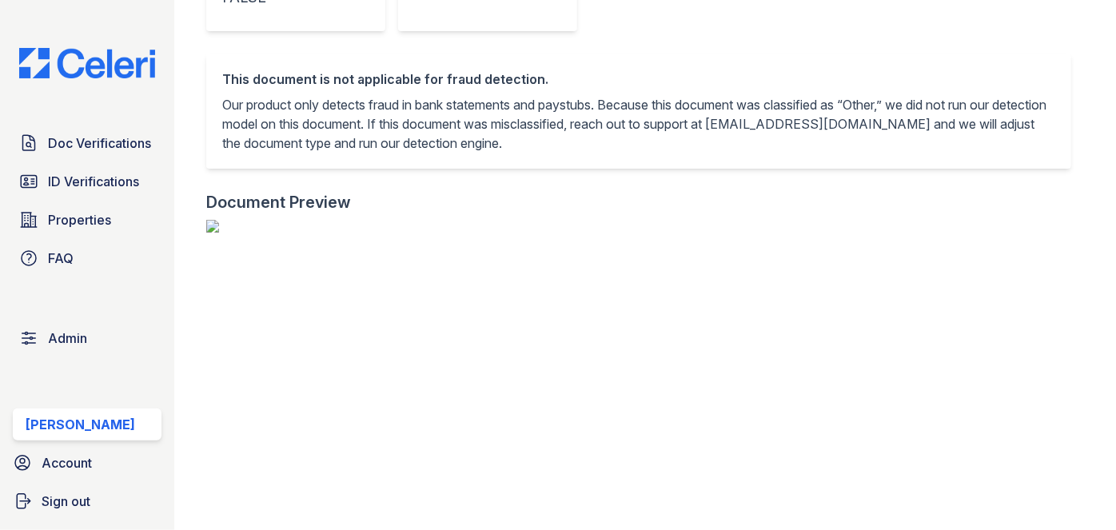
scroll to position [581, 0]
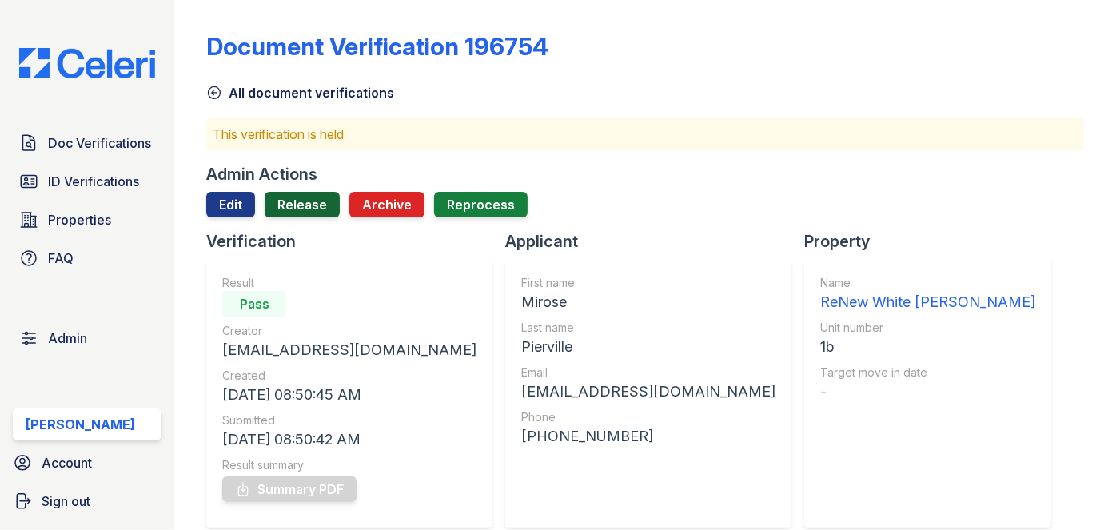
click at [317, 201] on link "Release" at bounding box center [302, 205] width 75 height 26
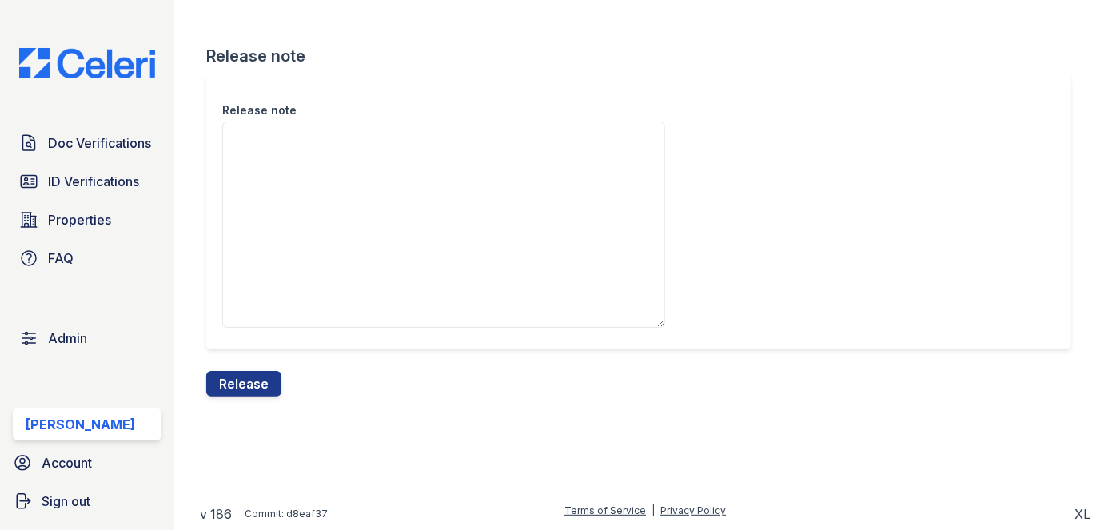
click at [245, 369] on div "Release note" at bounding box center [645, 222] width 878 height 297
click at [245, 377] on button "Release" at bounding box center [243, 384] width 75 height 26
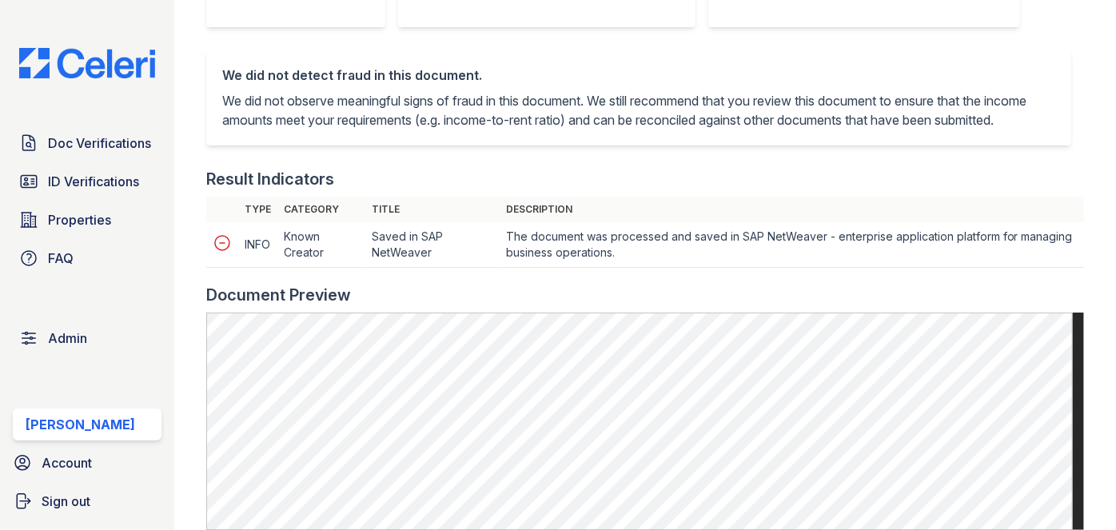
scroll to position [581, 0]
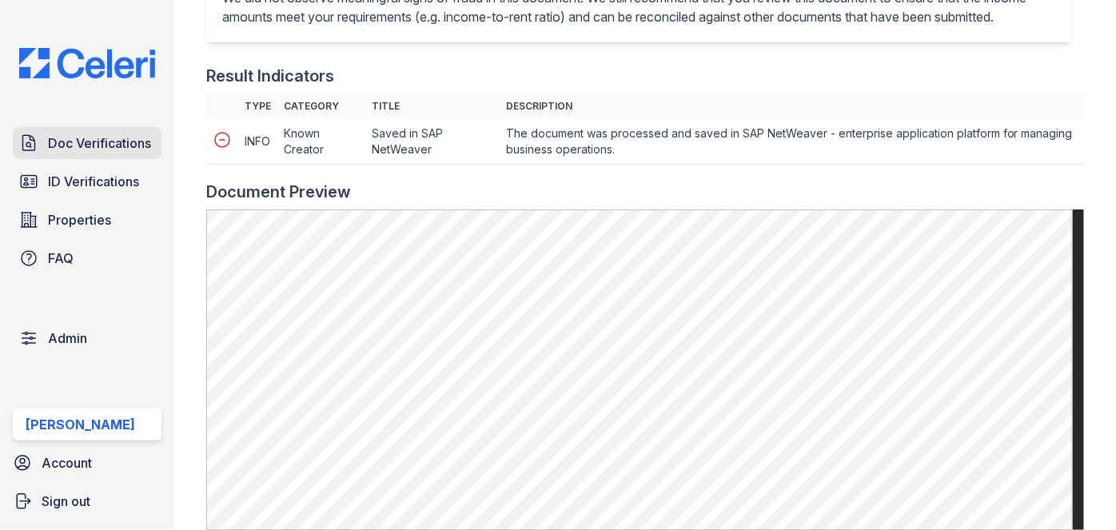
click at [85, 140] on span "Doc Verifications" at bounding box center [99, 142] width 103 height 19
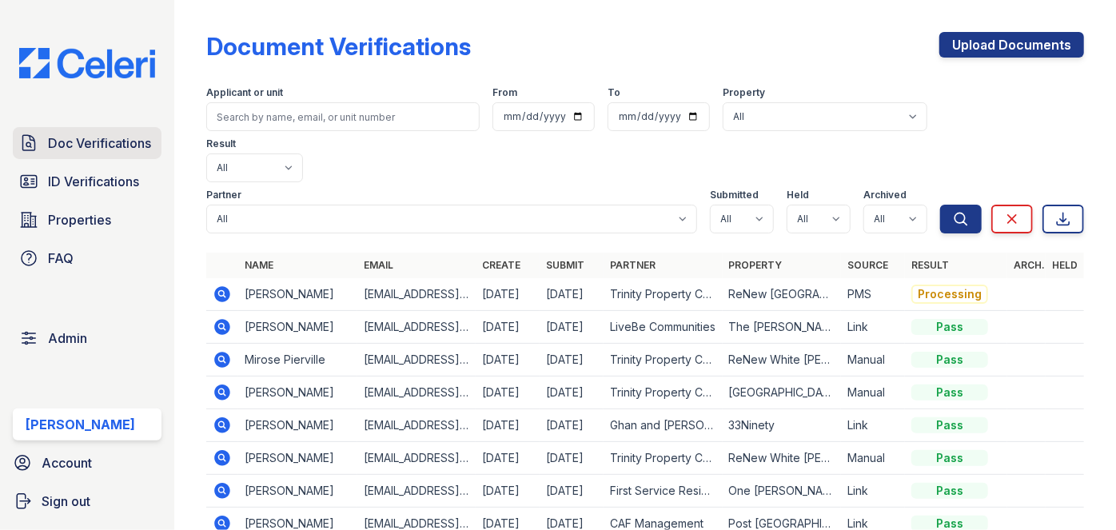
click at [110, 153] on link "Doc Verifications" at bounding box center [87, 143] width 149 height 32
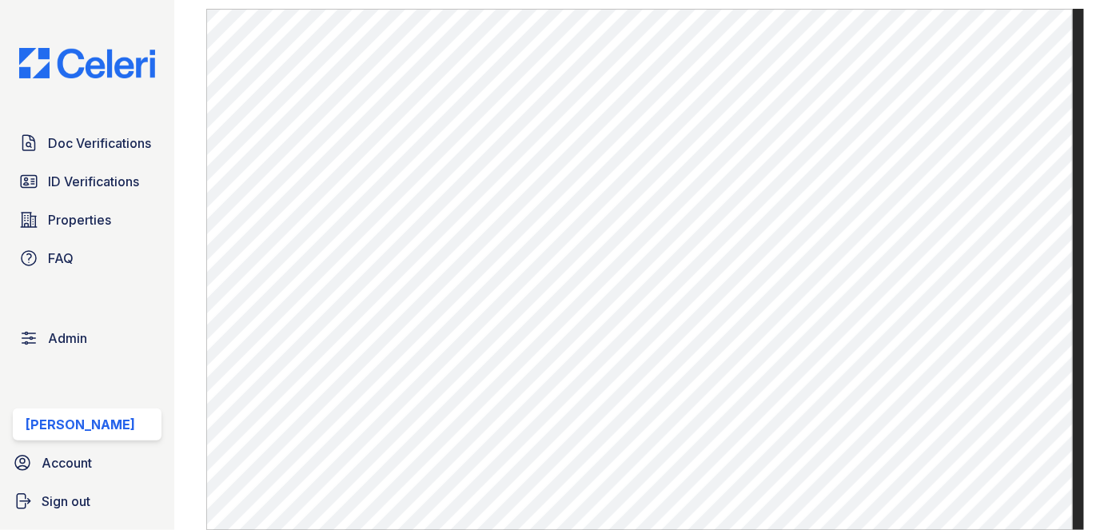
scroll to position [581, 0]
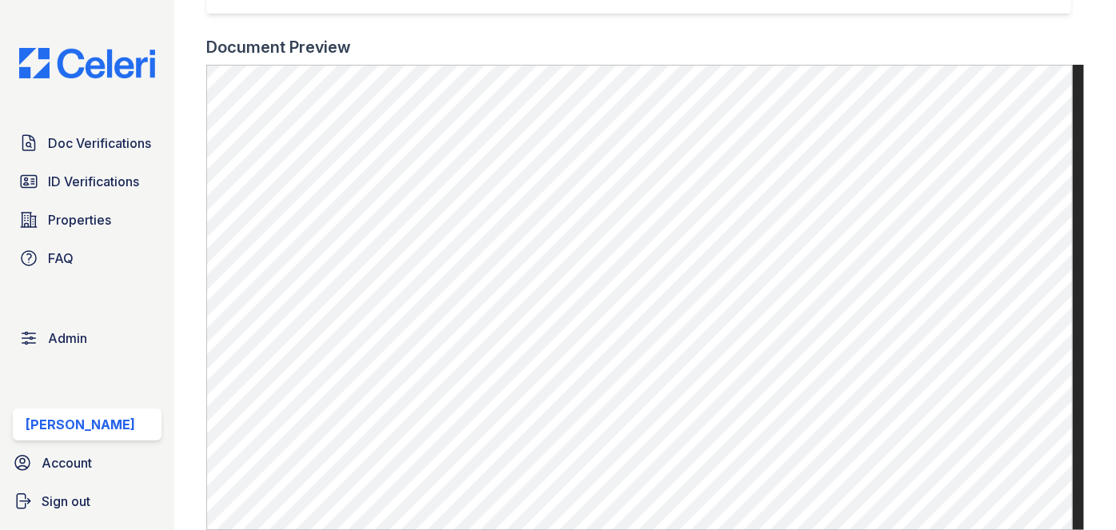
scroll to position [727, 0]
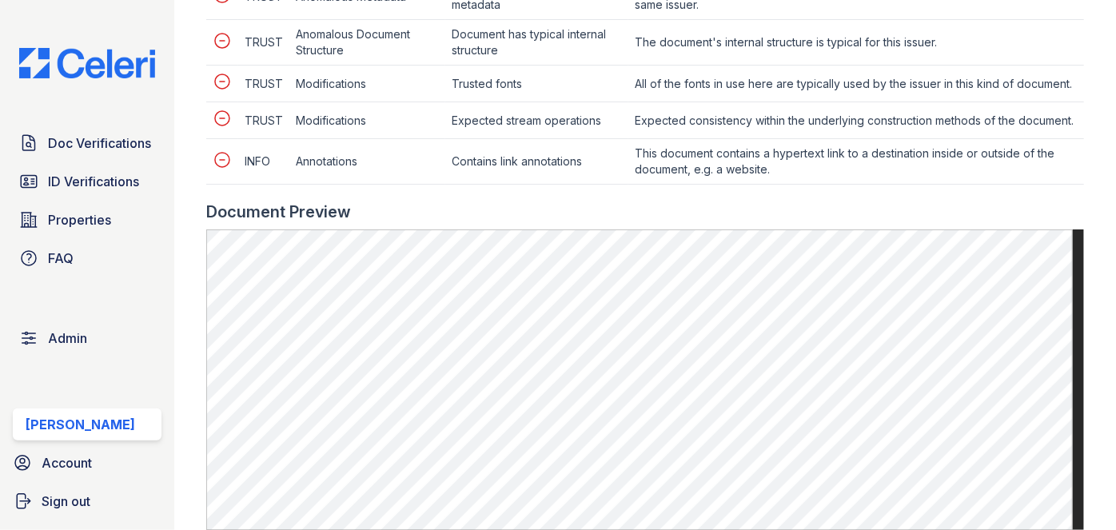
scroll to position [727, 0]
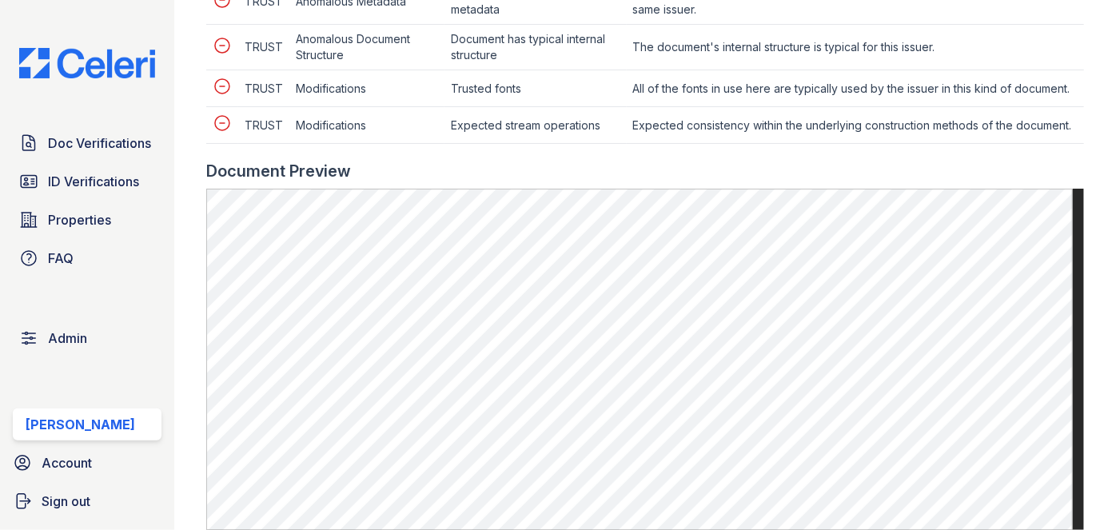
scroll to position [871, 0]
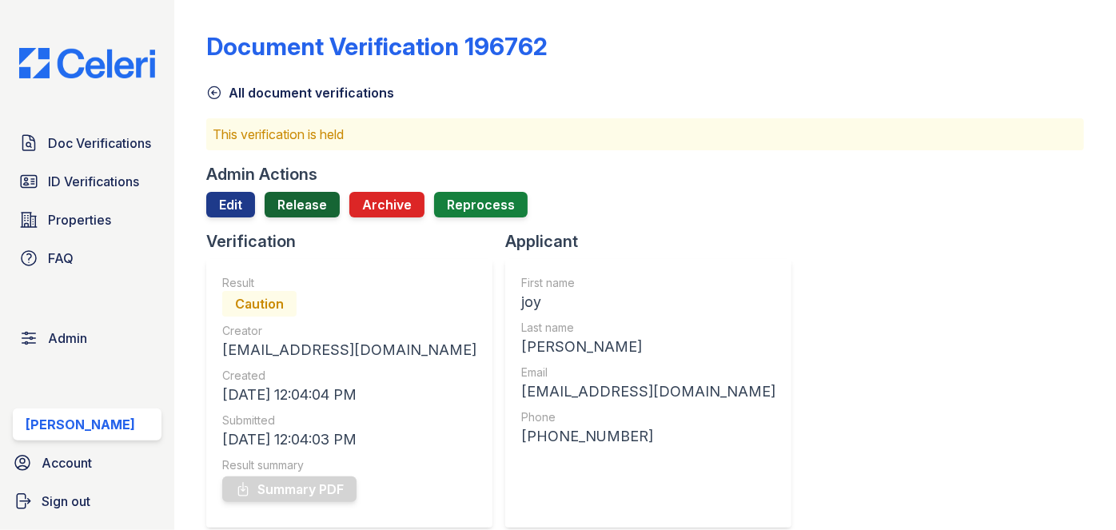
click at [309, 199] on link "Release" at bounding box center [302, 205] width 75 height 26
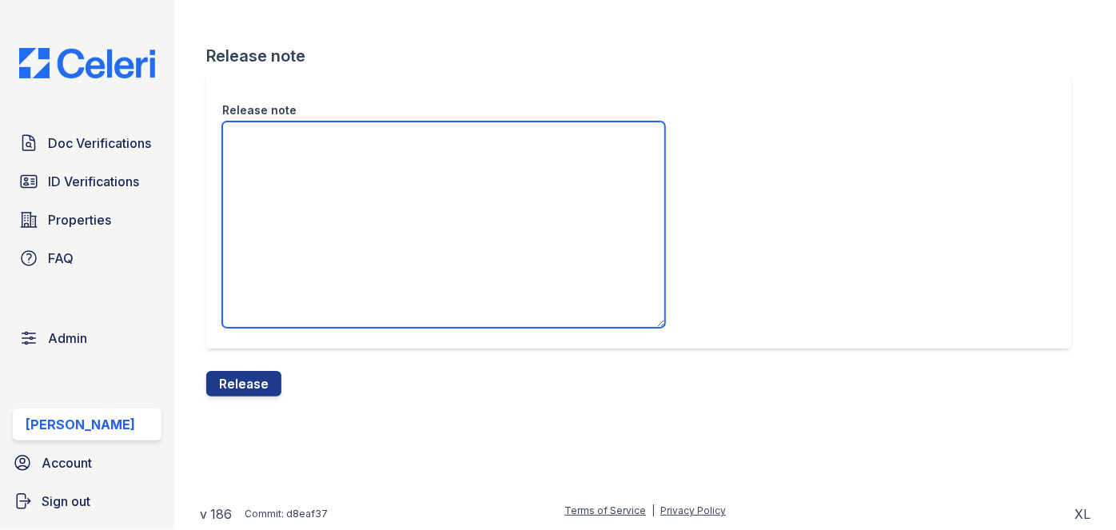
click at [304, 190] on textarea "Release note" at bounding box center [443, 225] width 443 height 206
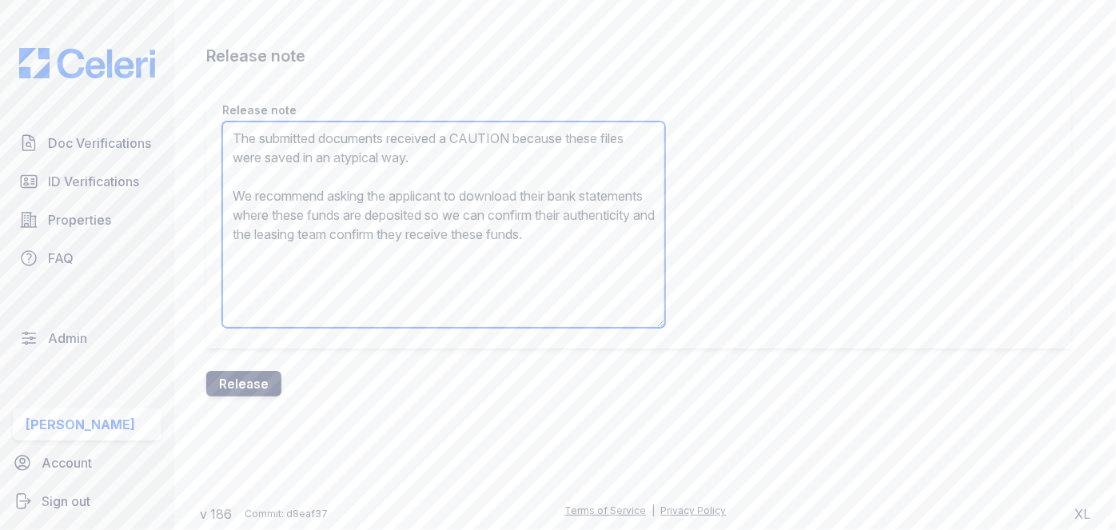
type textarea "The submitted documents received a CAUTION because these files were saved in an…"
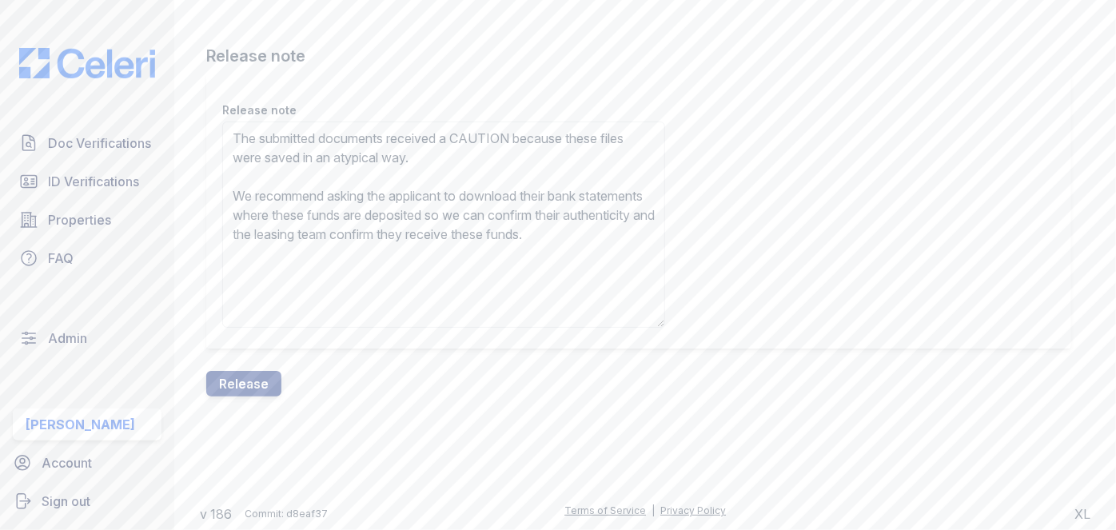
drag, startPoint x: 240, startPoint y: 395, endPoint x: 635, endPoint y: 86, distance: 501.6
click at [241, 395] on button "Release" at bounding box center [243, 384] width 75 height 26
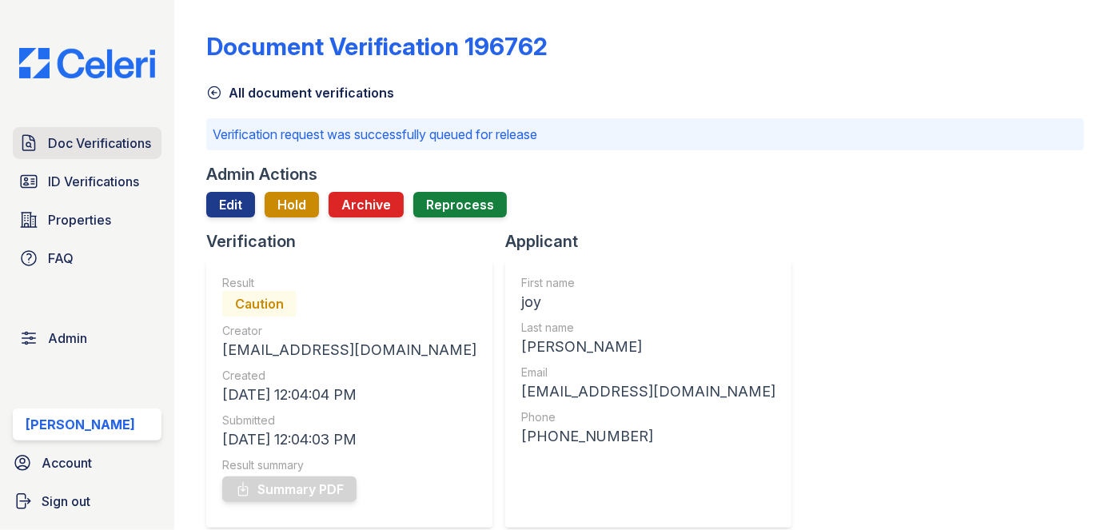
click at [122, 143] on span "Doc Verifications" at bounding box center [99, 142] width 103 height 19
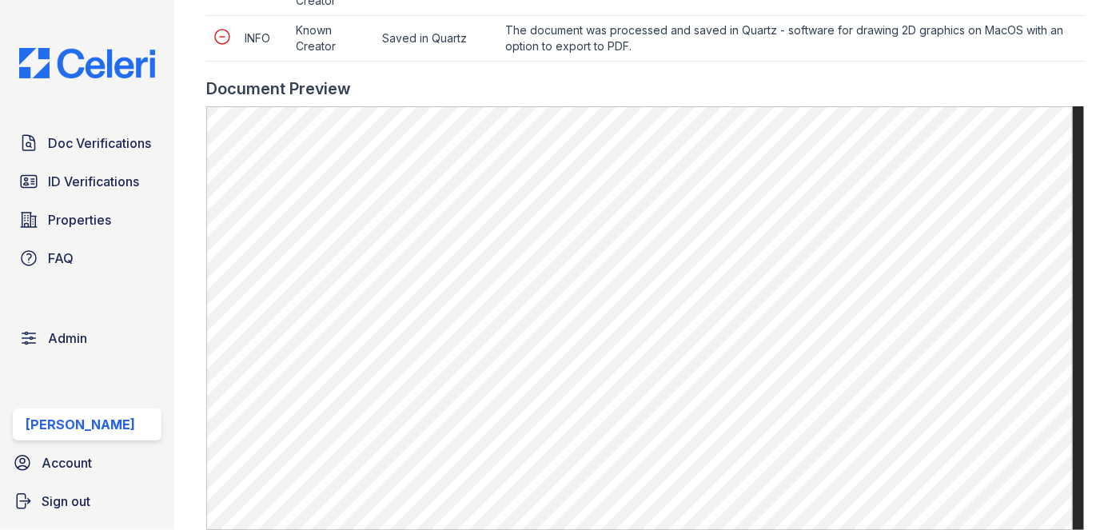
scroll to position [1090, 0]
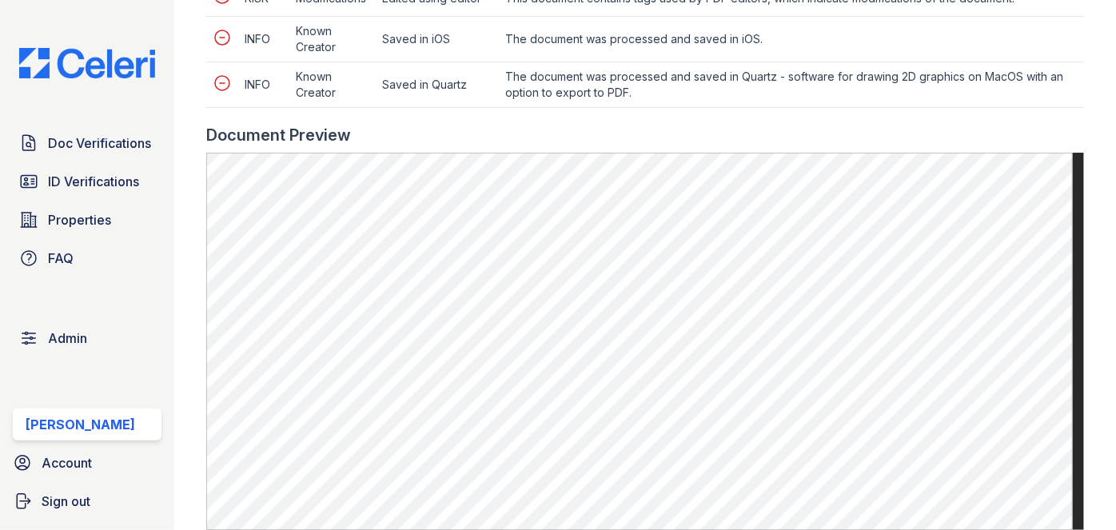
scroll to position [1017, 0]
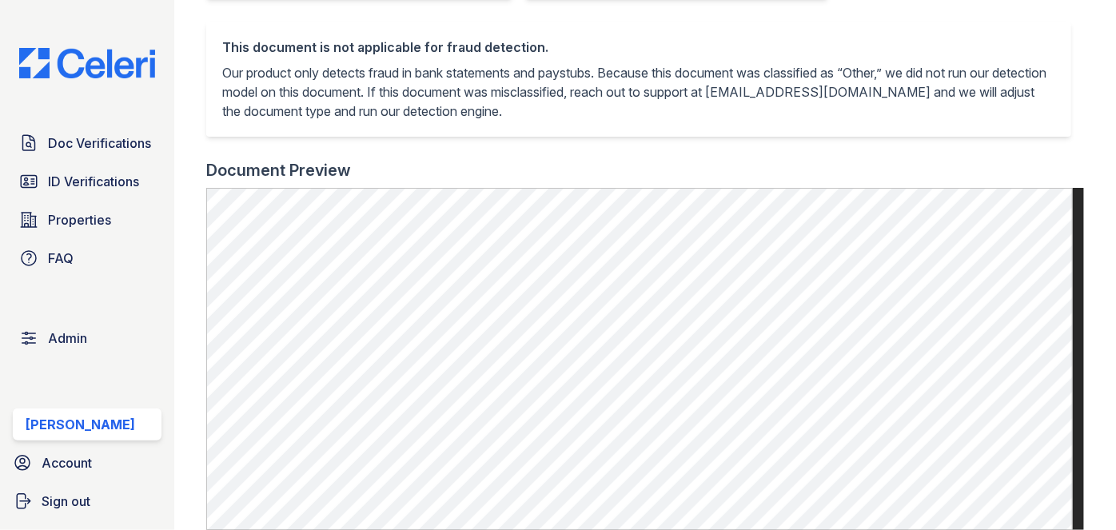
scroll to position [363, 0]
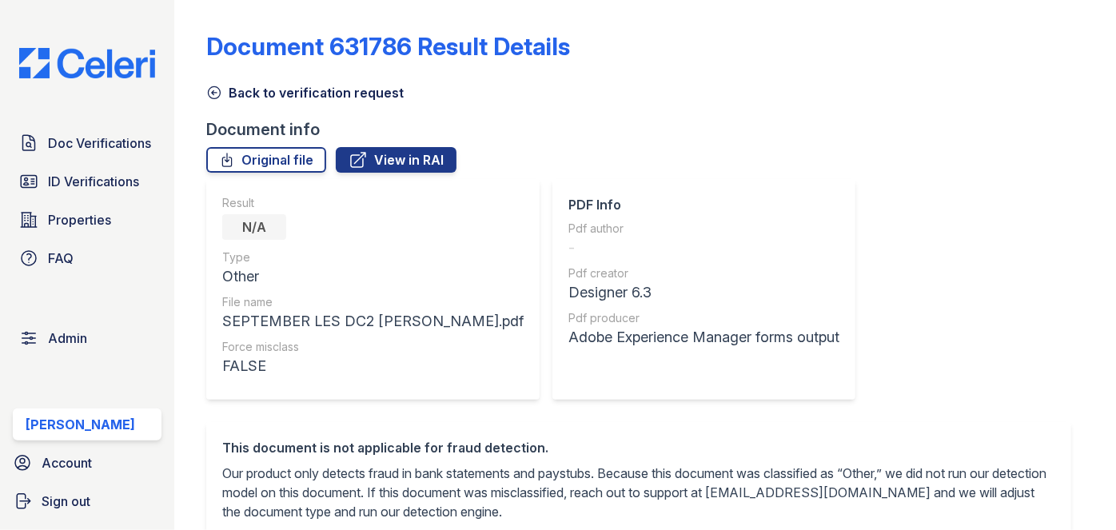
click at [211, 96] on icon at bounding box center [214, 93] width 16 height 16
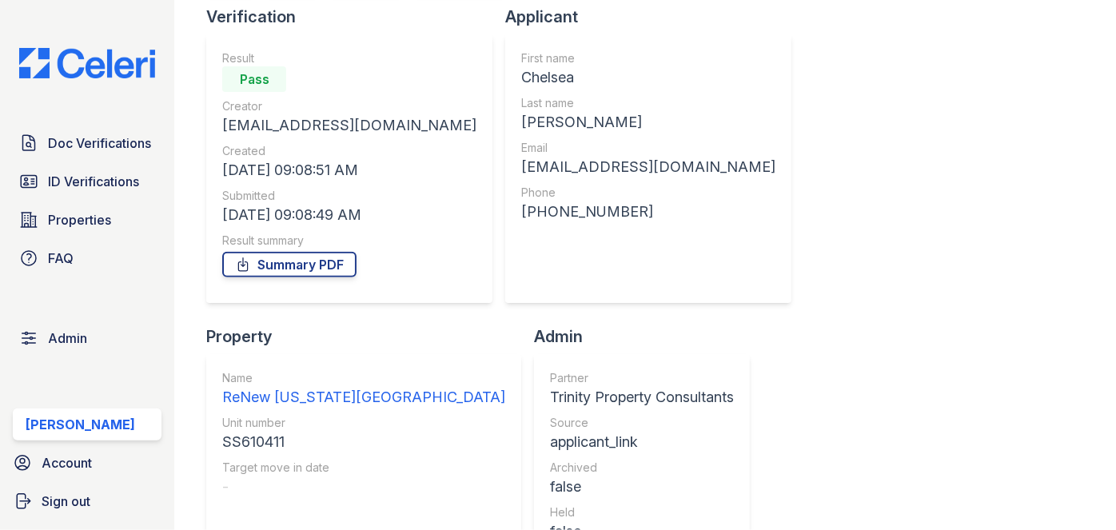
scroll to position [145, 0]
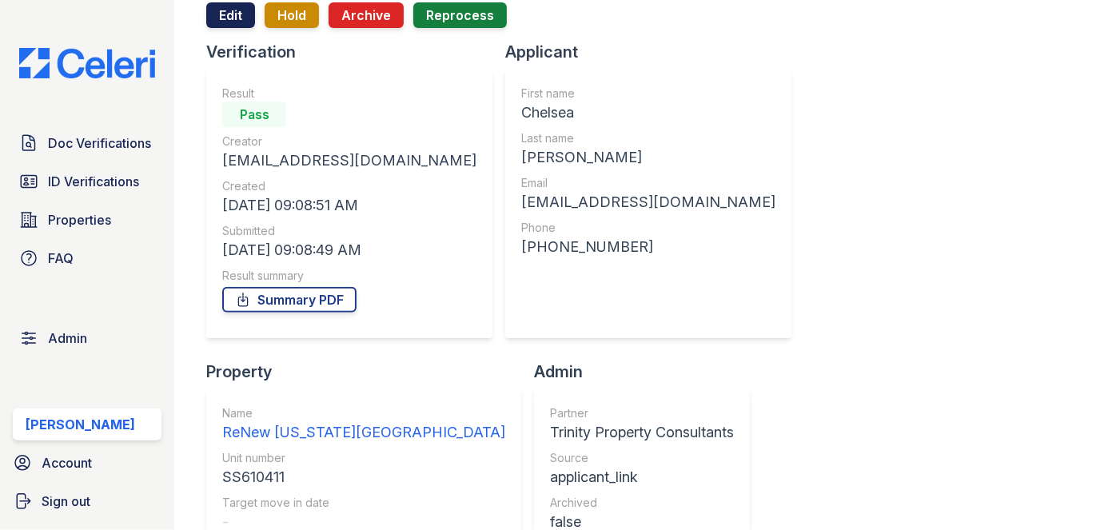
click at [230, 18] on link "Edit" at bounding box center [230, 15] width 49 height 26
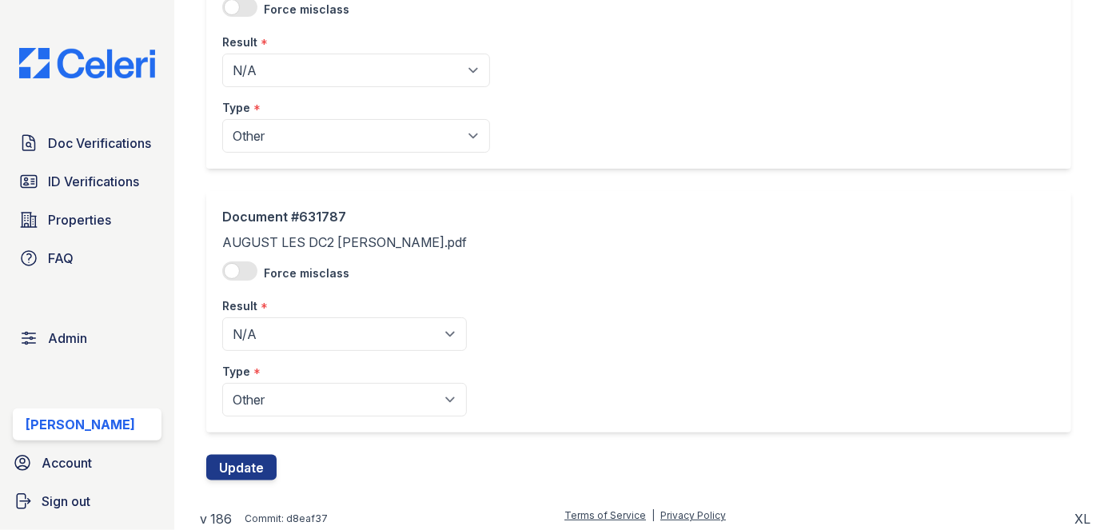
scroll to position [985, 0]
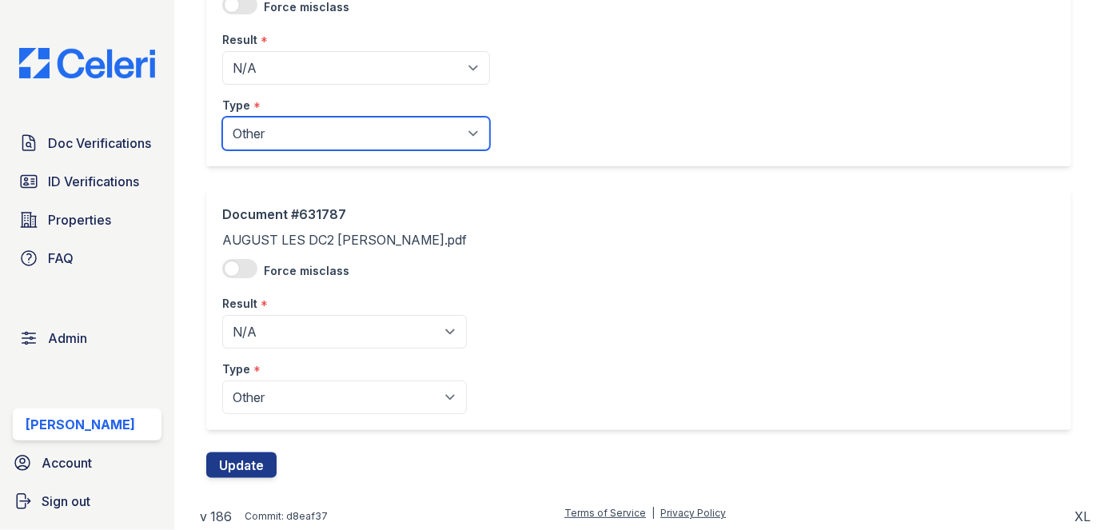
click at [290, 133] on select "Paystub Bank Statement Offer Letter Tax Documents Benefit Award Letter Investme…" at bounding box center [356, 134] width 268 height 34
select select "paystub"
click at [222, 117] on select "Paystub Bank Statement Offer Letter Tax Documents Benefit Award Letter Investme…" at bounding box center [356, 134] width 268 height 34
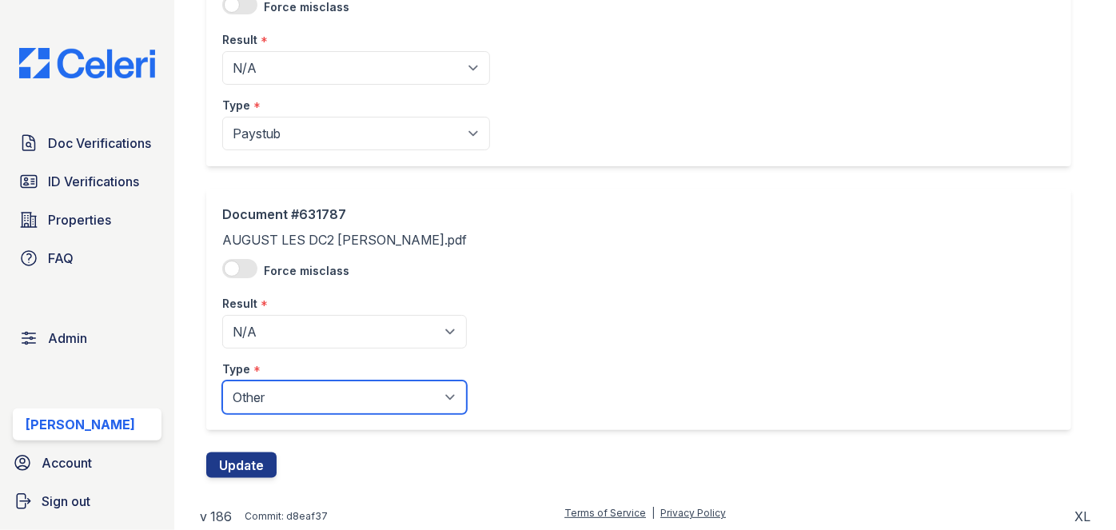
drag, startPoint x: 267, startPoint y: 392, endPoint x: 267, endPoint y: 380, distance: 12.8
click at [268, 392] on select "Paystub Bank Statement Offer Letter Tax Documents Benefit Award Letter Investme…" at bounding box center [344, 398] width 245 height 34
select select "paystub"
click at [222, 381] on select "Paystub Bank Statement Offer Letter Tax Documents Benefit Award Letter Investme…" at bounding box center [344, 398] width 245 height 34
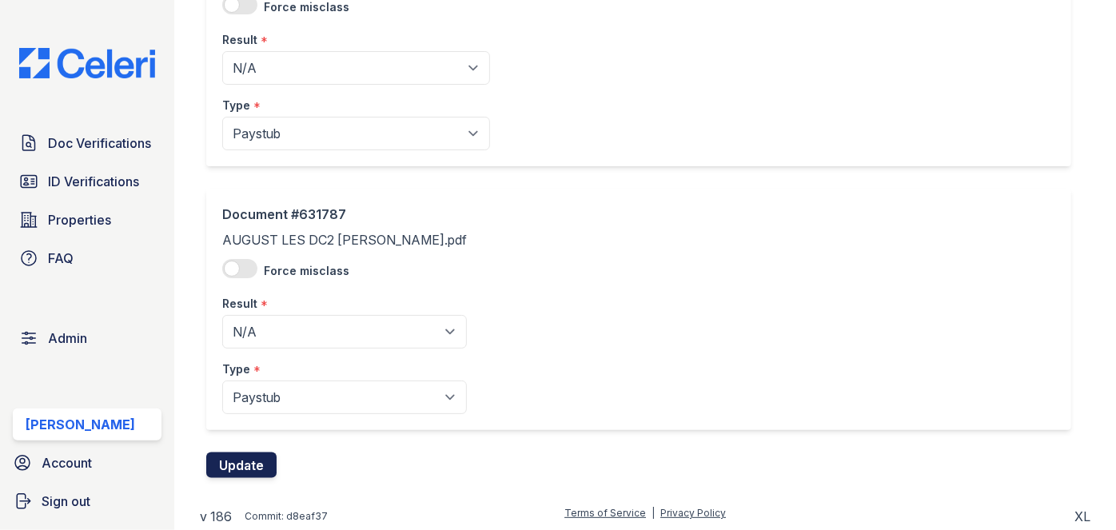
click at [258, 463] on button "Update" at bounding box center [241, 465] width 70 height 26
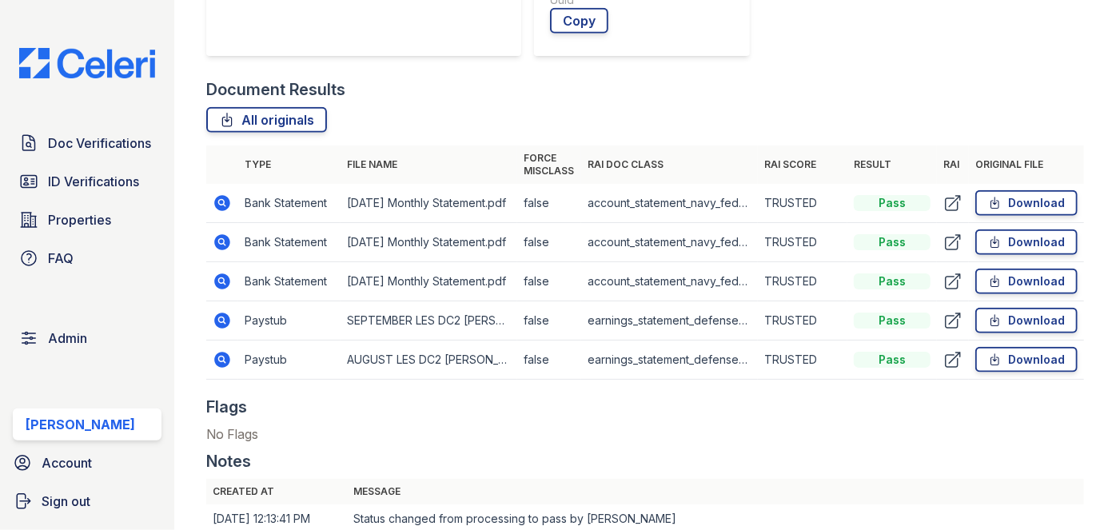
scroll to position [871, 0]
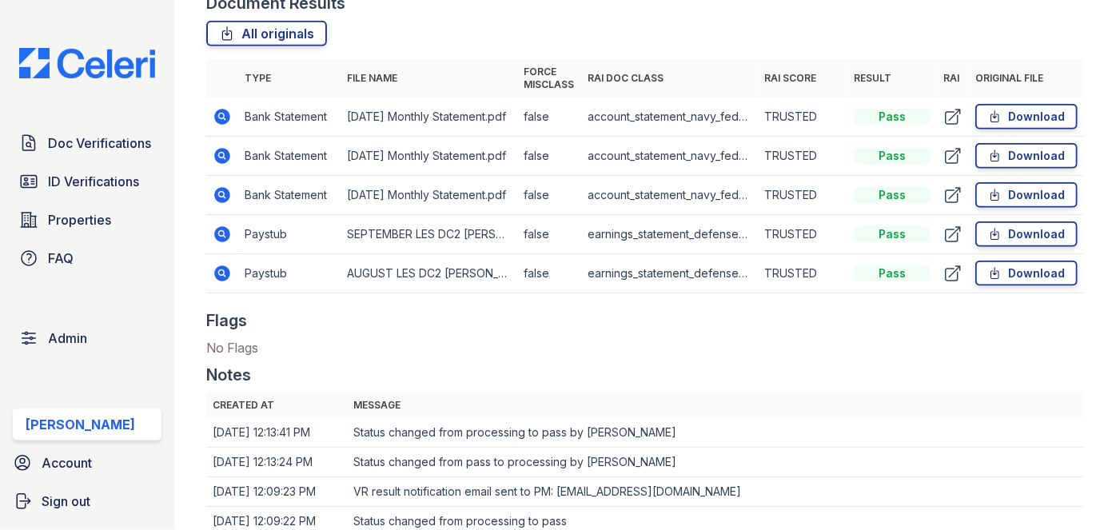
click at [159, 17] on div "Doc Verifications ID Verifications Properties FAQ Admin [PERSON_NAME] Account S…" at bounding box center [87, 265] width 174 height 530
click at [169, 9] on div "Doc Verifications ID Verifications Properties FAQ Admin [PERSON_NAME] Account S…" at bounding box center [87, 265] width 174 height 530
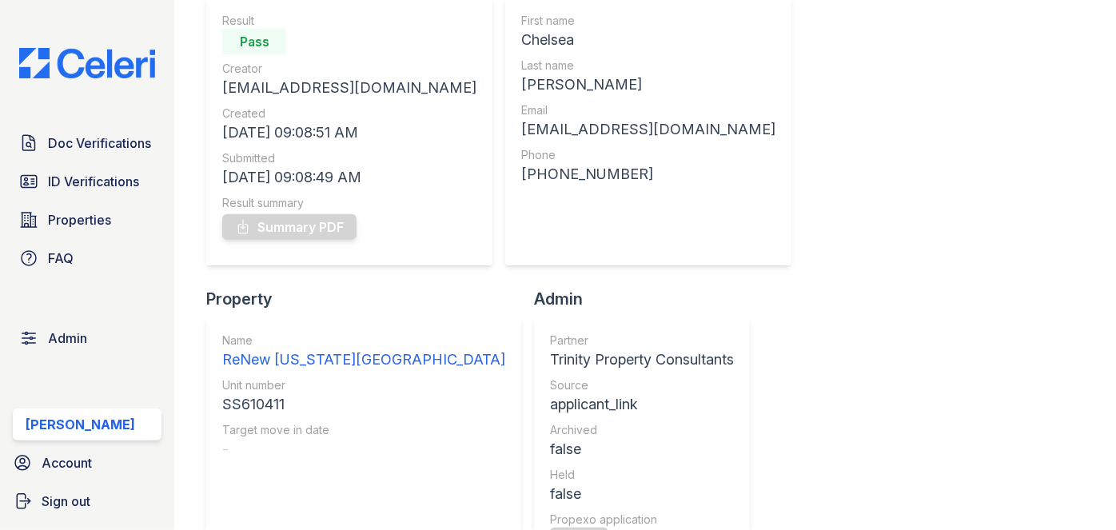
scroll to position [0, 0]
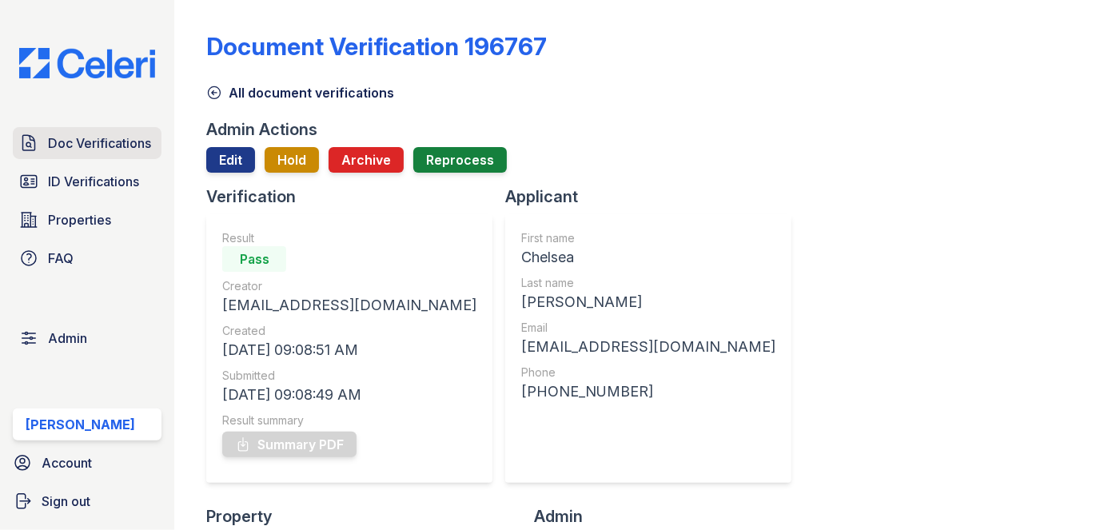
click at [108, 146] on span "Doc Verifications" at bounding box center [99, 142] width 103 height 19
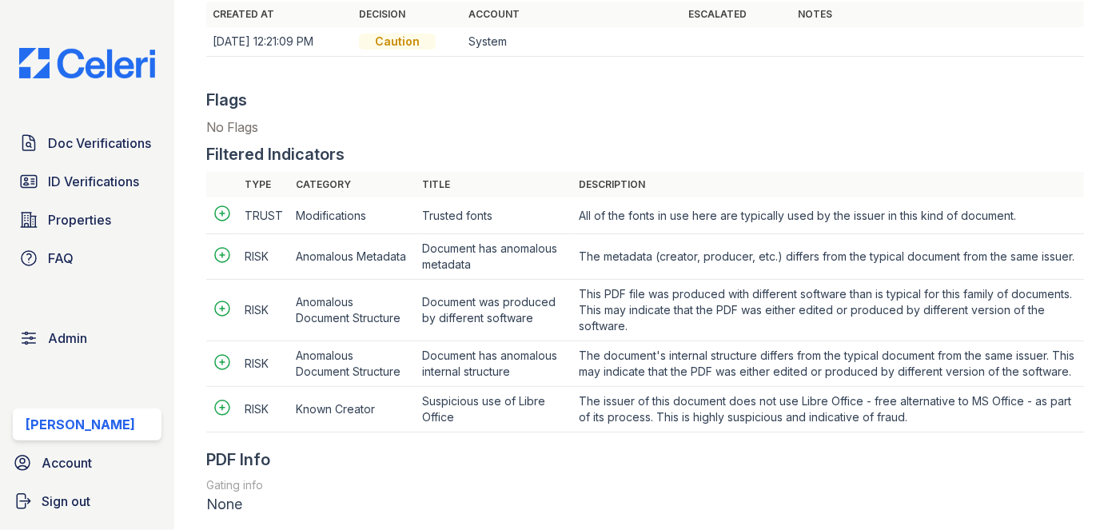
scroll to position [1599, 0]
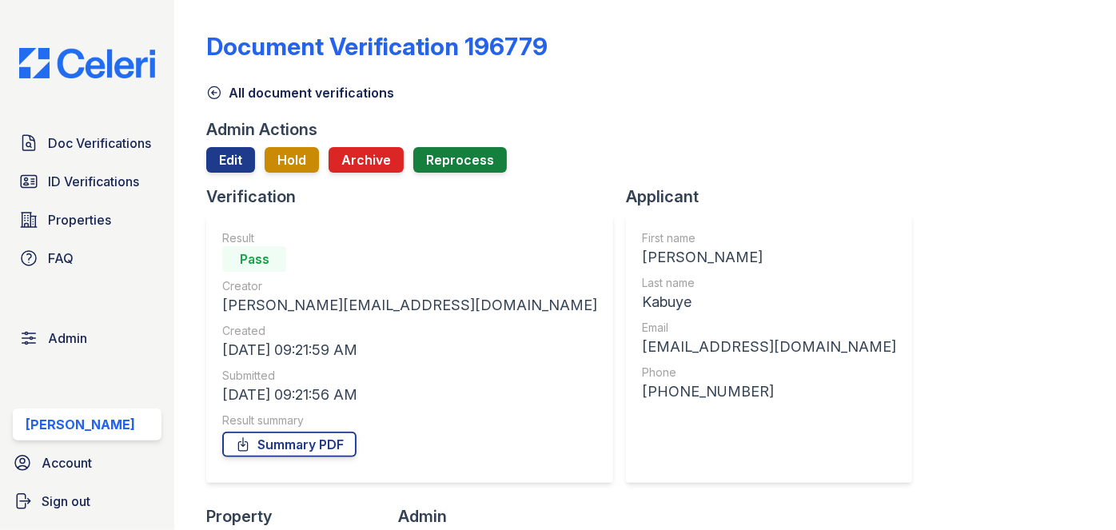
click at [209, 88] on icon at bounding box center [214, 93] width 16 height 16
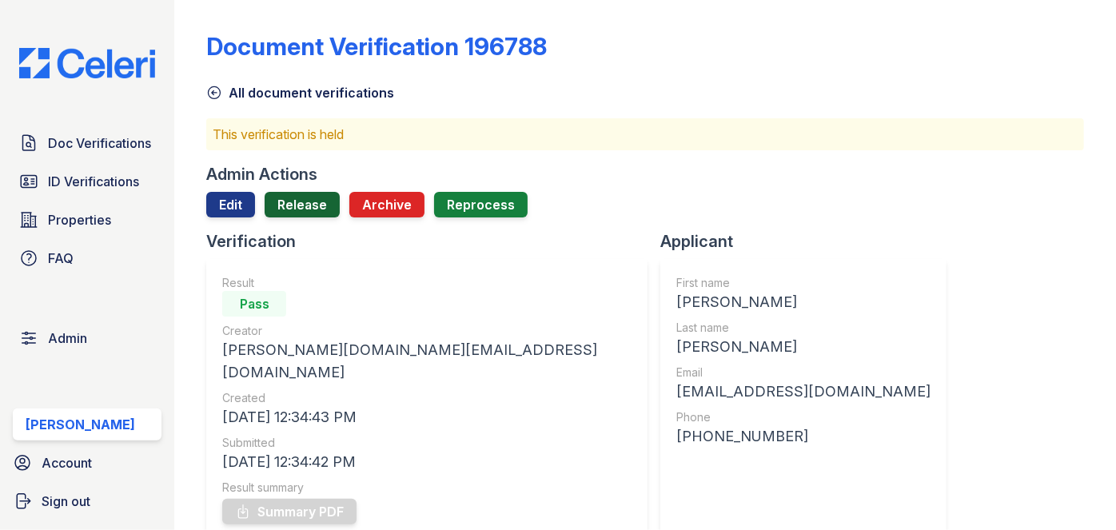
click at [293, 195] on link "Release" at bounding box center [302, 205] width 75 height 26
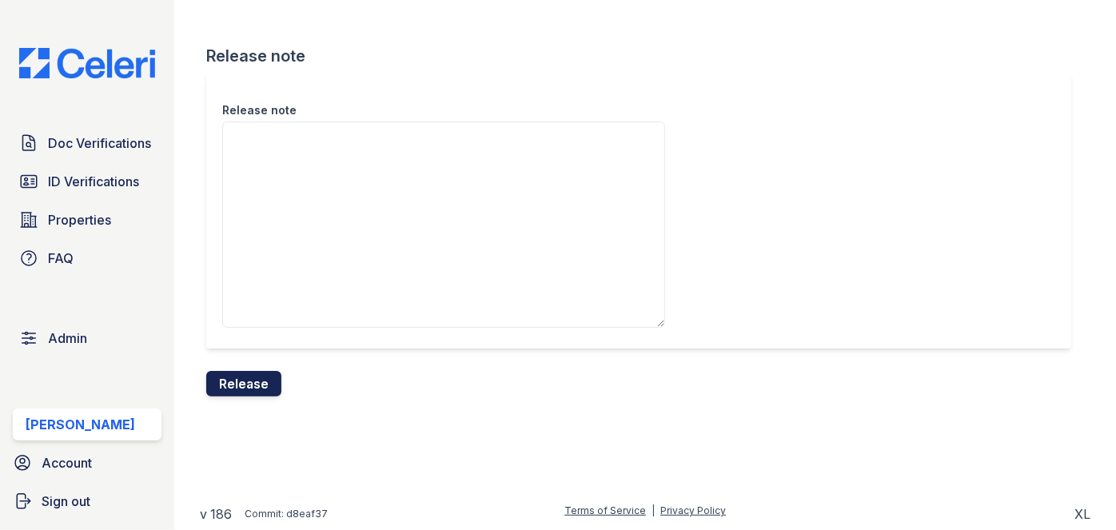
click at [247, 382] on button "Release" at bounding box center [243, 384] width 75 height 26
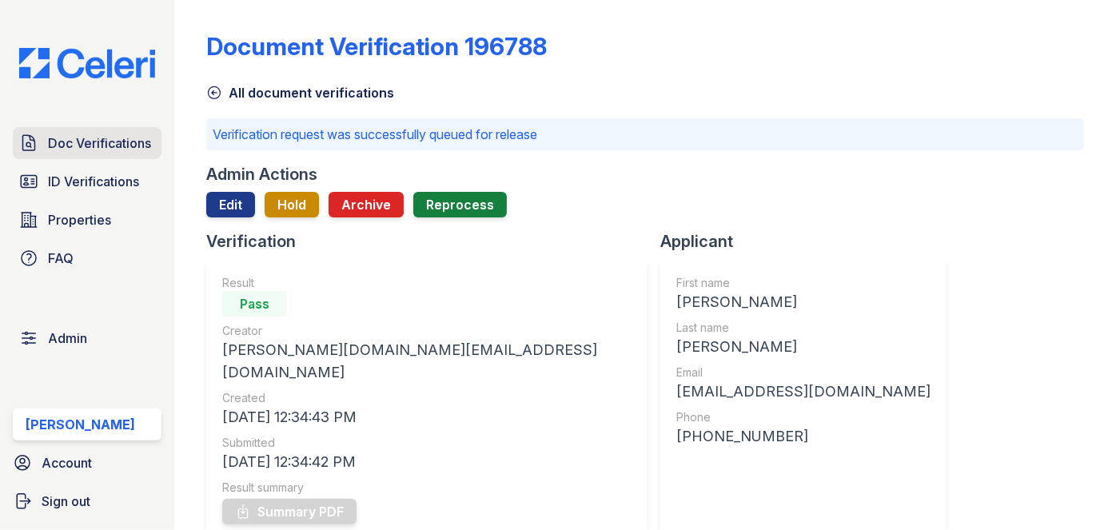
click at [137, 141] on span "Doc Verifications" at bounding box center [99, 142] width 103 height 19
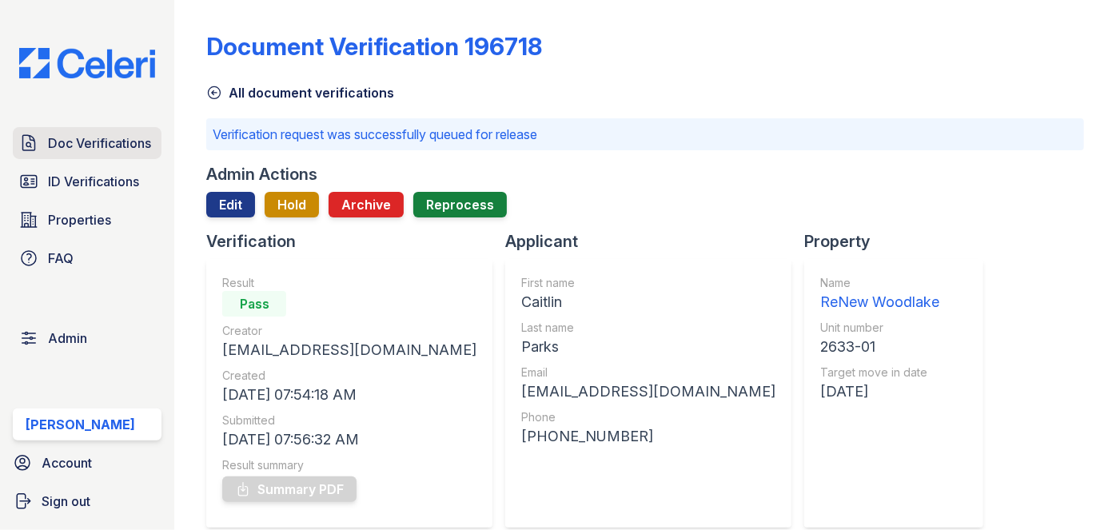
click at [133, 139] on span "Doc Verifications" at bounding box center [99, 142] width 103 height 19
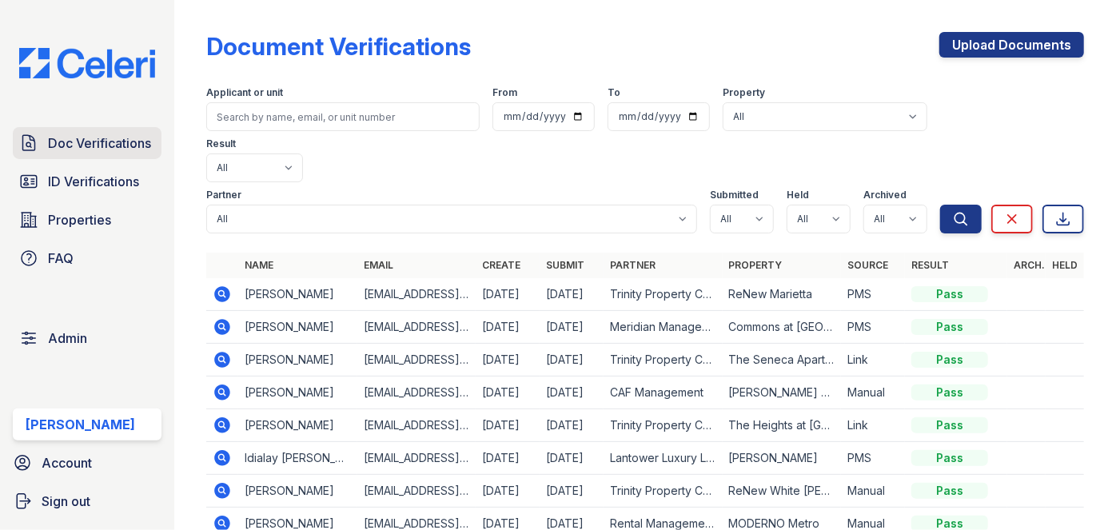
click at [89, 135] on span "Doc Verifications" at bounding box center [99, 142] width 103 height 19
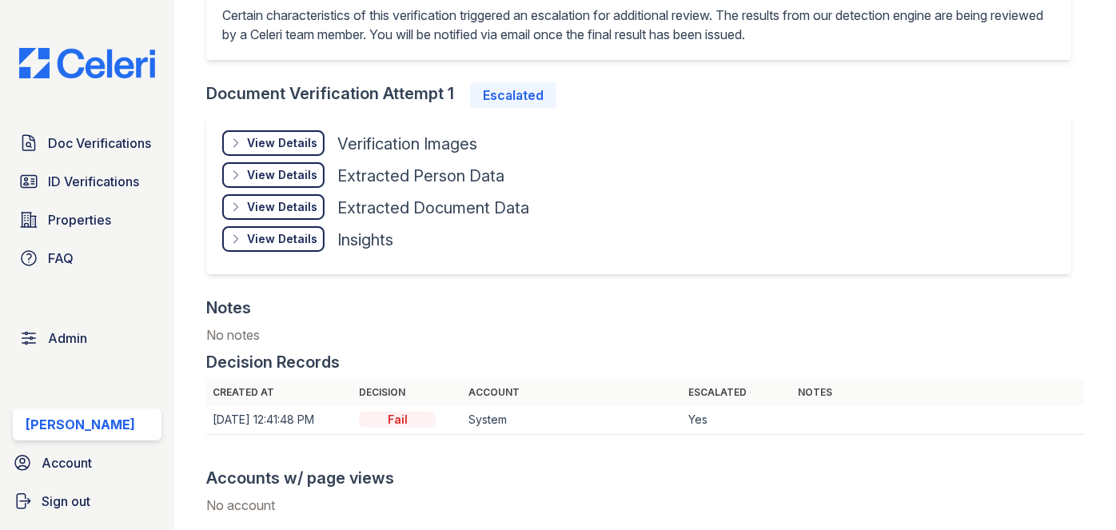
scroll to position [1017, 0]
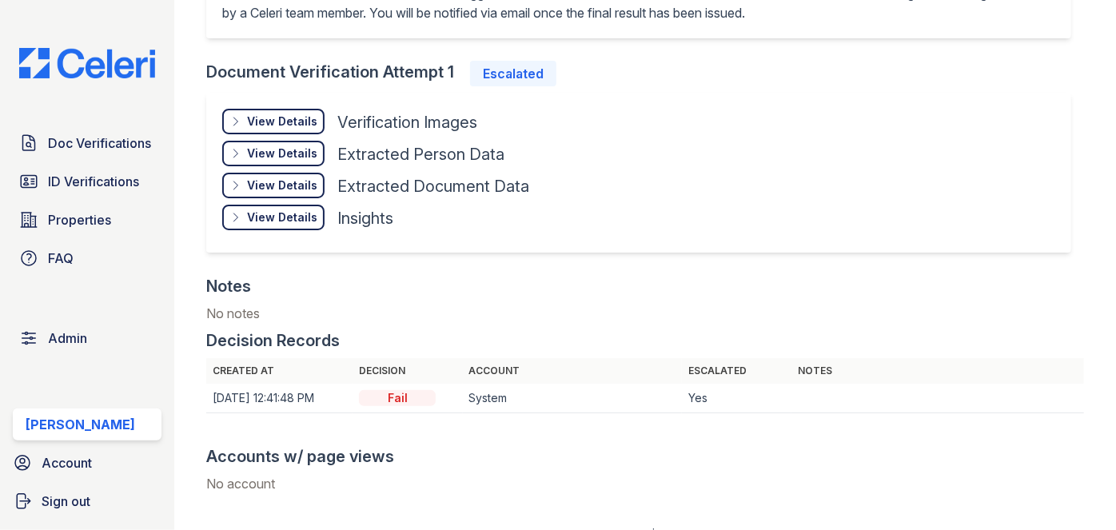
click at [267, 223] on div "View Details Details" at bounding box center [273, 218] width 102 height 26
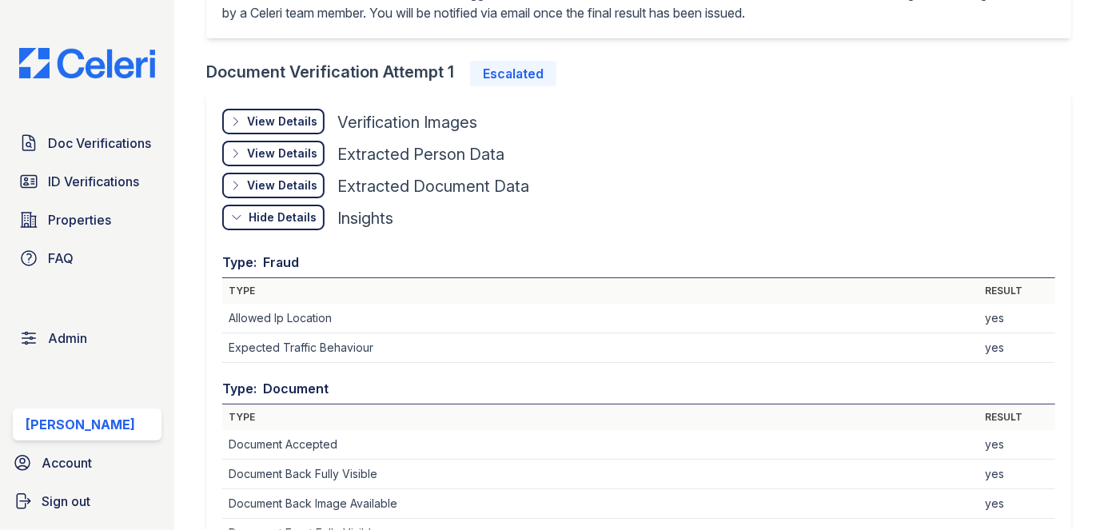
click at [281, 96] on div "View Details Details Hide Details Details Verification Images Face Open Documen…" at bounding box center [638, 525] width 865 height 864
click at [273, 121] on div "View Details" at bounding box center [282, 122] width 70 height 16
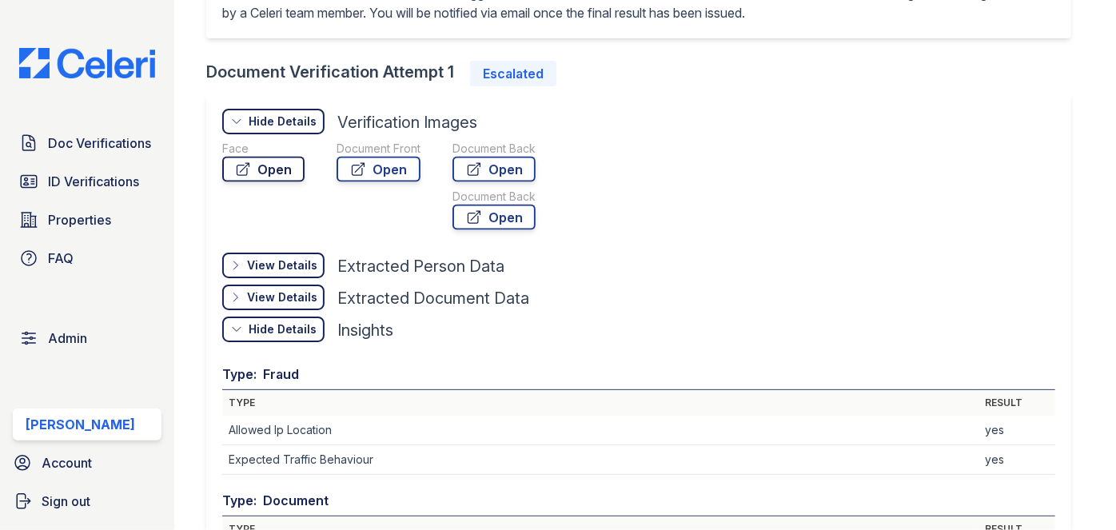
click at [248, 166] on icon at bounding box center [243, 169] width 16 height 16
click at [374, 165] on link "Open" at bounding box center [379, 170] width 84 height 26
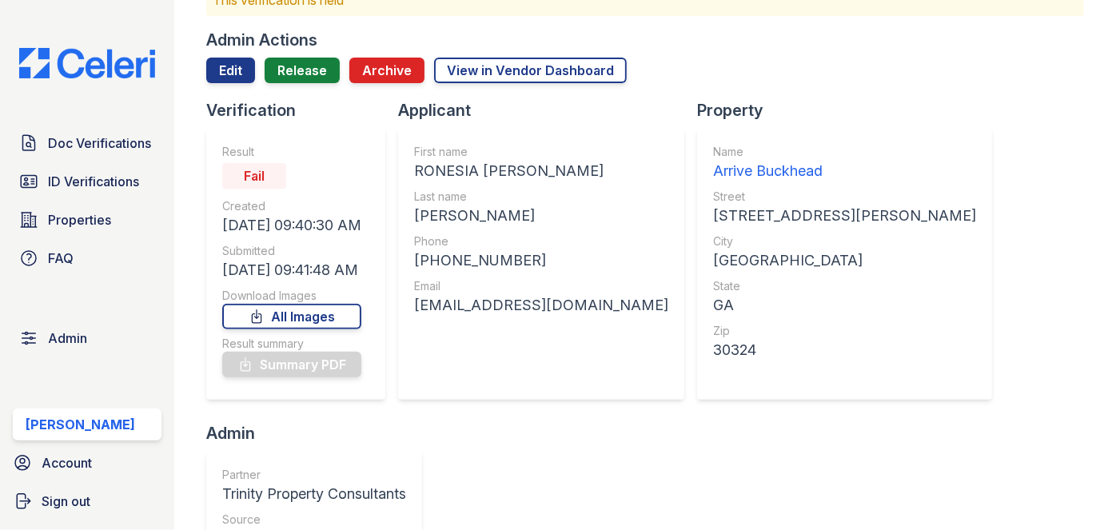
scroll to position [72, 0]
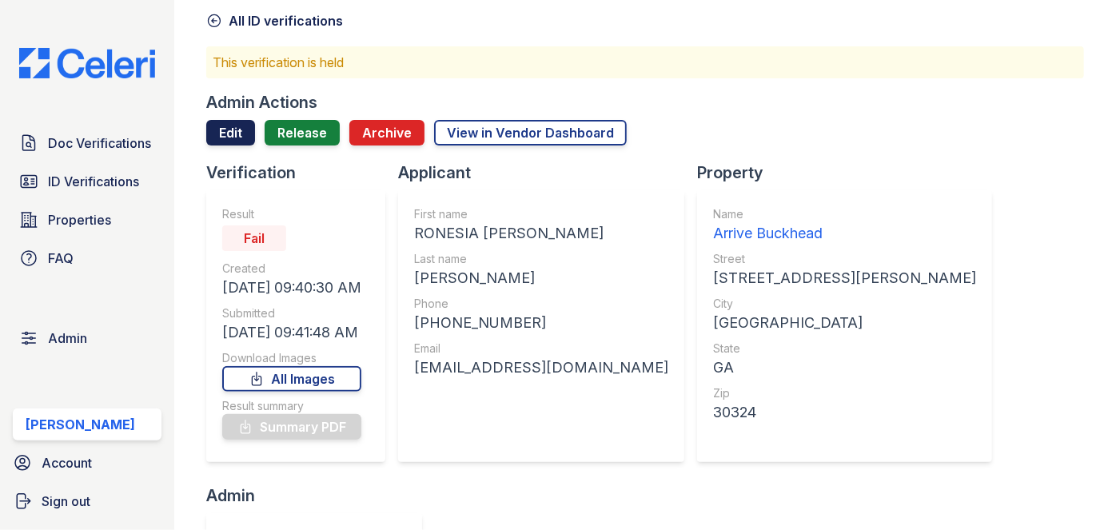
click at [229, 142] on link "Edit" at bounding box center [230, 133] width 49 height 26
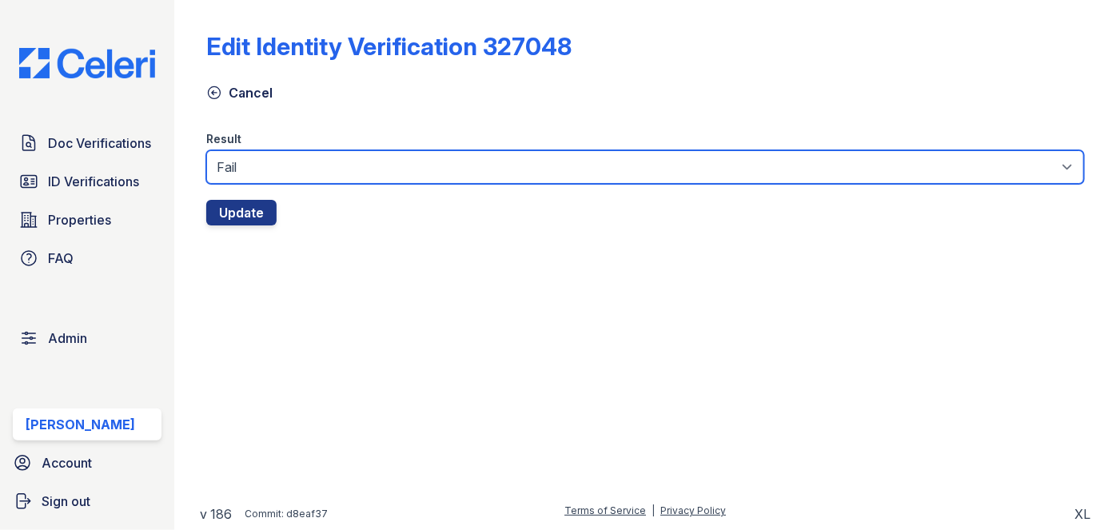
click at [255, 166] on select "Fail Pass" at bounding box center [645, 167] width 878 height 34
select select "pass"
click at [206, 150] on select "Fail Pass" at bounding box center [645, 167] width 878 height 34
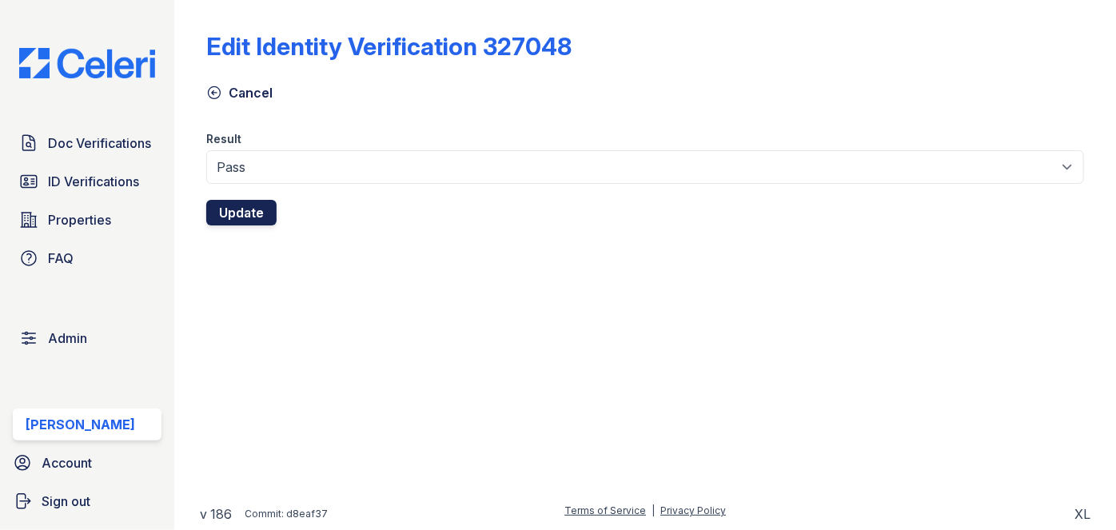
click at [248, 208] on button "Update" at bounding box center [241, 213] width 70 height 26
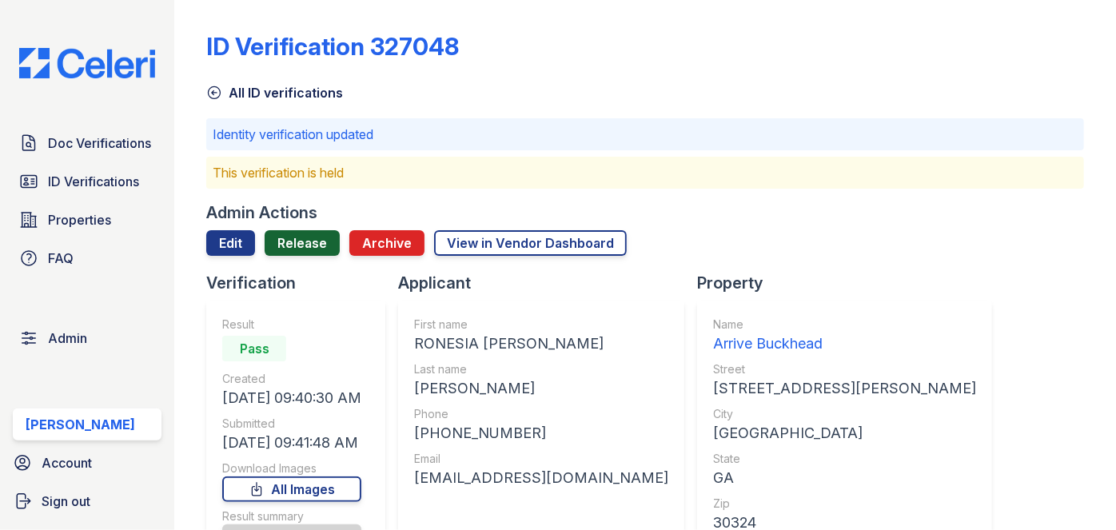
click at [311, 243] on link "Release" at bounding box center [302, 243] width 75 height 26
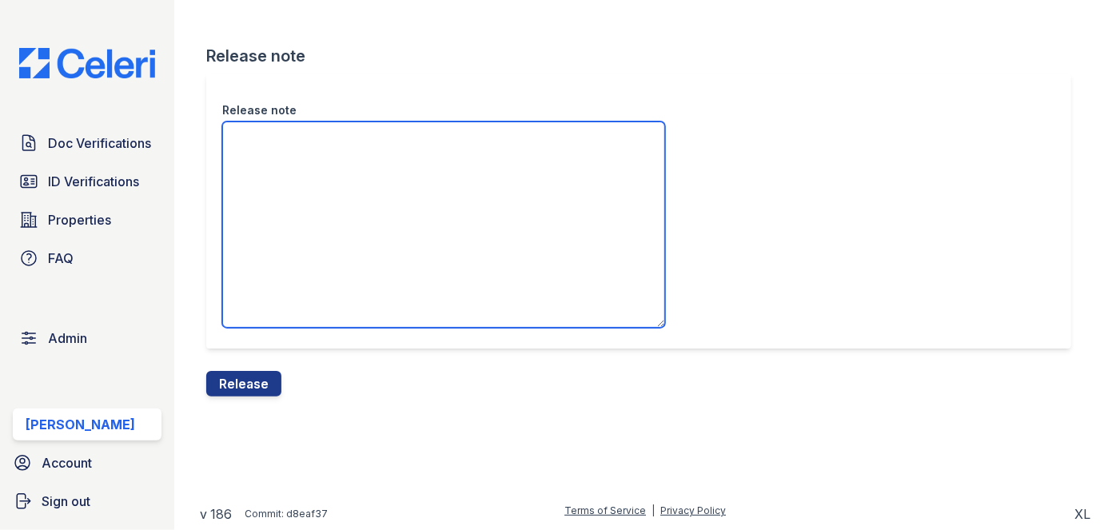
click at [309, 166] on textarea "Release note" at bounding box center [443, 225] width 443 height 206
paste textarea "This document received a PASS."
type textarea "This document received a PASS."
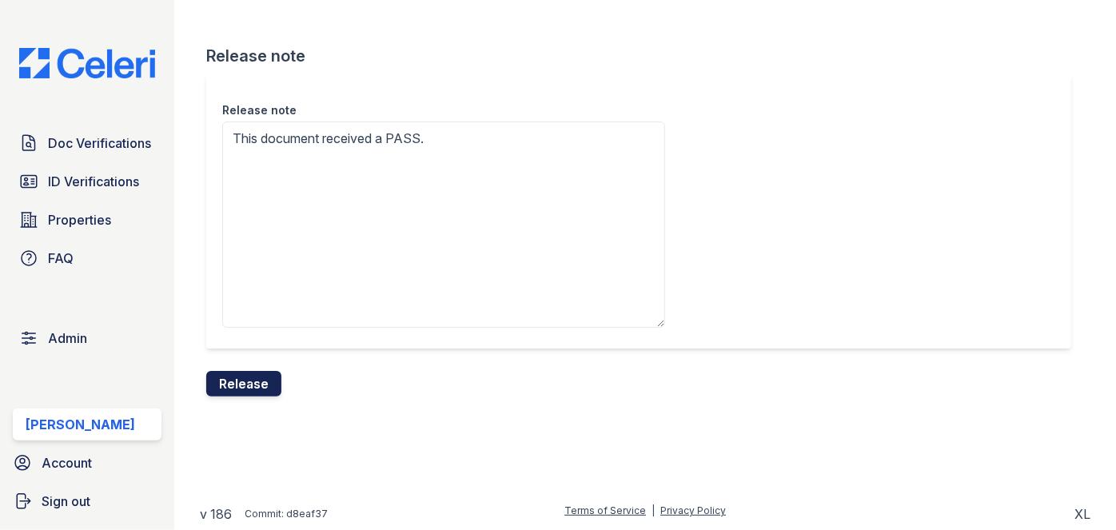
click at [273, 384] on button "Release" at bounding box center [243, 384] width 75 height 26
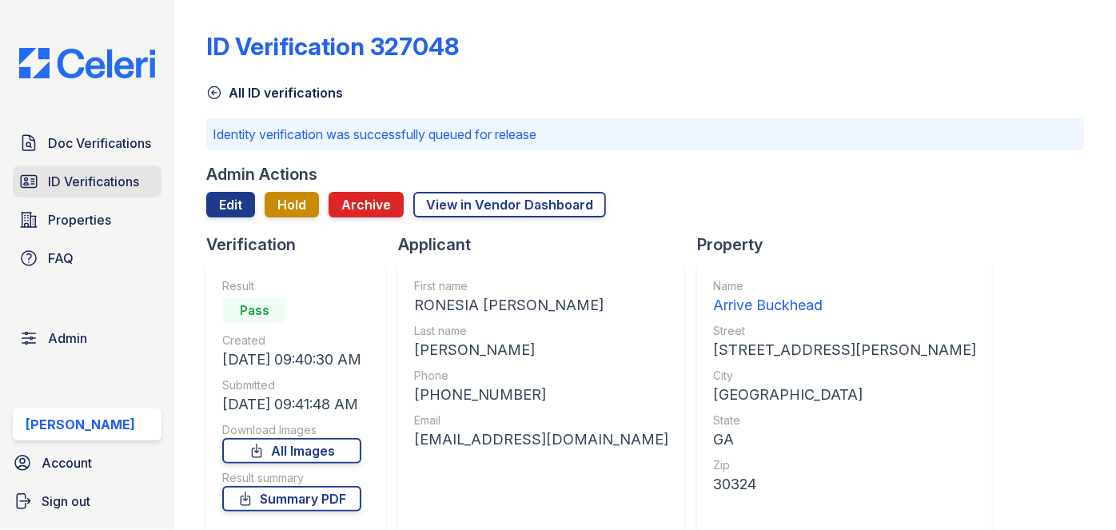
click at [94, 179] on span "ID Verifications" at bounding box center [93, 181] width 91 height 19
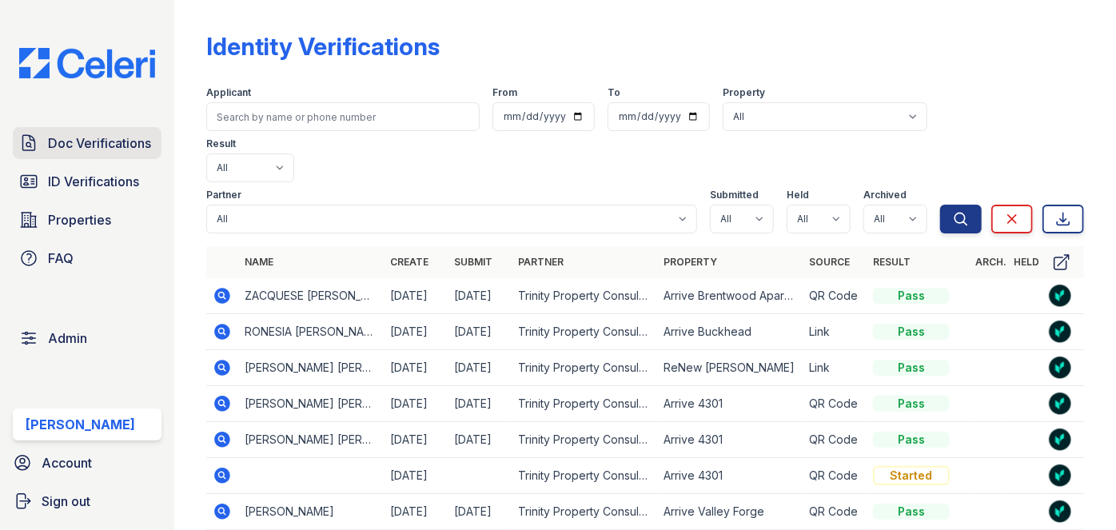
click at [132, 147] on span "Doc Verifications" at bounding box center [99, 142] width 103 height 19
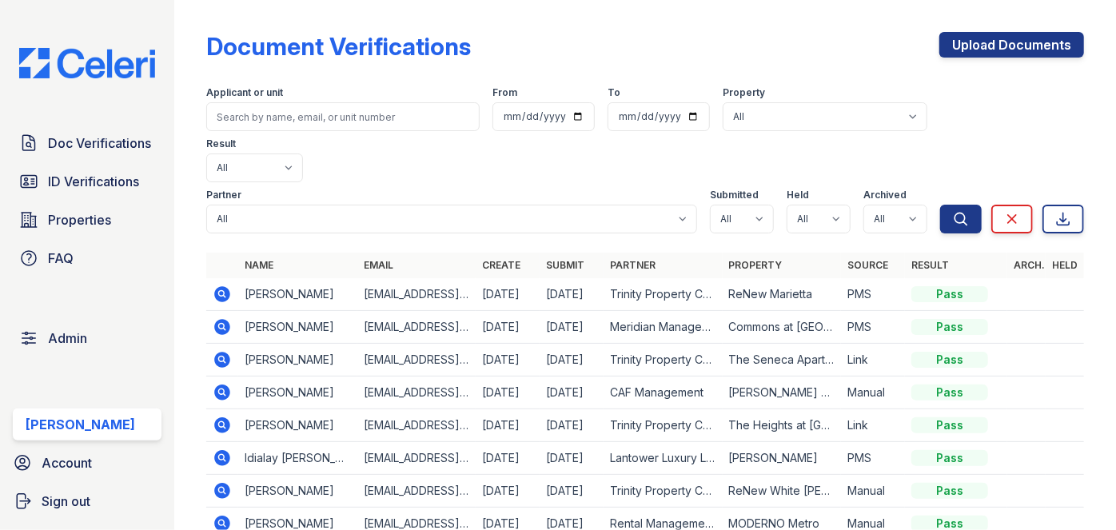
click at [178, 26] on div "Document Verifications Upload Documents Filter Applicant or unit From To Proper…" at bounding box center [645, 265] width 942 height 530
click at [183, 30] on div "Document Verifications Upload Documents Filter Applicant or unit From To Proper…" at bounding box center [645, 265] width 942 height 530
click at [773, 26] on div "Document Verifications Upload Documents Filter Applicant or unit From To Proper…" at bounding box center [645, 356] width 878 height 700
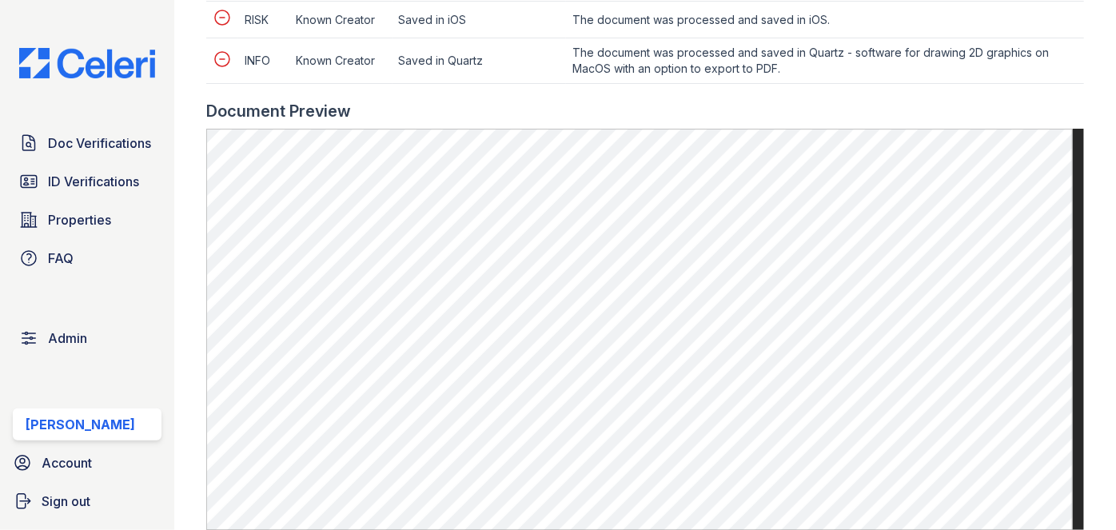
scroll to position [1017, 0]
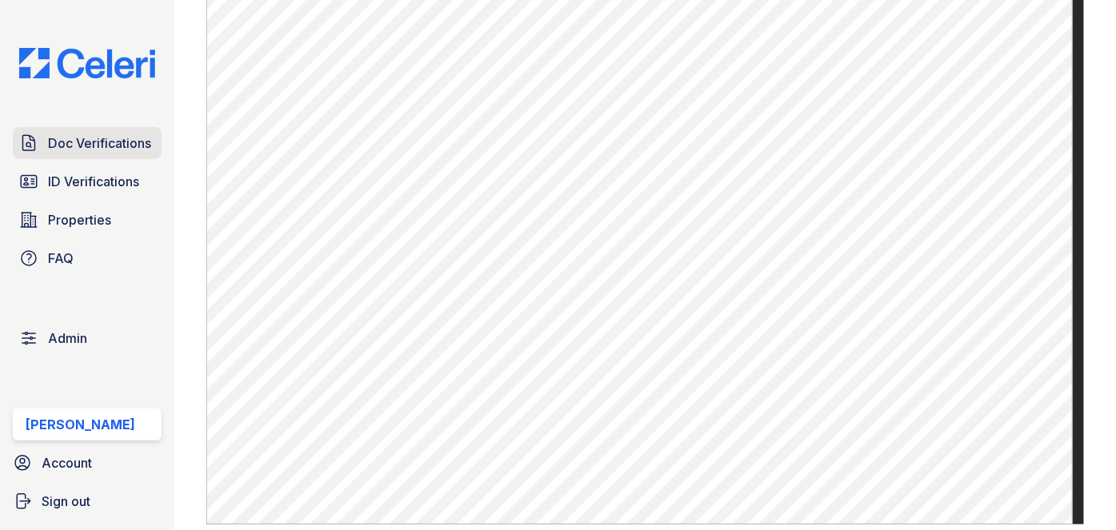
click at [113, 143] on span "Doc Verifications" at bounding box center [99, 142] width 103 height 19
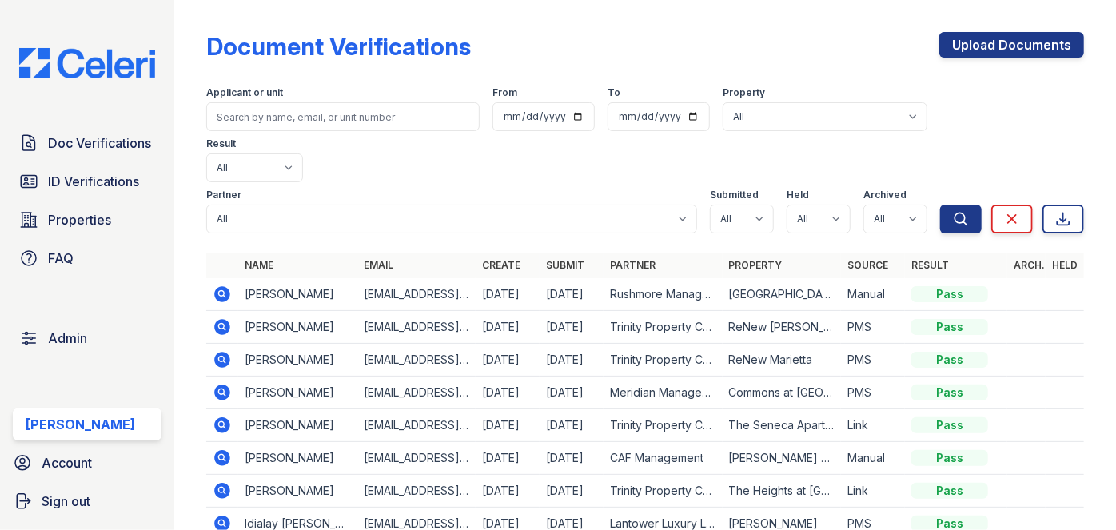
click at [676, 56] on div "Document Verifications Upload Documents" at bounding box center [645, 53] width 878 height 42
click at [718, 32] on div "Document Verifications Upload Documents" at bounding box center [645, 53] width 878 height 42
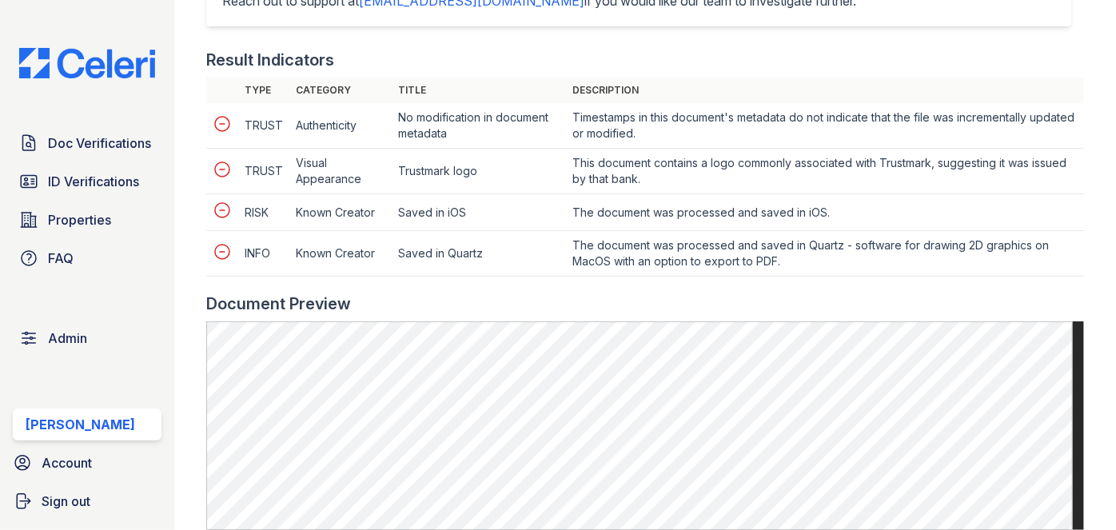
scroll to position [871, 0]
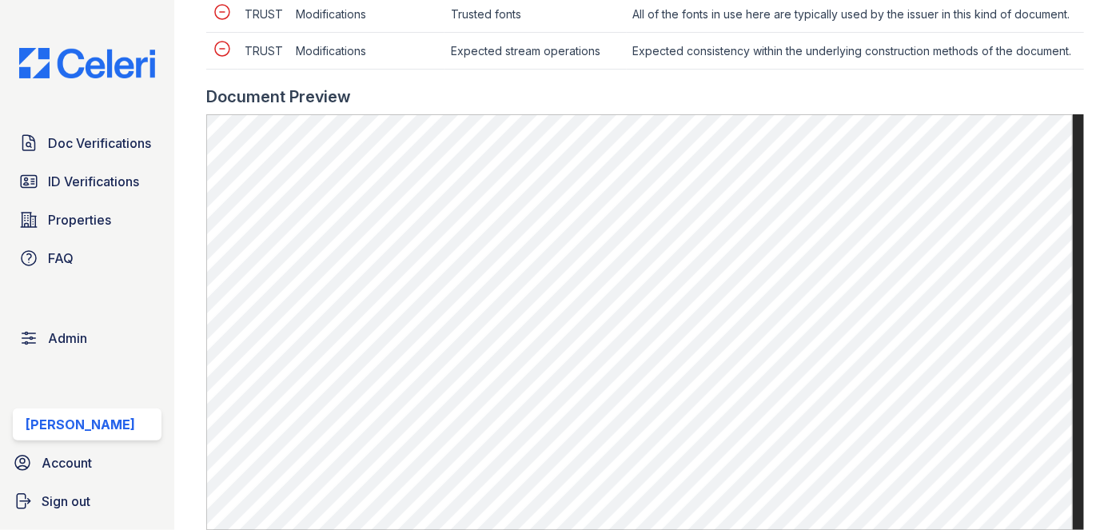
scroll to position [871, 0]
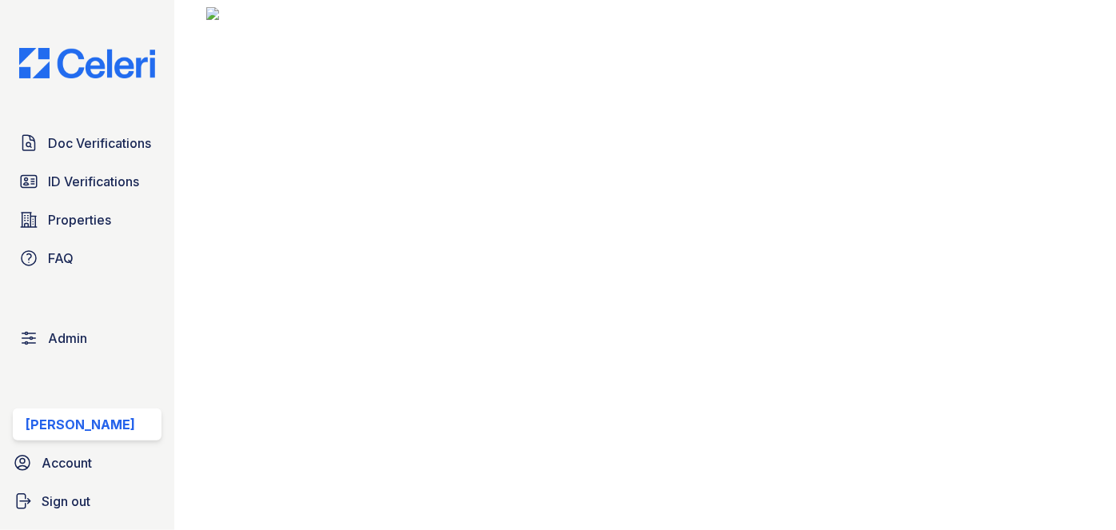
scroll to position [69, 0]
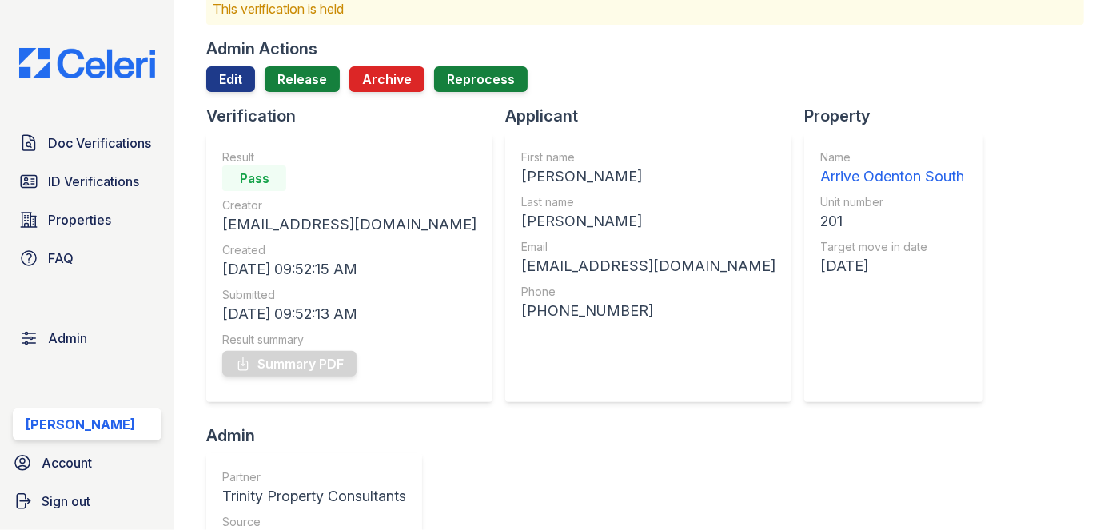
scroll to position [72, 0]
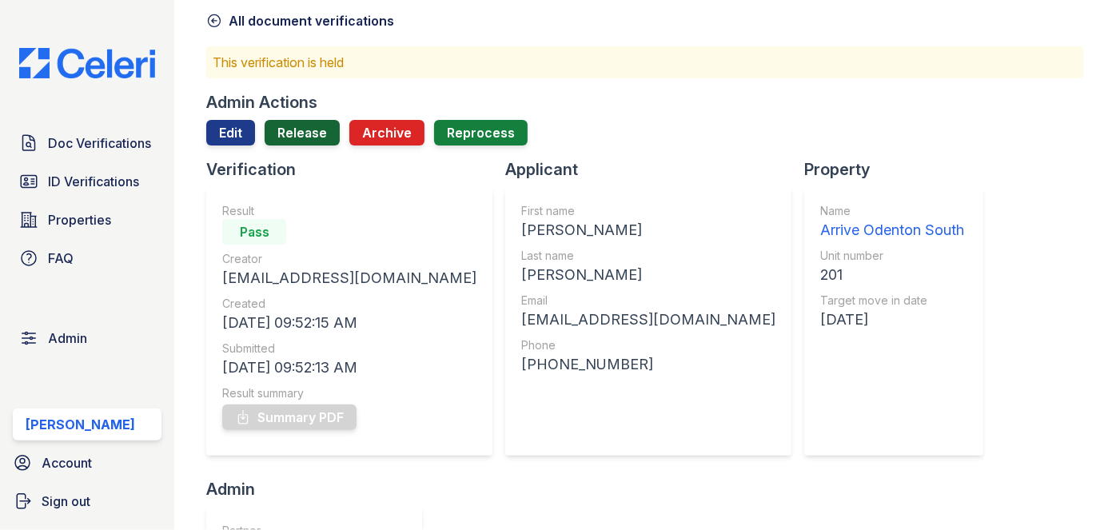
click at [309, 126] on link "Release" at bounding box center [302, 133] width 75 height 26
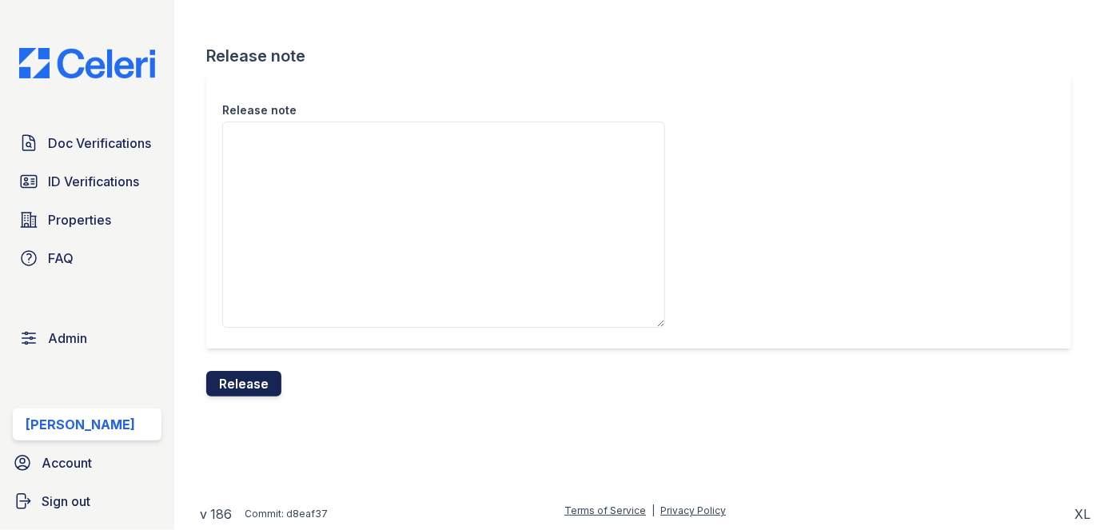
click at [261, 385] on button "Release" at bounding box center [243, 384] width 75 height 26
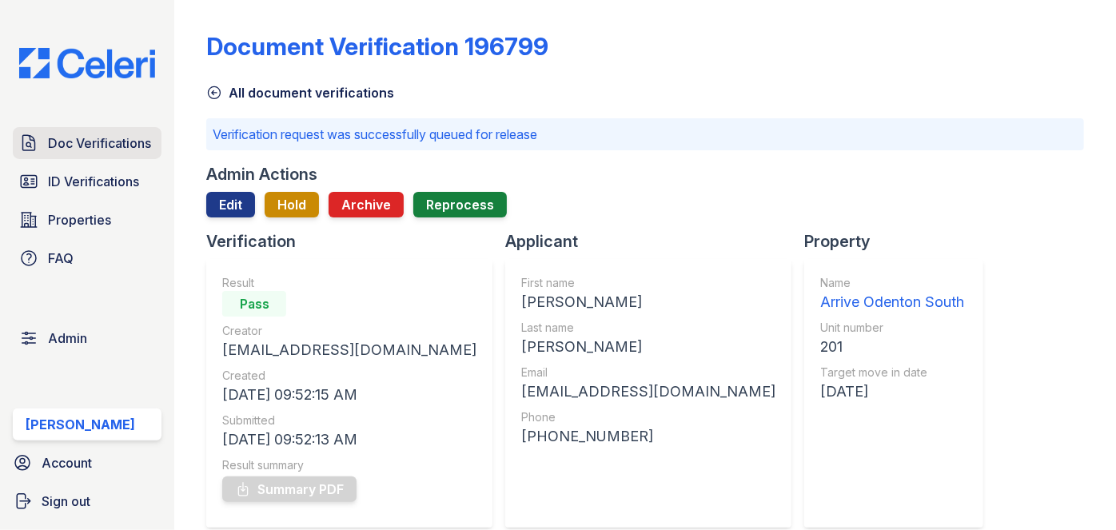
click at [88, 144] on span "Doc Verifications" at bounding box center [99, 142] width 103 height 19
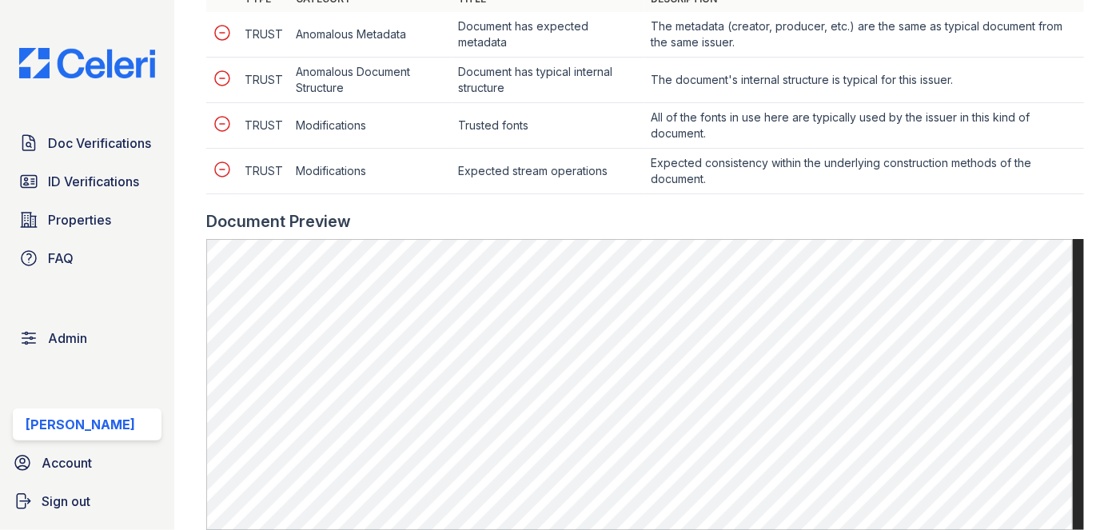
scroll to position [727, 0]
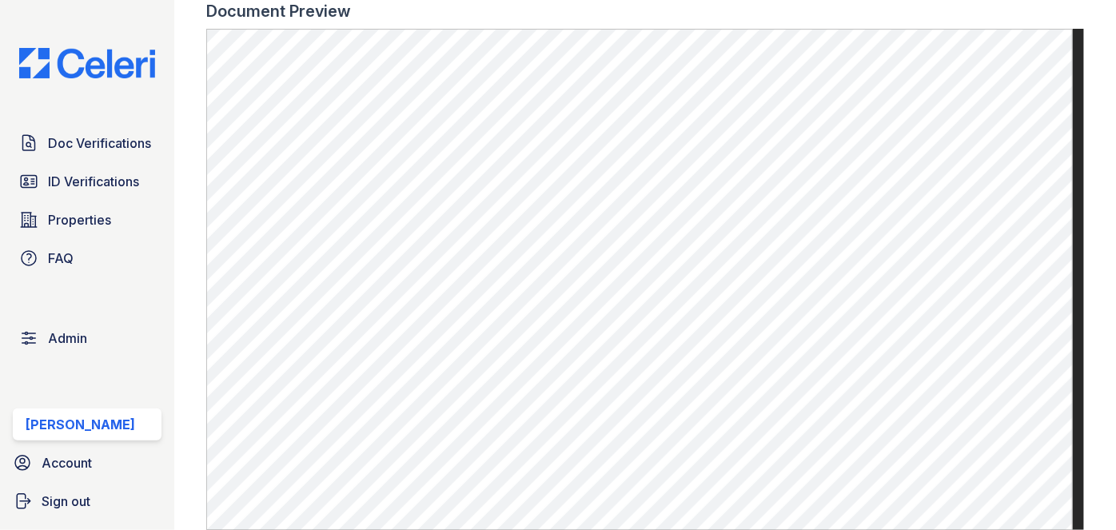
scroll to position [508, 0]
